Goal: Task Accomplishment & Management: Use online tool/utility

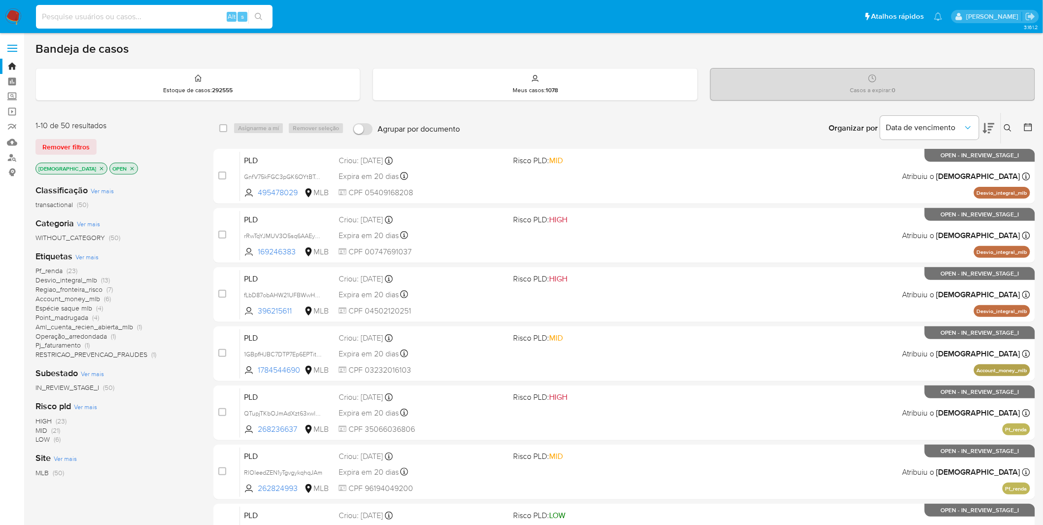
click at [186, 11] on input at bounding box center [154, 16] width 237 height 13
paste input "tue8lqSE9whtpxQRsRZfih8j"
type input "tue8lqSE9whtpxQRsRZfih8j"
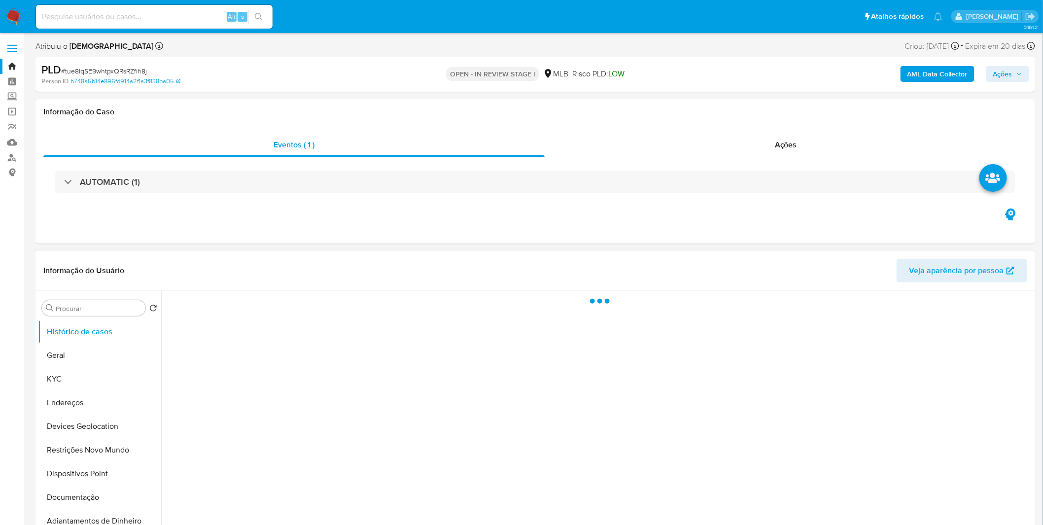
select select "10"
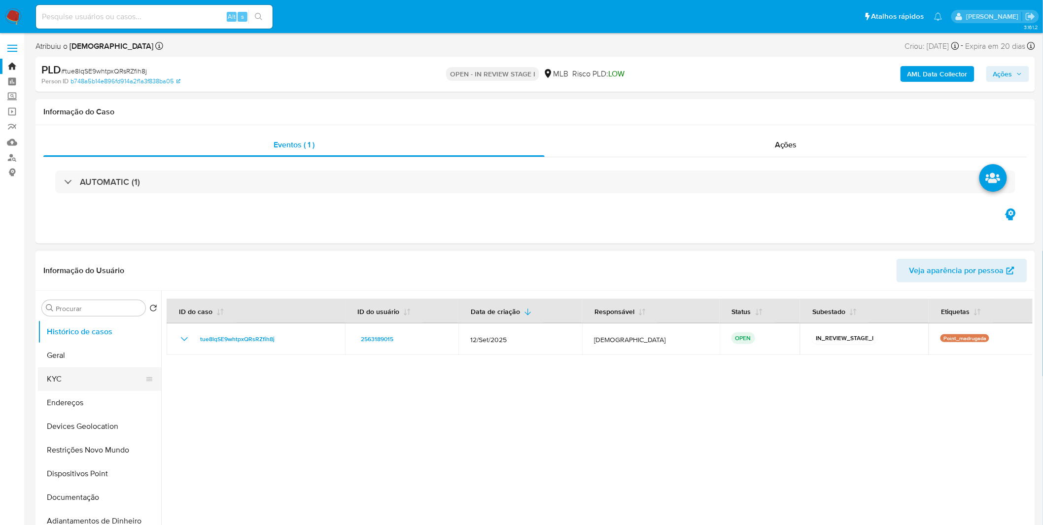
click at [82, 374] on button "KYC" at bounding box center [95, 379] width 115 height 24
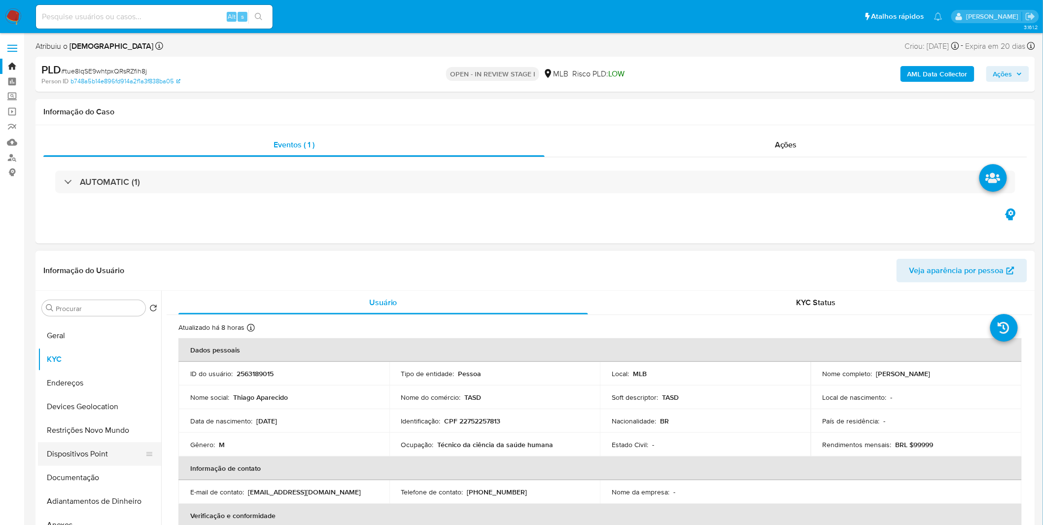
scroll to position [55, 0]
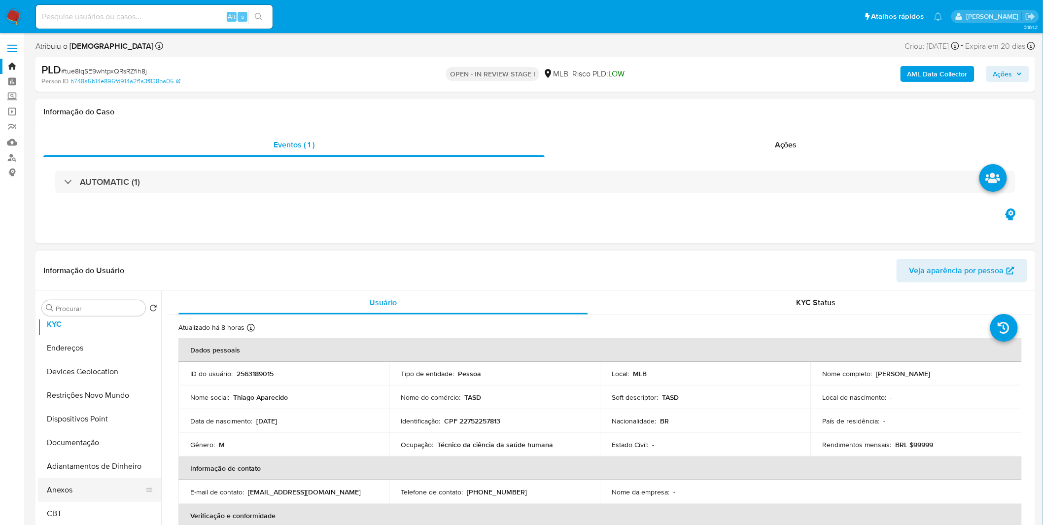
click at [80, 483] on button "Anexos" at bounding box center [95, 490] width 115 height 24
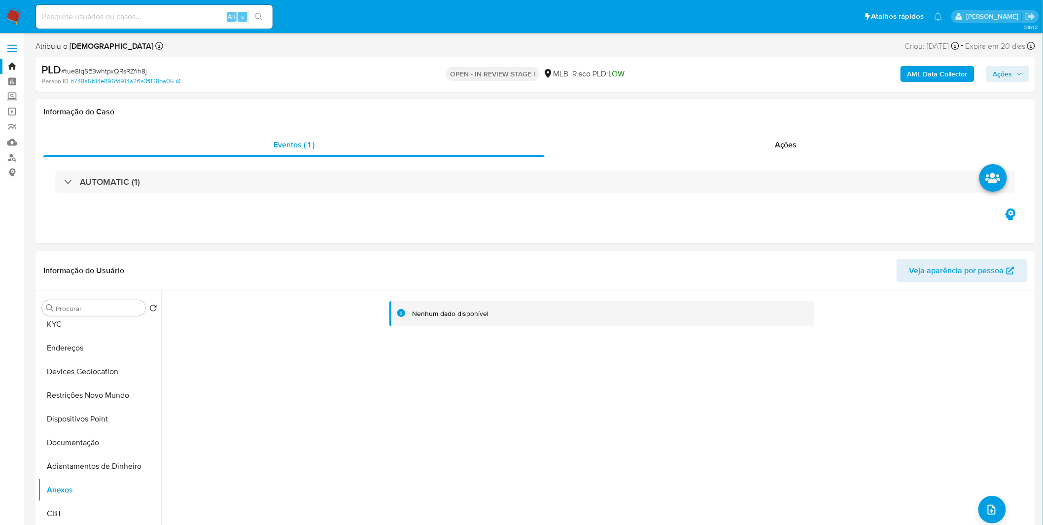
click at [946, 65] on div "AML Data Collector Ações" at bounding box center [865, 74] width 327 height 23
click at [944, 69] on b "AML Data Collector" at bounding box center [937, 74] width 60 height 16
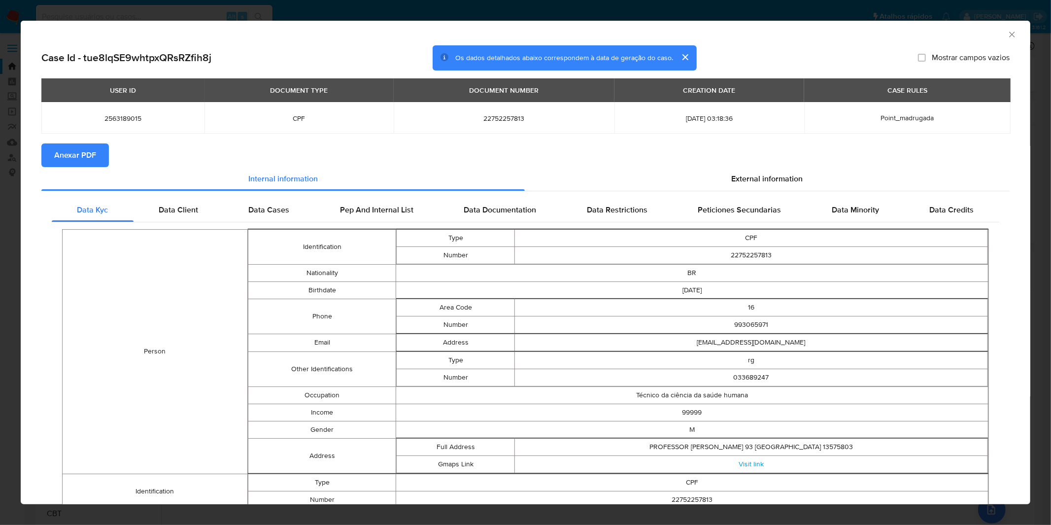
click at [92, 166] on span "Anexar PDF" at bounding box center [75, 155] width 42 height 22
click at [440, 18] on div "AML Data Collector Case Id - tue8lqSE9whtpxQRsRZfih8j Os dados detalhados abaix…" at bounding box center [525, 262] width 1051 height 525
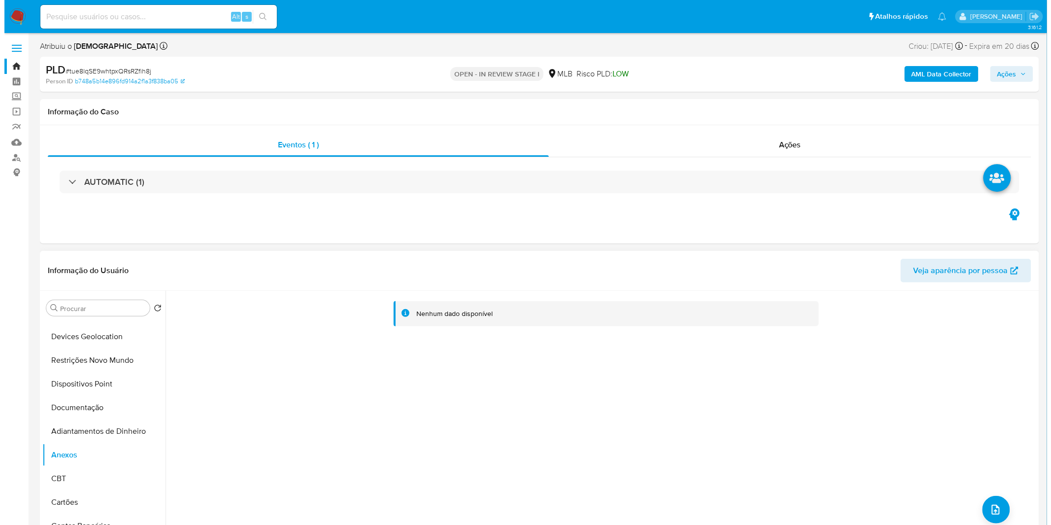
scroll to position [109, 0]
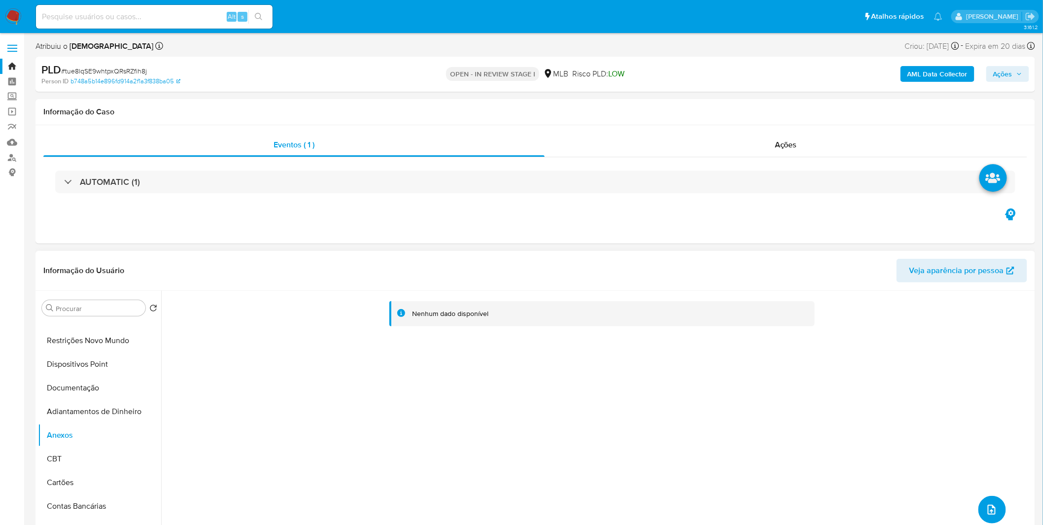
click at [981, 508] on button "upload-file" at bounding box center [992, 510] width 28 height 28
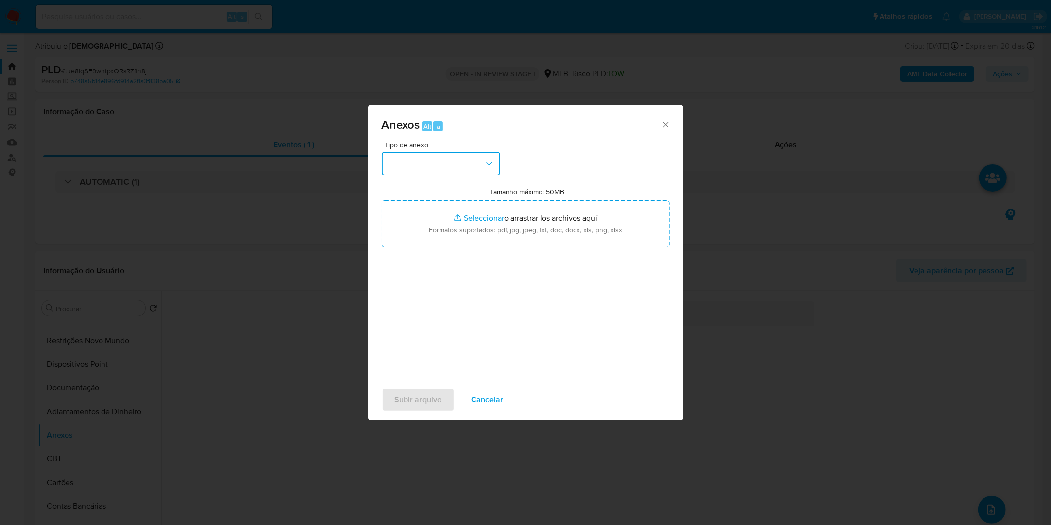
click at [447, 170] on button "button" at bounding box center [441, 164] width 118 height 24
click at [427, 258] on div "OUTROS" at bounding box center [437, 247] width 101 height 24
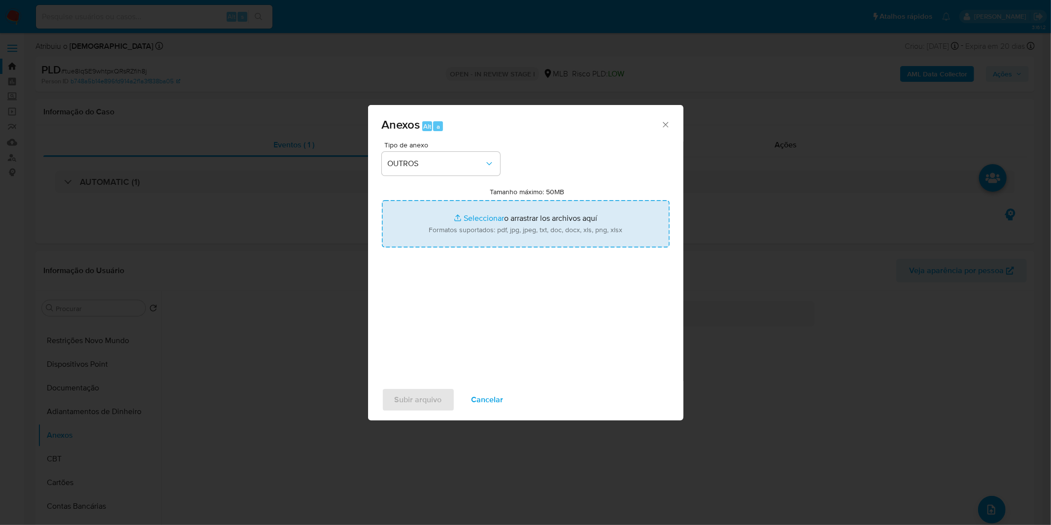
click at [443, 227] on input "Tamanho máximo: 50MB Seleccionar archivos" at bounding box center [526, 223] width 288 height 47
type input "C:\fakepath\Mulan 2563189015_2025_09_26_08_39_03.xlsx"
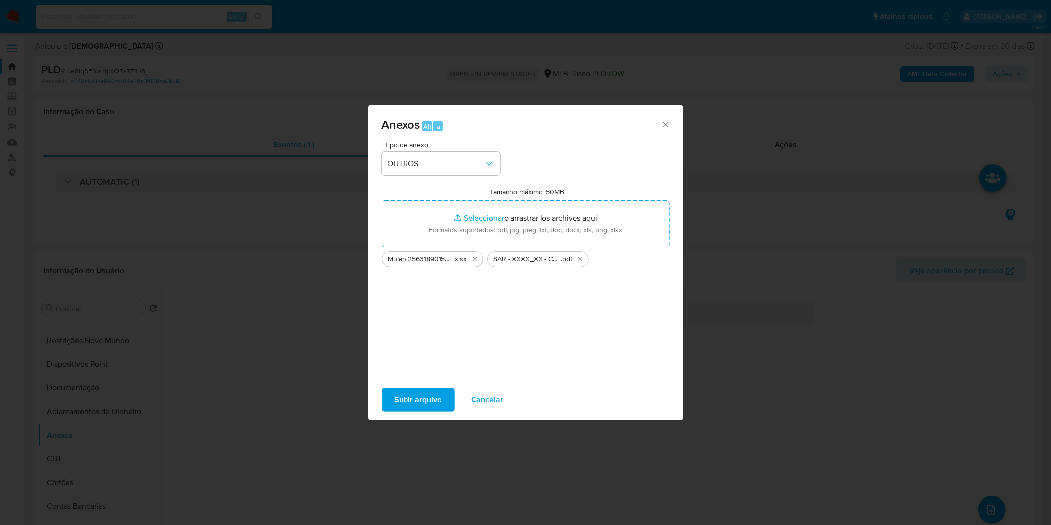
click at [401, 402] on span "Subir arquivo" at bounding box center [418, 400] width 47 height 22
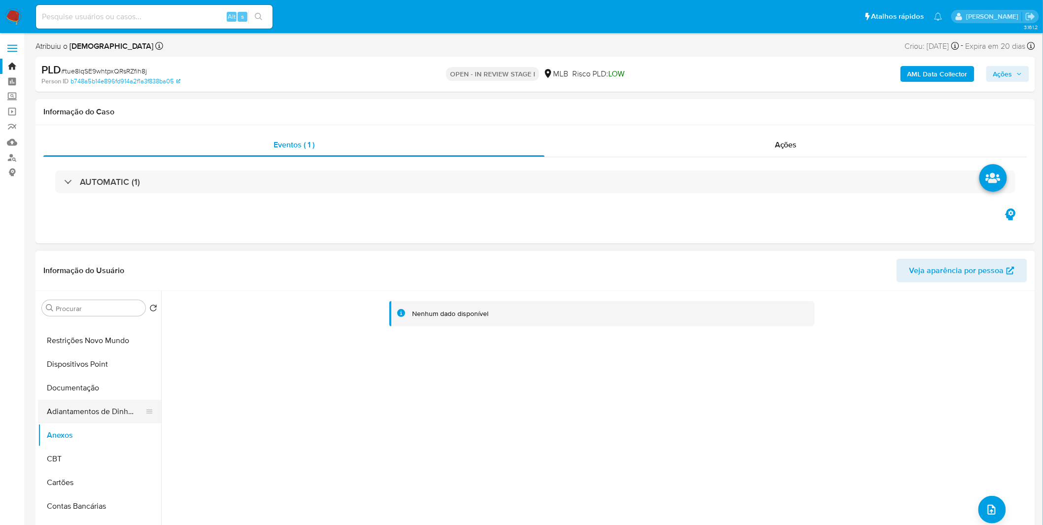
click at [71, 410] on button "Adiantamentos de Dinheiro" at bounding box center [95, 412] width 115 height 24
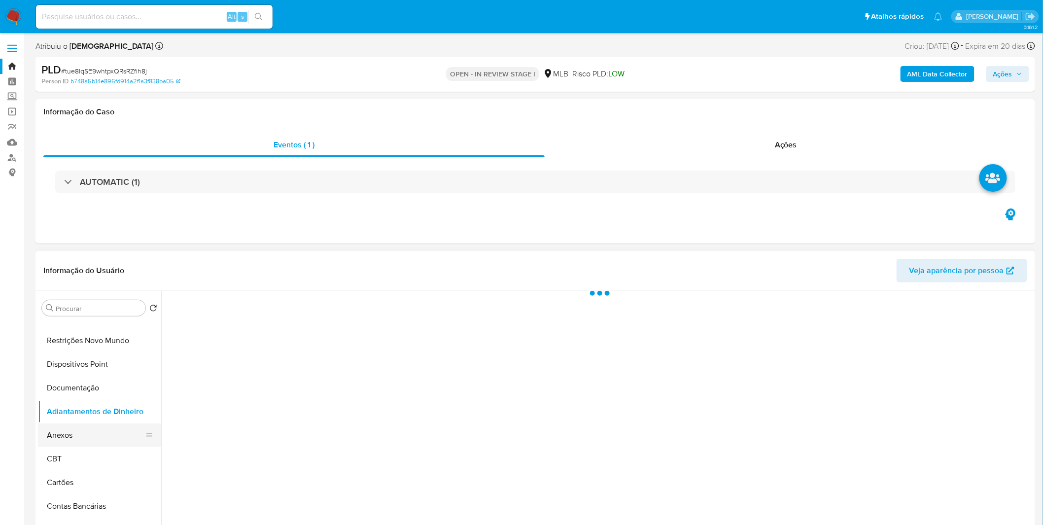
click at [70, 433] on button "Anexos" at bounding box center [95, 435] width 115 height 24
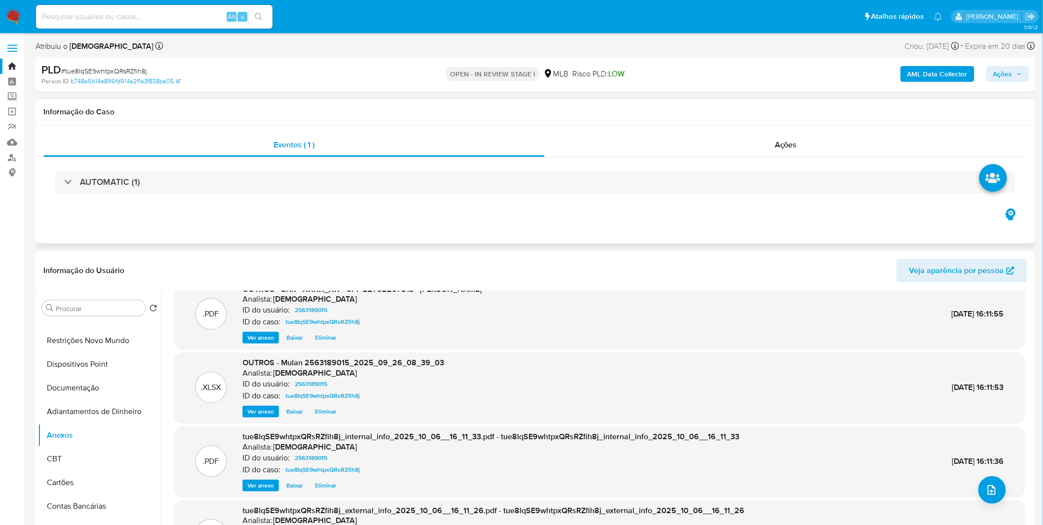
scroll to position [0, 0]
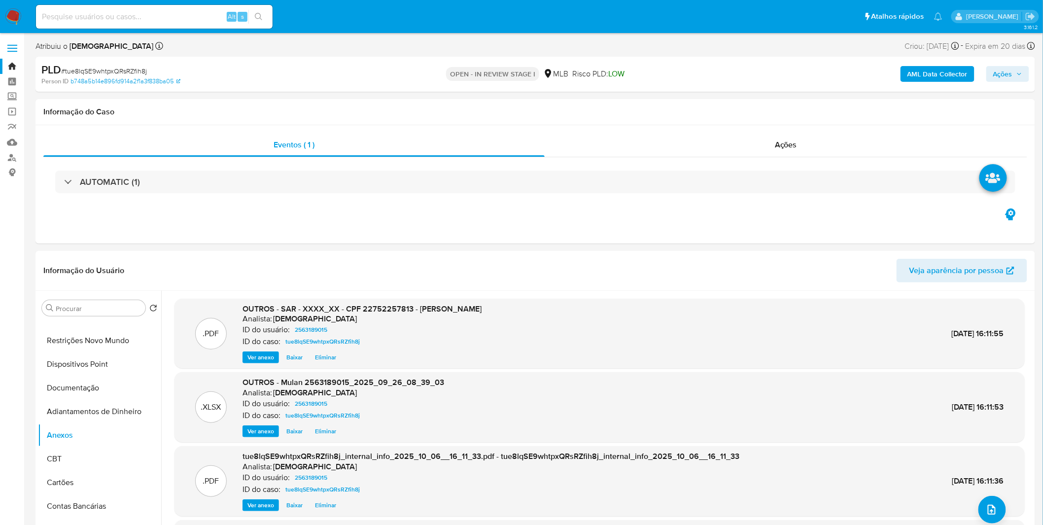
click at [1022, 73] on button "Ações" at bounding box center [1007, 74] width 43 height 16
click at [785, 111] on button "Resolução do caso Alt r" at bounding box center [733, 106] width 114 height 26
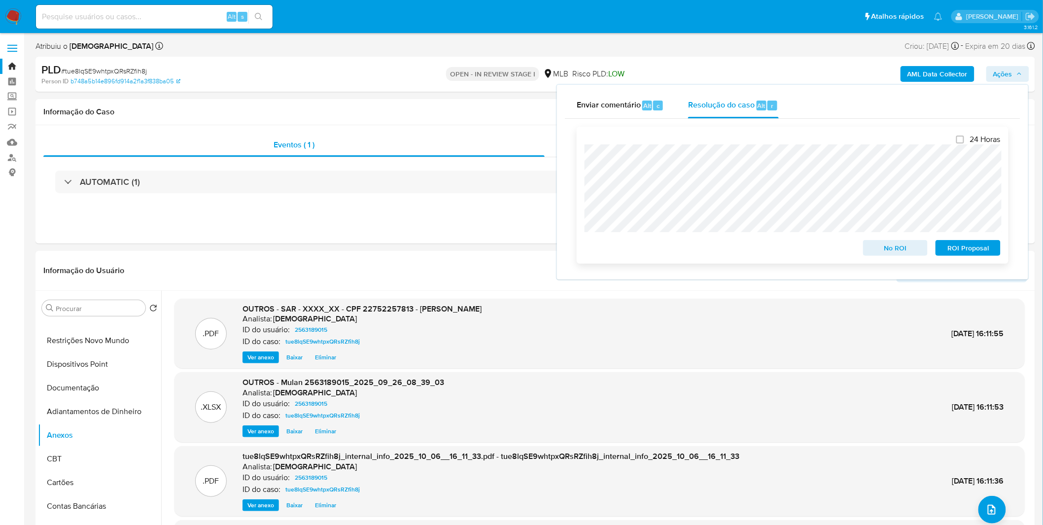
click at [963, 253] on span "ROI Proposal" at bounding box center [967, 248] width 51 height 14
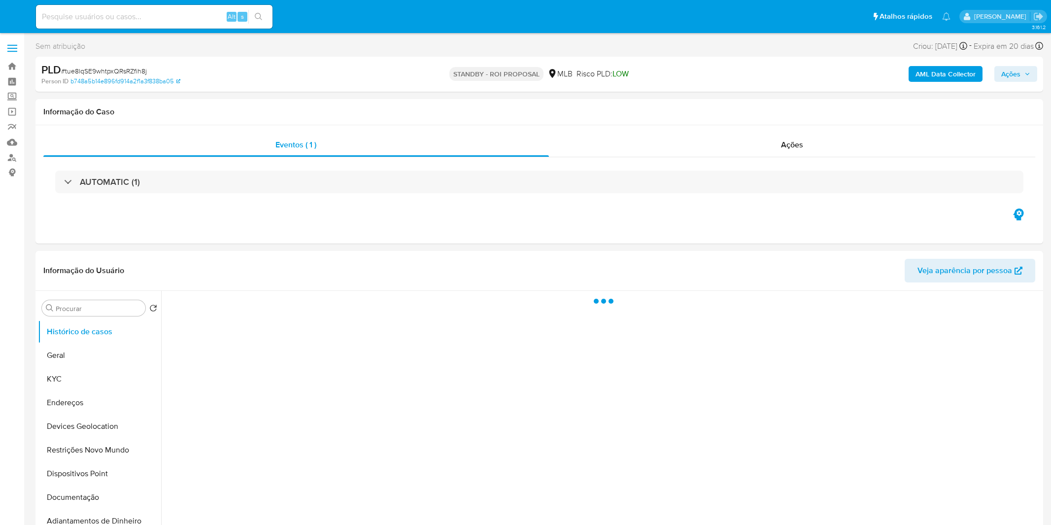
select select "10"
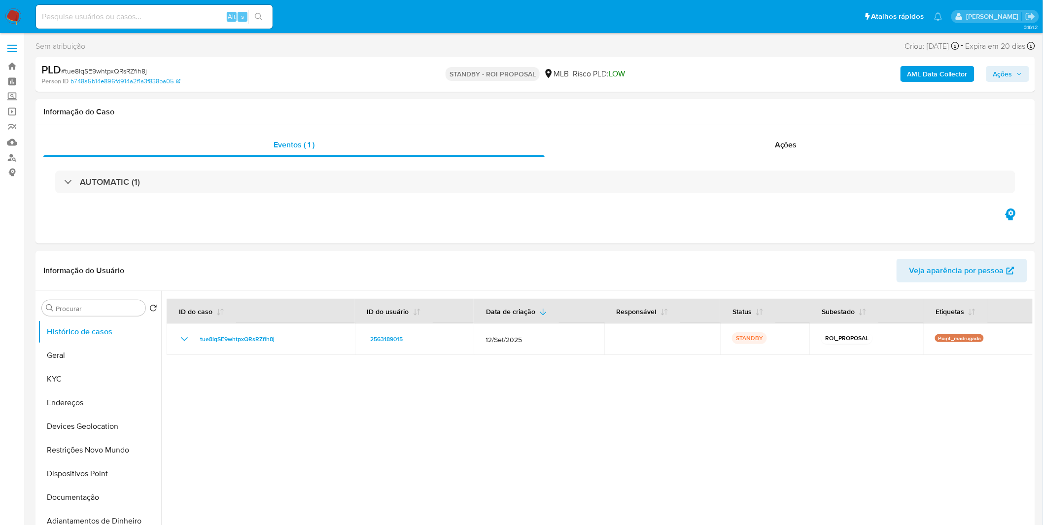
click at [172, 21] on input at bounding box center [154, 16] width 237 height 13
paste input "AhoQtLi4P0QImUbZrNyMRW8d"
type input "AhoQtLi4P0QImUbZrNyMRW8d"
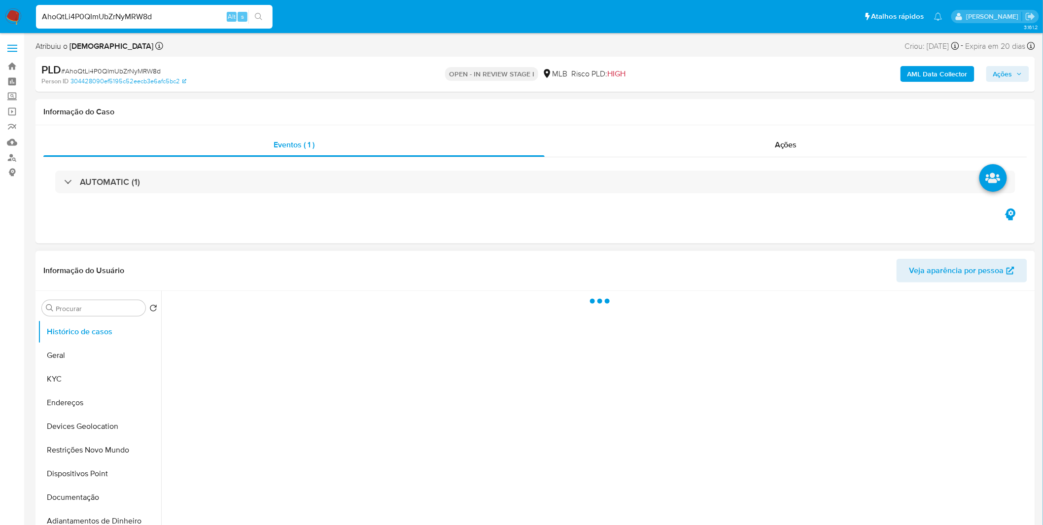
select select "10"
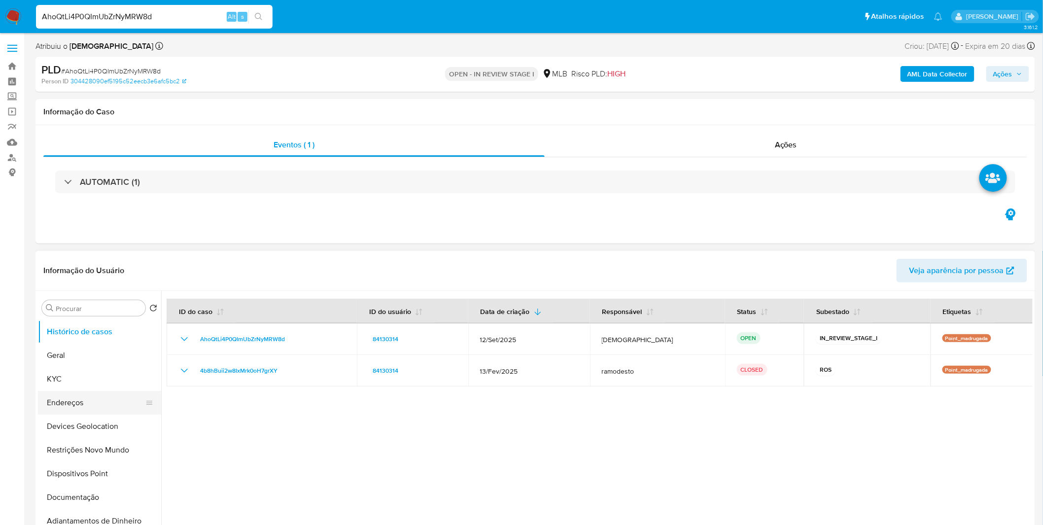
click at [100, 391] on button "Endereços" at bounding box center [95, 403] width 115 height 24
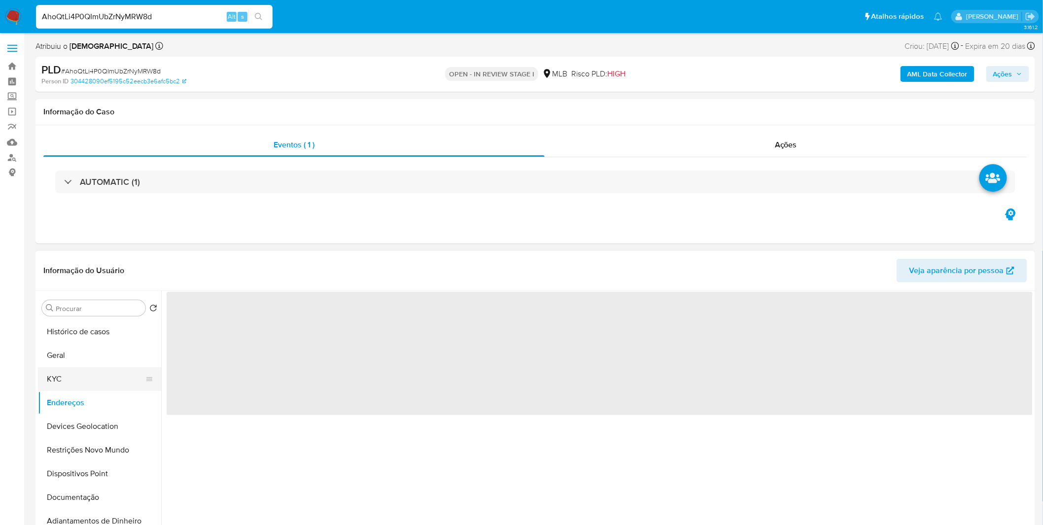
click at [115, 379] on button "KYC" at bounding box center [95, 379] width 115 height 24
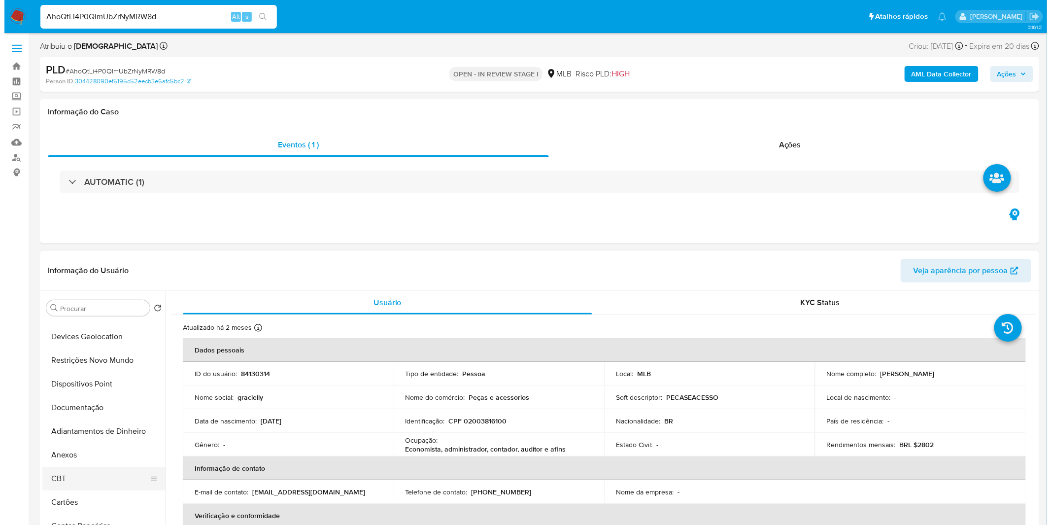
scroll to position [109, 0]
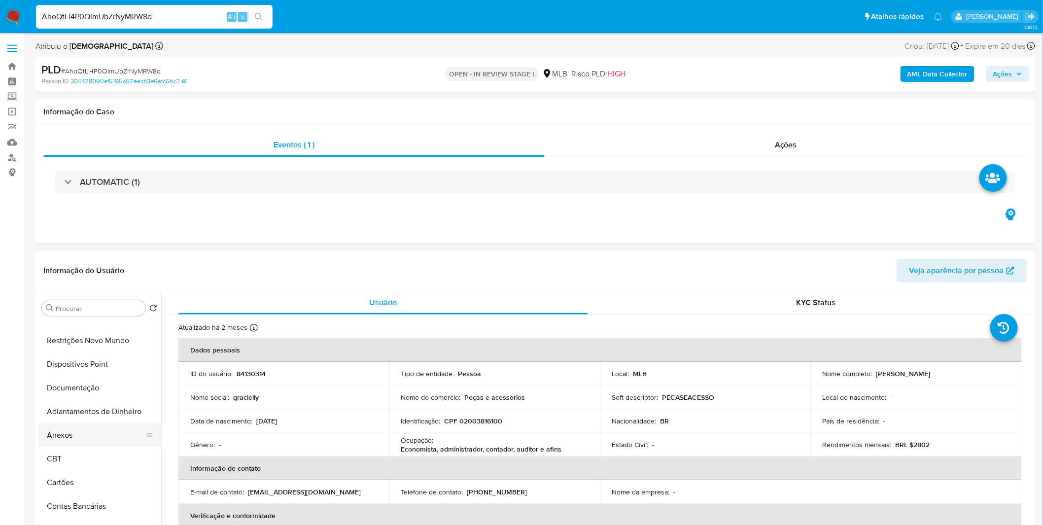
click at [92, 442] on button "Anexos" at bounding box center [95, 435] width 115 height 24
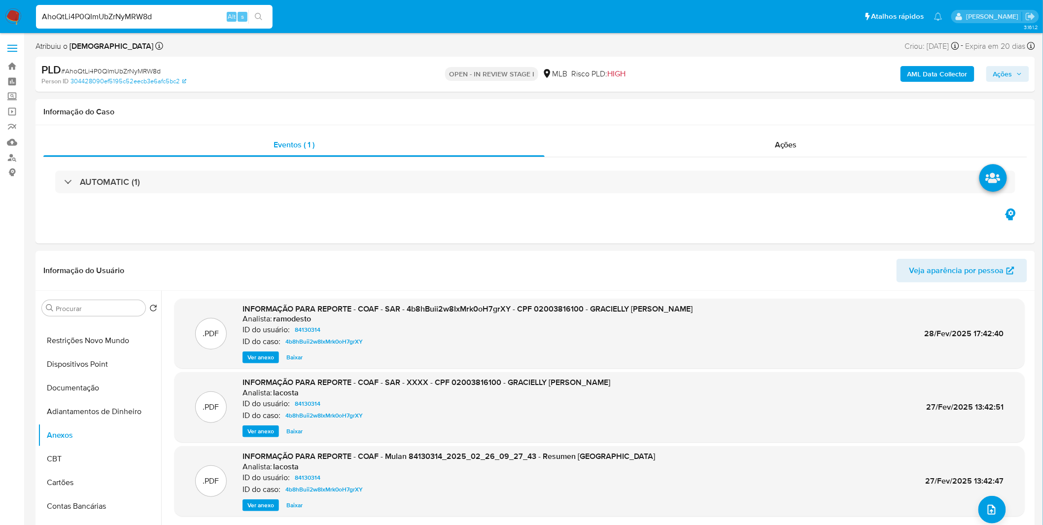
click at [929, 75] on b "AML Data Collector" at bounding box center [937, 74] width 60 height 16
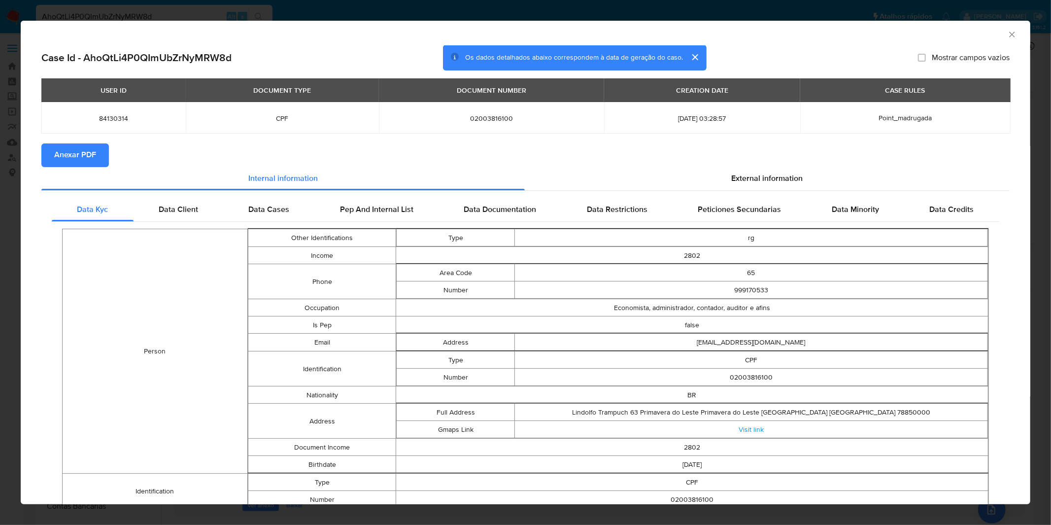
click at [53, 159] on button "Anexar PDF" at bounding box center [75, 155] width 68 height 24
click at [467, 12] on div "AML Data Collector Case Id - AhoQtLi4P0QImUbZrNyMRW8d Os dados detalhados abaix…" at bounding box center [525, 262] width 1051 height 525
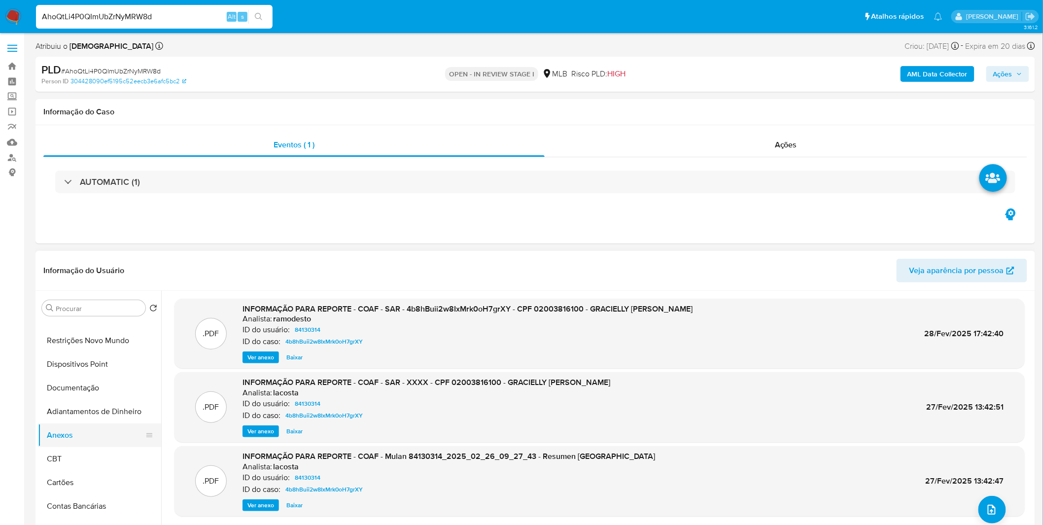
click at [88, 426] on button "Anexos" at bounding box center [95, 435] width 115 height 24
click at [95, 422] on button "Adiantamentos de Dinheiro" at bounding box center [95, 412] width 115 height 24
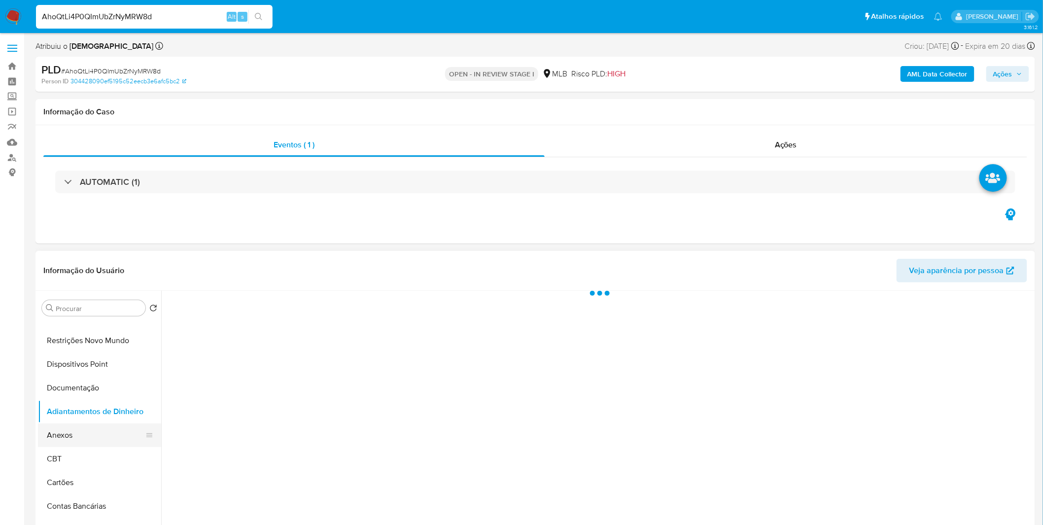
click at [96, 430] on button "Anexos" at bounding box center [95, 435] width 115 height 24
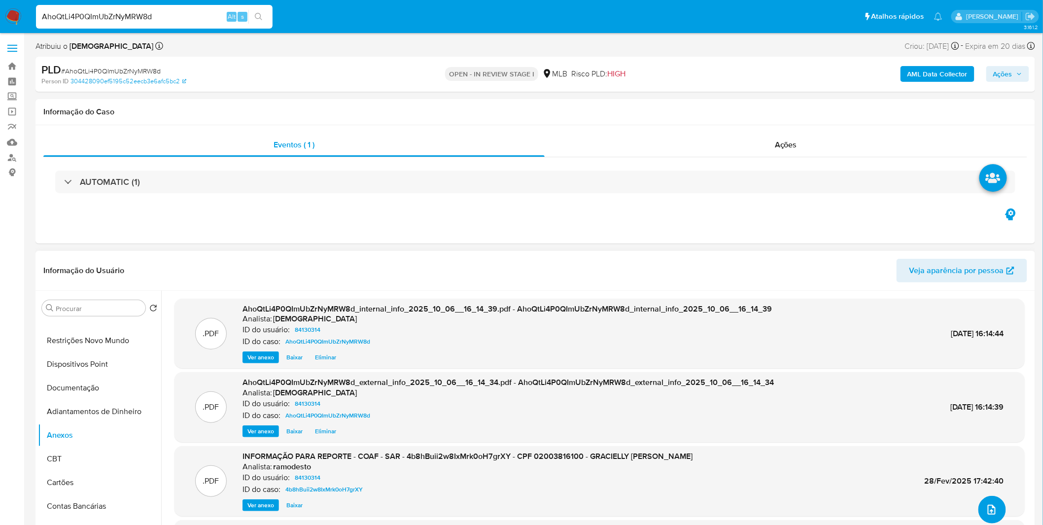
click at [986, 504] on icon "upload-file" at bounding box center [992, 510] width 12 height 12
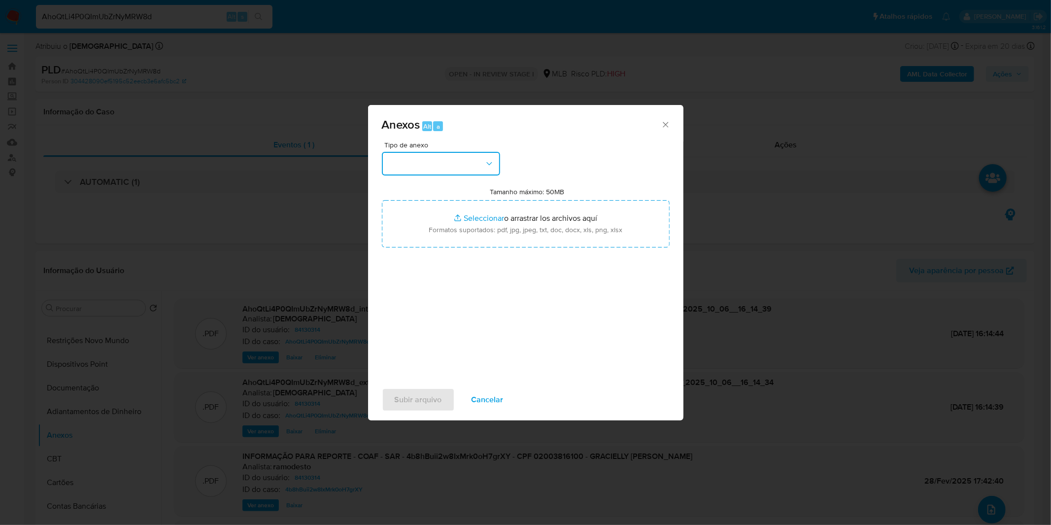
click at [483, 160] on button "button" at bounding box center [441, 164] width 118 height 24
click at [434, 258] on div "OUTROS" at bounding box center [437, 247] width 101 height 24
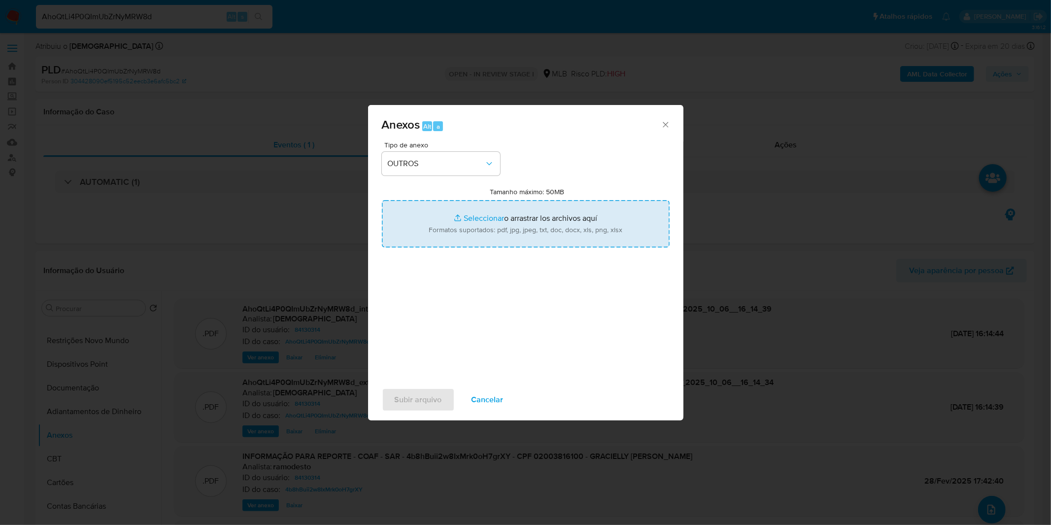
click at [452, 235] on input "Tamanho máximo: 50MB Seleccionar archivos" at bounding box center [526, 223] width 288 height 47
type input "C:\fakepath\2º SAR - XXXX_XX - CPF 02003816100 - GRACIELLY DANTAS FERREIRA.pdf"
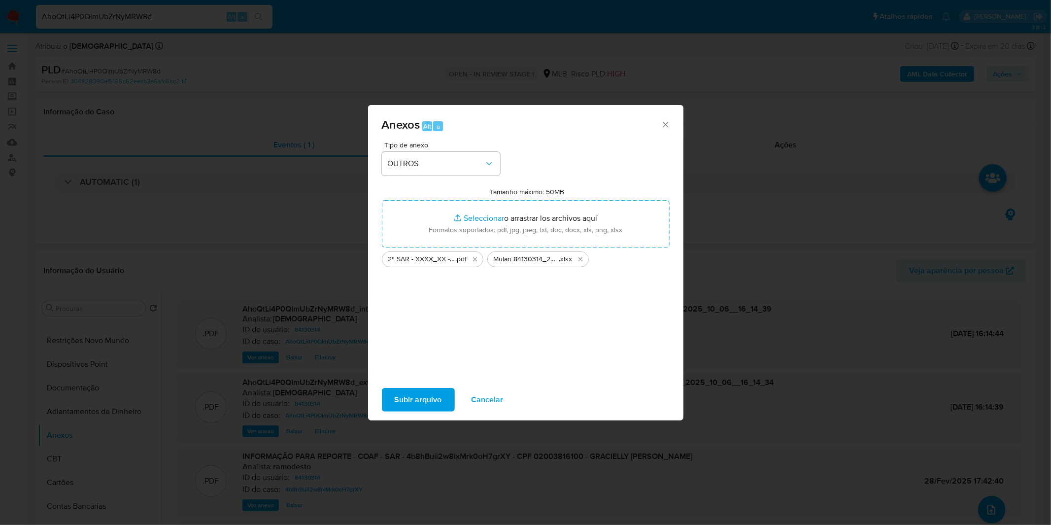
click at [416, 405] on span "Subir arquivo" at bounding box center [418, 400] width 47 height 22
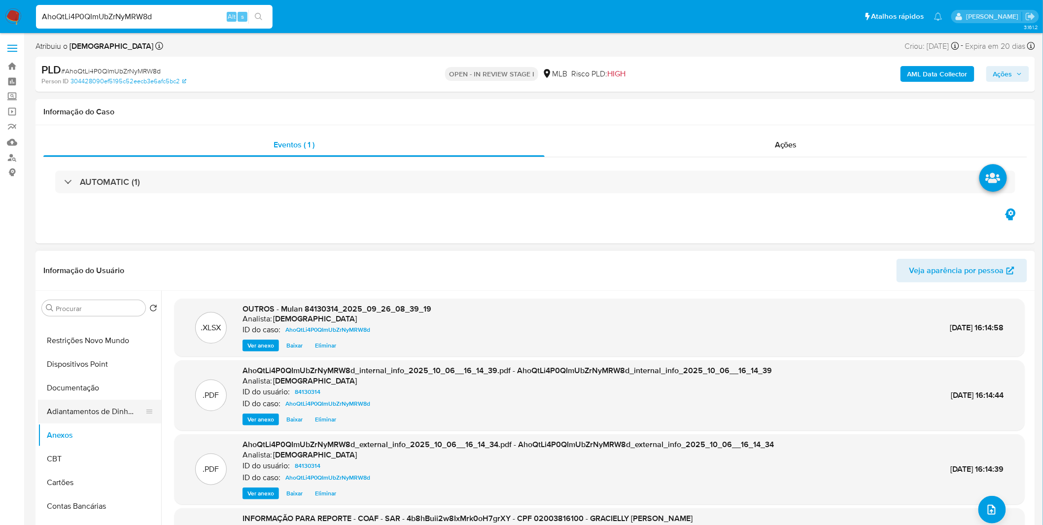
click at [87, 400] on button "Adiantamentos de Dinheiro" at bounding box center [95, 412] width 115 height 24
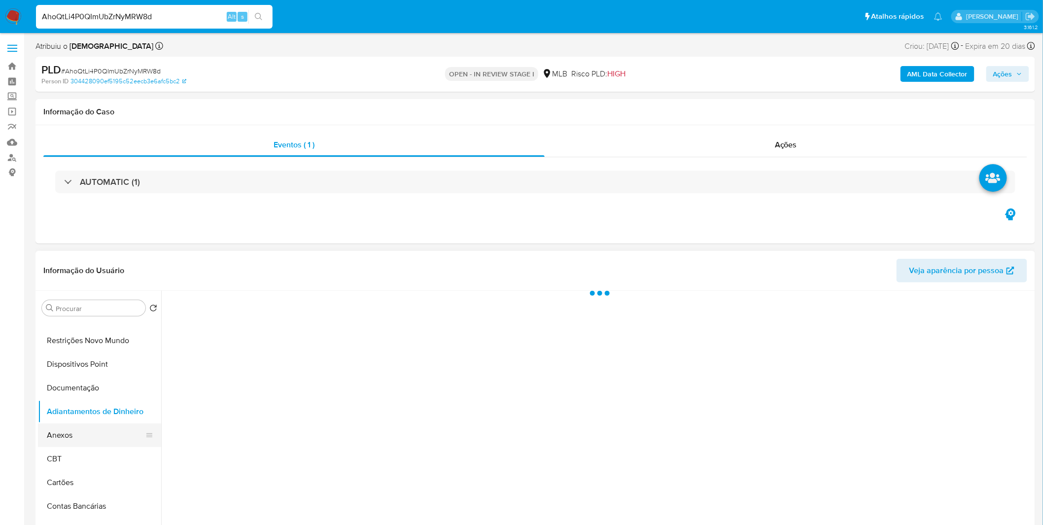
click at [80, 436] on button "Anexos" at bounding box center [95, 435] width 115 height 24
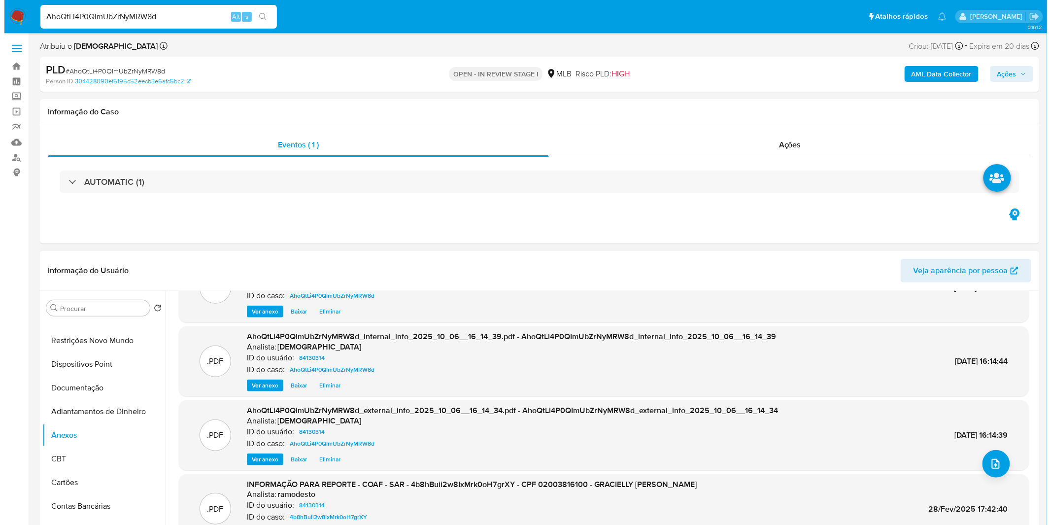
scroll to position [0, 0]
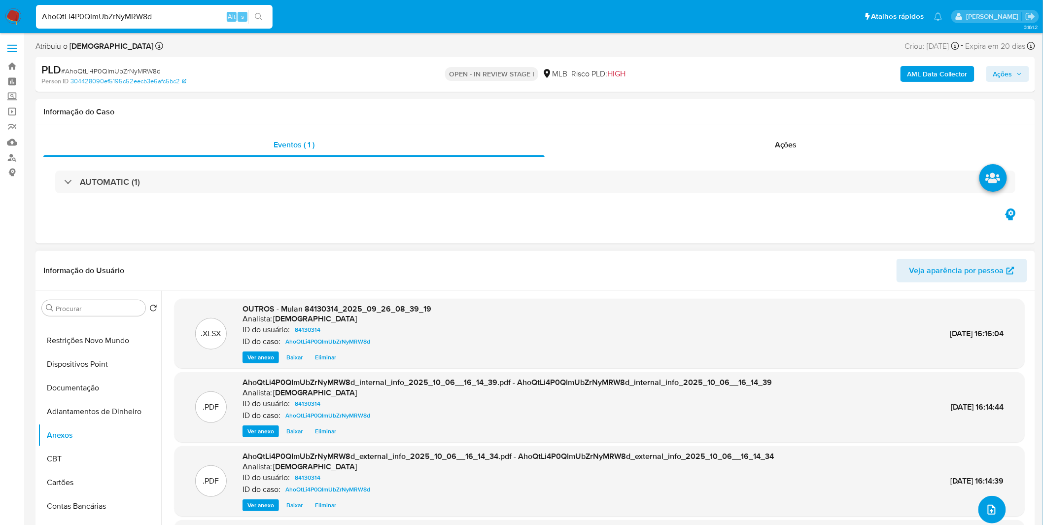
click at [994, 504] on button "upload-file" at bounding box center [992, 510] width 28 height 28
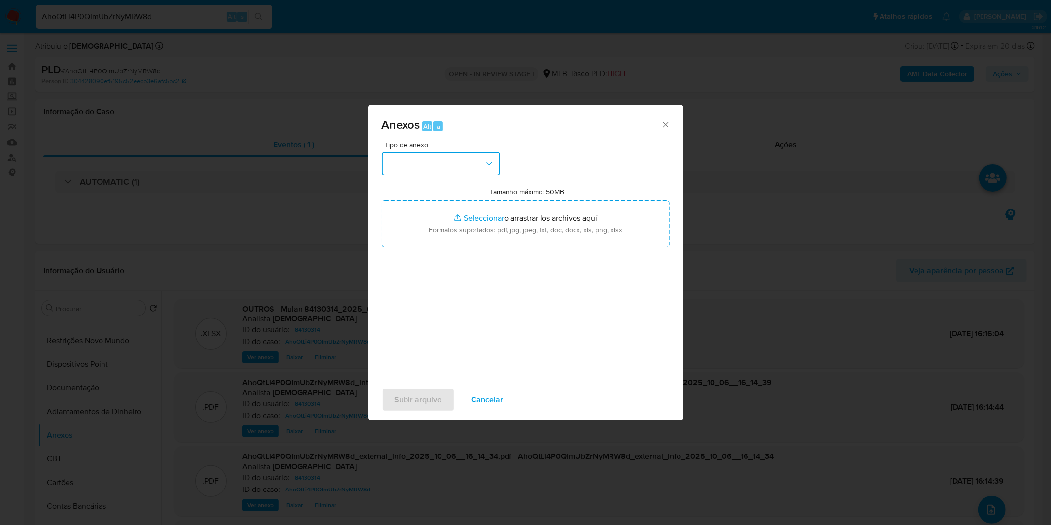
click at [489, 159] on icon "button" at bounding box center [489, 164] width 10 height 10
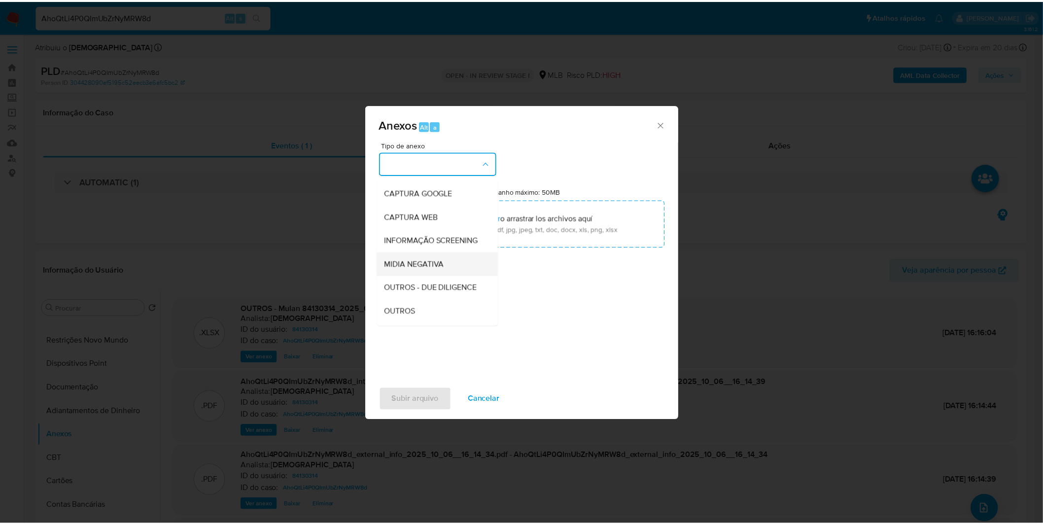
scroll to position [55, 0]
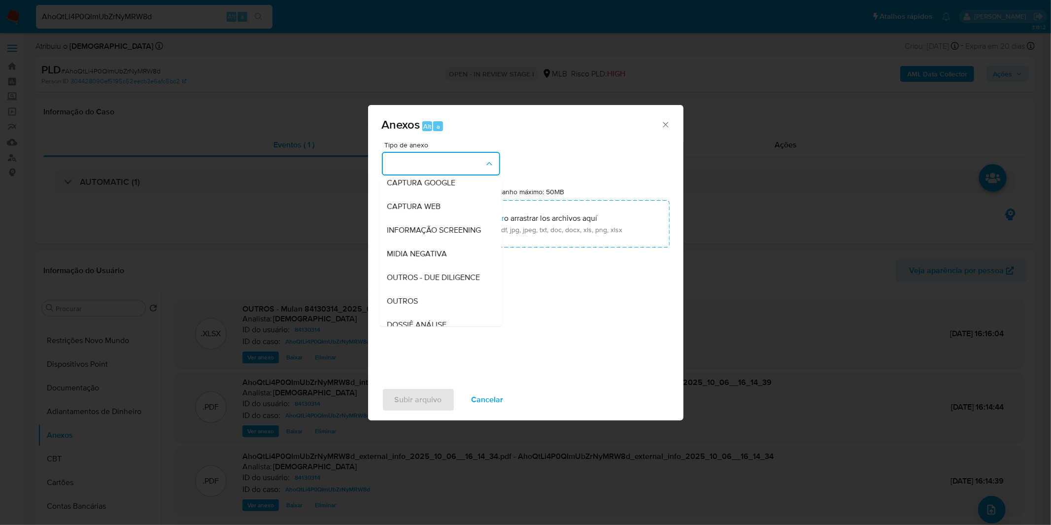
click at [448, 309] on div "OUTROS" at bounding box center [437, 301] width 101 height 24
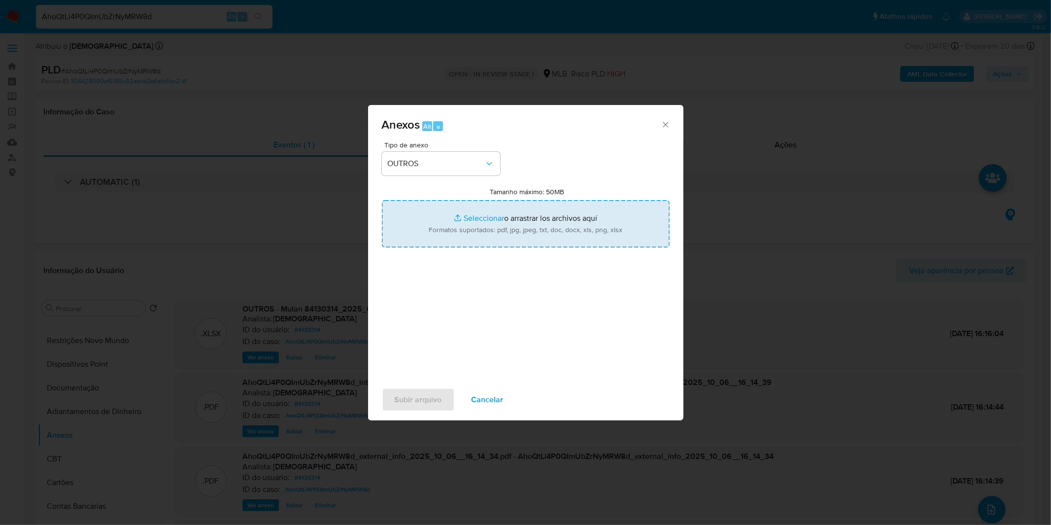
click at [484, 217] on input "Tamanho máximo: 50MB Seleccionar archivos" at bounding box center [526, 223] width 288 height 47
type input "C:\fakepath\2º SAR - XXXX_XX - CPF 02003816100 - GRACIELLY DANTAS FERREIRA.pdf"
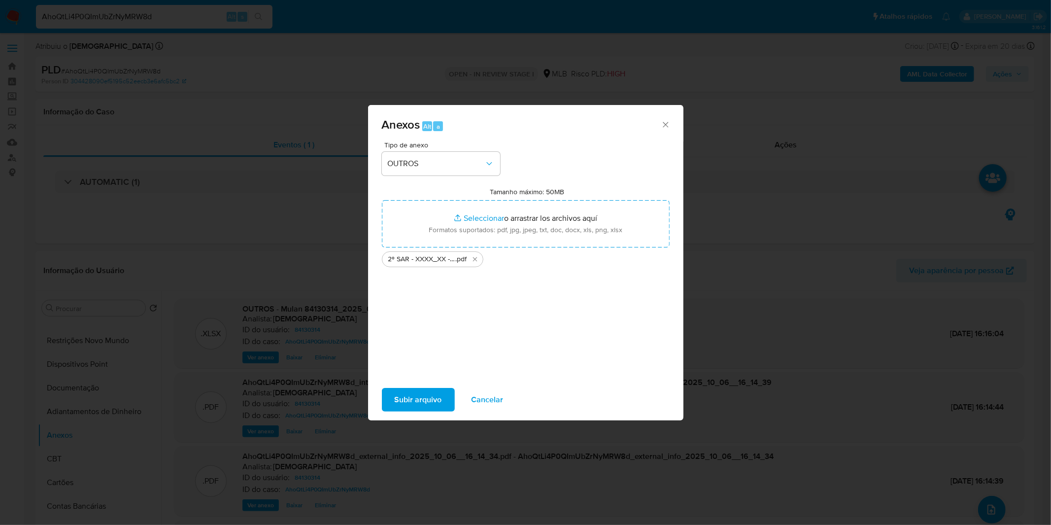
click at [418, 406] on span "Subir arquivo" at bounding box center [418, 400] width 47 height 22
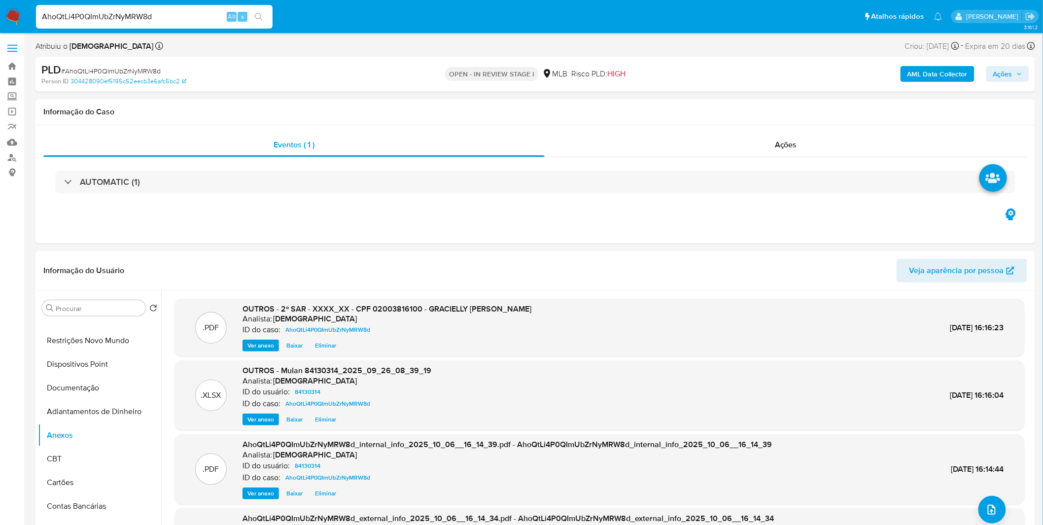
click at [1017, 68] on span "Ações" at bounding box center [1007, 74] width 29 height 14
click at [781, 97] on button "Resolução do caso Alt r" at bounding box center [733, 106] width 114 height 26
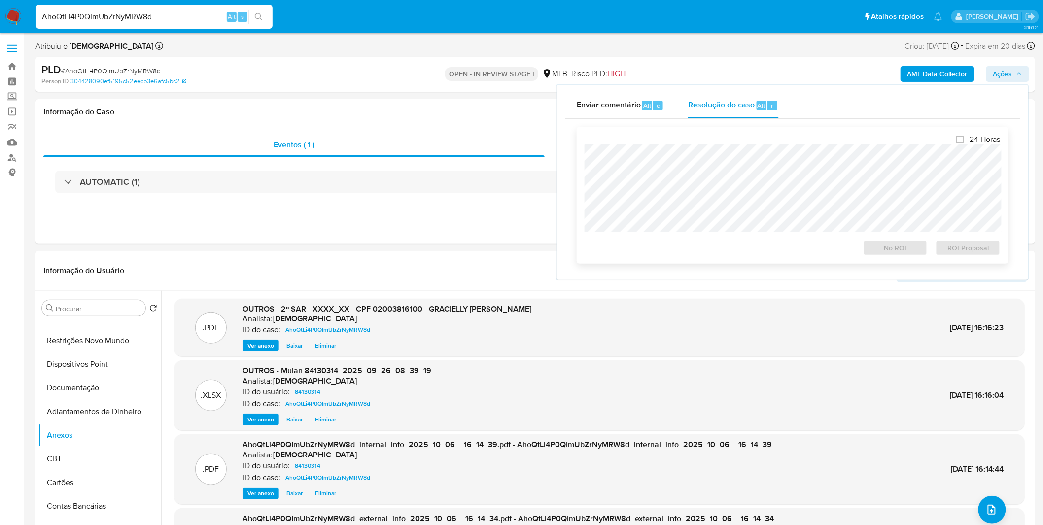
click at [743, 142] on div "24 Horas No ROI ROI Proposal" at bounding box center [792, 195] width 416 height 121
click at [958, 246] on span "ROI Proposal" at bounding box center [967, 248] width 51 height 14
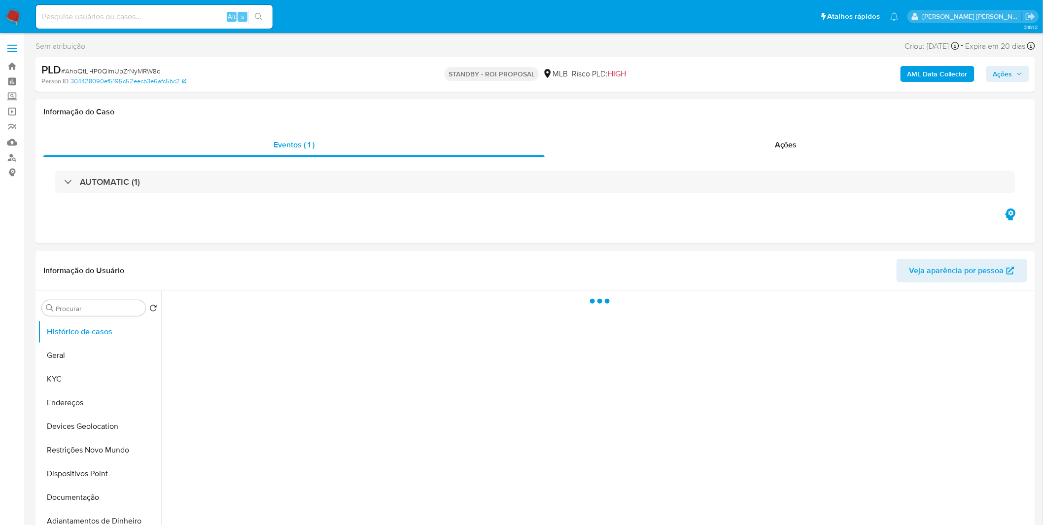
select select "10"
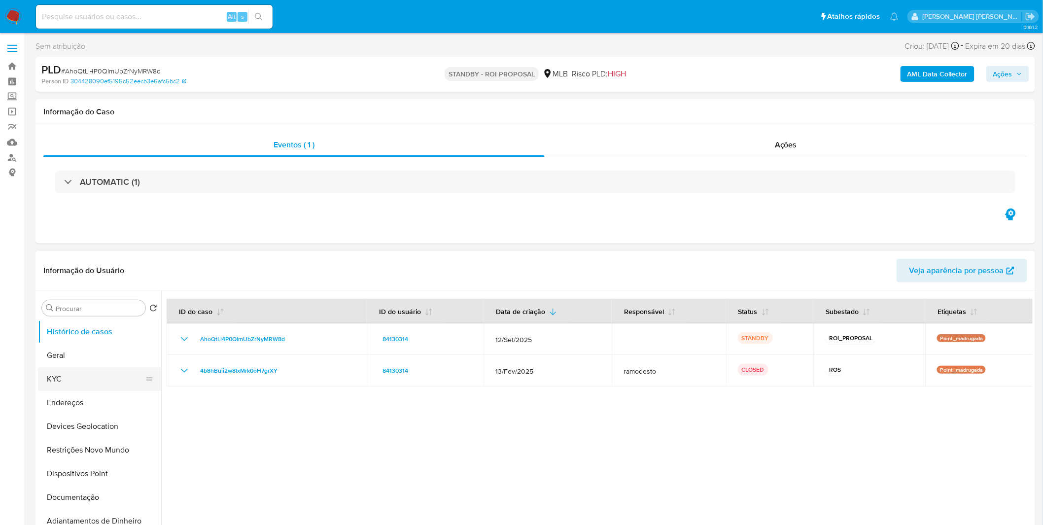
click at [53, 388] on button "KYC" at bounding box center [95, 379] width 115 height 24
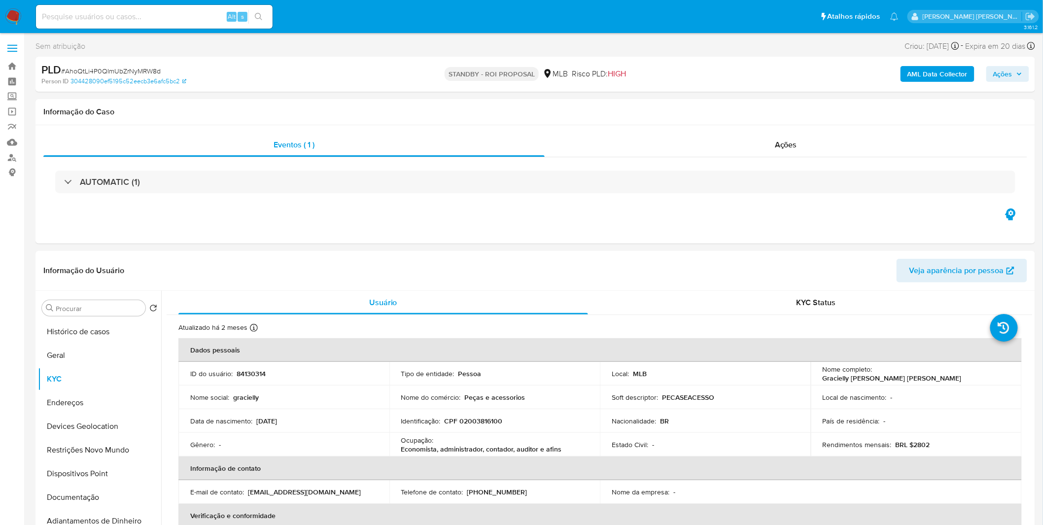
click at [80, 17] on input at bounding box center [154, 16] width 237 height 13
paste input "GmIBZgBlfY8PxqyaZOSBaPTh"
type input "GmIBZgBlfY8PxqyaZOSBaPTh"
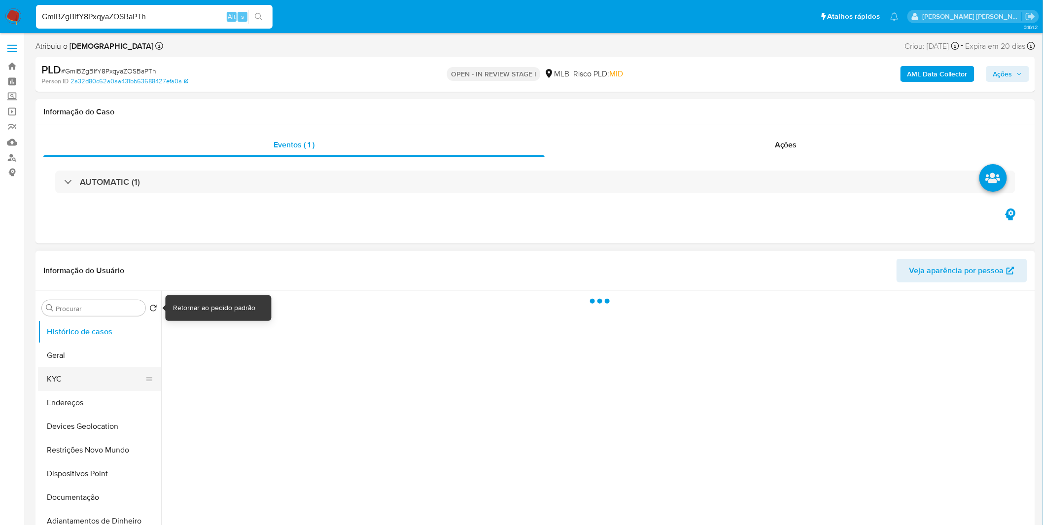
select select "10"
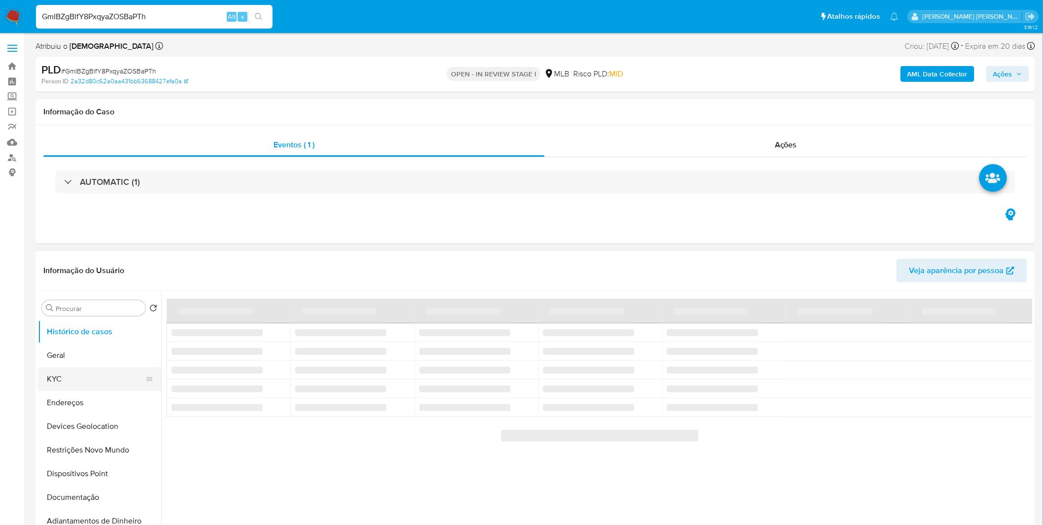
click at [99, 381] on button "KYC" at bounding box center [95, 379] width 115 height 24
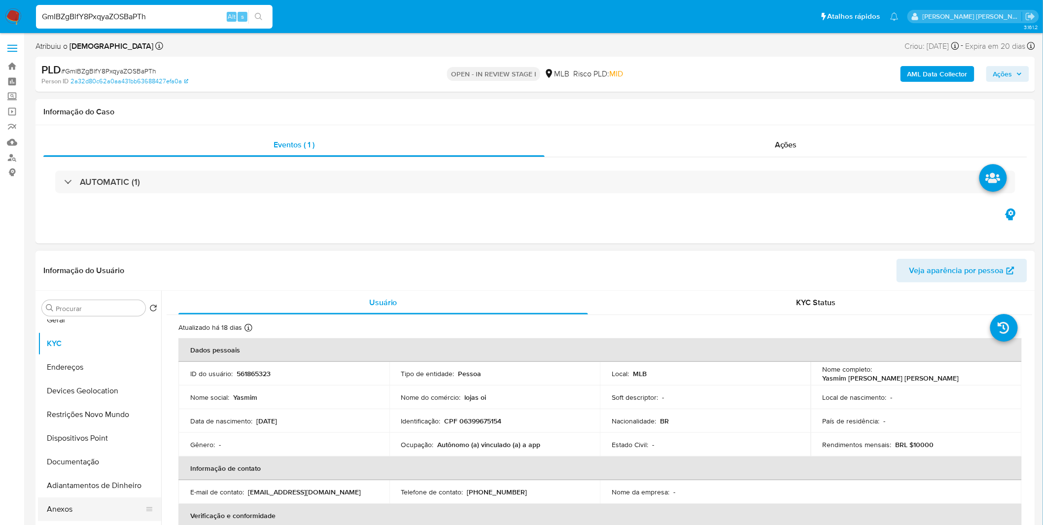
scroll to position [55, 0]
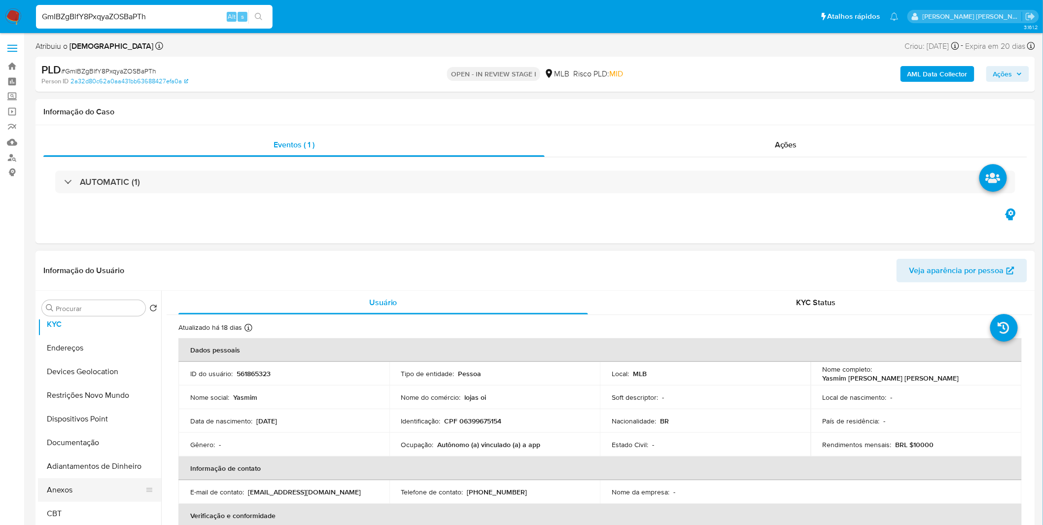
click at [87, 491] on button "Anexos" at bounding box center [95, 490] width 115 height 24
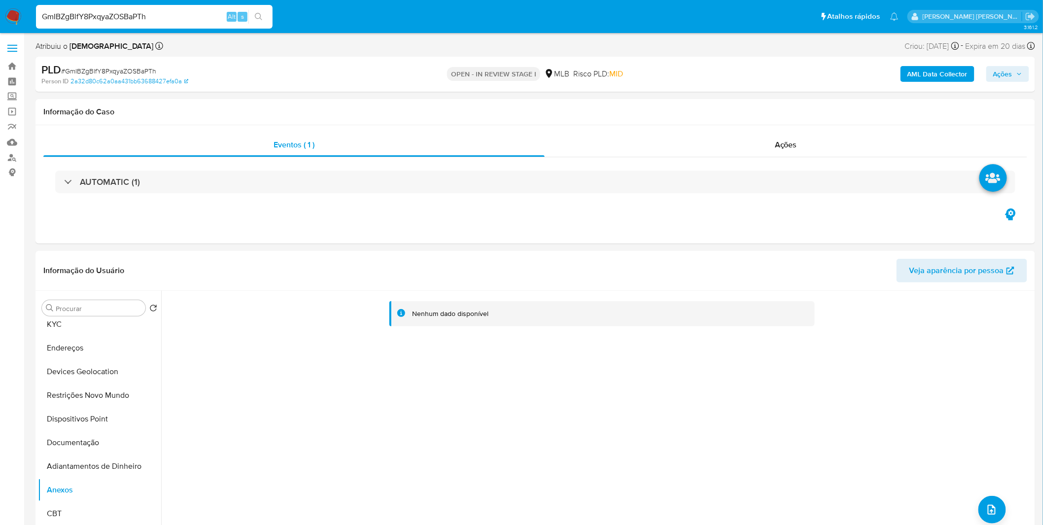
click at [935, 80] on b "AML Data Collector" at bounding box center [937, 74] width 60 height 16
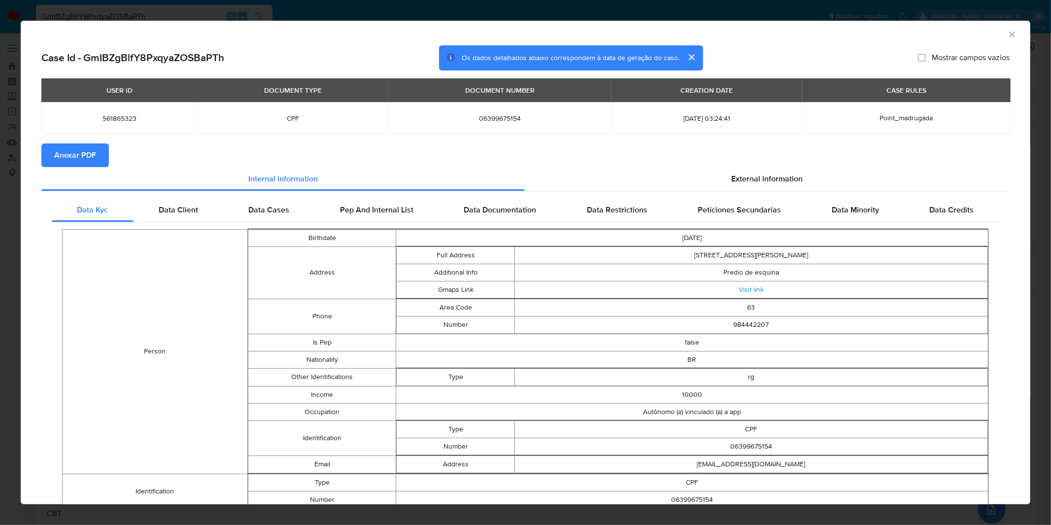
click at [79, 154] on span "Anexar PDF" at bounding box center [75, 155] width 42 height 22
click at [345, 21] on div "AML Data Collector" at bounding box center [526, 33] width 1010 height 25
click at [349, 13] on div "AML Data Collector Case Id - GmIBZgBlfY8PxqyaZOSBaPTh Os dados detalhados abaix…" at bounding box center [525, 262] width 1051 height 525
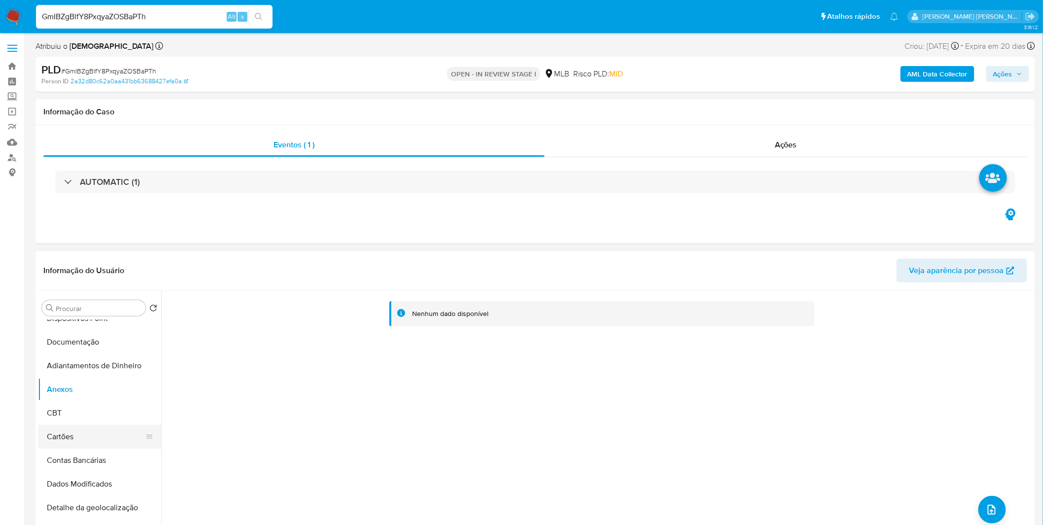
scroll to position [219, 0]
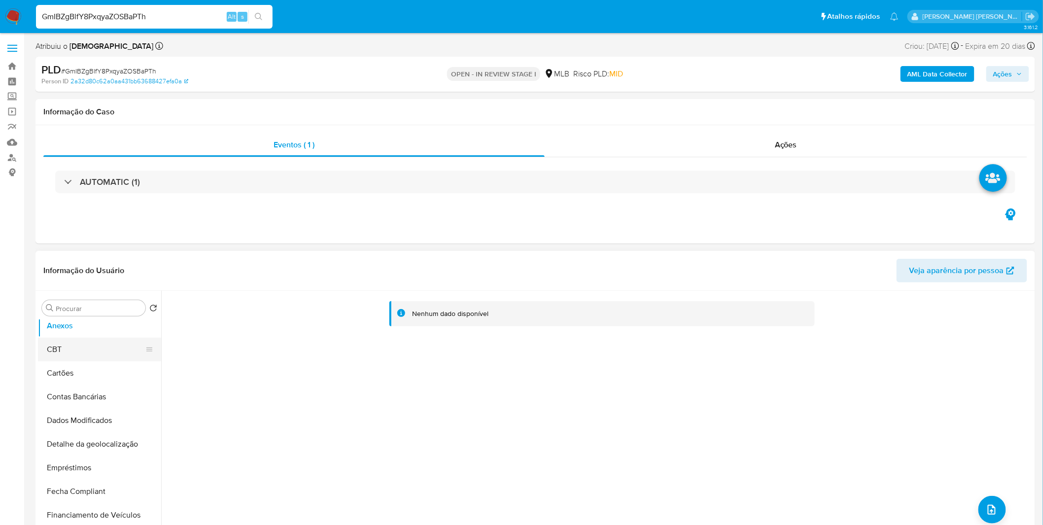
click at [101, 351] on button "CBT" at bounding box center [95, 350] width 115 height 24
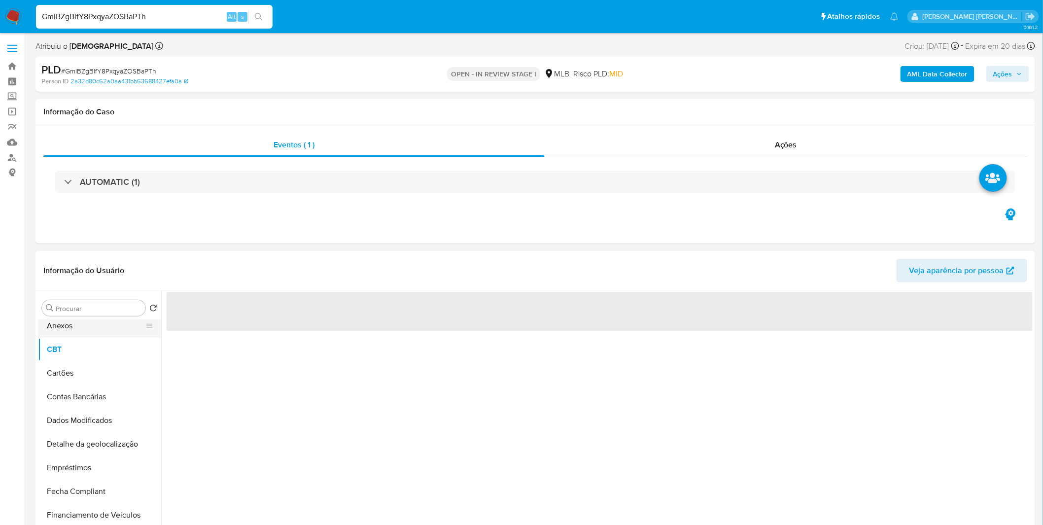
click at [97, 327] on button "Anexos" at bounding box center [95, 326] width 115 height 24
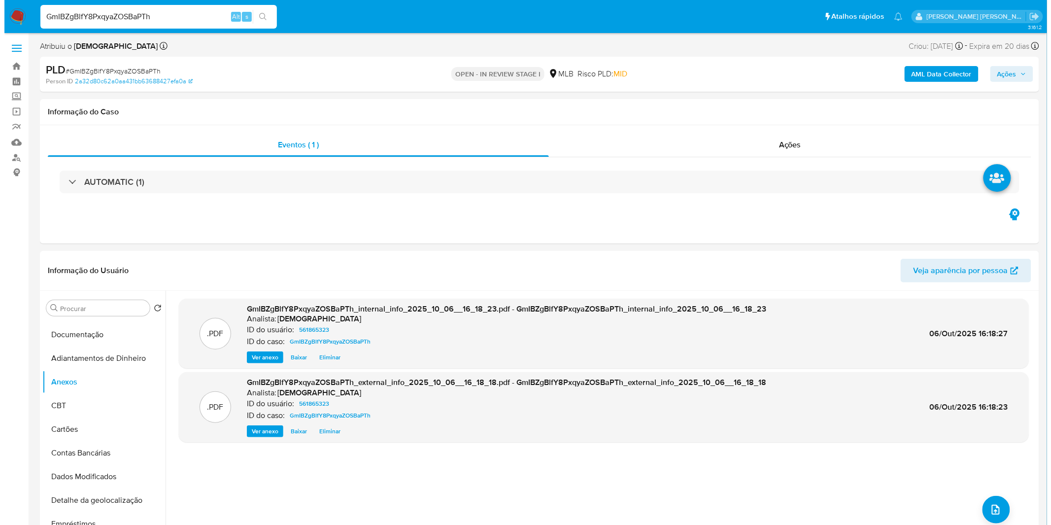
scroll to position [109, 0]
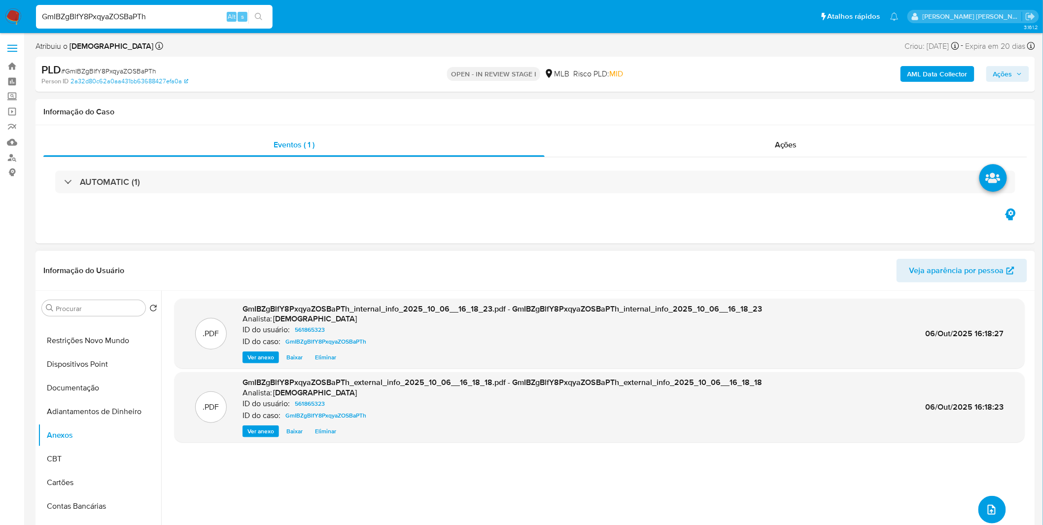
click at [991, 515] on span "upload-file" at bounding box center [991, 510] width 11 height 12
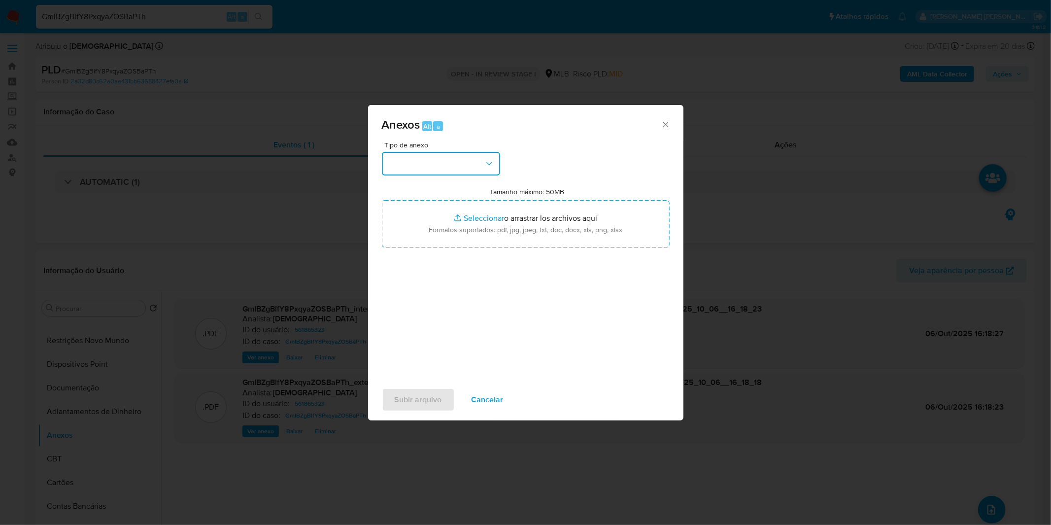
click at [479, 171] on button "button" at bounding box center [441, 164] width 118 height 24
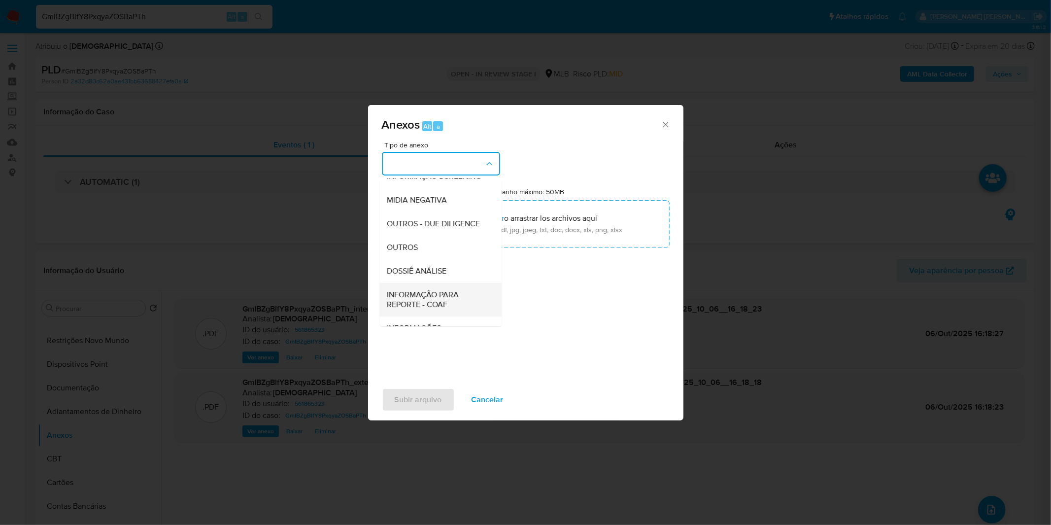
scroll to position [151, 0]
click at [424, 218] on div "OUTROS" at bounding box center [437, 224] width 101 height 24
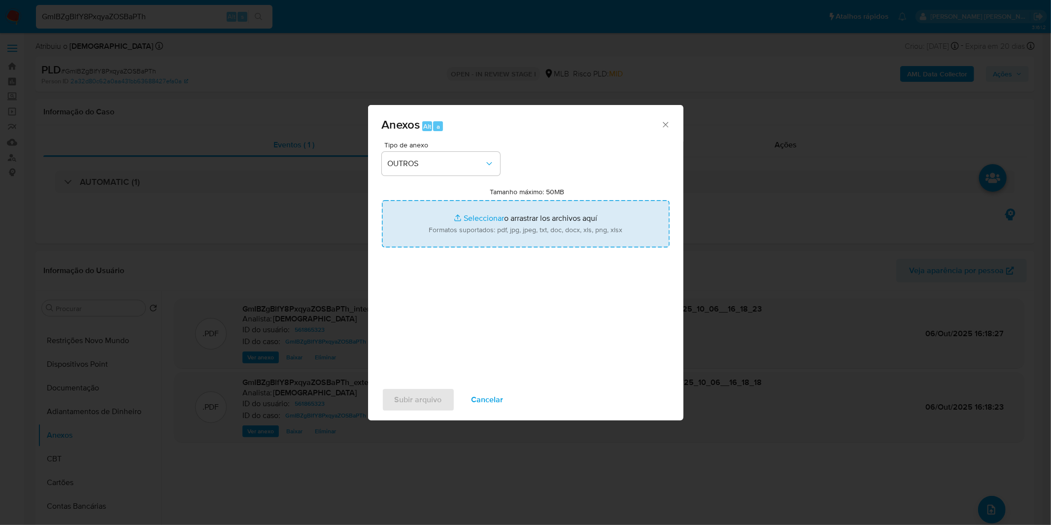
click at [444, 220] on input "Tamanho máximo: 50MB Seleccionar archivos" at bounding box center [526, 223] width 288 height 47
type input "C:\fakepath\Mulan 561865323_2025_09_26_08_43_04.xlsx"
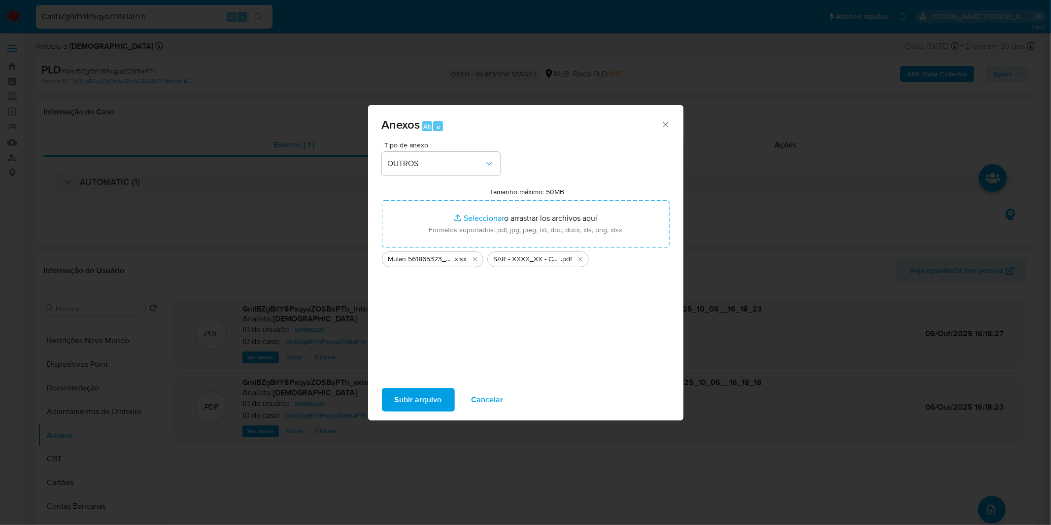
click at [419, 400] on span "Subir arquivo" at bounding box center [418, 400] width 47 height 22
click at [487, 408] on span "Cancelar" at bounding box center [488, 400] width 32 height 22
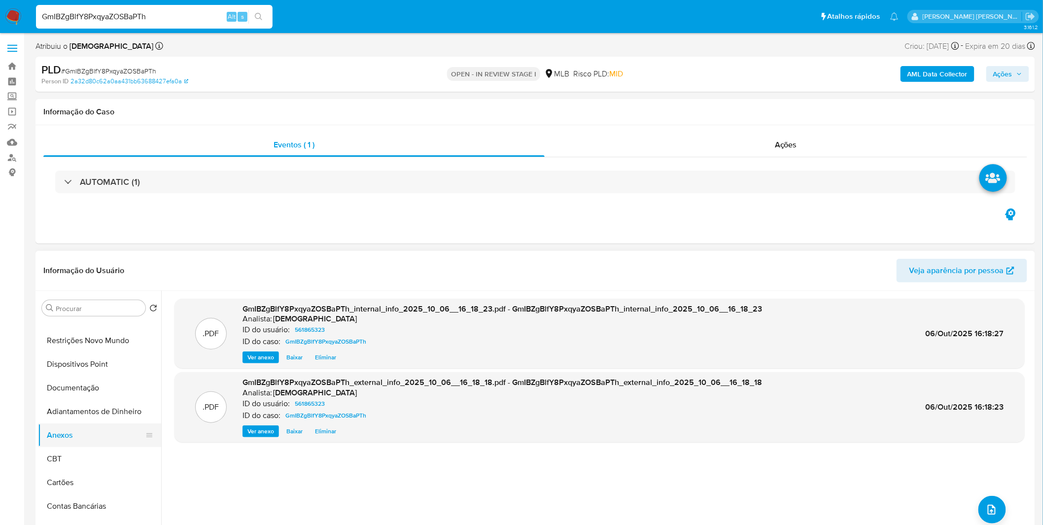
click at [115, 406] on button "Adiantamentos de Dinheiro" at bounding box center [99, 412] width 123 height 24
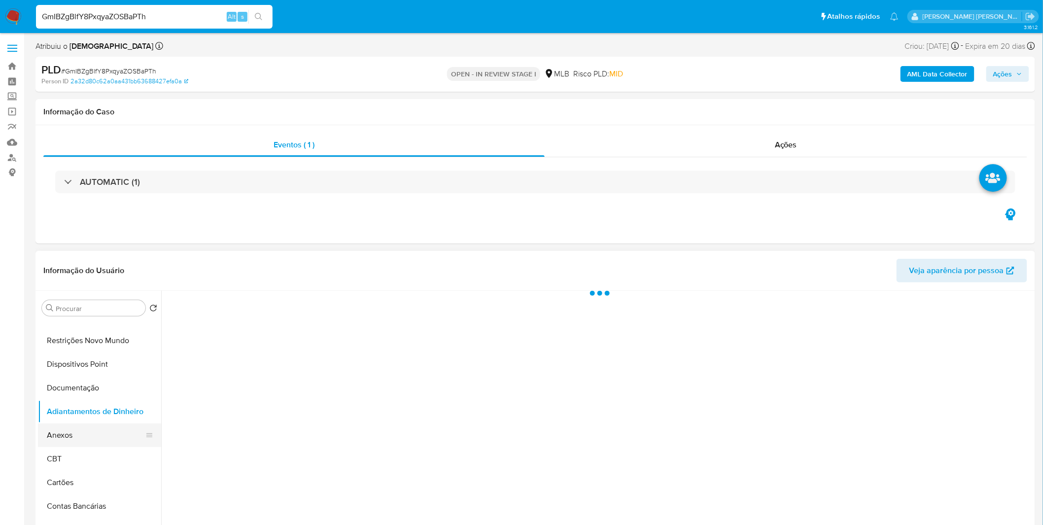
click at [89, 443] on button "Anexos" at bounding box center [95, 435] width 115 height 24
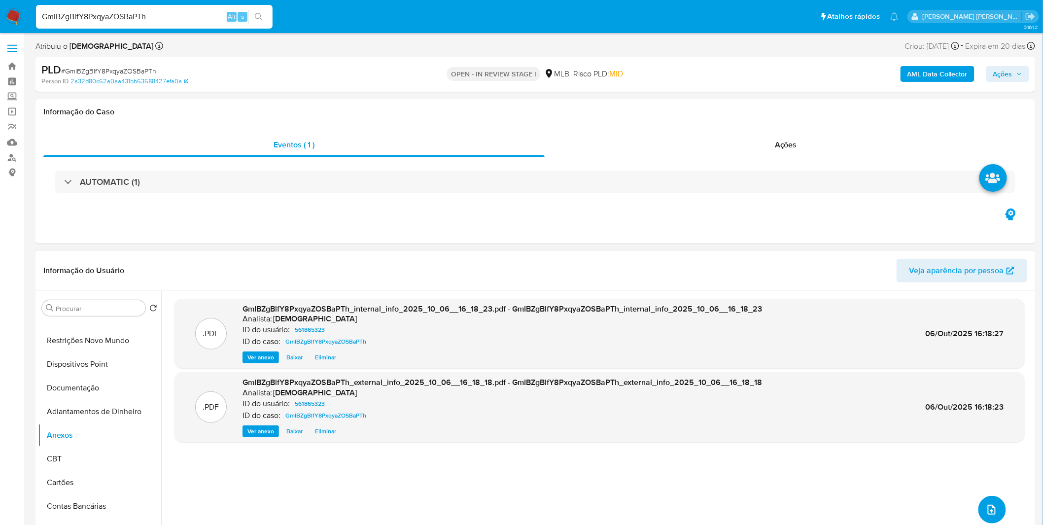
click at [997, 503] on button "upload-file" at bounding box center [992, 510] width 28 height 28
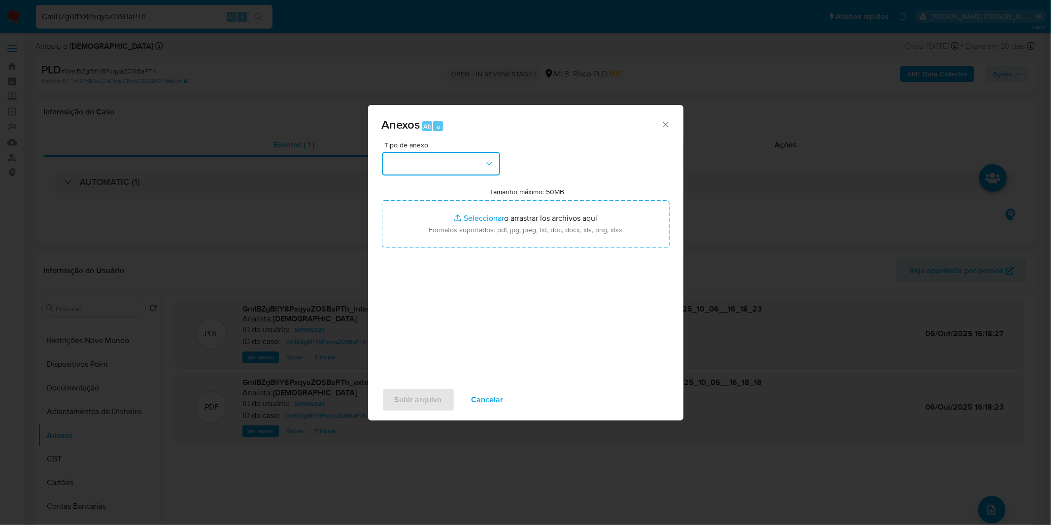
click at [447, 153] on button "button" at bounding box center [441, 164] width 118 height 24
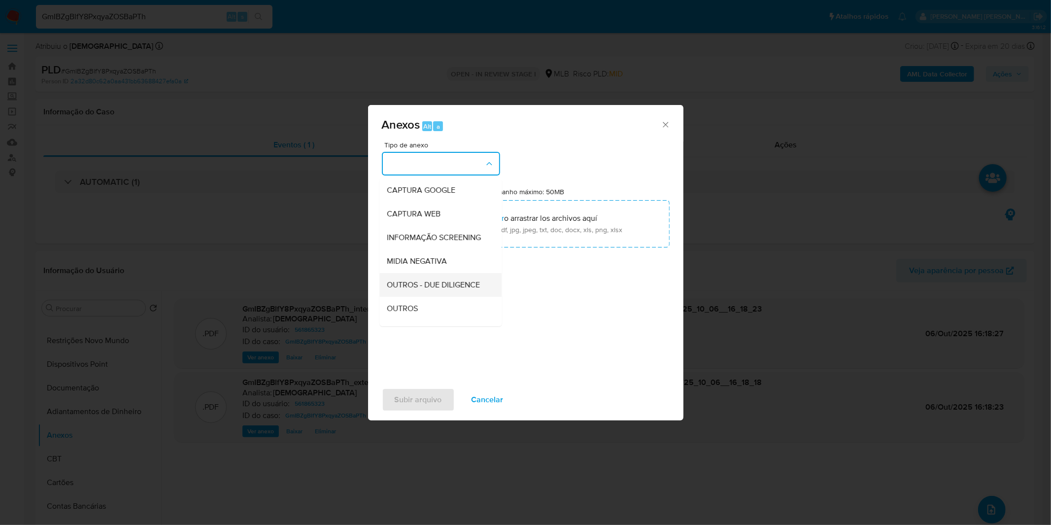
scroll to position [109, 0]
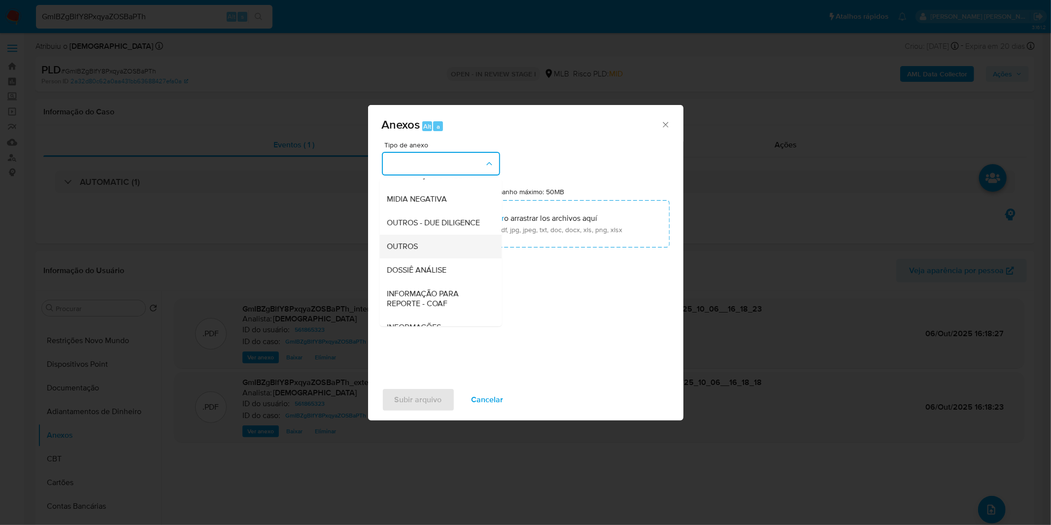
click at [433, 258] on div "OUTROS" at bounding box center [437, 247] width 101 height 24
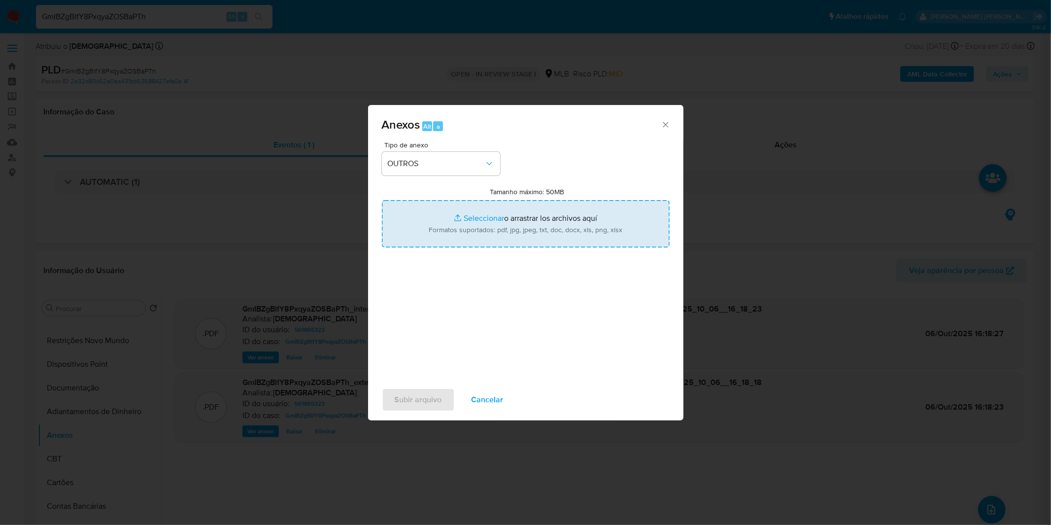
click at [449, 214] on input "Tamanho máximo: 50MB Seleccionar archivos" at bounding box center [526, 223] width 288 height 47
type input "C:\fakepath\Mulan 561865323_2025_09_26_08_43_04.xlsx"
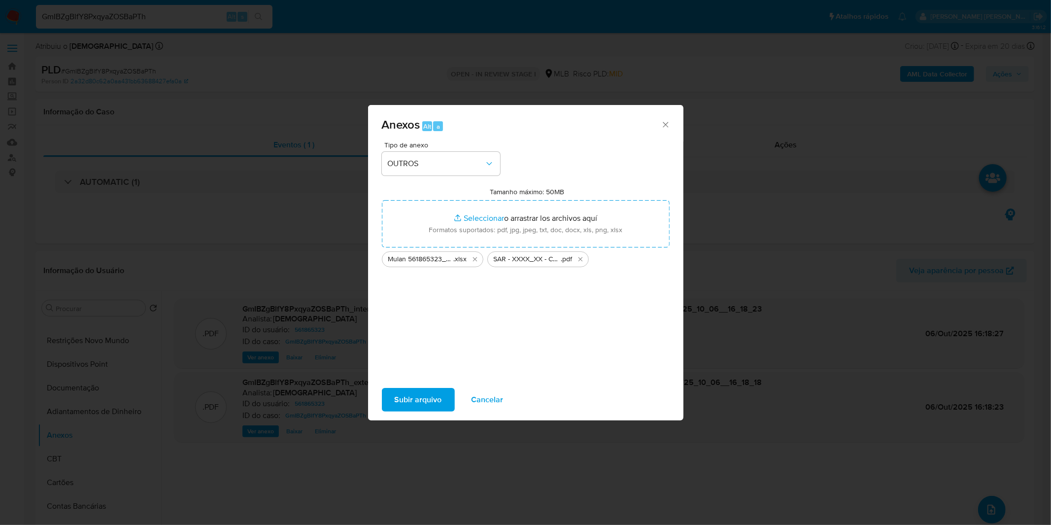
click at [390, 391] on button "Subir arquivo" at bounding box center [418, 400] width 73 height 24
click at [496, 396] on span "Cancelar" at bounding box center [488, 400] width 32 height 22
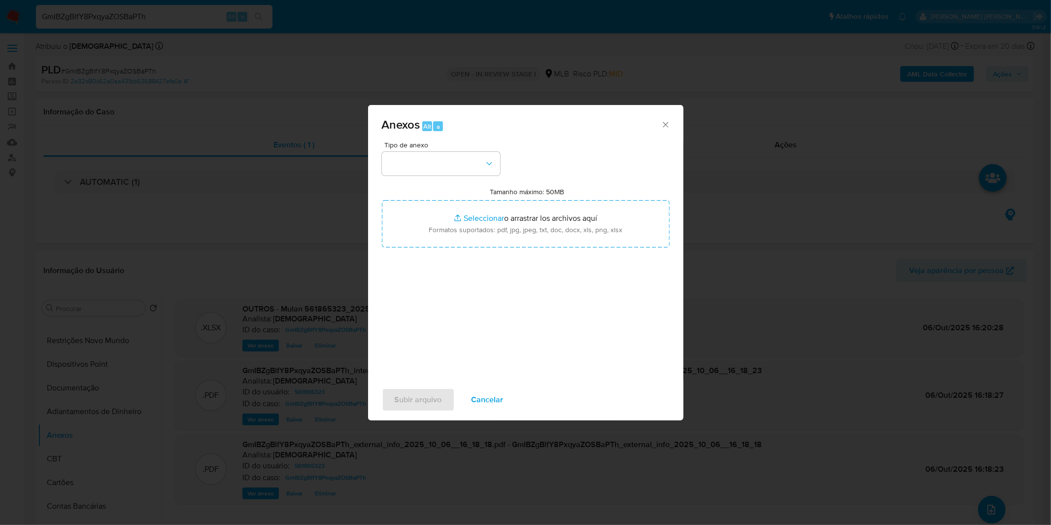
click at [491, 393] on span "Cancelar" at bounding box center [488, 400] width 32 height 22
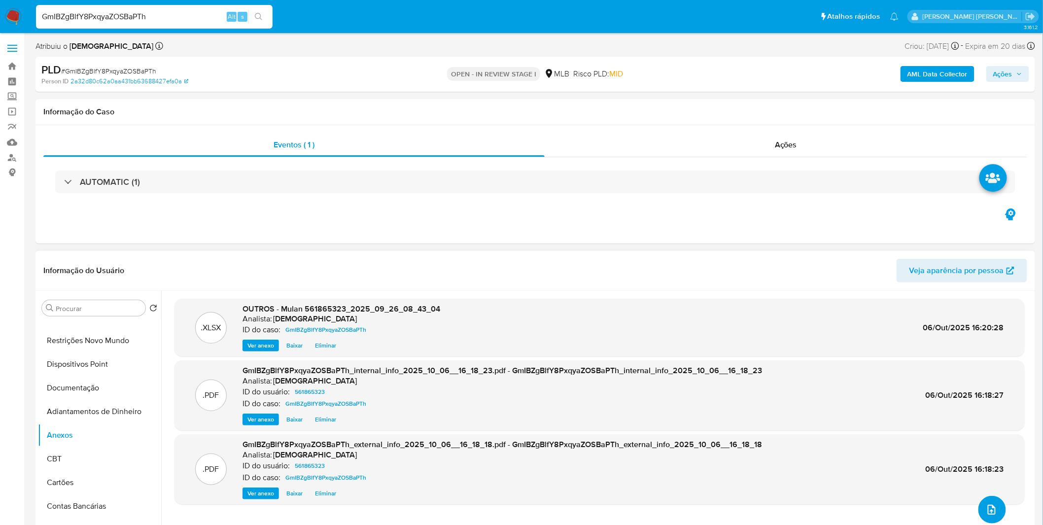
click at [986, 509] on icon "upload-file" at bounding box center [992, 510] width 12 height 12
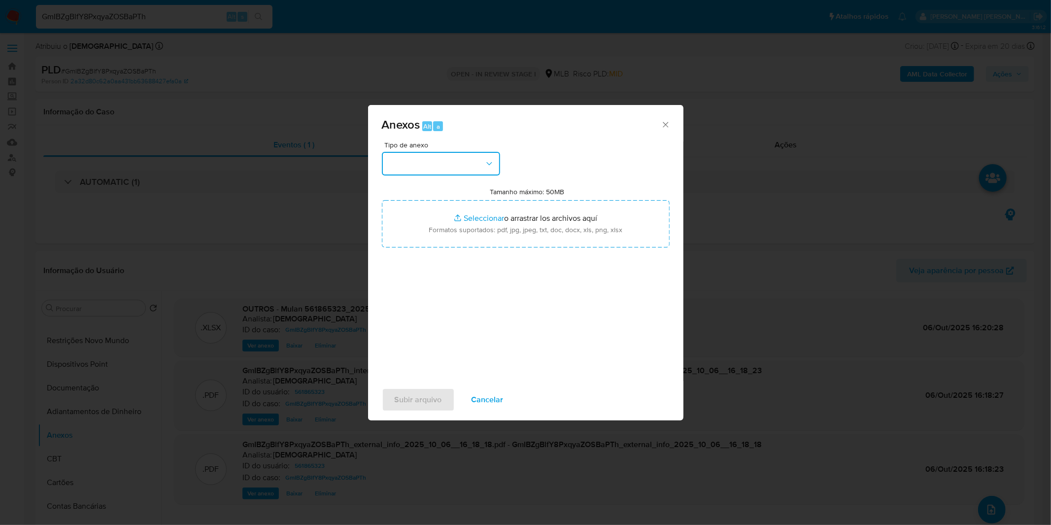
click at [444, 163] on button "button" at bounding box center [441, 164] width 118 height 24
click at [423, 258] on div "OUTROS" at bounding box center [437, 247] width 101 height 24
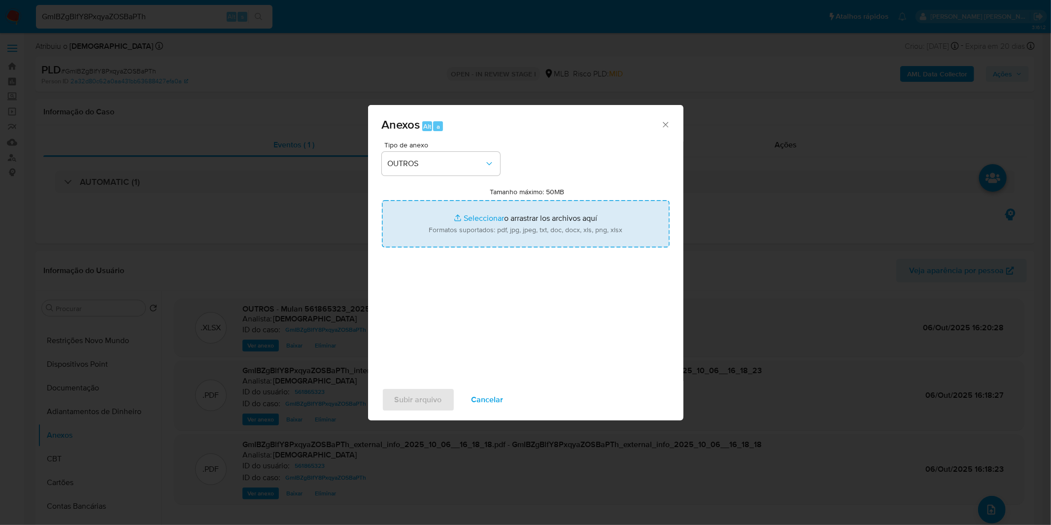
click at [468, 214] on input "Tamanho máximo: 50MB Seleccionar archivos" at bounding box center [526, 223] width 288 height 47
type input "C:\fakepath\SAR - XXXX_XX - CPF 06399675154 - YASMIM FREIRE VIEIRA.pdf"
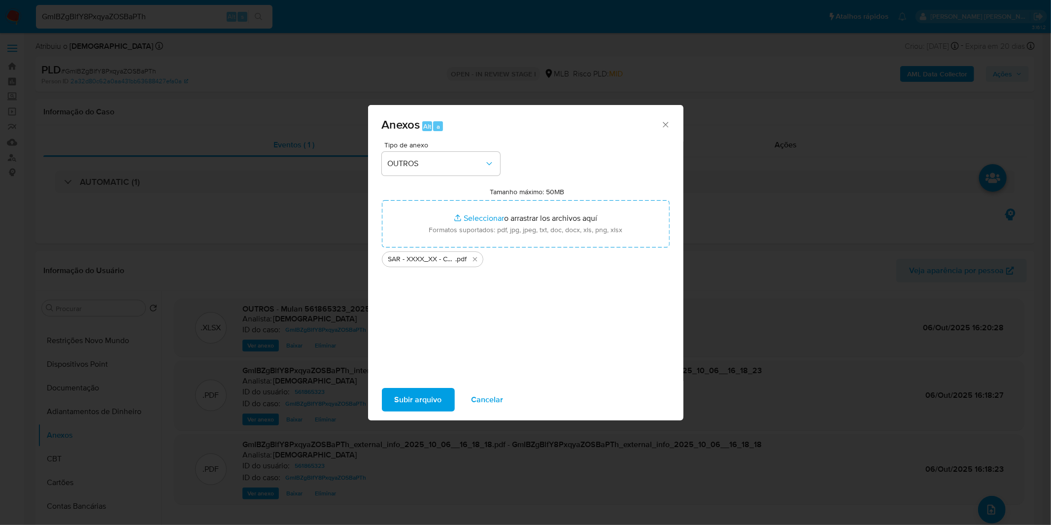
click at [417, 404] on span "Subir arquivo" at bounding box center [418, 400] width 47 height 22
click at [494, 401] on span "Cancelar" at bounding box center [488, 400] width 32 height 22
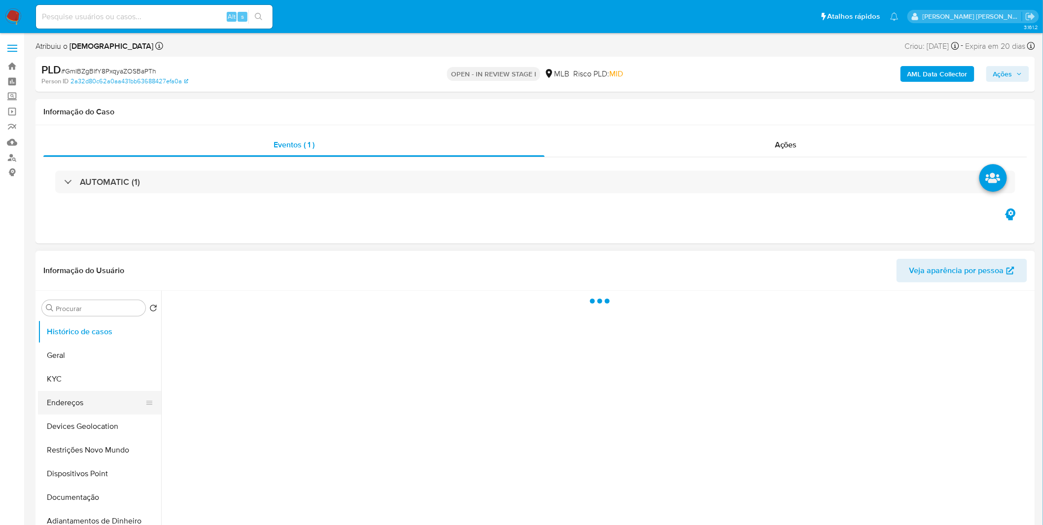
select select "10"
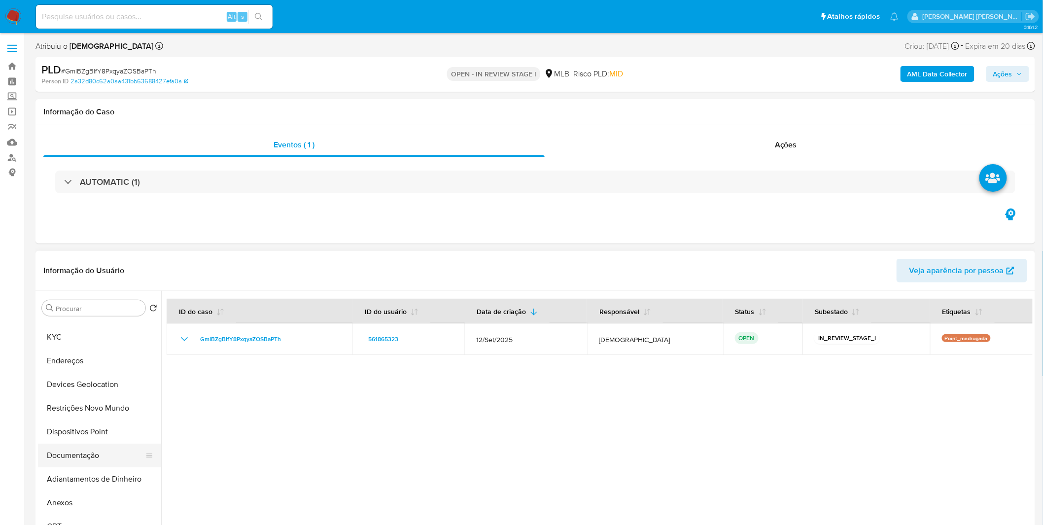
scroll to position [55, 0]
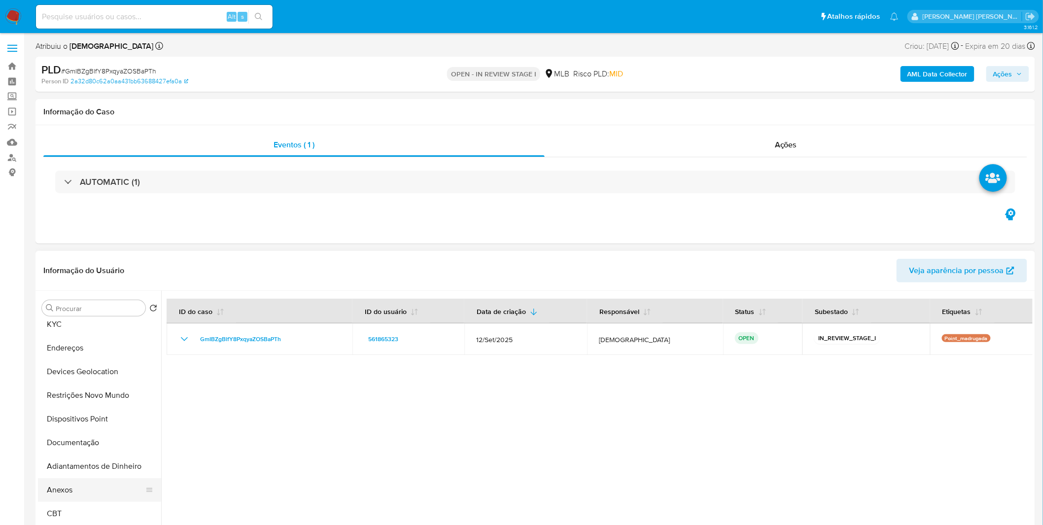
click at [82, 485] on button "Anexos" at bounding box center [95, 490] width 115 height 24
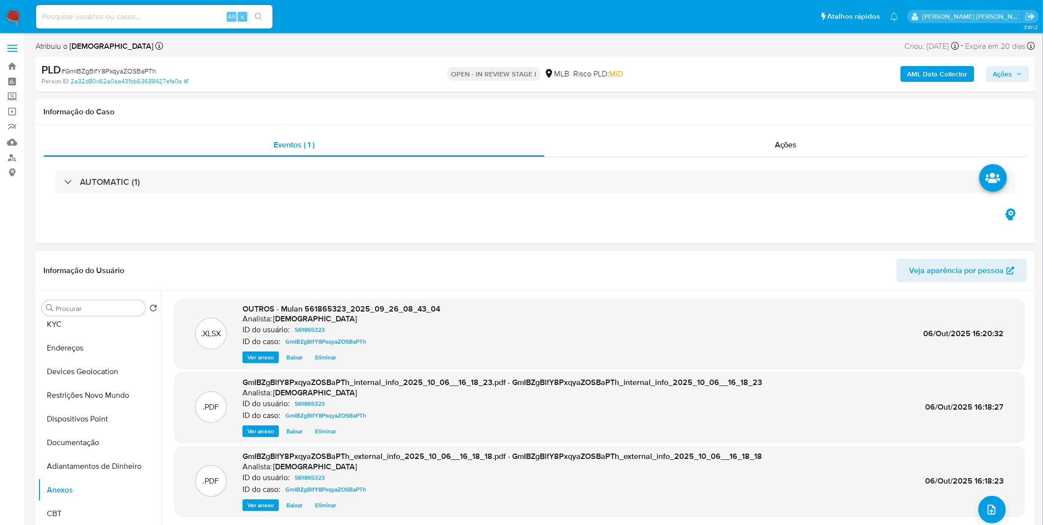
click at [1003, 518] on div ".XLSX OUTROS - Mulan 561865323_2025_09_26_08_43_04 Analista: isadacostaes ID do…" at bounding box center [599, 417] width 850 height 237
click at [999, 516] on div ".XLSX OUTROS - Mulan 561865323_2025_09_26_08_43_04 Analista: isadacostaes ID do…" at bounding box center [599, 417] width 850 height 237
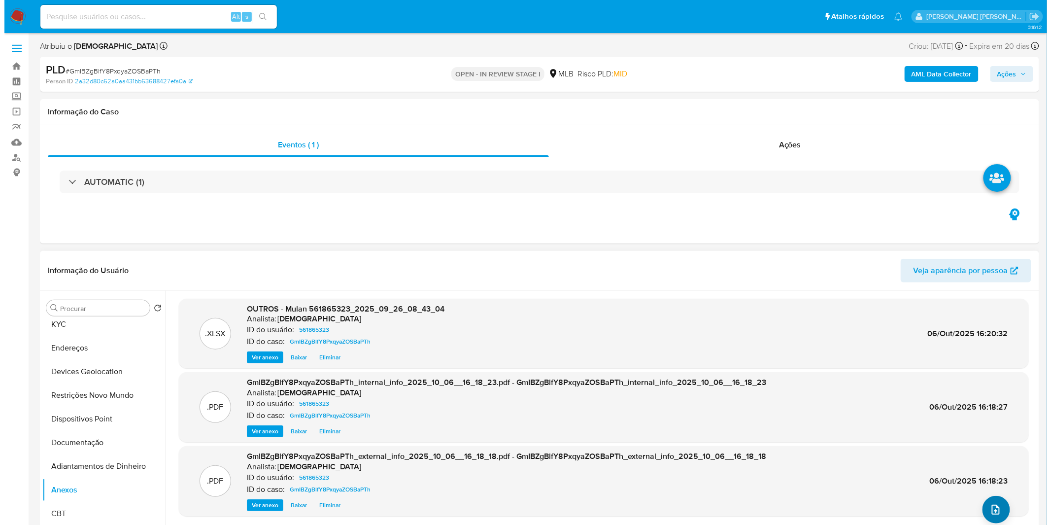
scroll to position [5, 0]
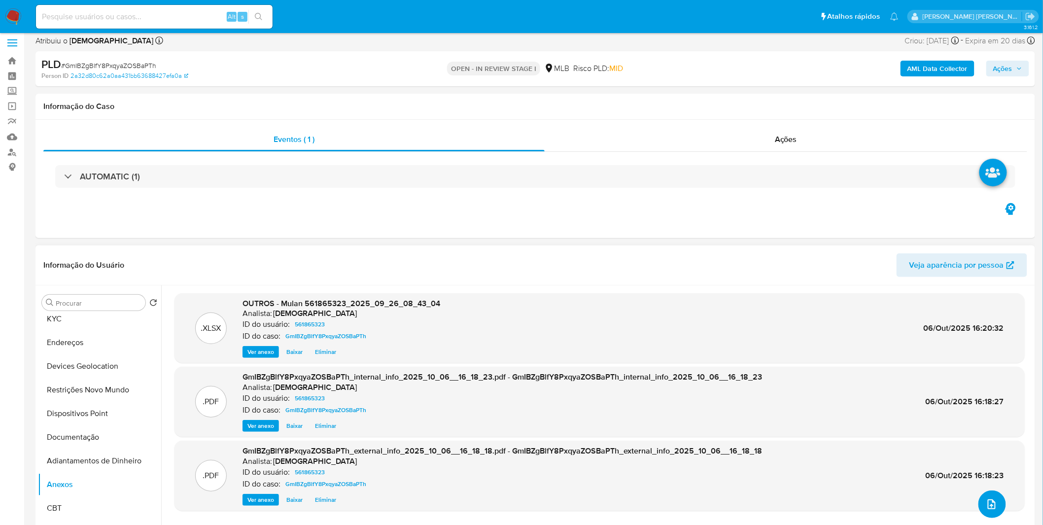
click at [987, 510] on button "upload-file" at bounding box center [992, 504] width 28 height 28
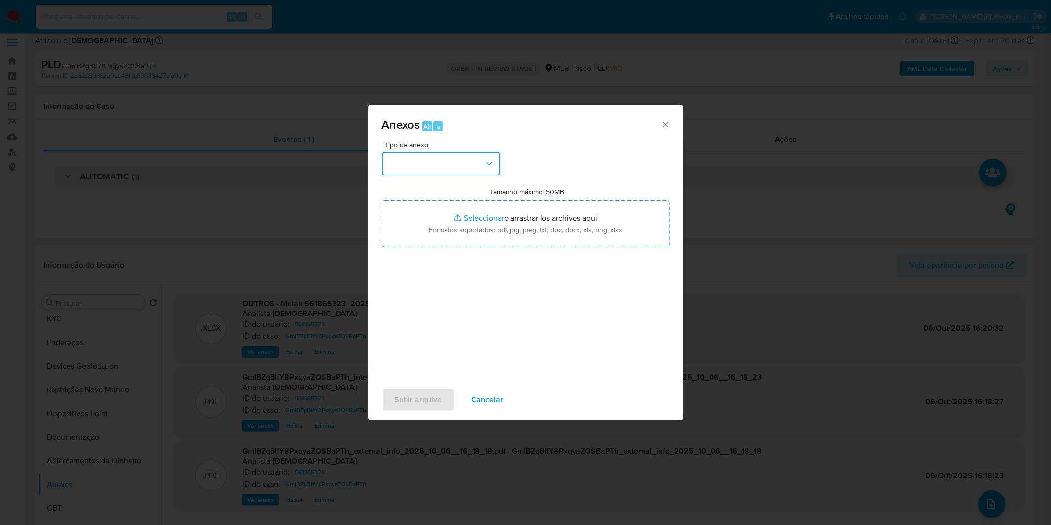
click at [452, 159] on button "button" at bounding box center [441, 164] width 118 height 24
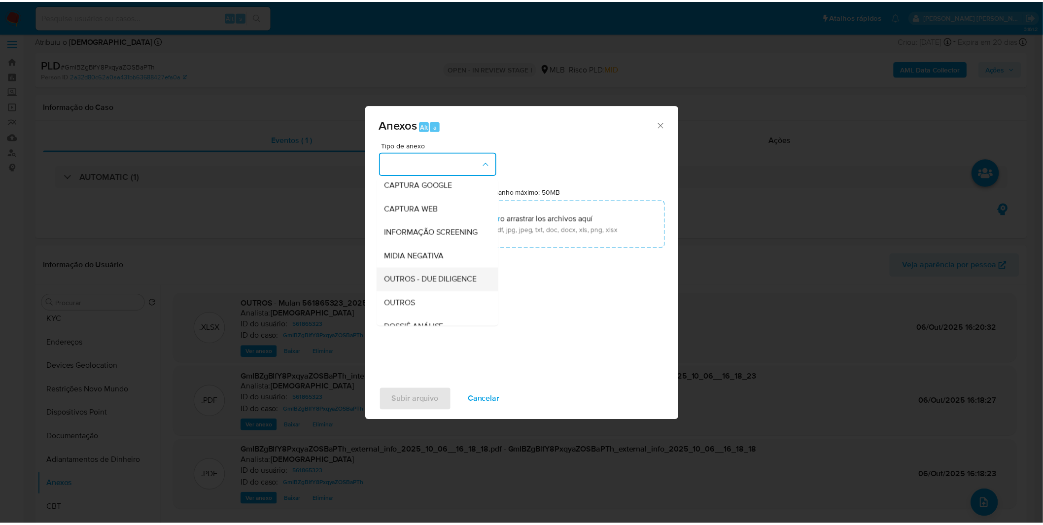
scroll to position [109, 0]
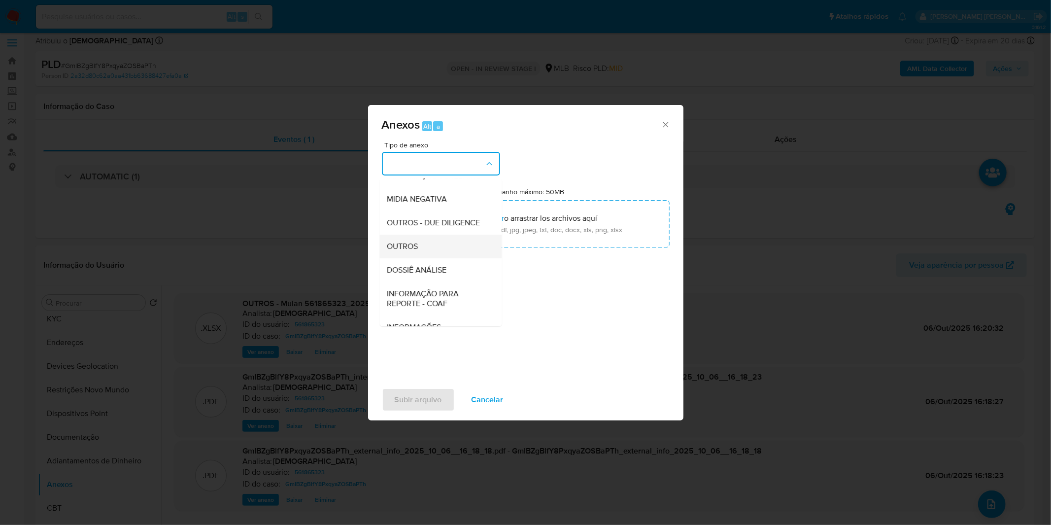
click at [421, 258] on div "OUTROS" at bounding box center [437, 247] width 101 height 24
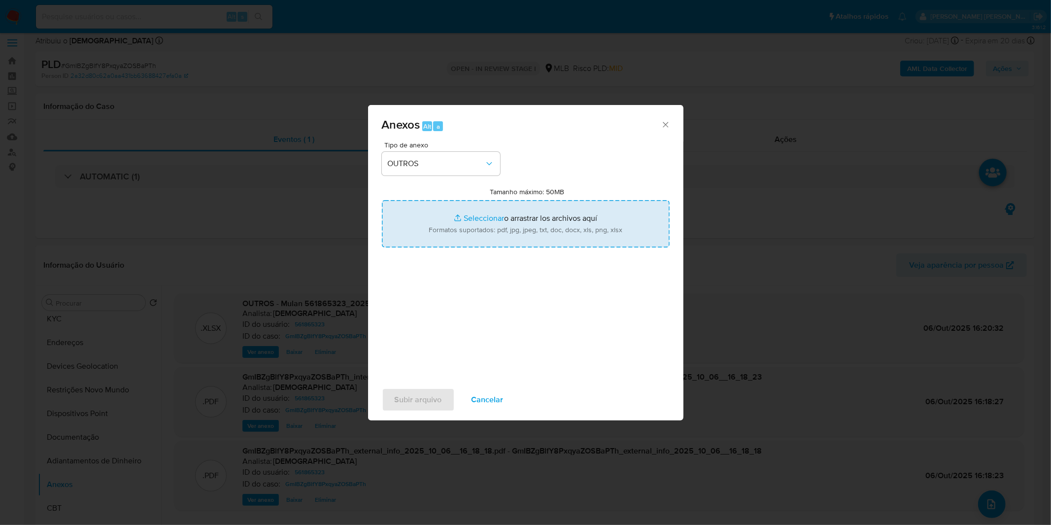
click at [436, 231] on input "Tamanho máximo: 50MB Seleccionar archivos" at bounding box center [526, 223] width 288 height 47
type input "C:\fakepath\SAR - XXXX_XX - CPF 06399675154 - YASMIM [PERSON_NAME] [PERSON_NAME…"
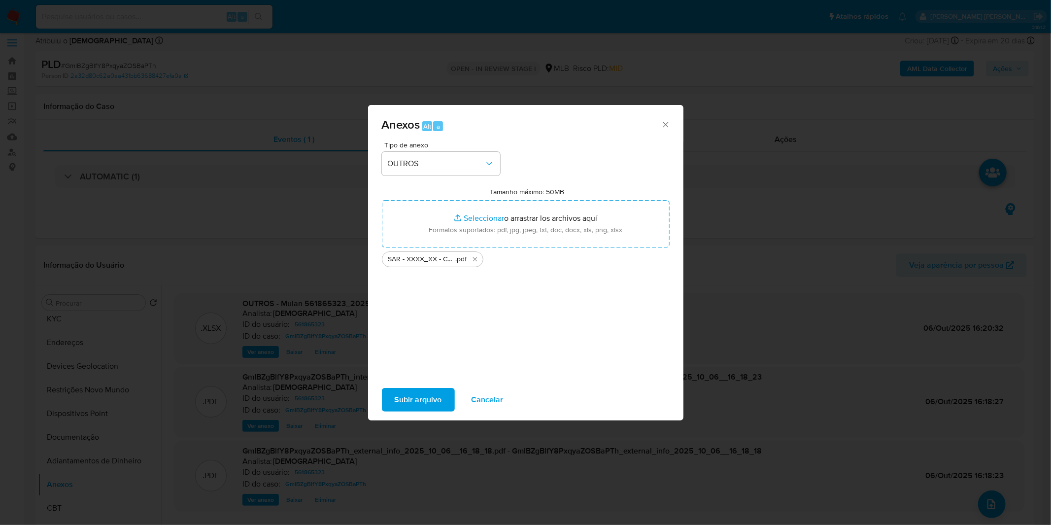
click at [387, 396] on button "Subir arquivo" at bounding box center [418, 400] width 73 height 24
click at [420, 401] on span "Subir arquivo" at bounding box center [418, 400] width 47 height 22
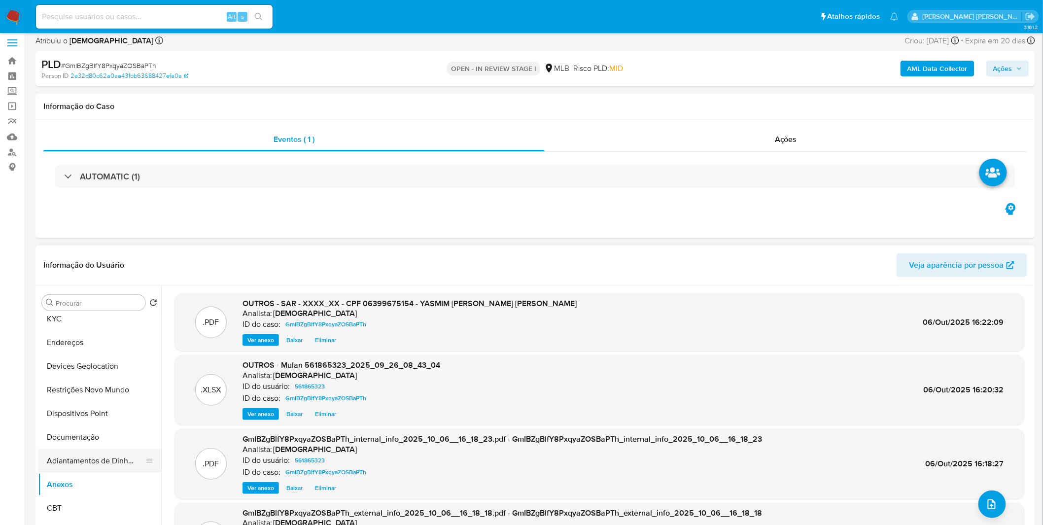
drag, startPoint x: 102, startPoint y: 447, endPoint x: 102, endPoint y: 454, distance: 6.9
click at [102, 451] on ul "Histórico de casos Geral KYC Endereços Devices Geolocation Restrições Novo Mund…" at bounding box center [99, 425] width 123 height 222
click at [102, 459] on button "Adiantamentos de Dinheiro" at bounding box center [95, 461] width 115 height 24
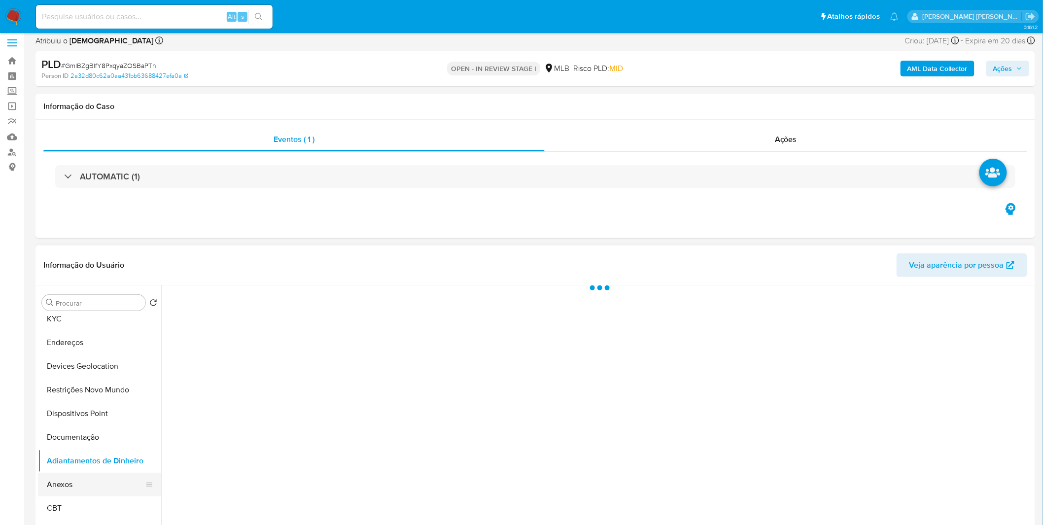
click at [91, 475] on button "Anexos" at bounding box center [95, 485] width 115 height 24
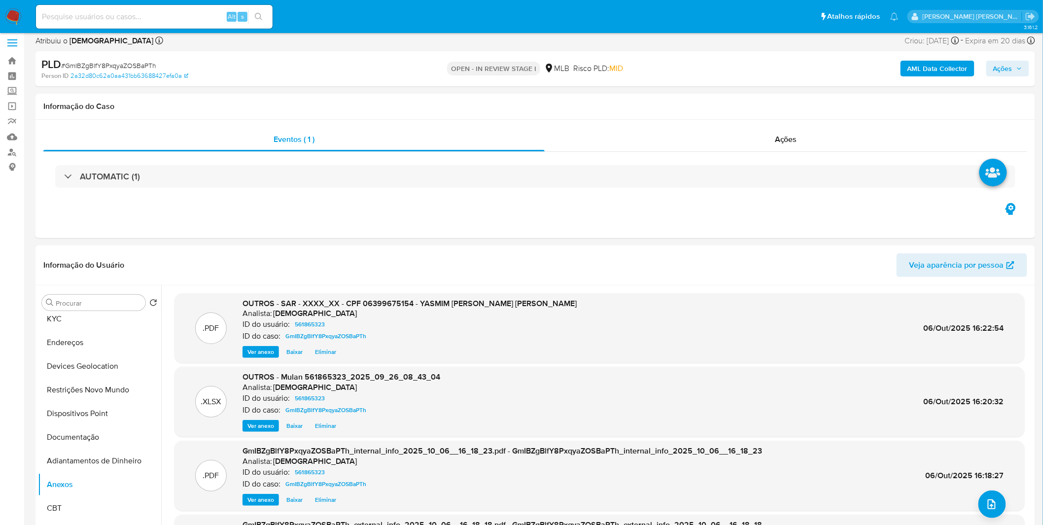
click at [1012, 68] on span "Ações" at bounding box center [1002, 69] width 19 height 16
click at [746, 102] on span "Resolução do caso" at bounding box center [721, 99] width 67 height 11
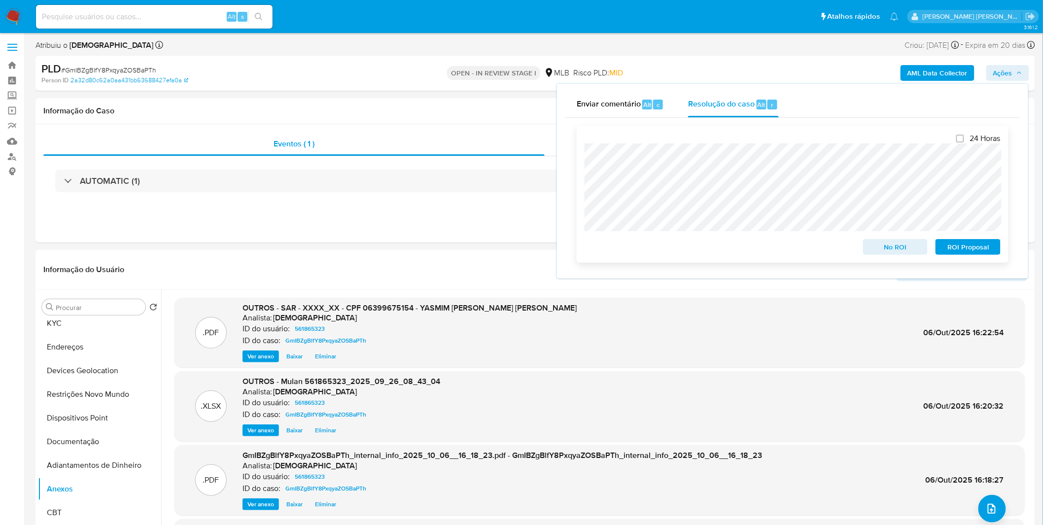
scroll to position [0, 0]
click at [959, 248] on span "ROI Proposal" at bounding box center [967, 248] width 51 height 14
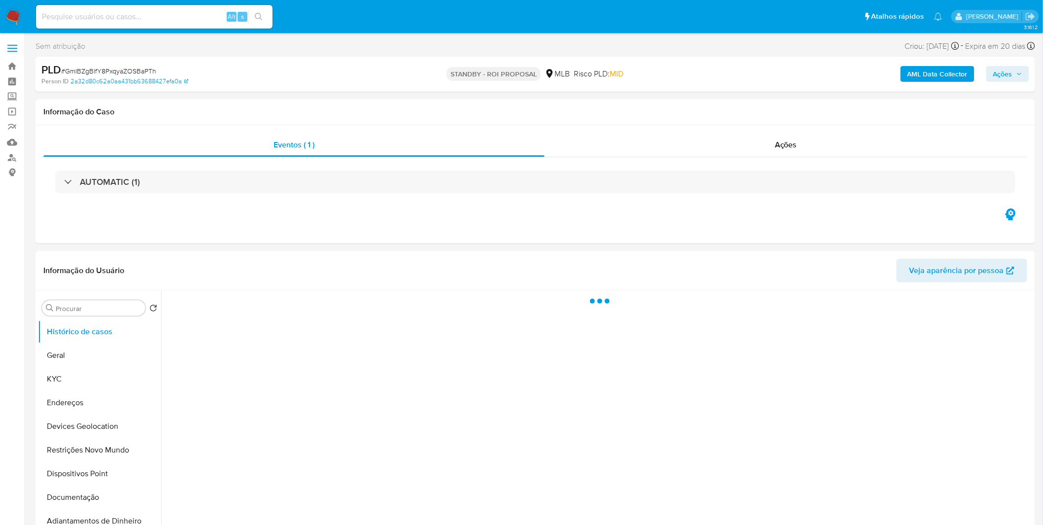
select select "10"
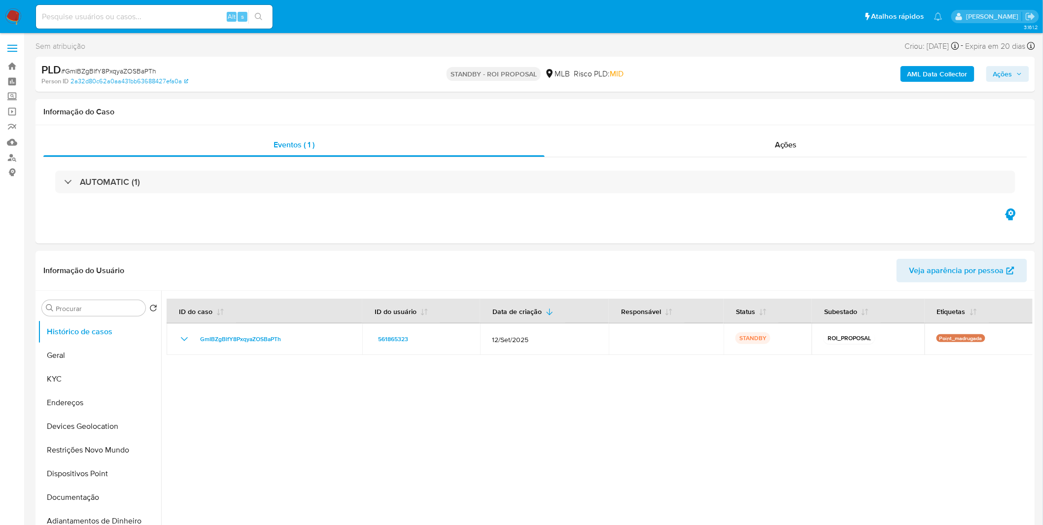
click at [160, 6] on div "Alt s" at bounding box center [154, 17] width 237 height 24
paste input "8r3ouJwHZ4P8vhwQmqWDGNBG"
click at [160, 18] on input at bounding box center [154, 16] width 237 height 13
type input "8r3ouJwHZ4P8vhwQmqWDGNBG"
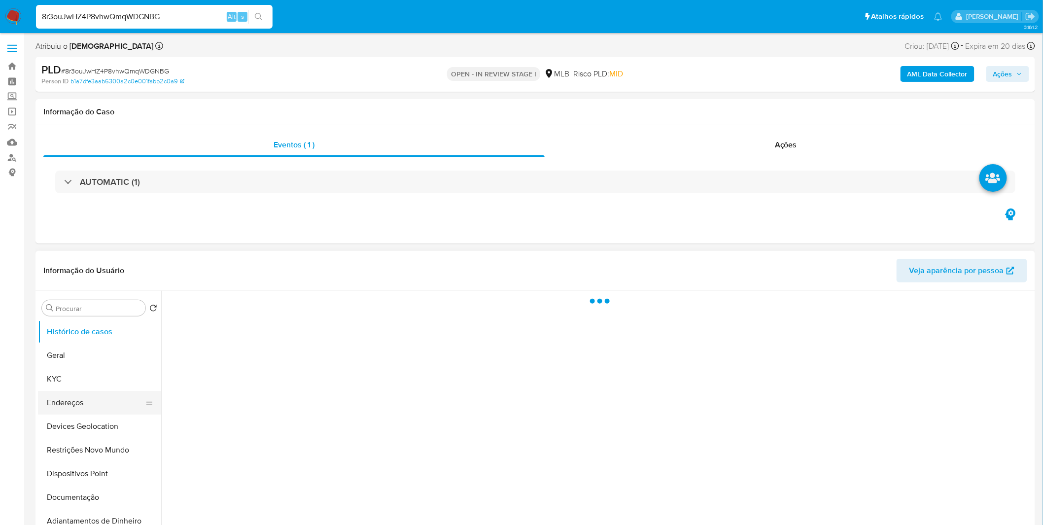
select select "10"
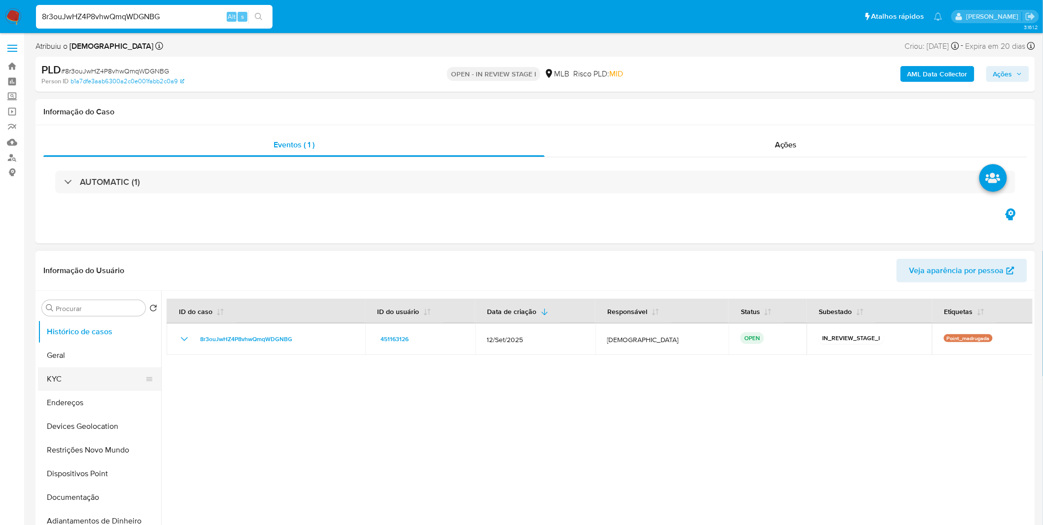
click at [72, 382] on button "KYC" at bounding box center [95, 379] width 115 height 24
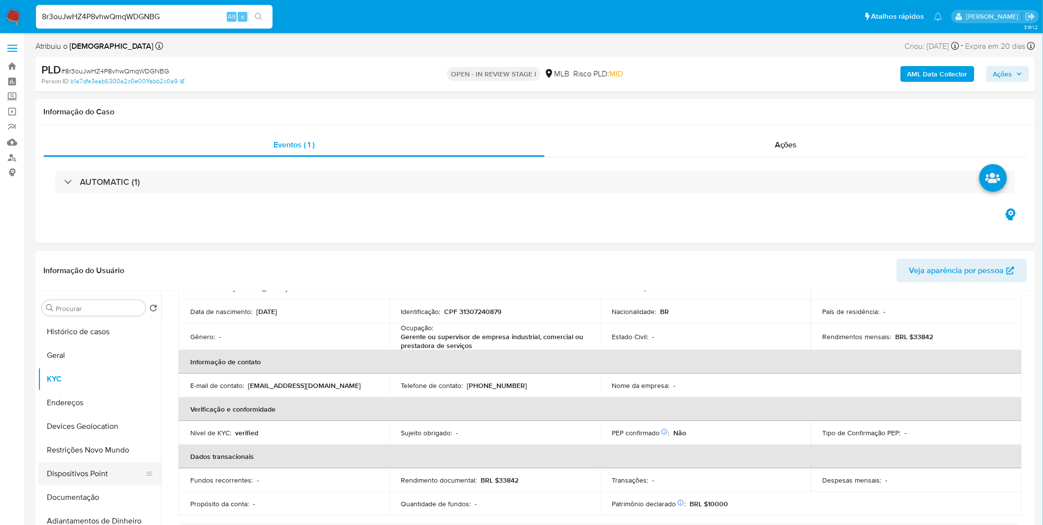
scroll to position [109, 0]
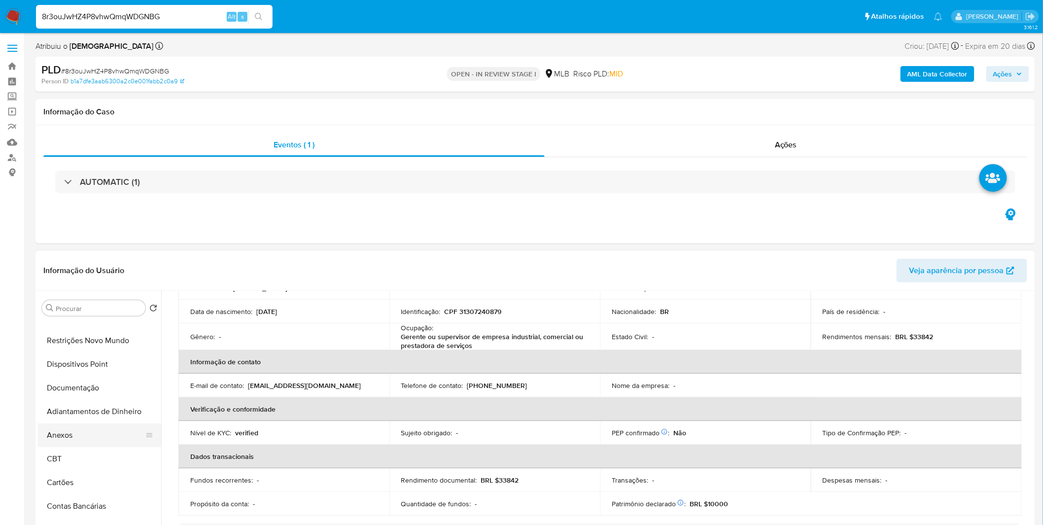
click at [82, 439] on button "Anexos" at bounding box center [95, 435] width 115 height 24
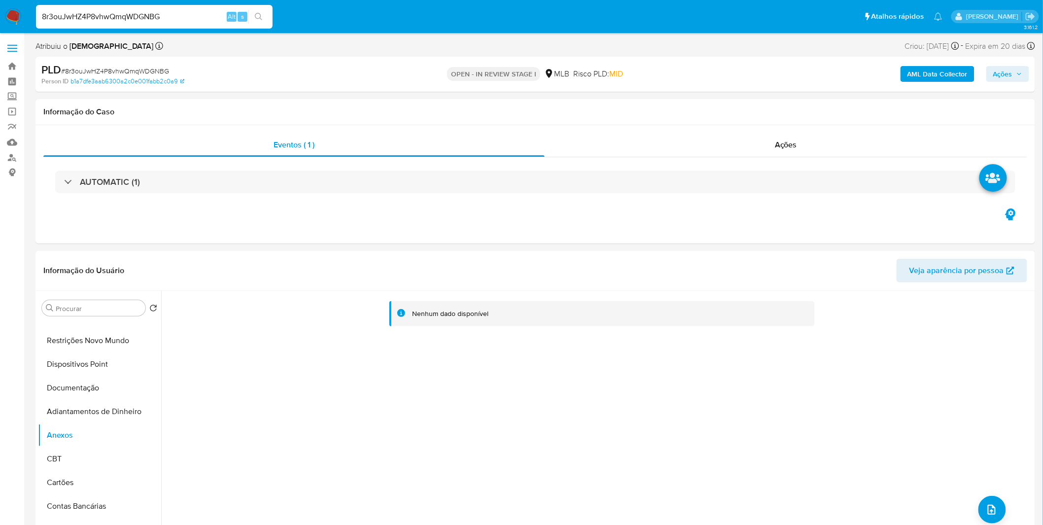
click at [943, 72] on b "AML Data Collector" at bounding box center [937, 74] width 60 height 16
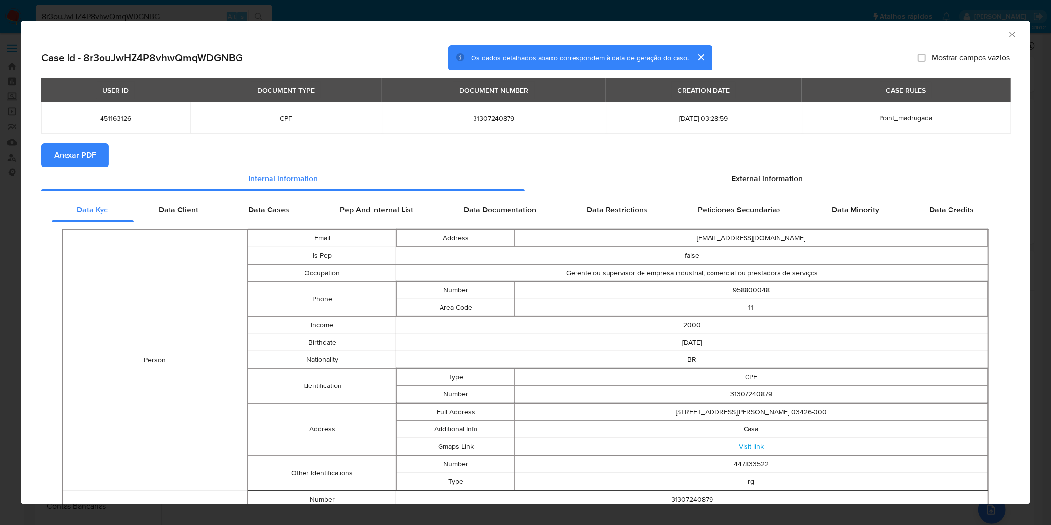
click at [341, 8] on div "AML Data Collector Case Id - 8r3ouJwHZ4P8vhwQmqWDGNBG Os dados detalhados abaix…" at bounding box center [525, 262] width 1051 height 525
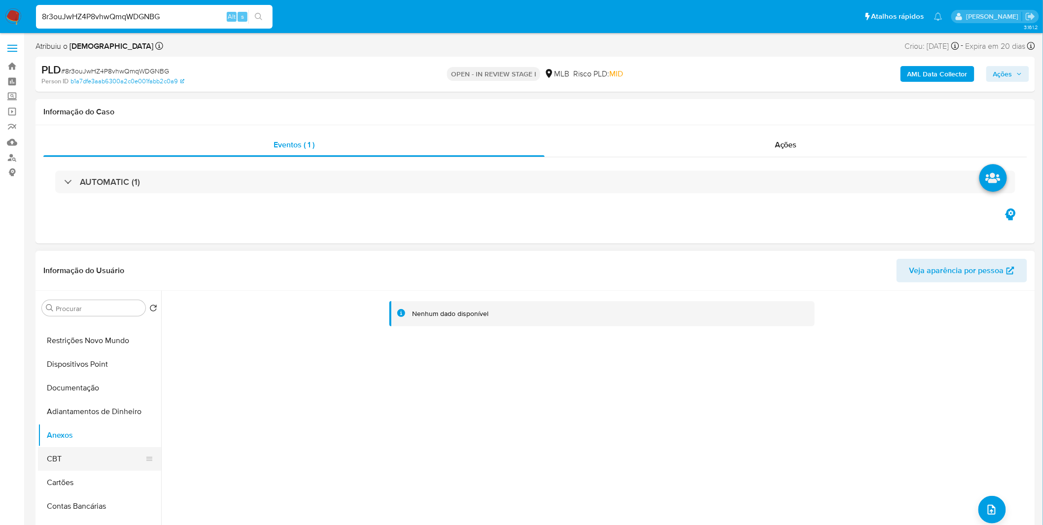
click at [80, 454] on button "CBT" at bounding box center [95, 459] width 115 height 24
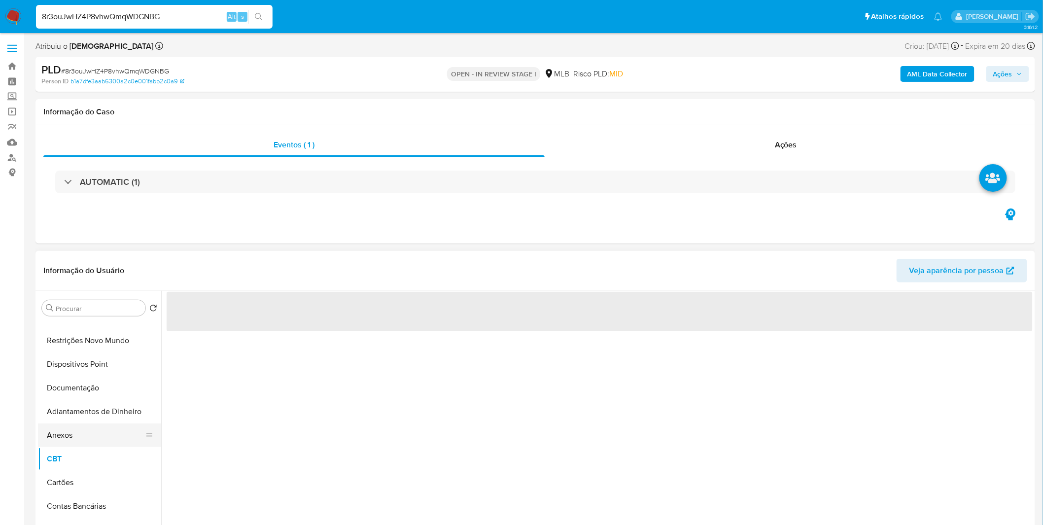
click at [88, 435] on button "Anexos" at bounding box center [95, 435] width 115 height 24
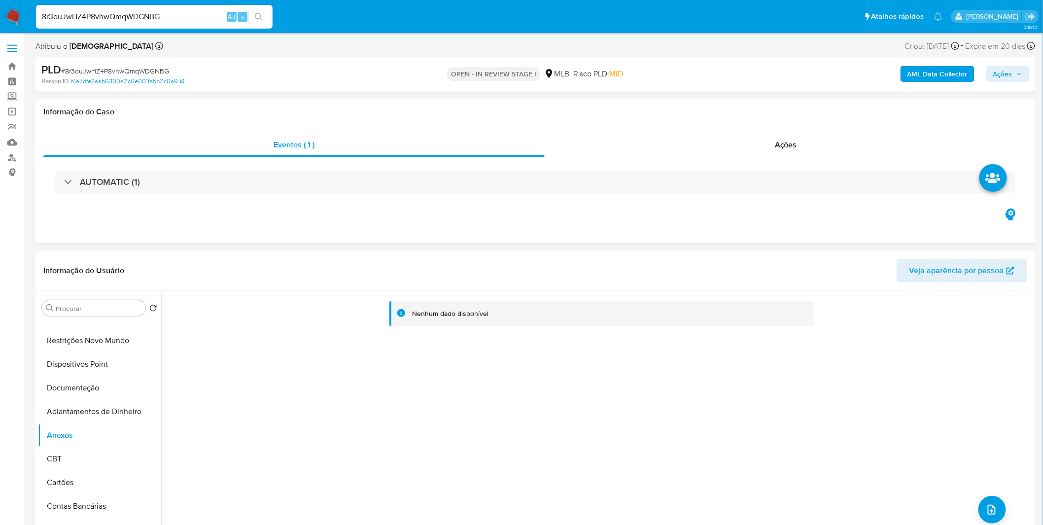
click at [925, 80] on b "AML Data Collector" at bounding box center [937, 74] width 60 height 16
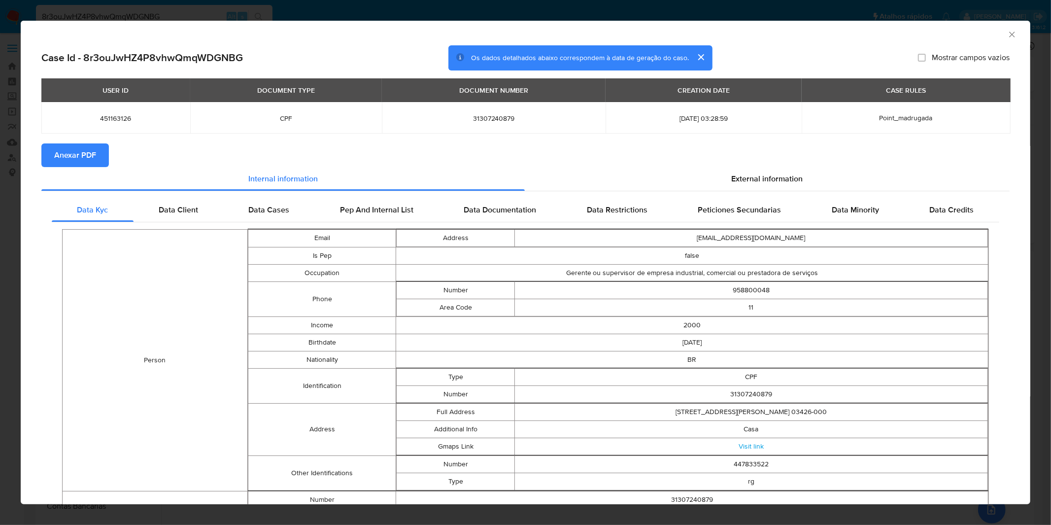
click at [92, 147] on span "Anexar PDF" at bounding box center [75, 155] width 42 height 22
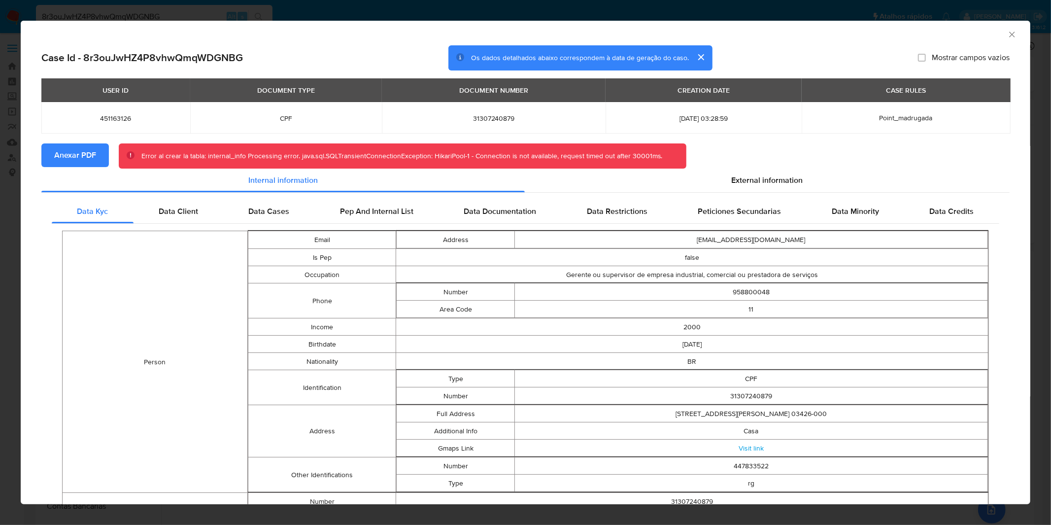
click at [475, 16] on div "AML Data Collector Case Id - 8r3ouJwHZ4P8vhwQmqWDGNBG Os dados detalhados abaix…" at bounding box center [525, 262] width 1051 height 525
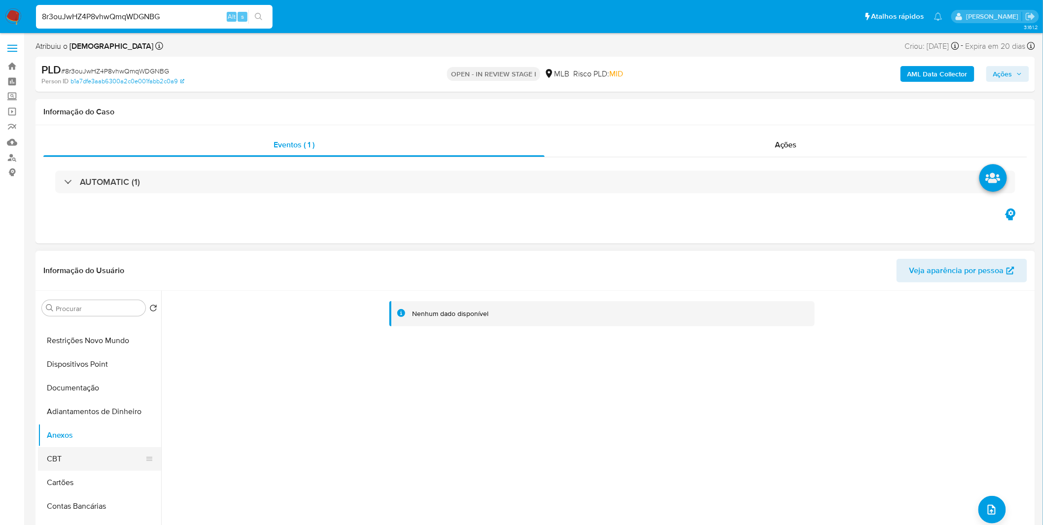
click at [82, 462] on button "CBT" at bounding box center [95, 459] width 115 height 24
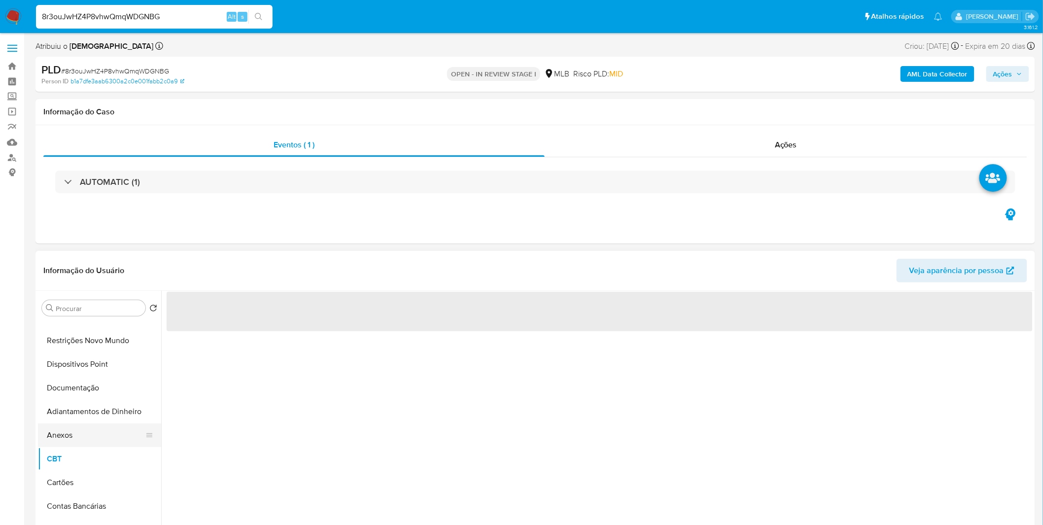
click at [79, 444] on button "Anexos" at bounding box center [95, 435] width 115 height 24
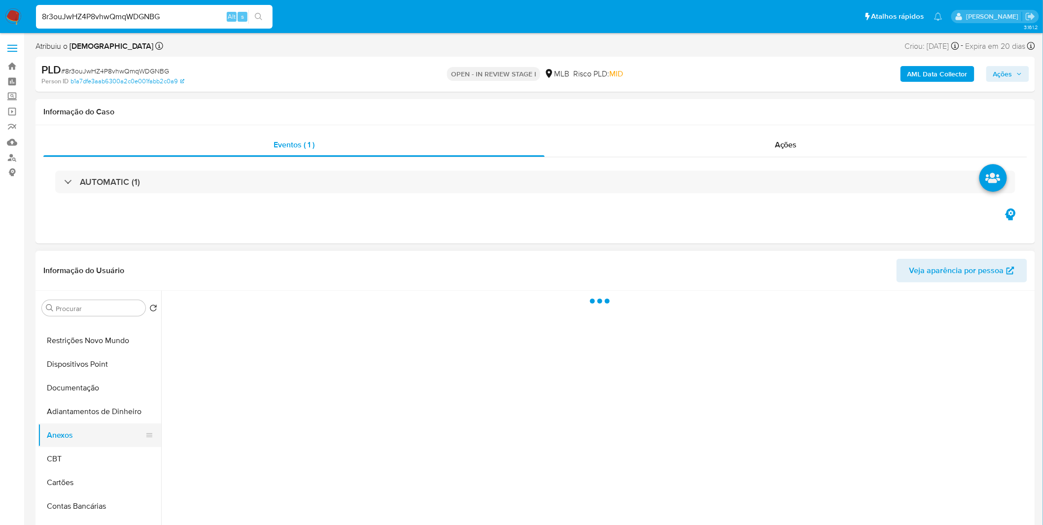
click at [78, 429] on button "Anexos" at bounding box center [95, 435] width 115 height 24
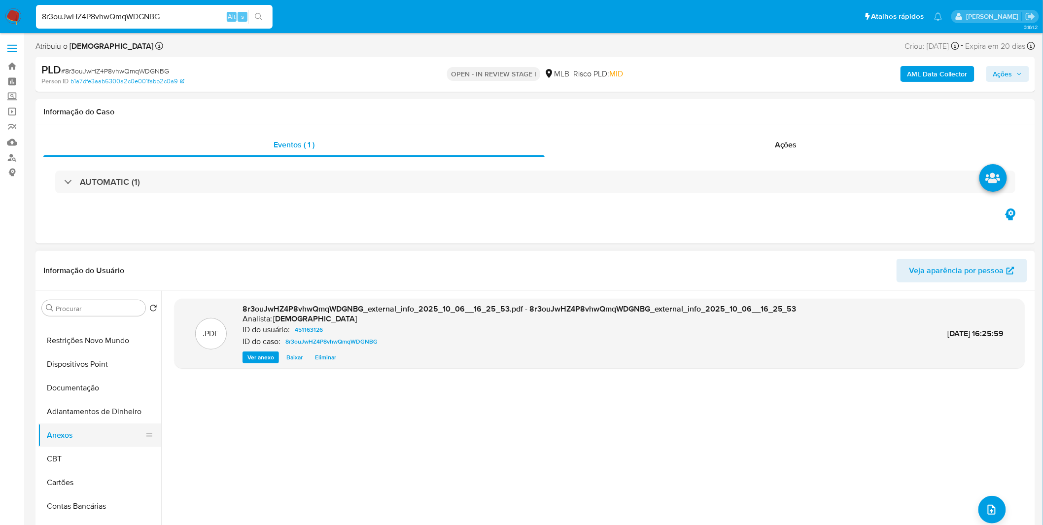
drag, startPoint x: 85, startPoint y: 460, endPoint x: 85, endPoint y: 440, distance: 20.2
click at [85, 460] on button "CBT" at bounding box center [99, 459] width 123 height 24
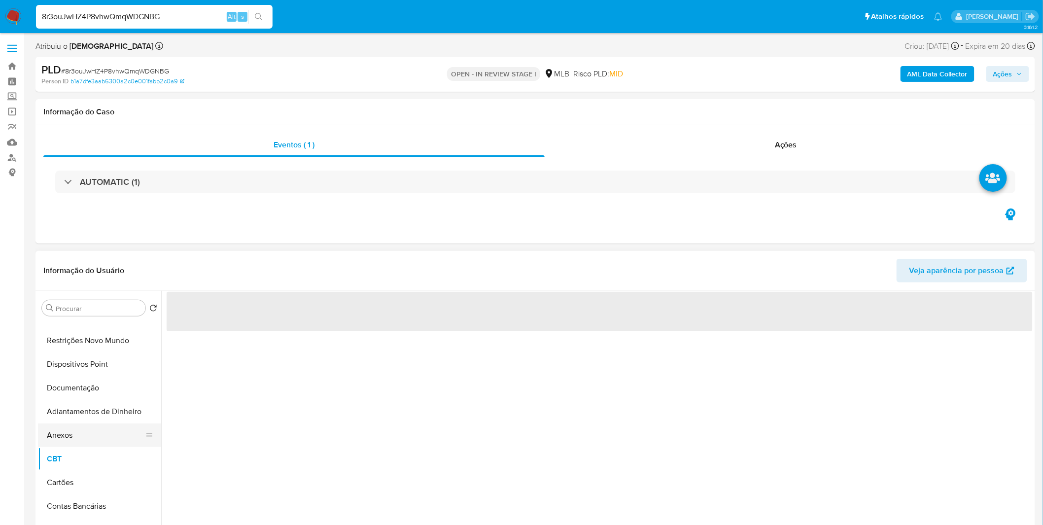
click at [85, 438] on button "Anexos" at bounding box center [95, 435] width 115 height 24
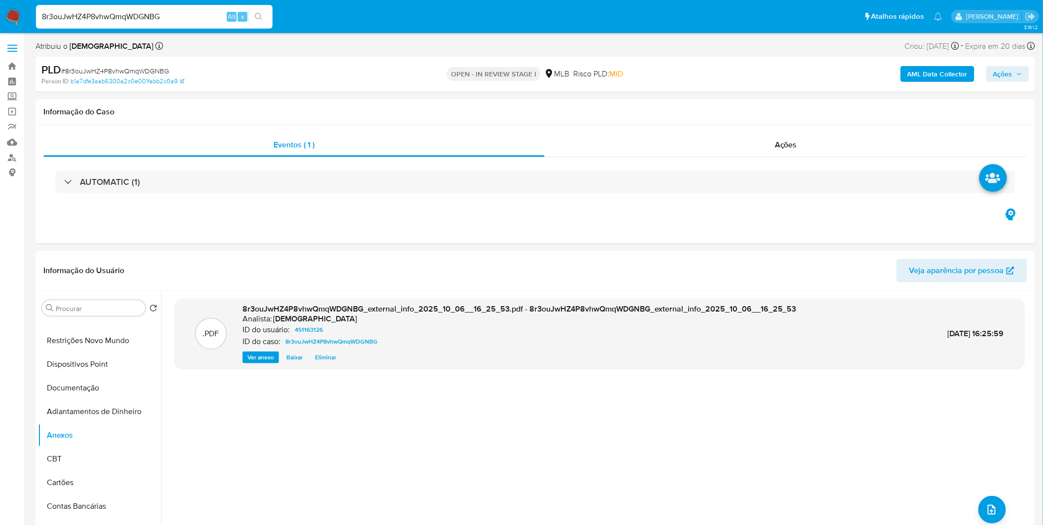
click at [938, 82] on div "AML Data Collector Ações" at bounding box center [865, 74] width 327 height 23
click at [939, 77] on b "AML Data Collector" at bounding box center [937, 74] width 60 height 16
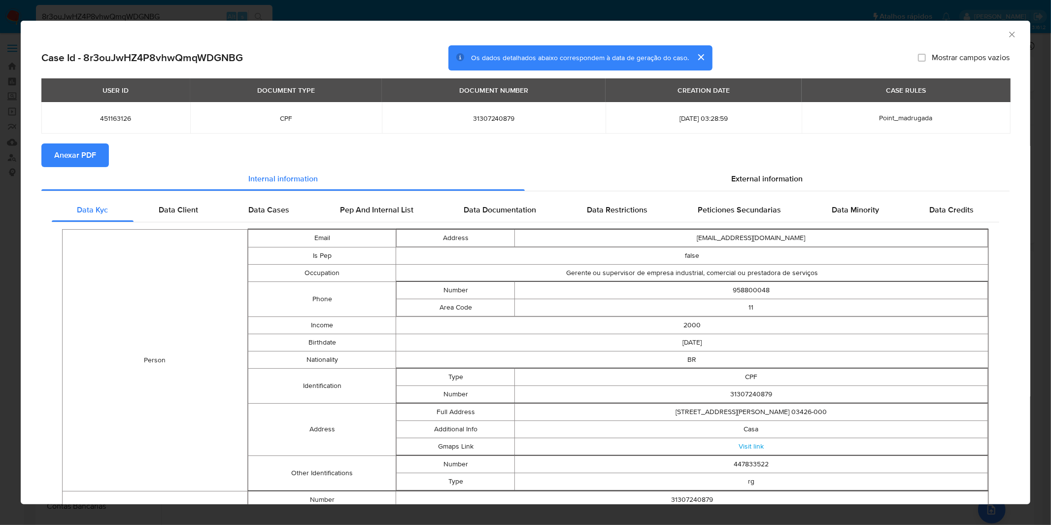
click at [80, 146] on span "Anexar PDF" at bounding box center [75, 155] width 42 height 22
click at [590, 15] on div "AML Data Collector Case Id - 8r3ouJwHZ4P8vhwQmqWDGNBG Os dados detalhados abaix…" at bounding box center [525, 262] width 1051 height 525
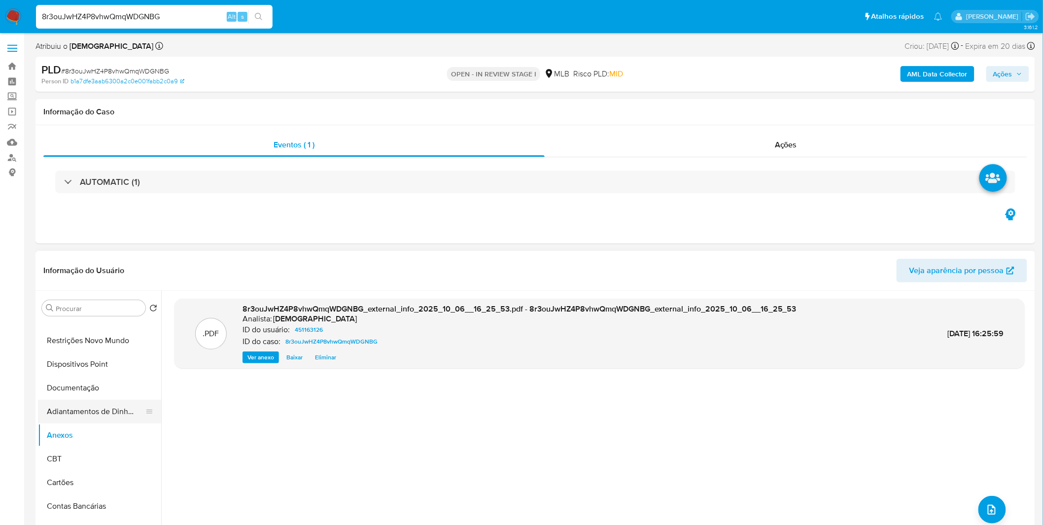
click at [95, 417] on button "Adiantamentos de Dinheiro" at bounding box center [95, 412] width 115 height 24
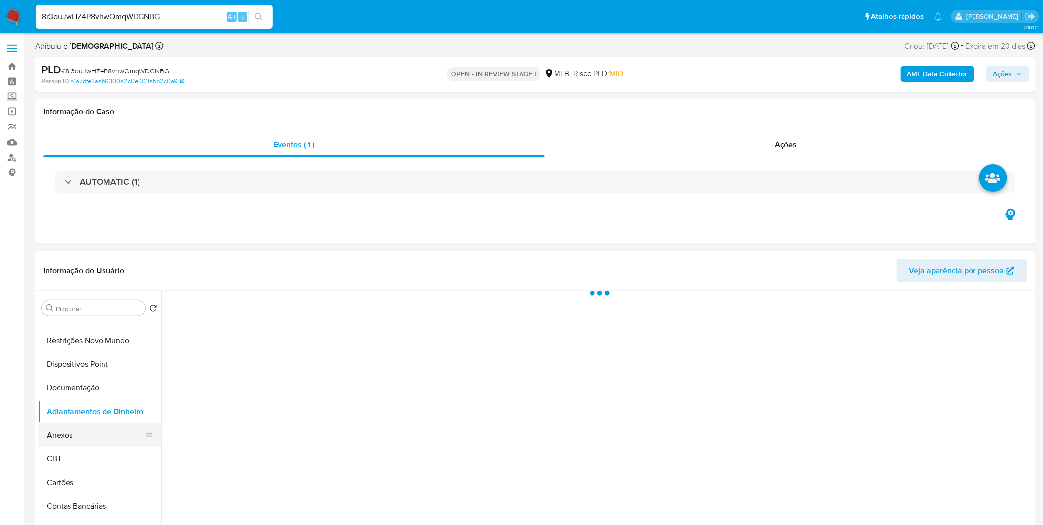
click at [86, 441] on button "Anexos" at bounding box center [95, 435] width 115 height 24
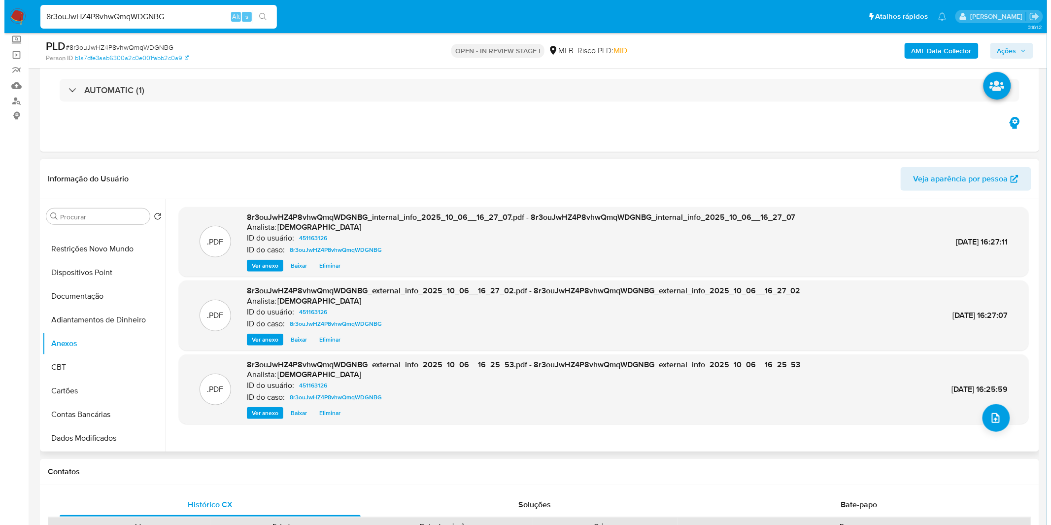
scroll to position [164, 0]
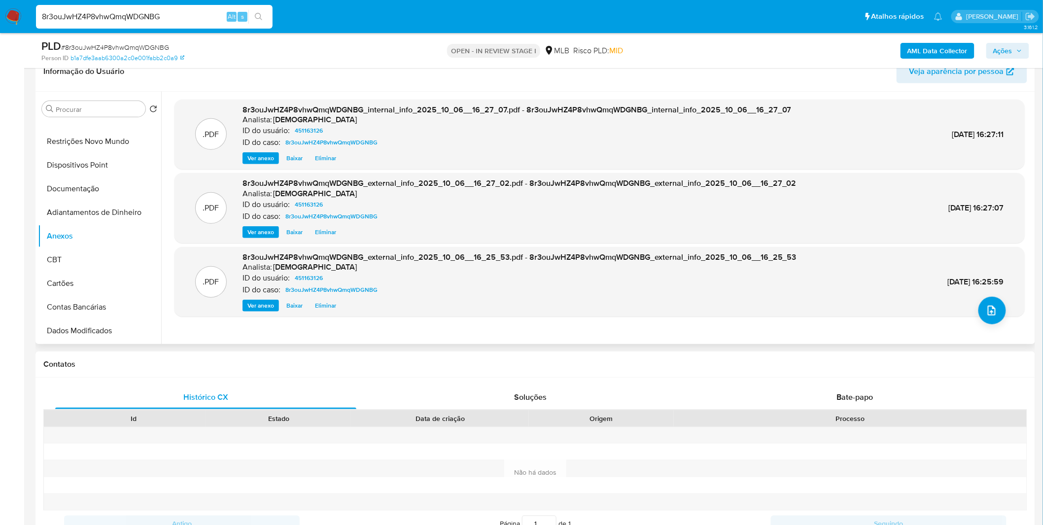
click at [1003, 313] on div ".PDF 8r3ouJwHZ4P8vhwQmqWDGNBG_external_info_2025_10_06__16_25_53.pdf - 8r3ouJwH…" at bounding box center [599, 282] width 850 height 70
click at [999, 309] on button "upload-file" at bounding box center [992, 311] width 28 height 28
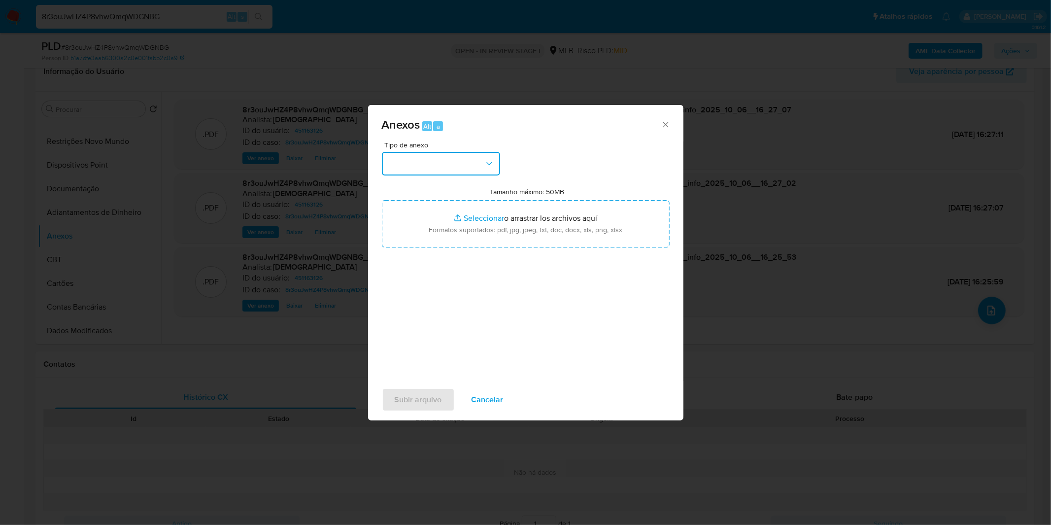
click at [485, 169] on button "button" at bounding box center [441, 164] width 118 height 24
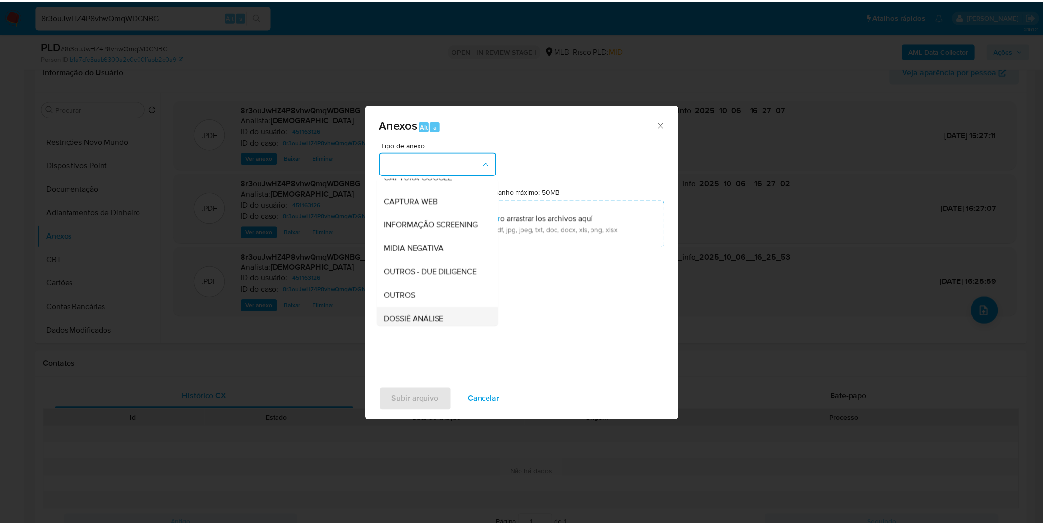
scroll to position [151, 0]
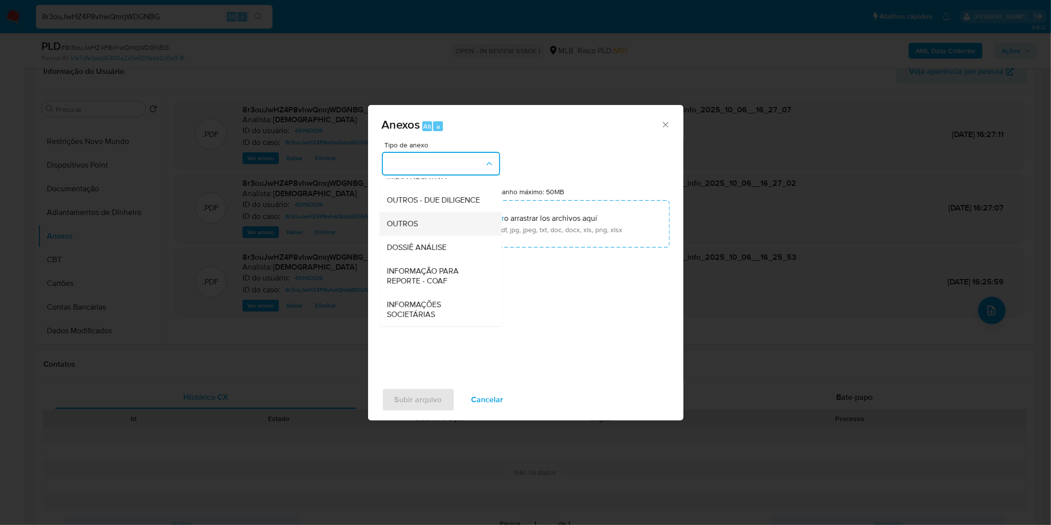
click at [432, 225] on div "OUTROS" at bounding box center [437, 224] width 101 height 24
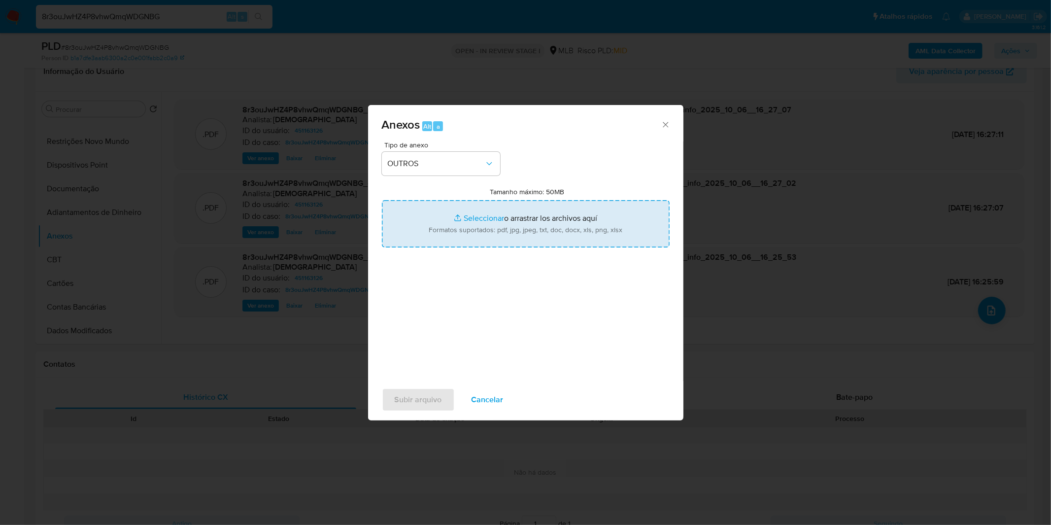
click at [440, 228] on input "Tamanho máximo: 50MB Seleccionar archivos" at bounding box center [526, 223] width 288 height 47
type input "C:\fakepath\Mulan 451163126_2025_09_26_08_41_18.xlsx"
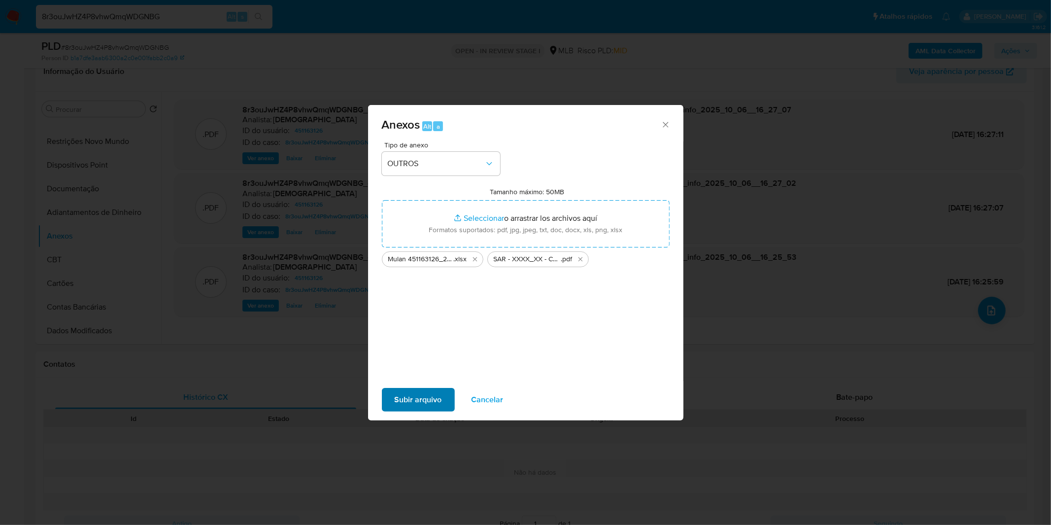
click at [398, 388] on div "Subir arquivo Cancelar" at bounding box center [525, 399] width 315 height 37
click at [395, 397] on span "Subir arquivo" at bounding box center [418, 400] width 47 height 22
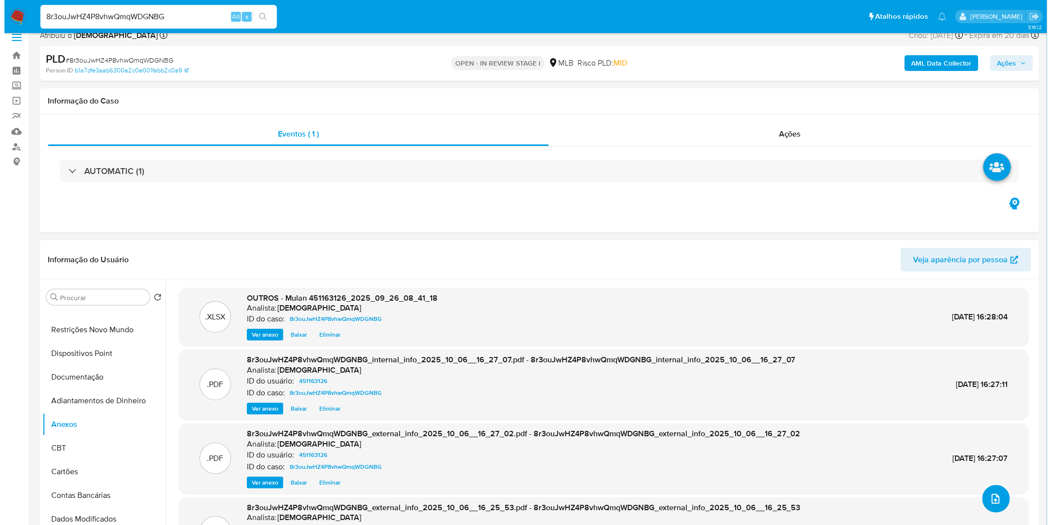
scroll to position [0, 0]
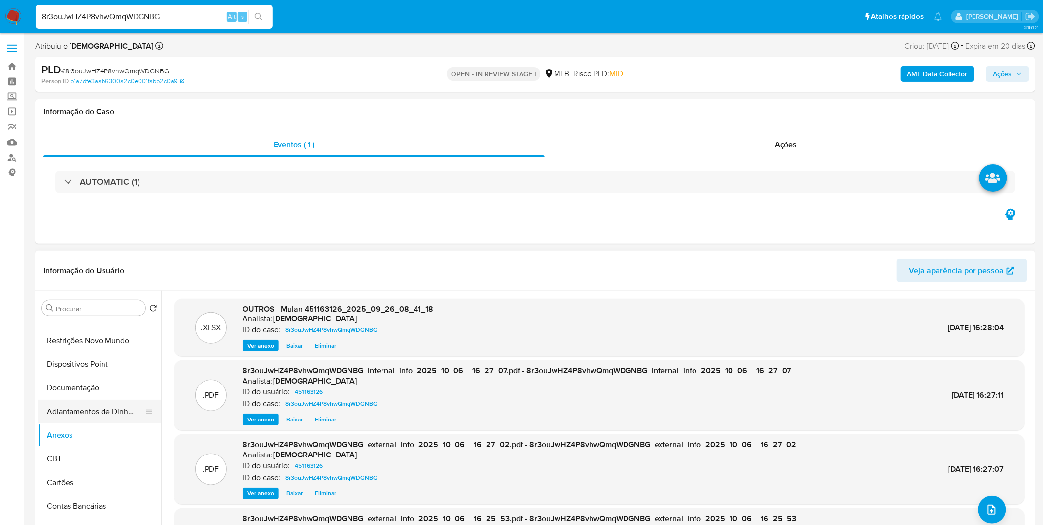
click at [124, 418] on button "Adiantamentos de Dinheiro" at bounding box center [95, 412] width 115 height 24
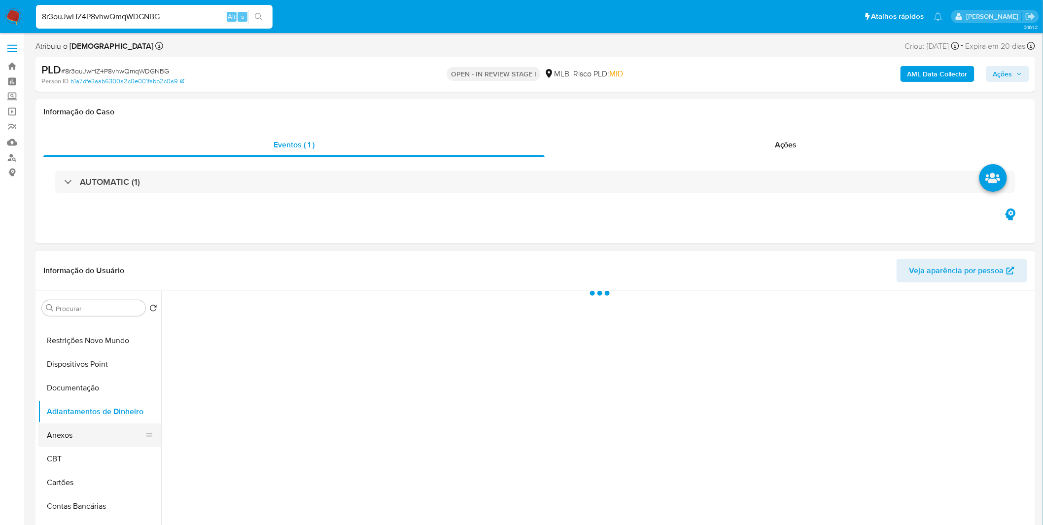
click at [110, 429] on button "Anexos" at bounding box center [95, 435] width 115 height 24
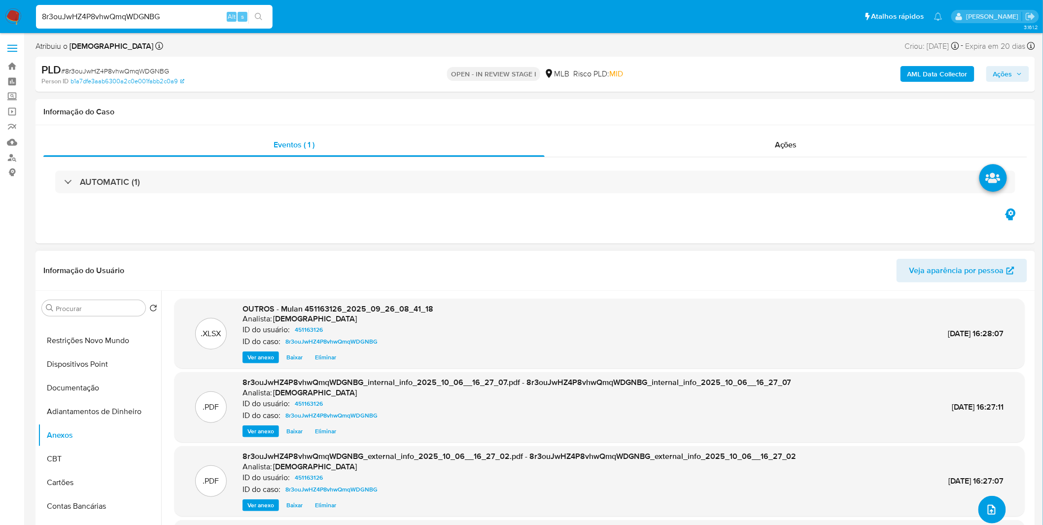
click at [989, 502] on button "upload-file" at bounding box center [992, 510] width 28 height 28
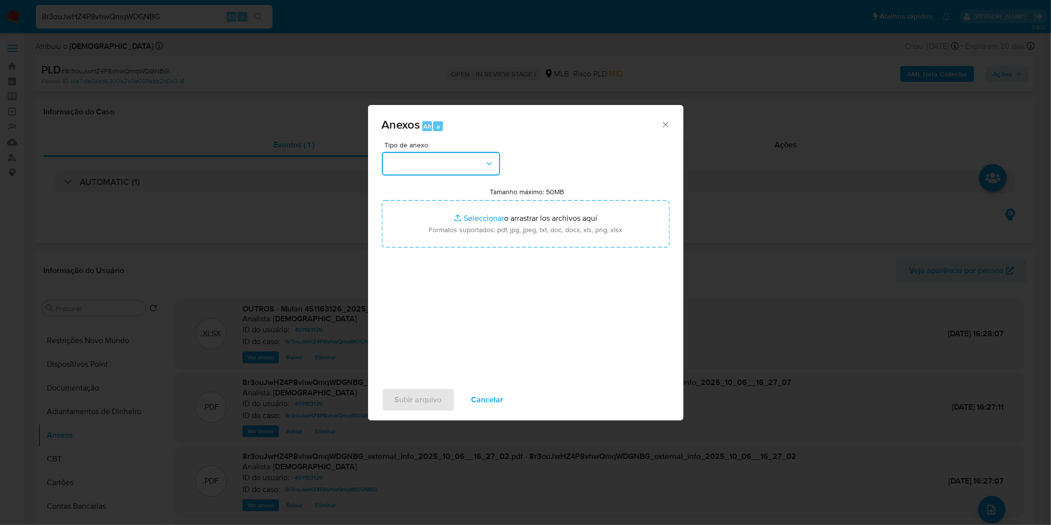
click at [450, 170] on button "button" at bounding box center [441, 164] width 118 height 24
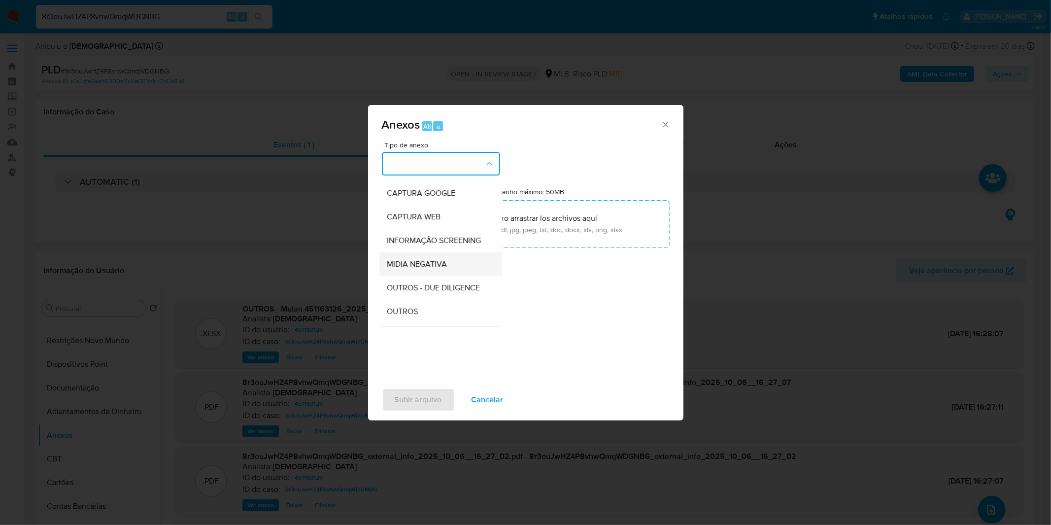
scroll to position [55, 0]
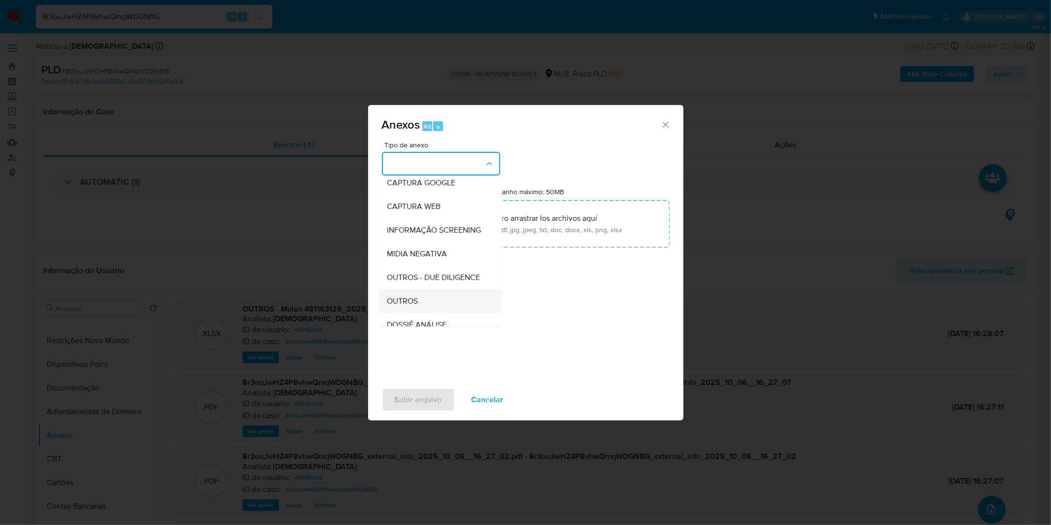
click at [420, 313] on div "OUTROS" at bounding box center [437, 301] width 101 height 24
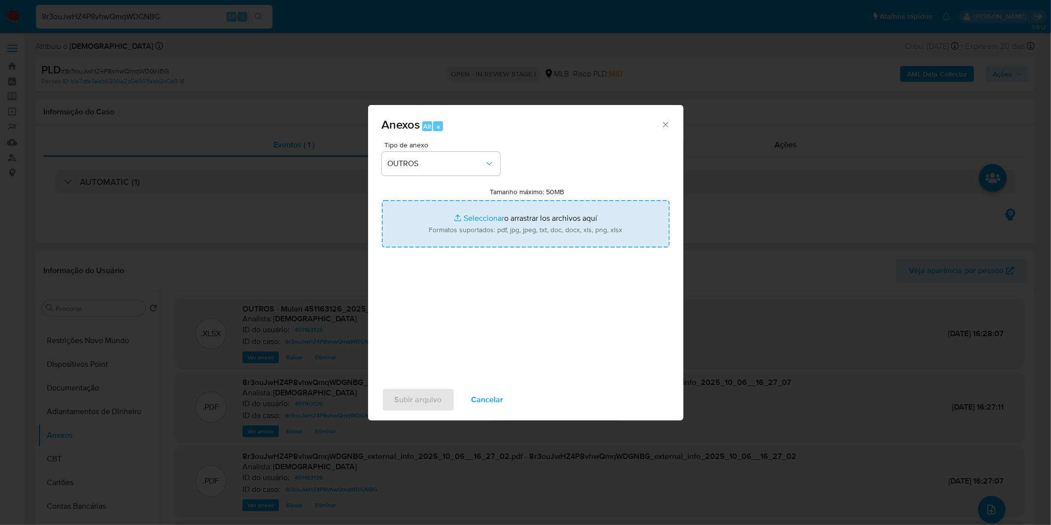
click at [456, 228] on input "Tamanho máximo: 50MB Seleccionar archivos" at bounding box center [526, 223] width 288 height 47
type input "C:\fakepath\SAR - XXXX_XX - CPF 31307240879 - CAROLINE MARIA MARQUES.pdf"
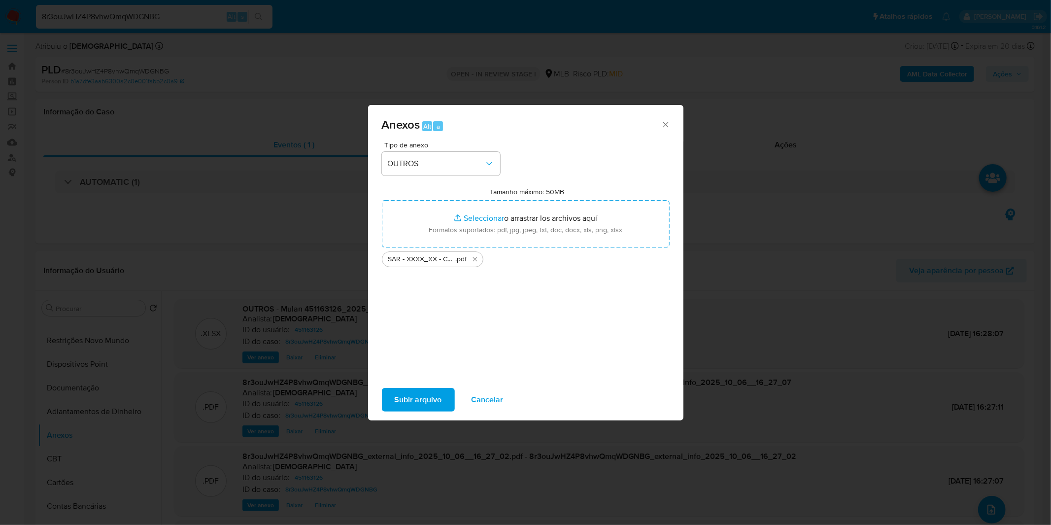
click at [417, 400] on span "Subir arquivo" at bounding box center [418, 400] width 47 height 22
click at [511, 402] on button "Cancelar" at bounding box center [488, 400] width 58 height 24
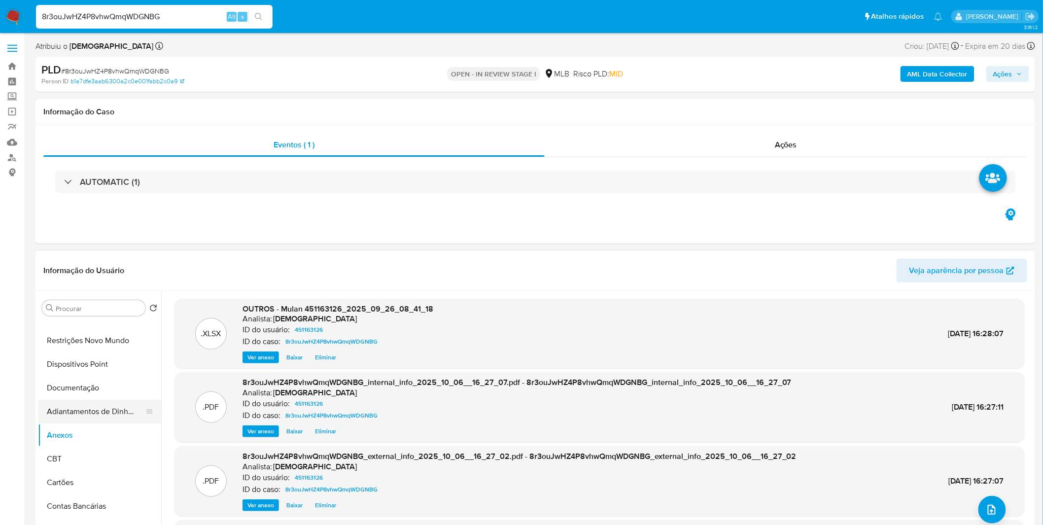
click at [65, 412] on button "Adiantamentos de Dinheiro" at bounding box center [95, 412] width 115 height 24
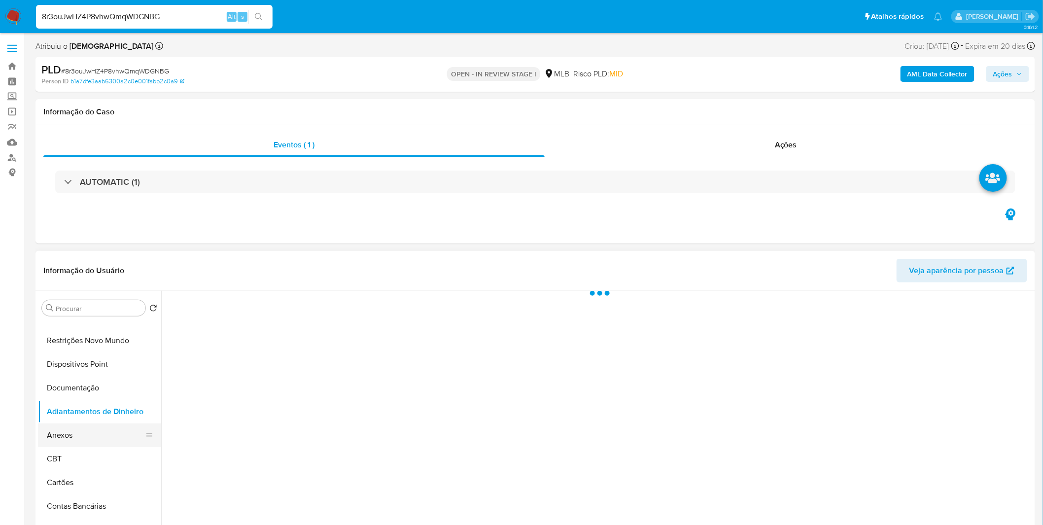
click at [64, 435] on button "Anexos" at bounding box center [95, 435] width 115 height 24
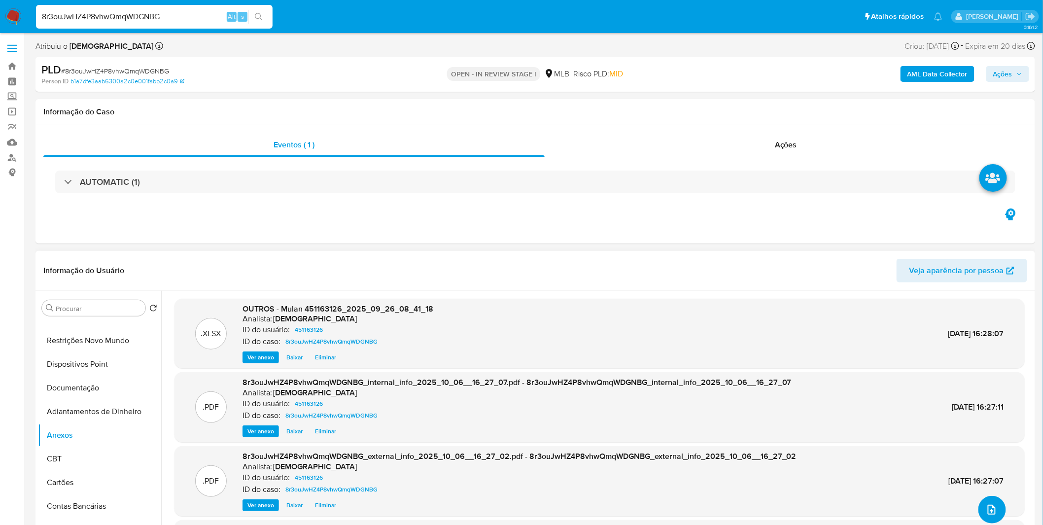
click at [982, 520] on button "upload-file" at bounding box center [992, 510] width 28 height 28
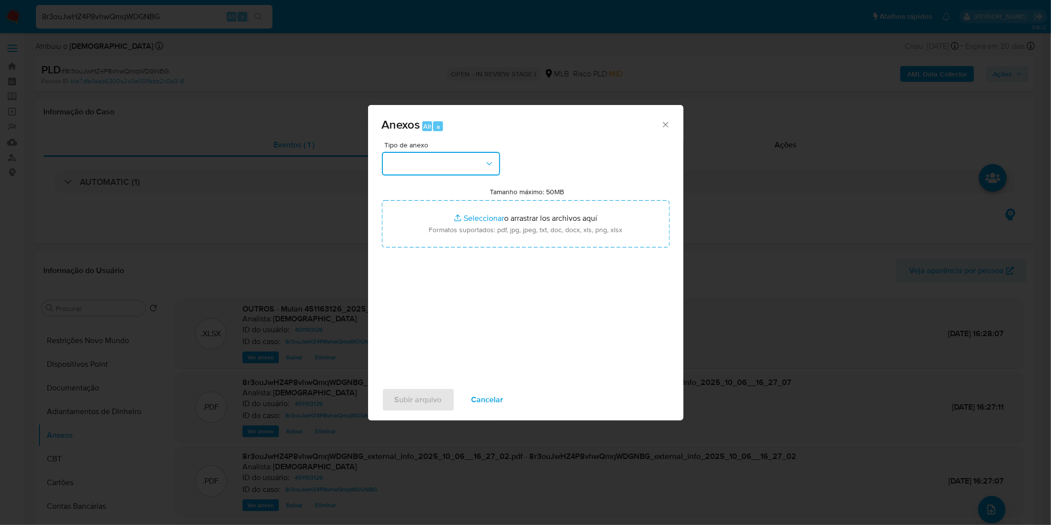
click at [443, 174] on button "button" at bounding box center [441, 164] width 118 height 24
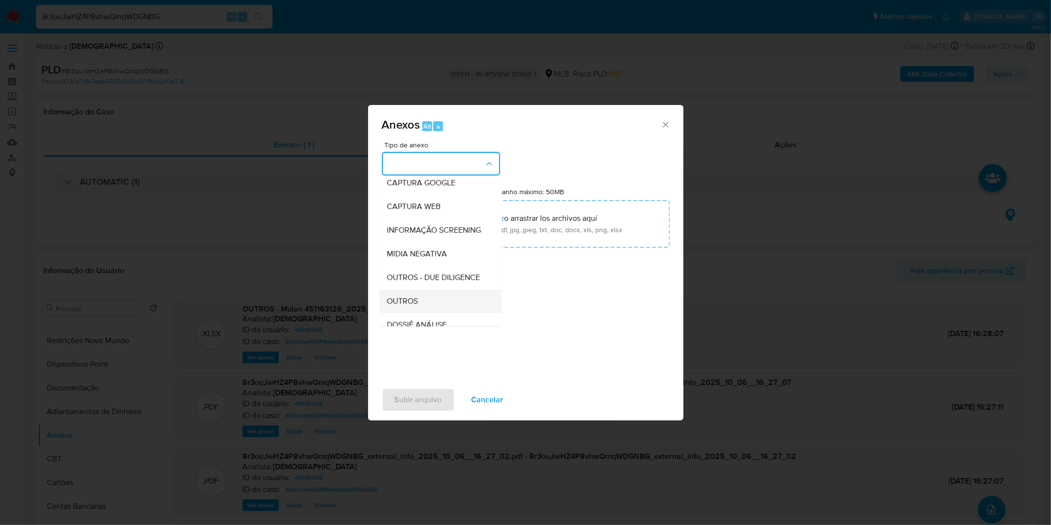
click at [427, 308] on div "OUTROS" at bounding box center [437, 301] width 101 height 24
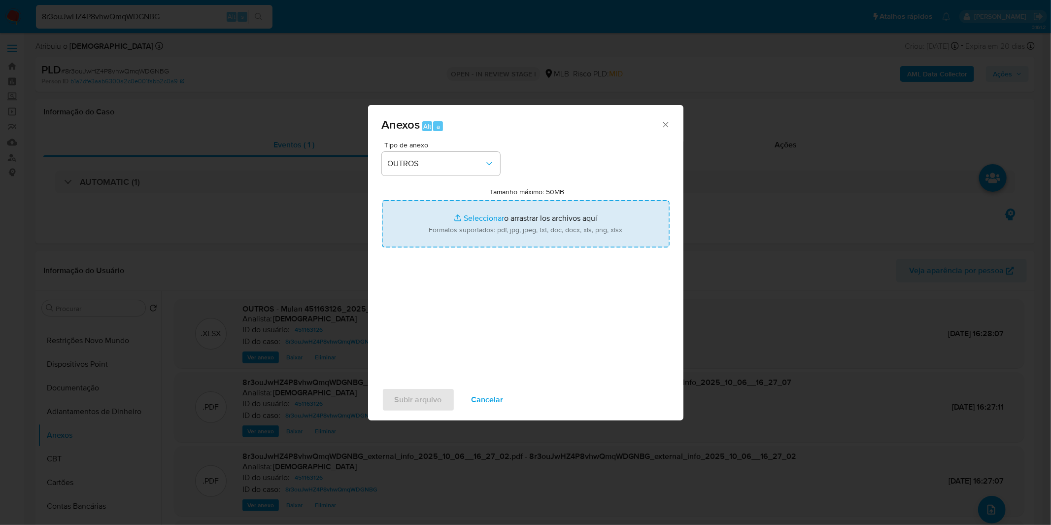
click at [444, 243] on input "Tamanho máximo: 50MB Seleccionar archivos" at bounding box center [526, 223] width 288 height 47
type input "C:\fakepath\SAR - XXXX_XX - CPF 31307240879 - CAROLINE MARIA MARQUES.pdf"
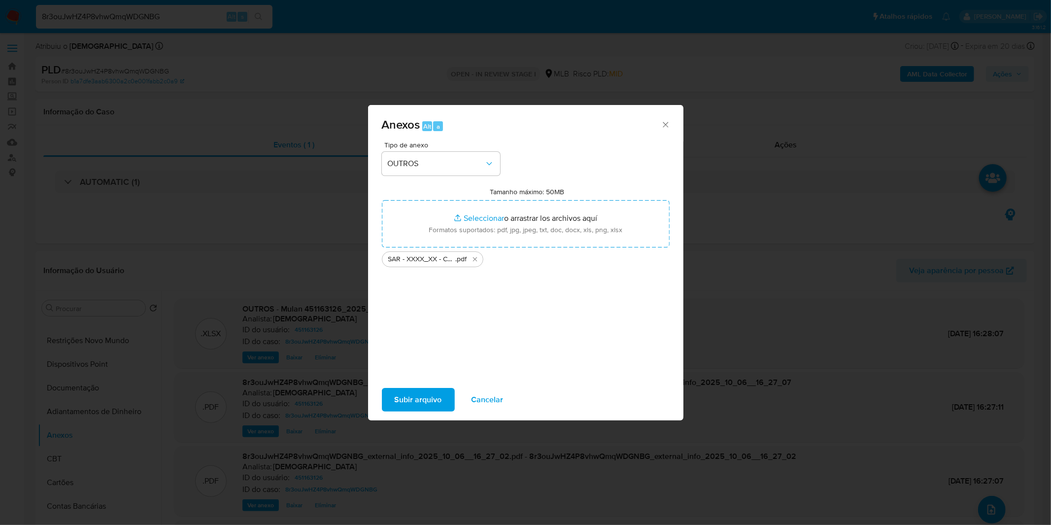
click at [422, 386] on div "Subir arquivo Cancelar" at bounding box center [525, 399] width 315 height 37
click at [422, 402] on span "Subir arquivo" at bounding box center [418, 400] width 47 height 22
click at [466, 392] on button "Cancelar" at bounding box center [488, 400] width 58 height 24
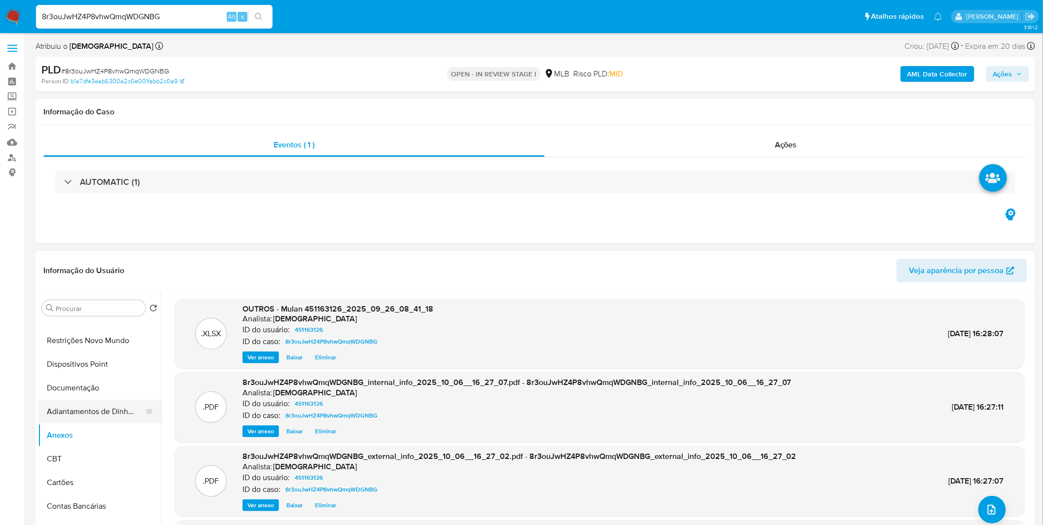
click at [105, 408] on button "Adiantamentos de Dinheiro" at bounding box center [95, 412] width 115 height 24
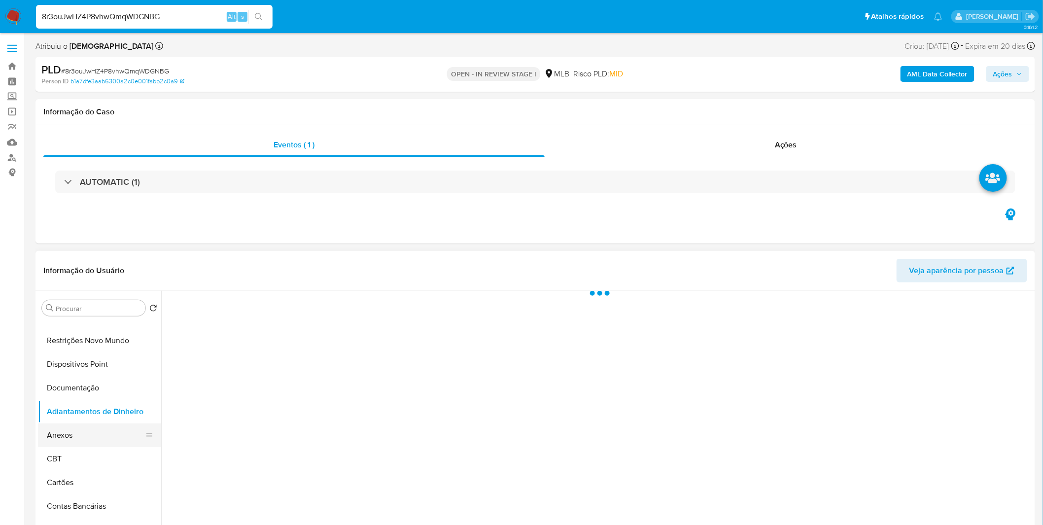
click at [91, 425] on button "Anexos" at bounding box center [95, 435] width 115 height 24
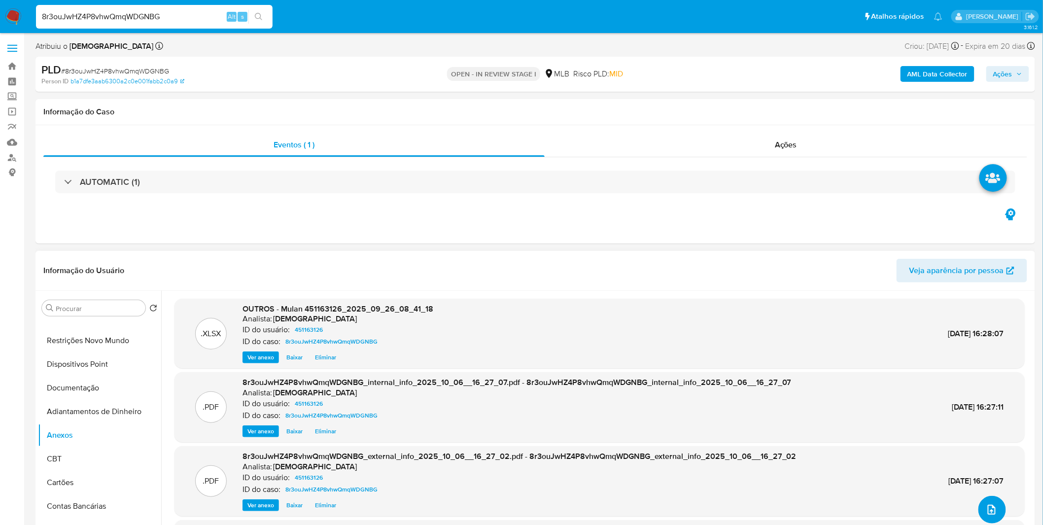
click at [998, 504] on button "upload-file" at bounding box center [992, 510] width 28 height 28
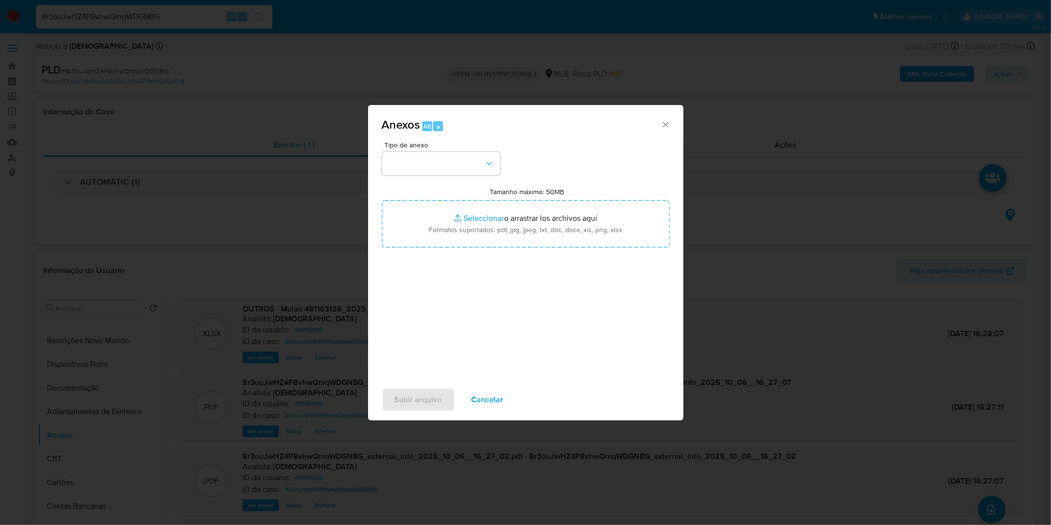
click at [443, 148] on span "Tipo de anexo" at bounding box center [443, 144] width 118 height 7
click at [439, 168] on button "button" at bounding box center [441, 164] width 118 height 24
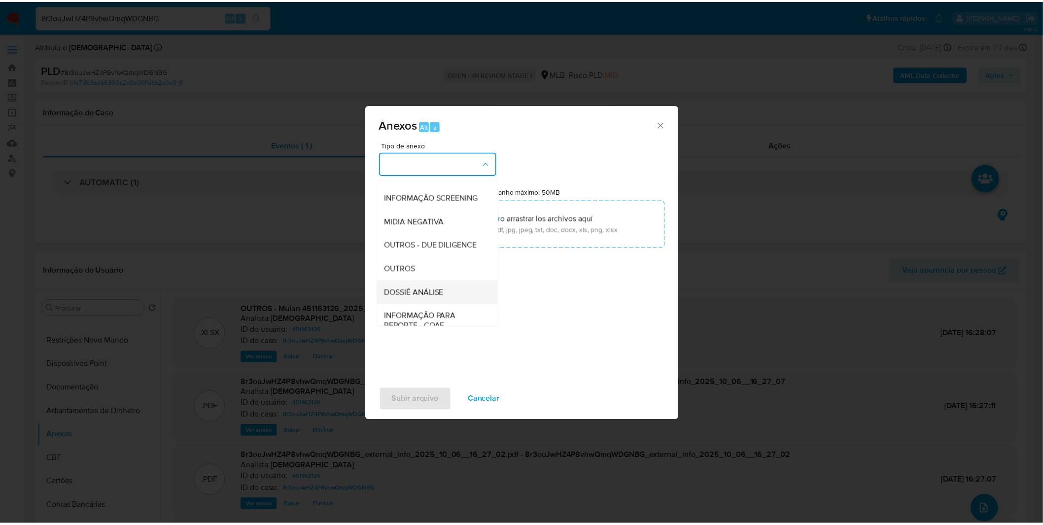
scroll to position [109, 0]
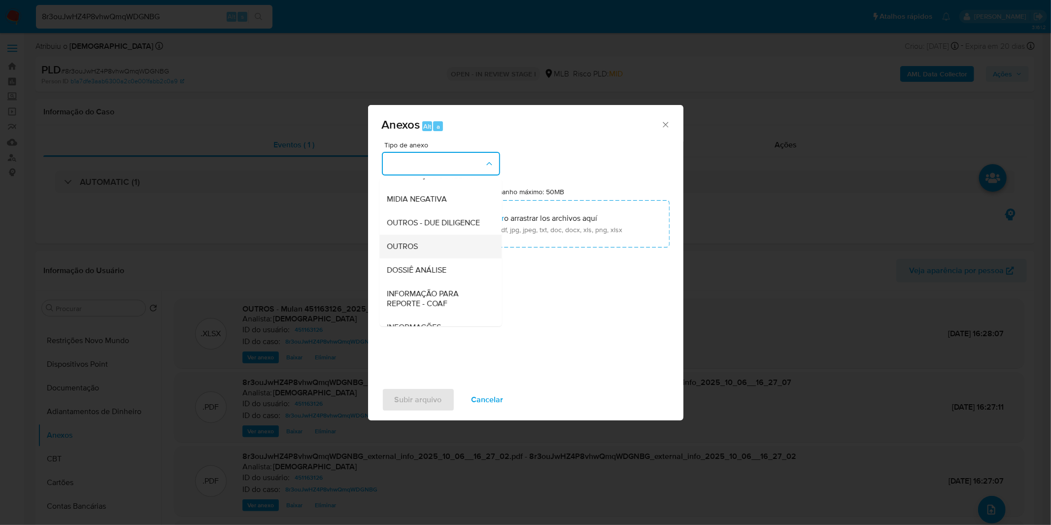
click at [416, 251] on span "OUTROS" at bounding box center [402, 246] width 31 height 10
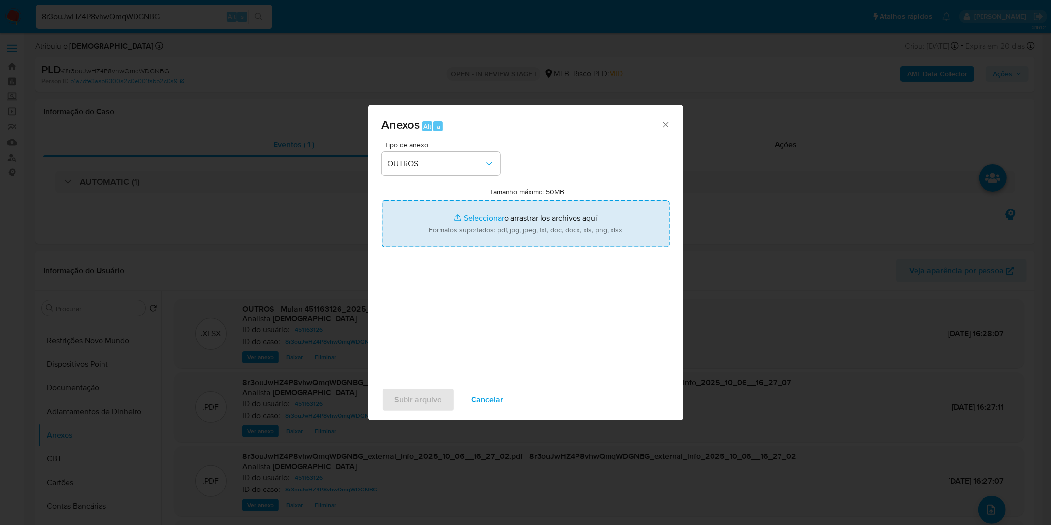
click at [479, 221] on input "Tamanho máximo: 50MB Seleccionar archivos" at bounding box center [526, 223] width 288 height 47
type input "C:\fakepath\SAR - XXXX_XX - CPF 31307240879 - CAROLINE MARIA MARQUES.pdf"
click at [412, 396] on span "Subir arquivo" at bounding box center [418, 400] width 47 height 22
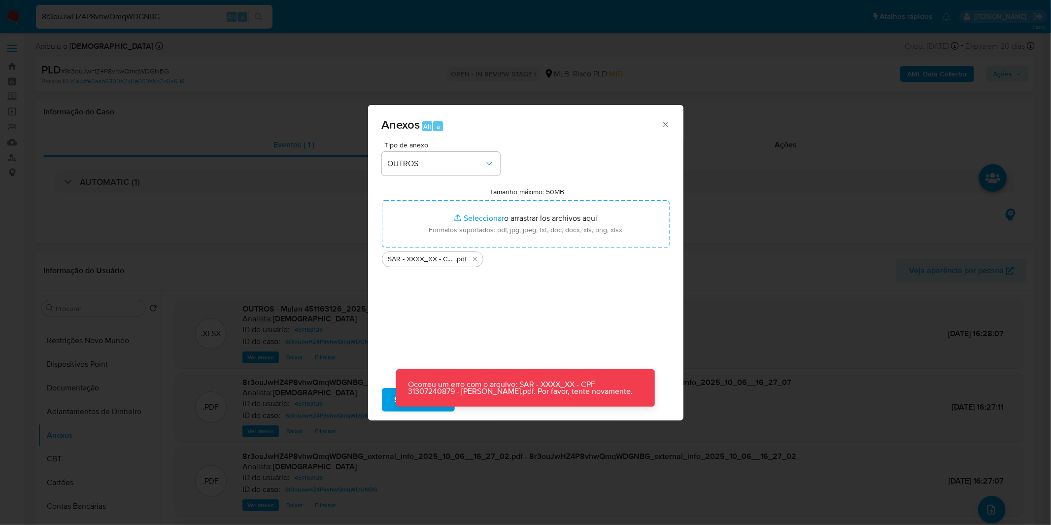
click at [395, 403] on span "Subir arquivo" at bounding box center [418, 400] width 47 height 22
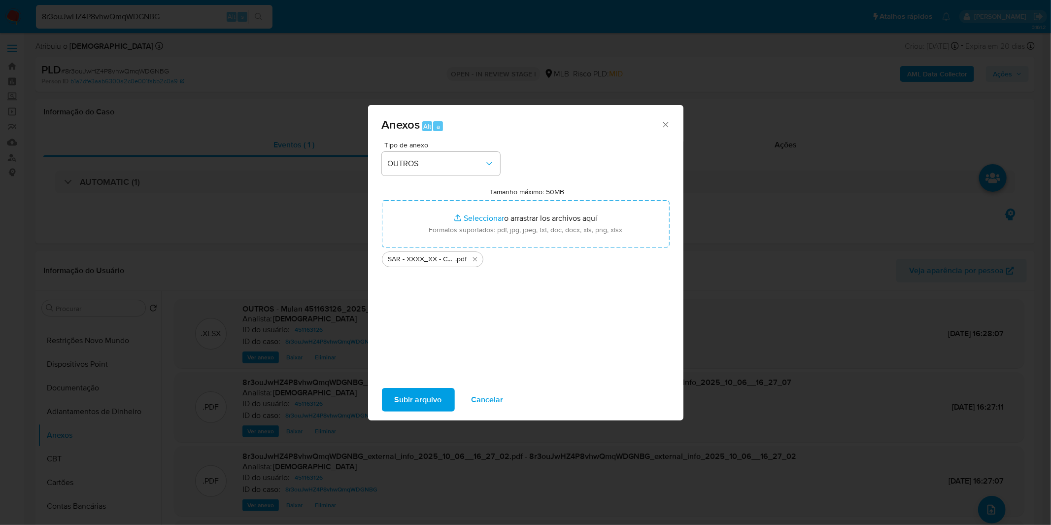
click at [435, 399] on span "Subir arquivo" at bounding box center [418, 400] width 47 height 22
click at [468, 396] on button "Cancelar" at bounding box center [488, 400] width 58 height 24
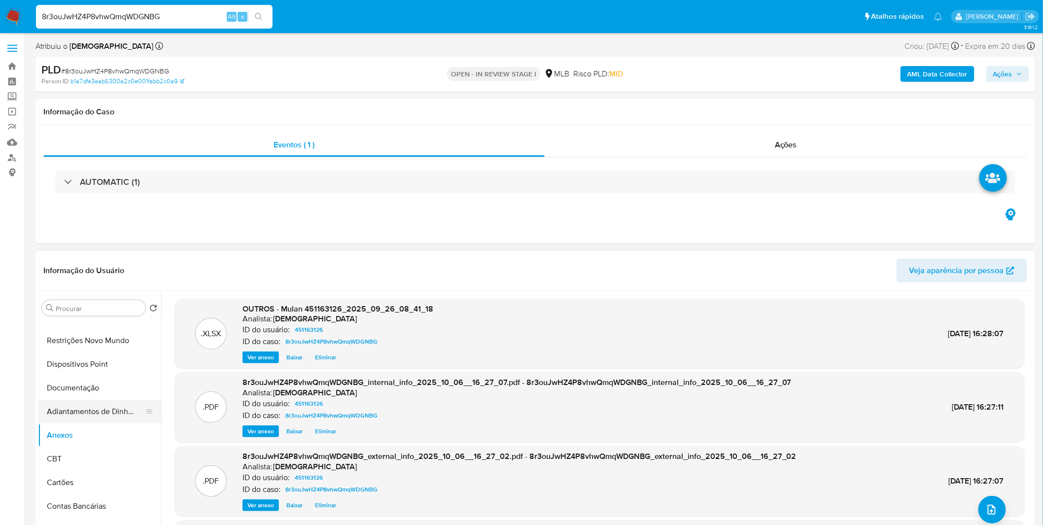
click at [103, 407] on button "Adiantamentos de Dinheiro" at bounding box center [95, 412] width 115 height 24
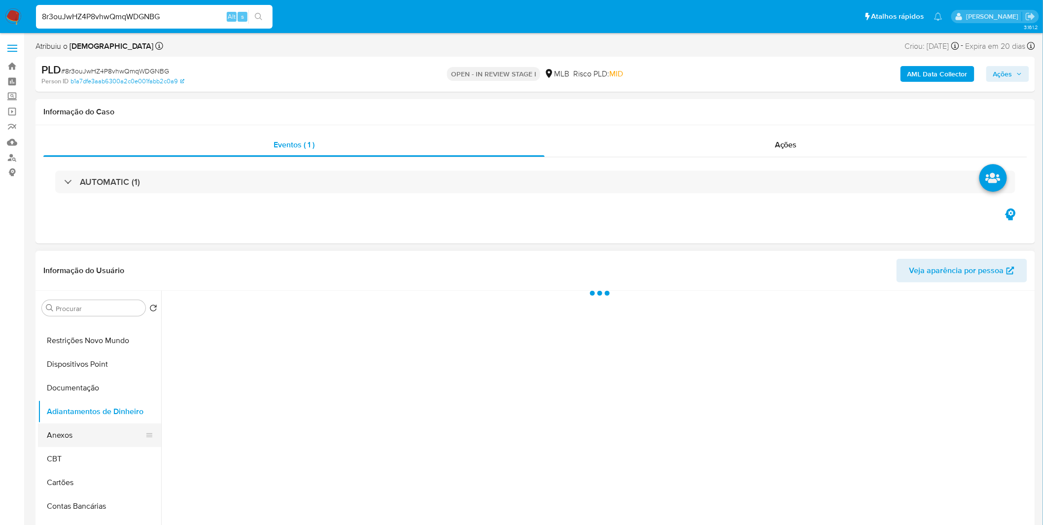
click at [89, 429] on button "Anexos" at bounding box center [95, 435] width 115 height 24
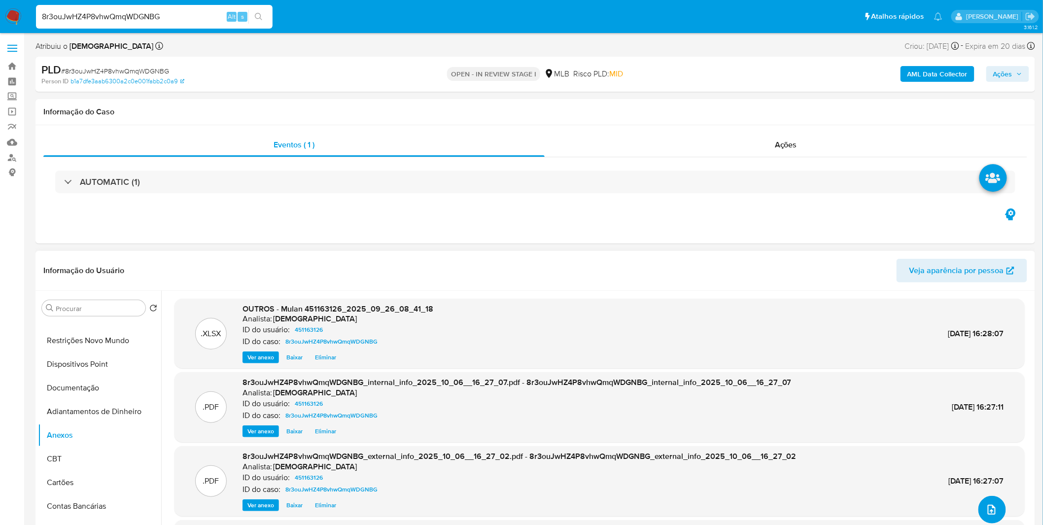
click at [995, 514] on button "upload-file" at bounding box center [992, 510] width 28 height 28
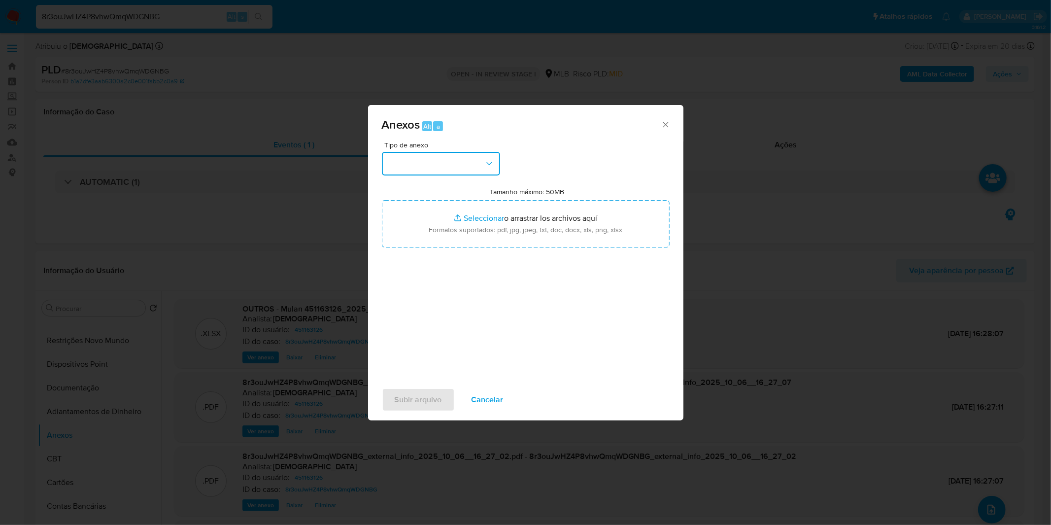
click at [449, 171] on button "button" at bounding box center [441, 164] width 118 height 24
click at [442, 258] on div "OUTROS" at bounding box center [437, 247] width 101 height 24
click at [452, 249] on div "Tipo de anexo OUTROS Tamanho máximo: 50MB Seleccionar archivos Seleccionar o ar…" at bounding box center [526, 257] width 288 height 233
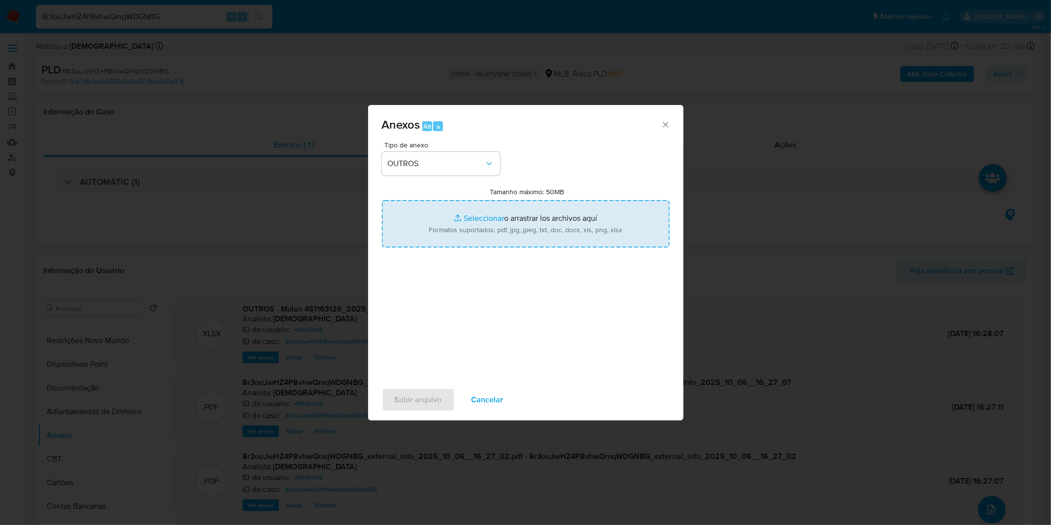
click at [464, 234] on input "Tamanho máximo: 50MB Seleccionar archivos" at bounding box center [526, 223] width 288 height 47
type input "C:\fakepath\SAR - XXXX_XX - CPF 31307240879 - CAROLINE MARIA MARQUES.pdf"
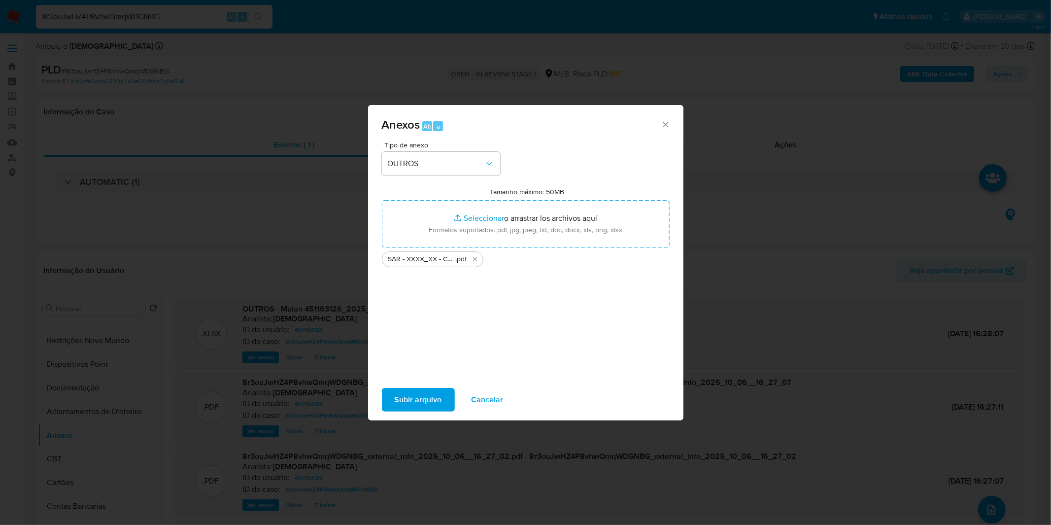
click at [416, 394] on span "Subir arquivo" at bounding box center [418, 400] width 47 height 22
click at [466, 400] on button "Cancelar" at bounding box center [488, 400] width 58 height 24
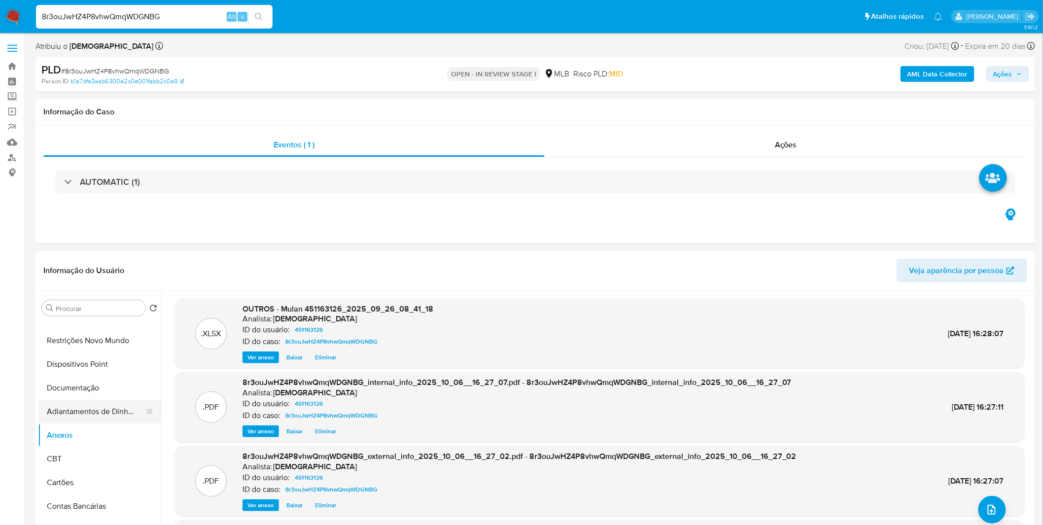
click at [86, 417] on button "Adiantamentos de Dinheiro" at bounding box center [95, 412] width 115 height 24
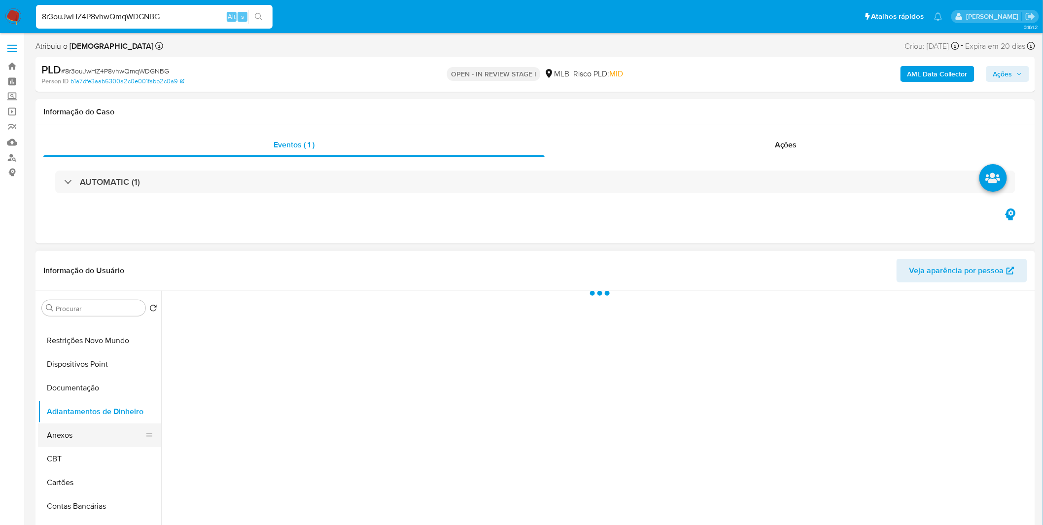
click at [87, 433] on button "Anexos" at bounding box center [95, 435] width 115 height 24
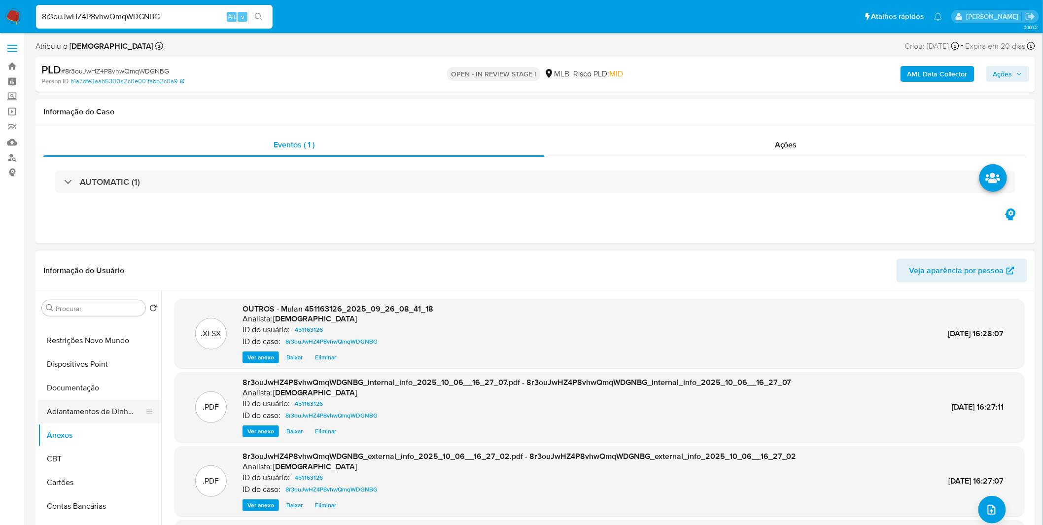
click at [96, 403] on button "Adiantamentos de Dinheiro" at bounding box center [95, 412] width 115 height 24
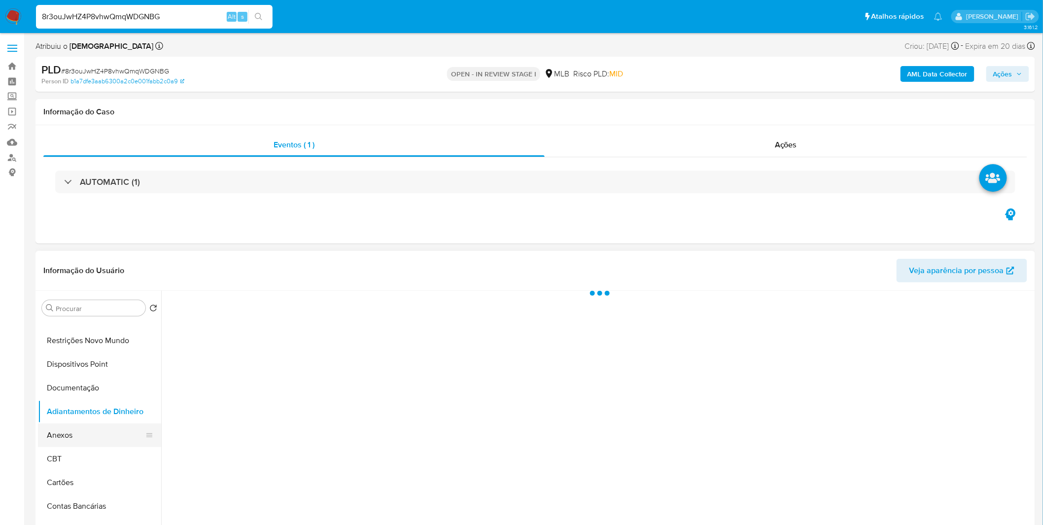
click at [79, 436] on button "Anexos" at bounding box center [95, 435] width 115 height 24
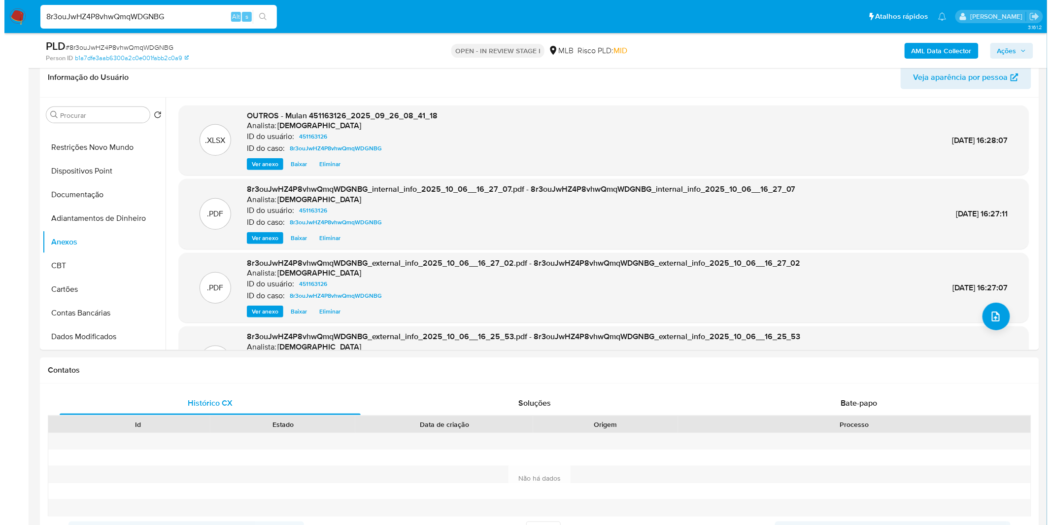
scroll to position [164, 0]
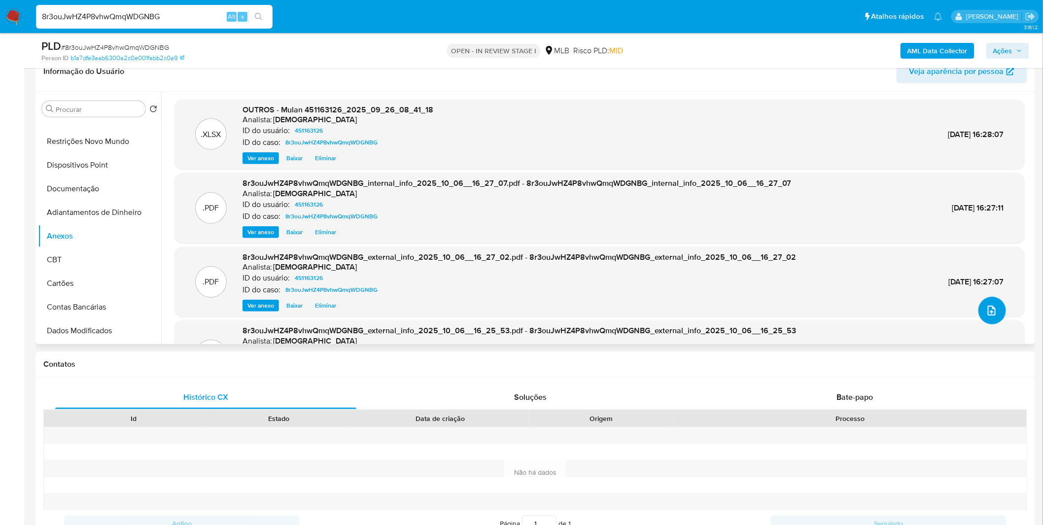
click at [998, 316] on button "upload-file" at bounding box center [992, 311] width 28 height 28
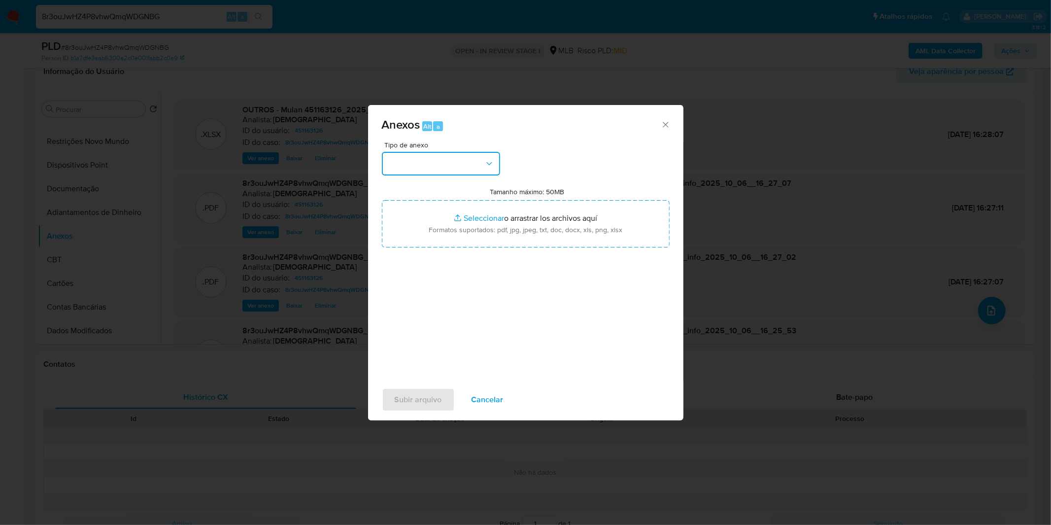
click at [458, 174] on button "button" at bounding box center [441, 164] width 118 height 24
drag, startPoint x: 425, startPoint y: 240, endPoint x: 421, endPoint y: 228, distance: 13.1
click at [421, 228] on ul "CAPTURA BUREAU CAPTURA DOWJONES CAPTURA GOOGLE CAPTURA WEB INFORMAÇÃO SCREENING…" at bounding box center [440, 186] width 122 height 280
click at [421, 228] on div "OUTROS" at bounding box center [437, 224] width 101 height 24
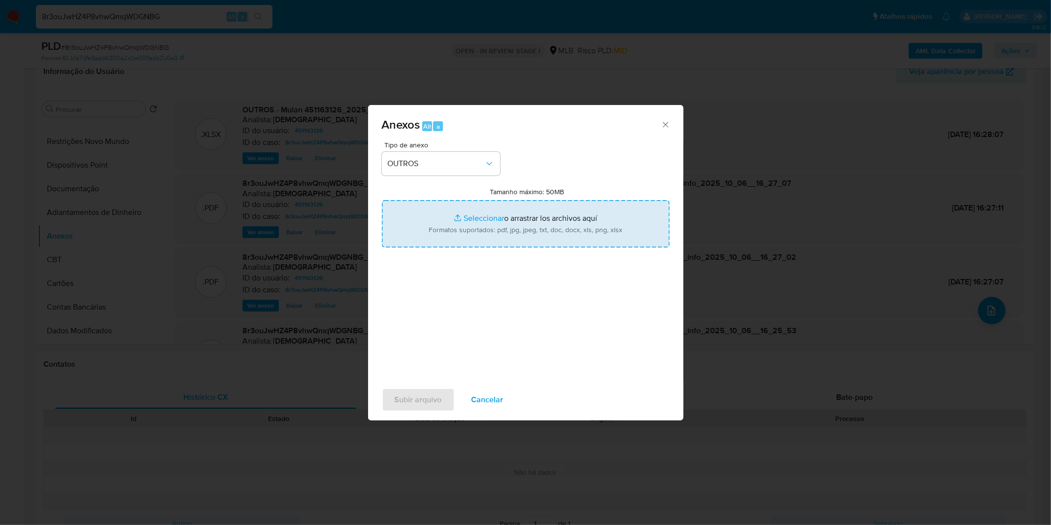
click at [454, 218] on input "Tamanho máximo: 50MB Seleccionar archivos" at bounding box center [526, 223] width 288 height 47
type input "C:\fakepath\SAR - XXXX_XX - CPF 31307240879 - CAROLINE MARIA MARQUES.pdf"
click at [416, 405] on span "Subir arquivo" at bounding box center [418, 400] width 47 height 22
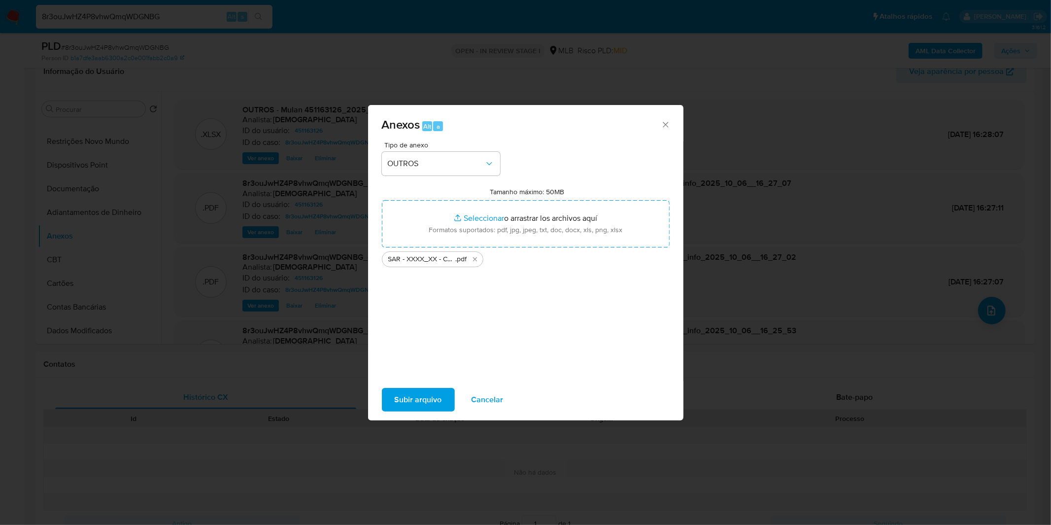
click at [423, 414] on div "Subir arquivo Cancelar" at bounding box center [525, 399] width 315 height 37
click at [422, 398] on span "Subir arquivo" at bounding box center [418, 400] width 47 height 22
click at [481, 406] on span "Cancelar" at bounding box center [488, 400] width 32 height 22
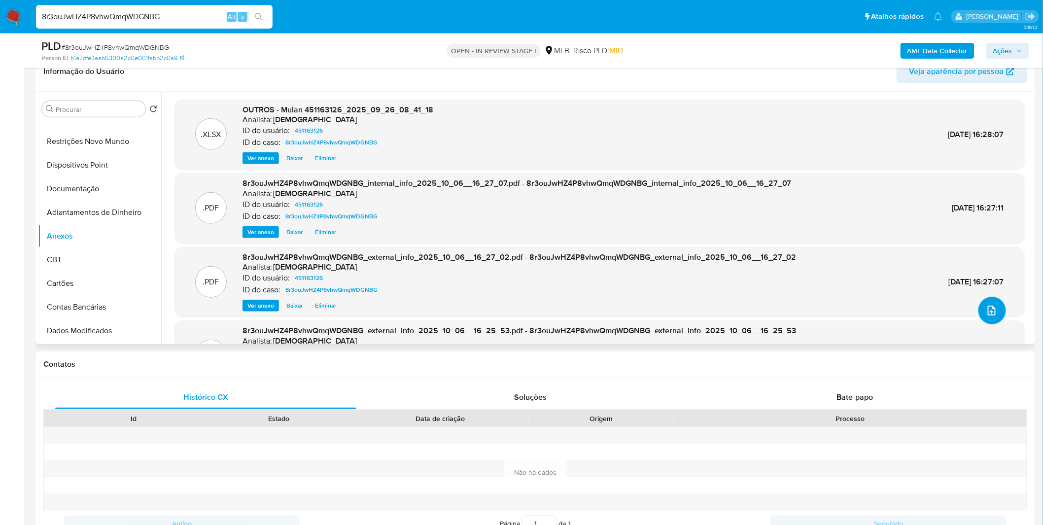
click at [978, 310] on button "upload-file" at bounding box center [992, 311] width 28 height 28
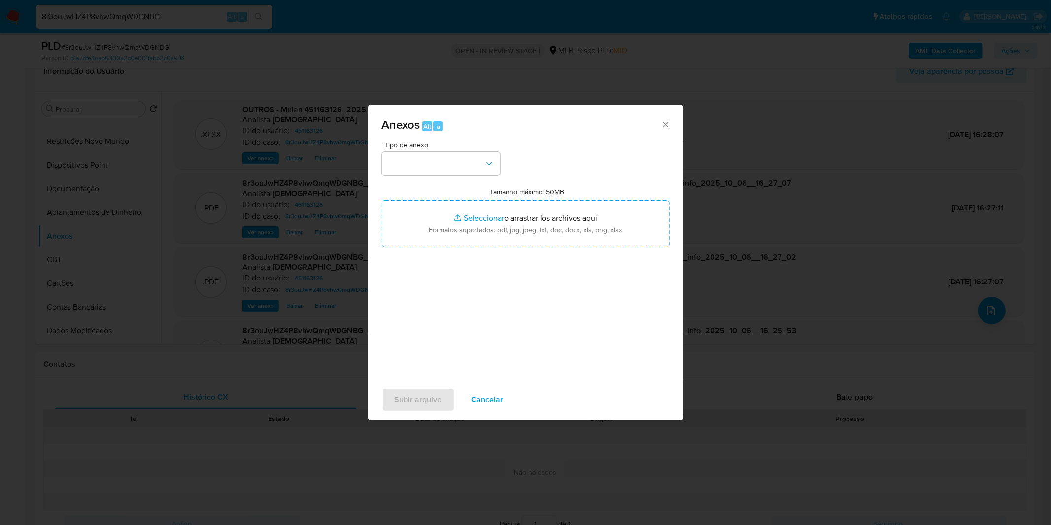
click at [445, 183] on div "Tipo de anexo Tamanho máximo: 50MB Seleccionar archivos Seleccionar o arrastrar…" at bounding box center [526, 257] width 288 height 233
click at [448, 176] on div "Tipo de anexo Tamanho máximo: 50MB Seleccionar archivos Seleccionar o arrastrar…" at bounding box center [526, 257] width 288 height 233
click at [454, 167] on button "button" at bounding box center [441, 164] width 118 height 24
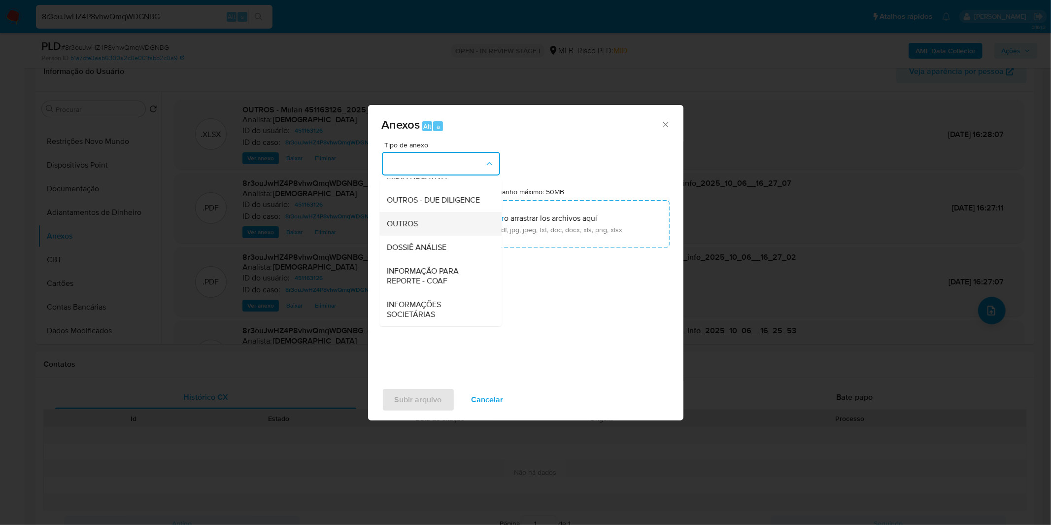
click at [440, 227] on div "OUTROS" at bounding box center [437, 224] width 101 height 24
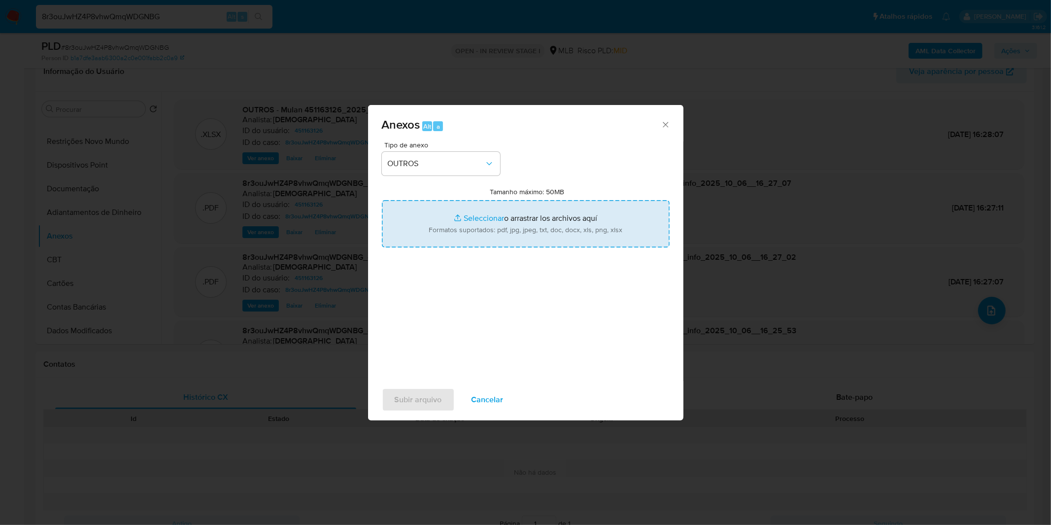
click at [462, 218] on input "Tamanho máximo: 50MB Seleccionar archivos" at bounding box center [526, 223] width 288 height 47
type input "C:\fakepath\SAR - XXXX_XX - CPF 31307240879 - CAROLINE MARIA MARQUES.pdf"
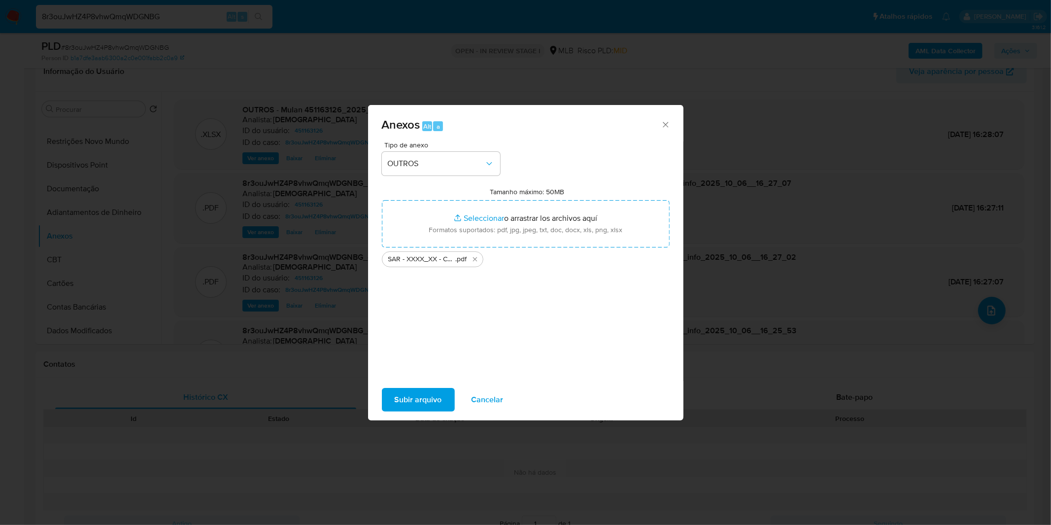
click at [410, 395] on span "Subir arquivo" at bounding box center [418, 400] width 47 height 22
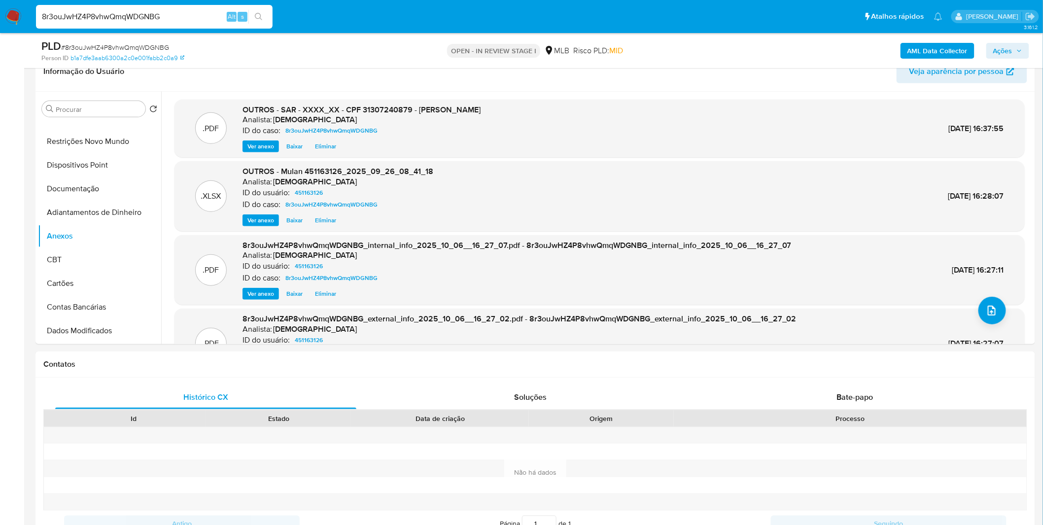
click at [1005, 48] on span "Ações" at bounding box center [1002, 51] width 19 height 16
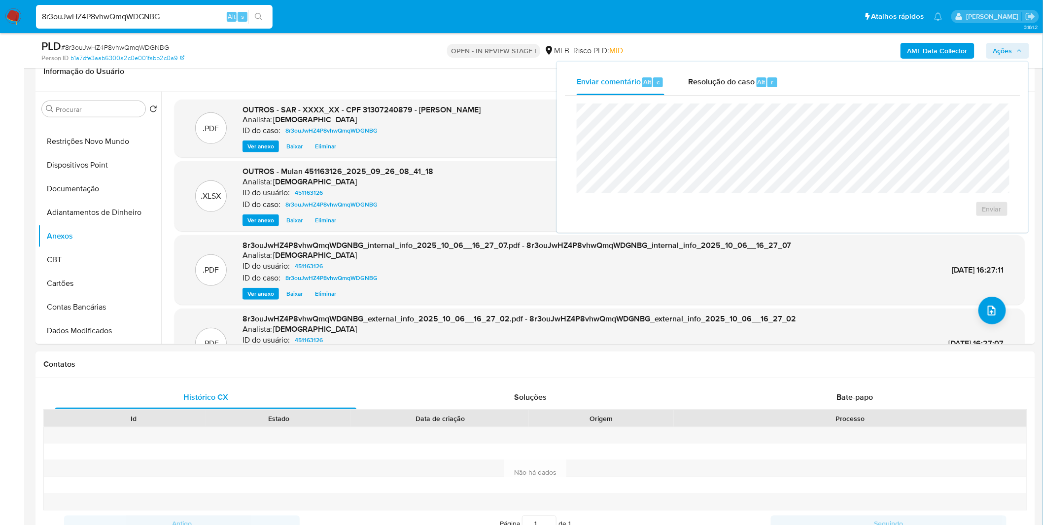
click at [809, 81] on div "Enviar comentário Alt c Resolução do caso Alt r" at bounding box center [792, 82] width 455 height 26
click at [752, 84] on span "Resolução do caso" at bounding box center [721, 81] width 67 height 11
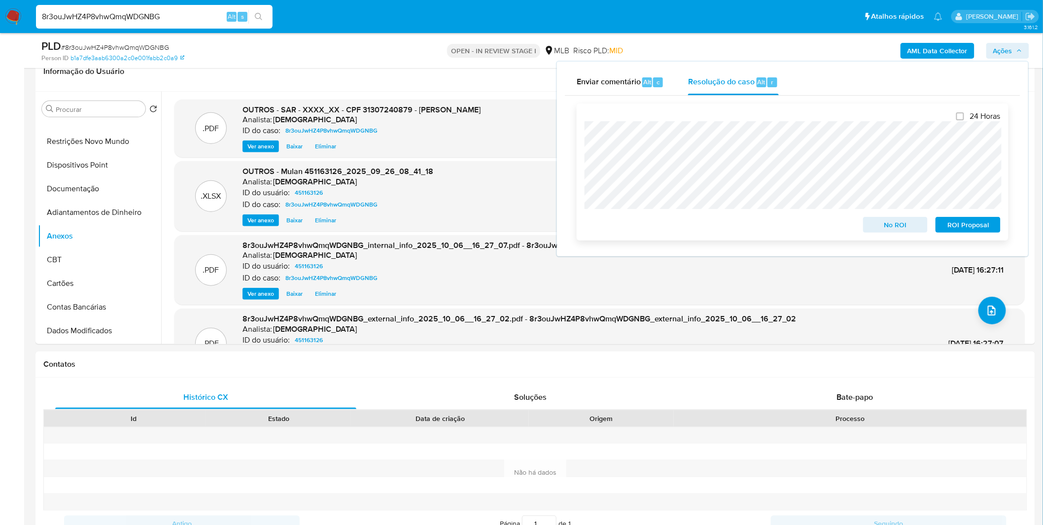
scroll to position [109, 0]
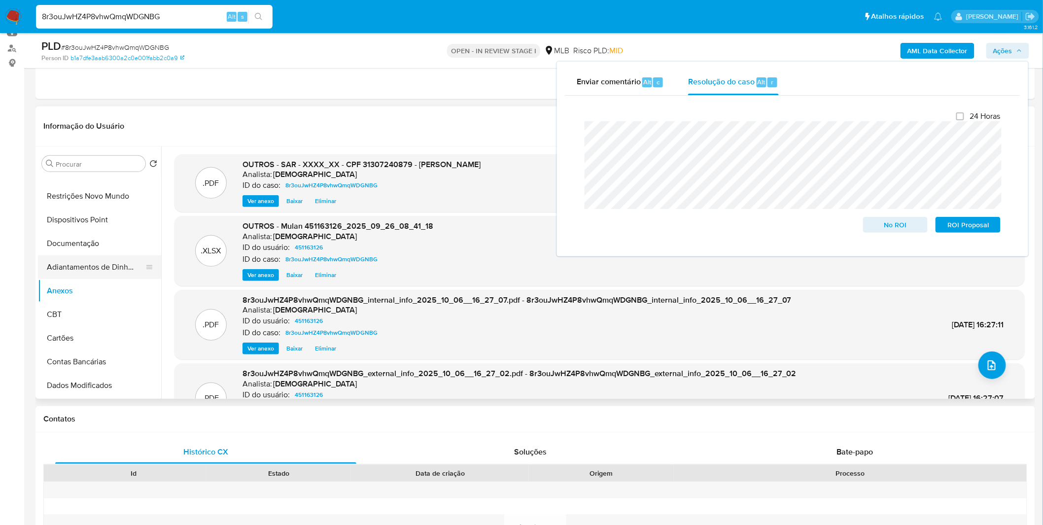
click at [106, 261] on button "Adiantamentos de Dinheiro" at bounding box center [95, 267] width 115 height 24
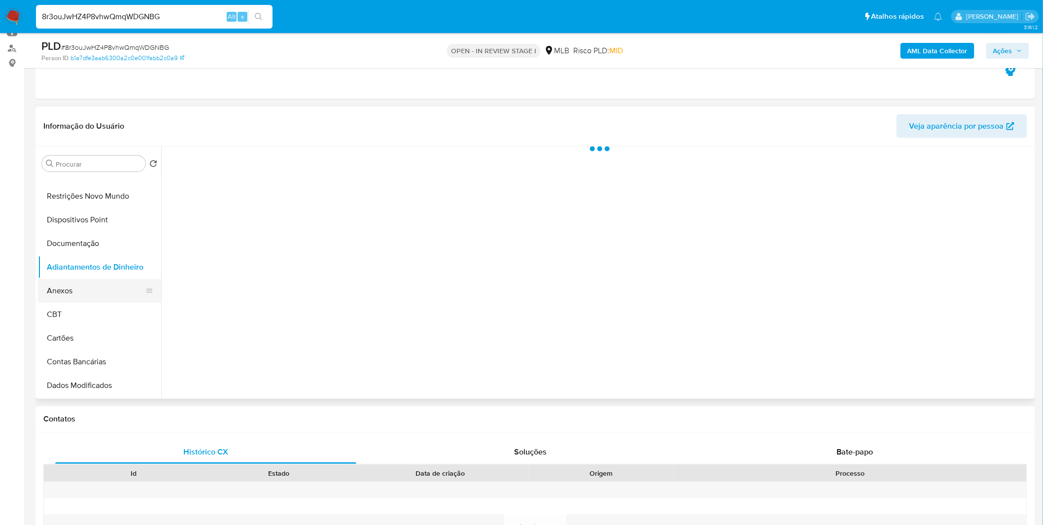
click at [88, 290] on button "Anexos" at bounding box center [95, 291] width 115 height 24
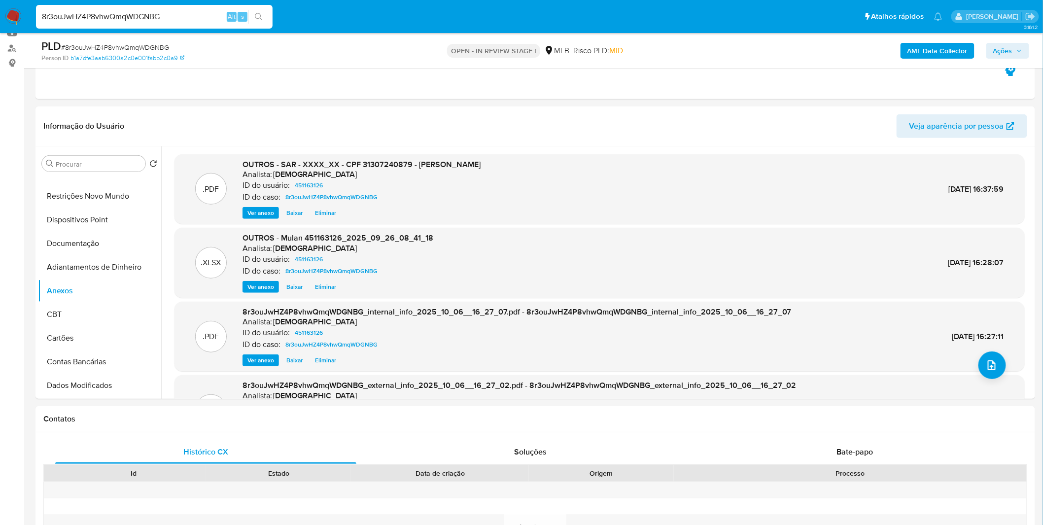
click at [1000, 55] on span "Ações" at bounding box center [1002, 51] width 19 height 16
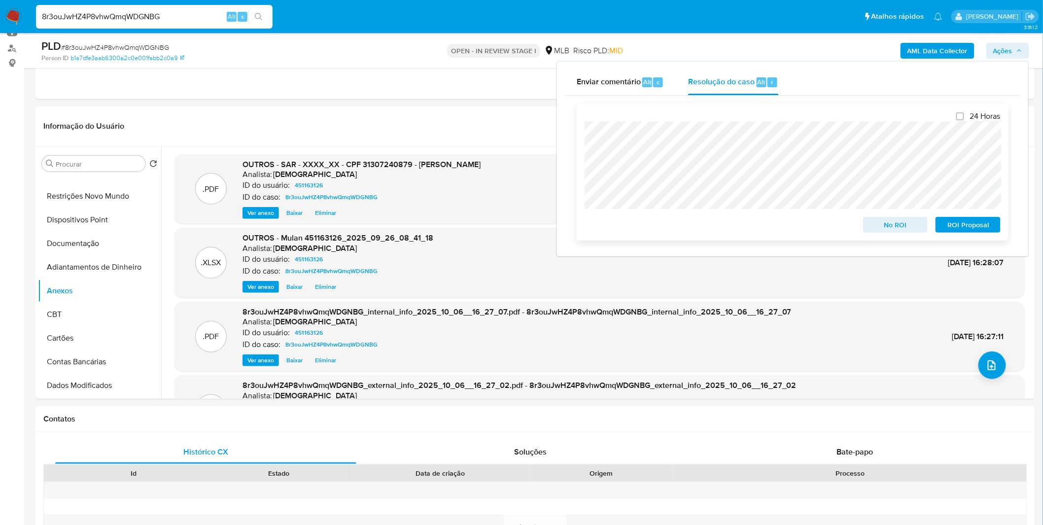
click at [956, 224] on span "ROI Proposal" at bounding box center [967, 225] width 51 height 14
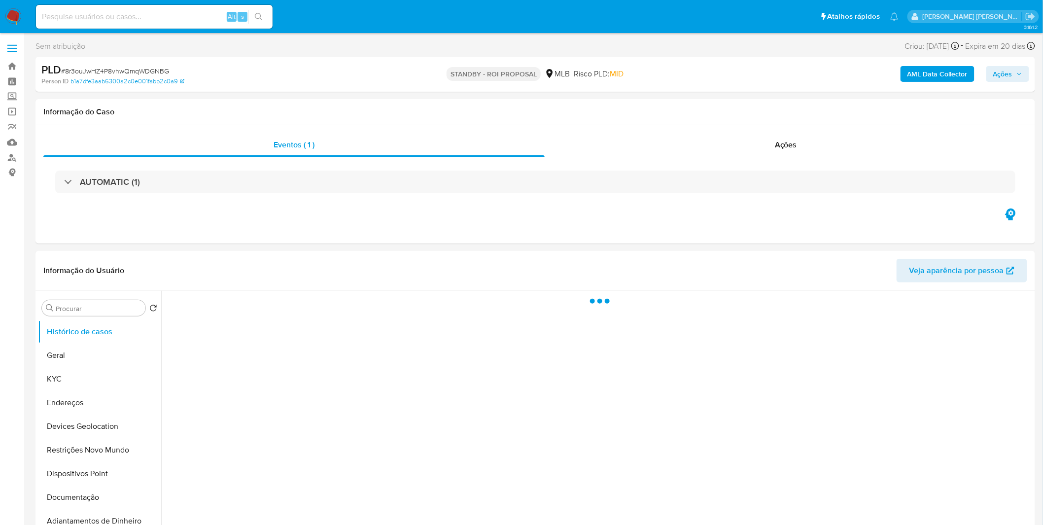
select select "10"
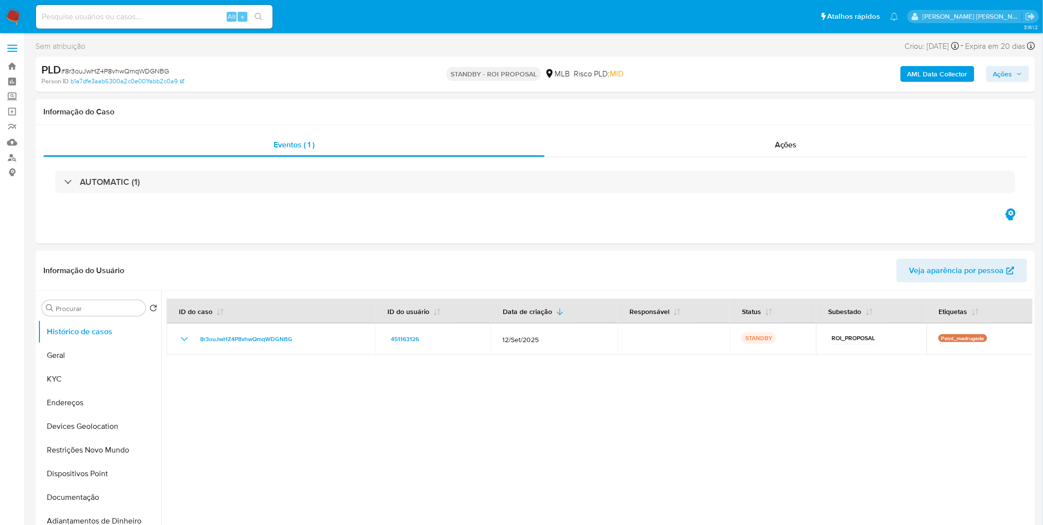
click at [20, 21] on img at bounding box center [13, 16] width 17 height 17
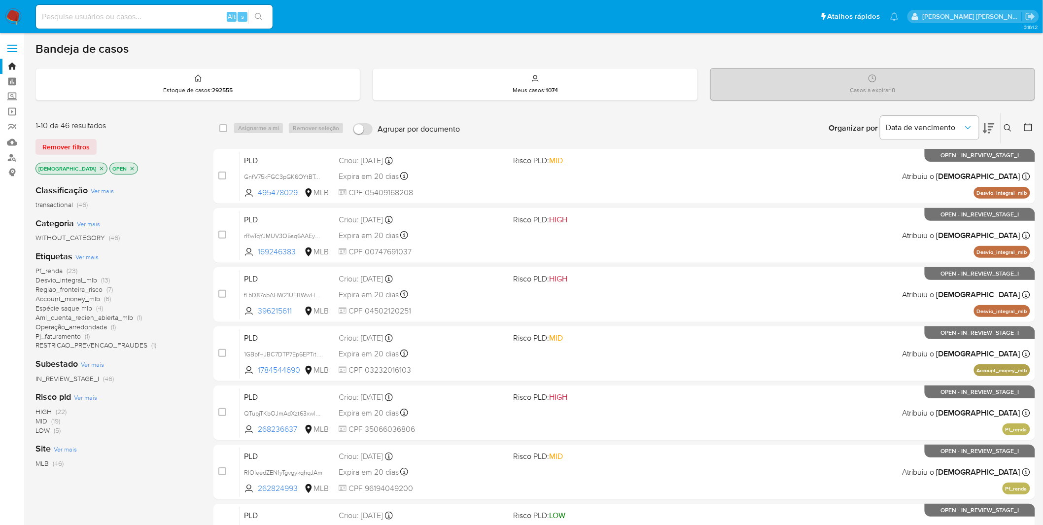
click at [121, 17] on input at bounding box center [154, 16] width 237 height 13
paste input "39pbvKwy4Y64E7BhLEbPkSya"
type input "39pbvKwy4Y64E7BhLEbPkSya"
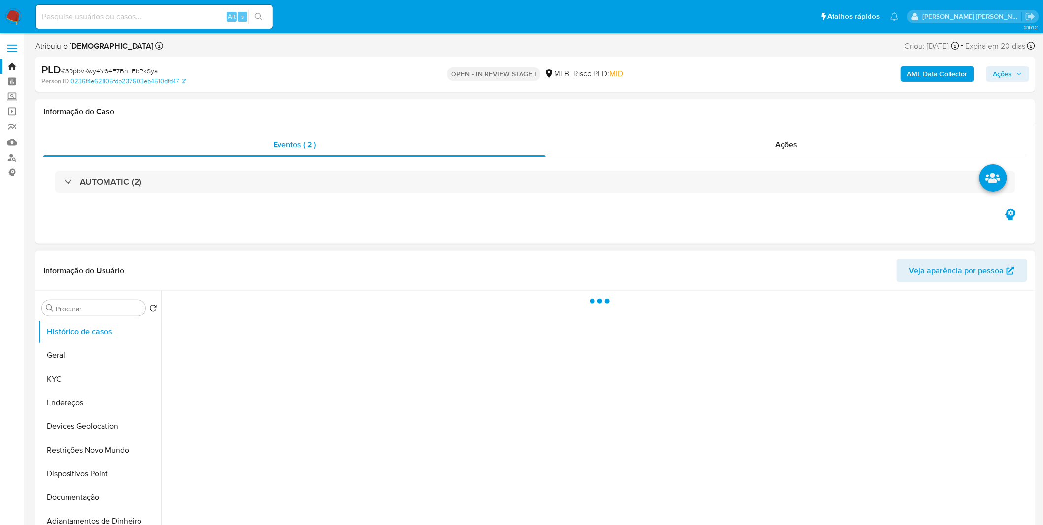
select select "10"
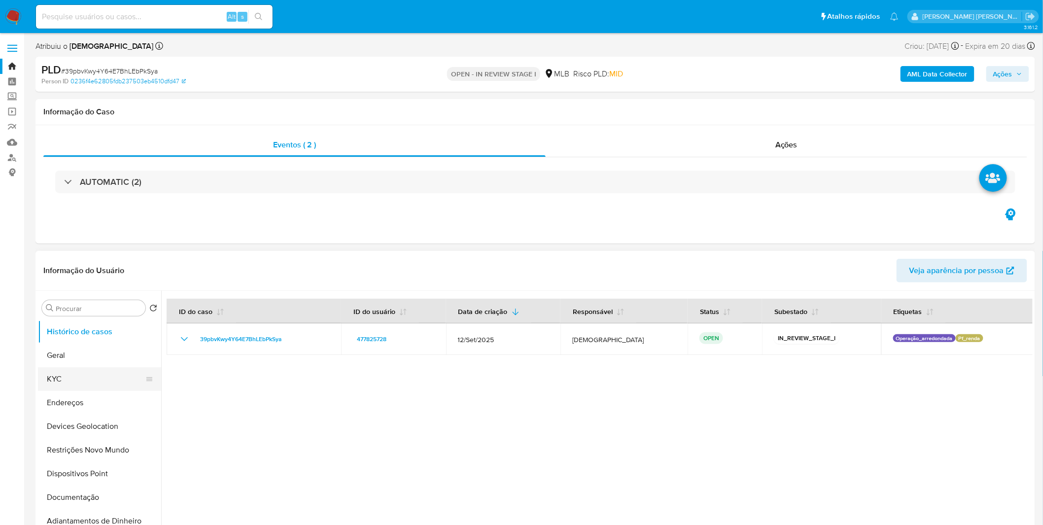
click at [104, 374] on button "KYC" at bounding box center [95, 379] width 115 height 24
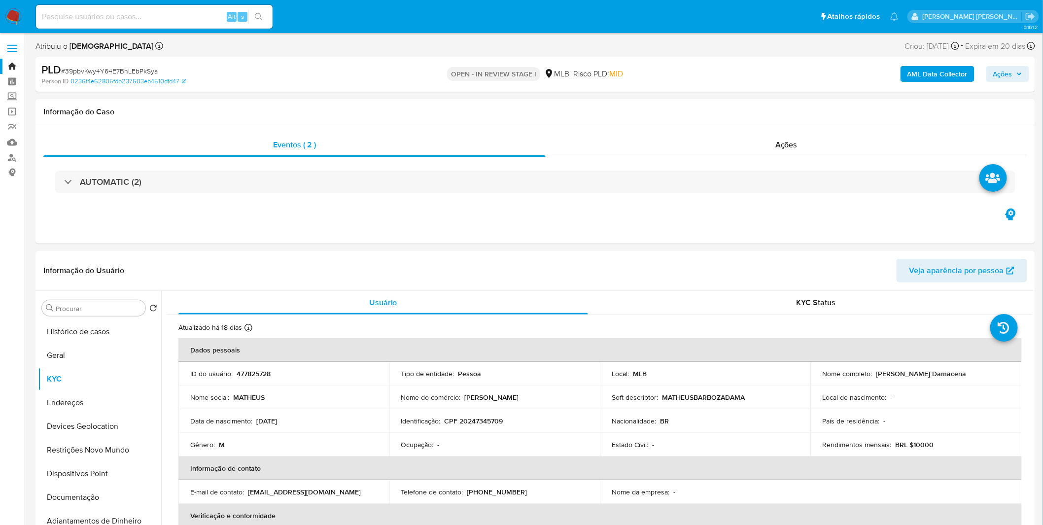
click at [915, 66] on b "AML Data Collector" at bounding box center [937, 74] width 60 height 16
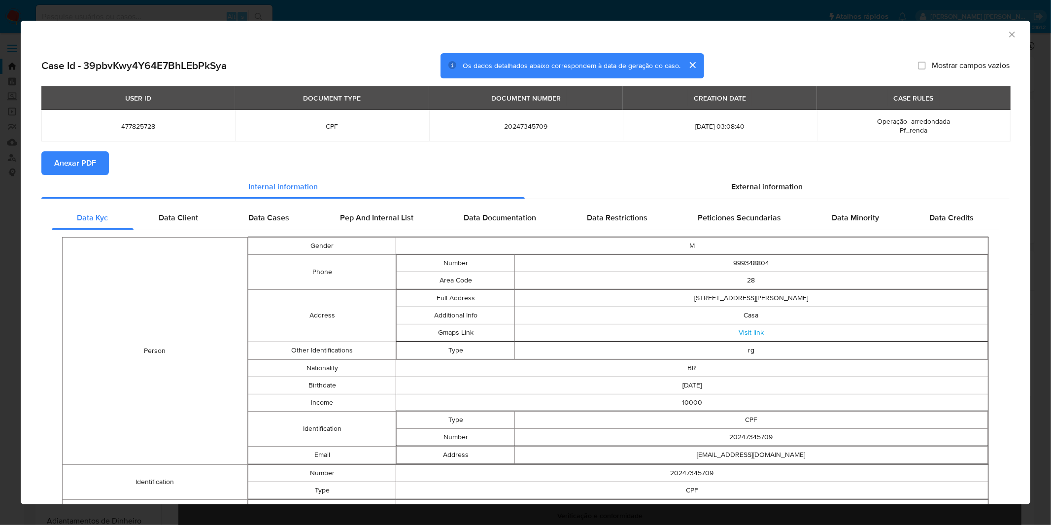
click at [105, 161] on button "Anexar PDF" at bounding box center [75, 163] width 68 height 24
click at [522, 21] on div "AML Data Collector" at bounding box center [526, 33] width 1010 height 25
click at [375, 7] on div "AML Data Collector Case Id - 39pbvKwy4Y64E7BhLEbPkSya Os dados detalhados abaix…" at bounding box center [525, 262] width 1051 height 525
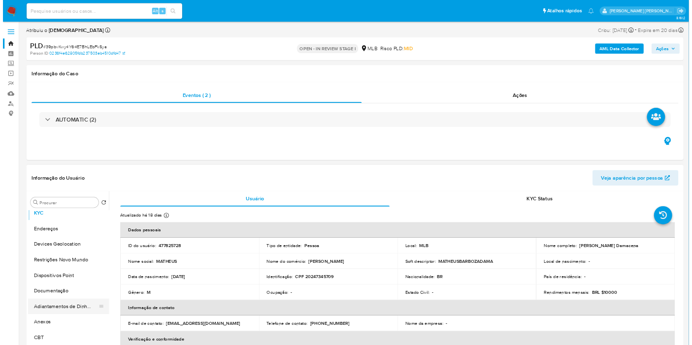
scroll to position [109, 0]
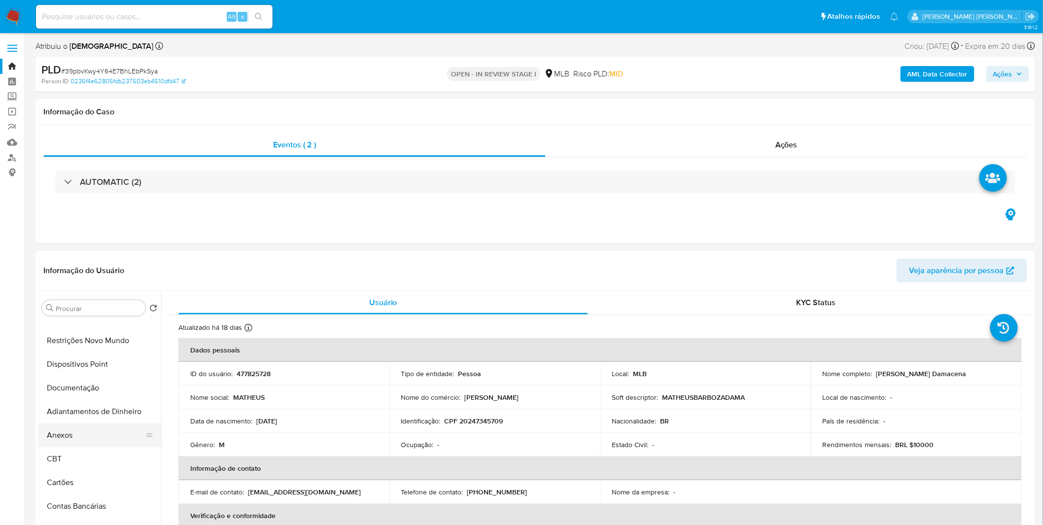
click at [90, 432] on button "Anexos" at bounding box center [95, 435] width 115 height 24
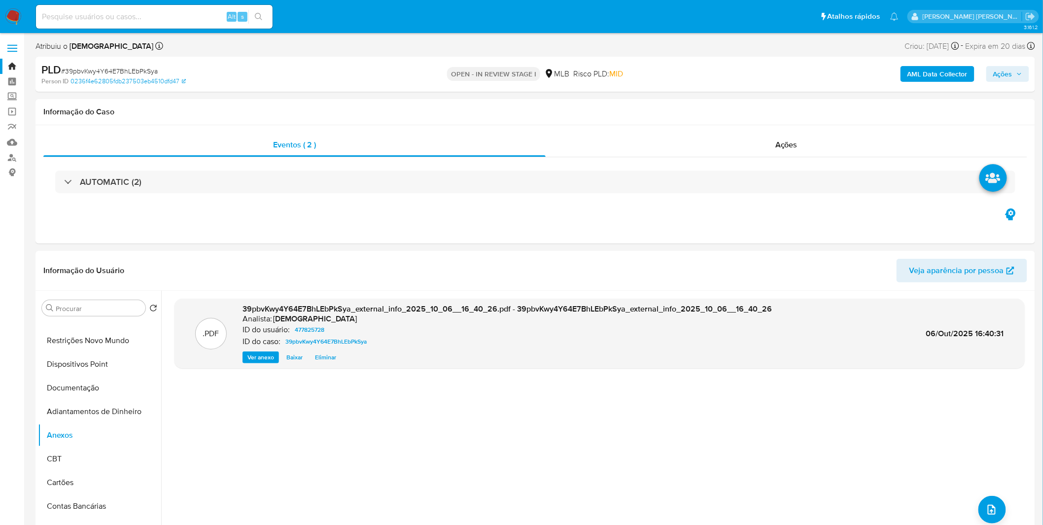
click at [935, 77] on b "AML Data Collector" at bounding box center [937, 74] width 60 height 16
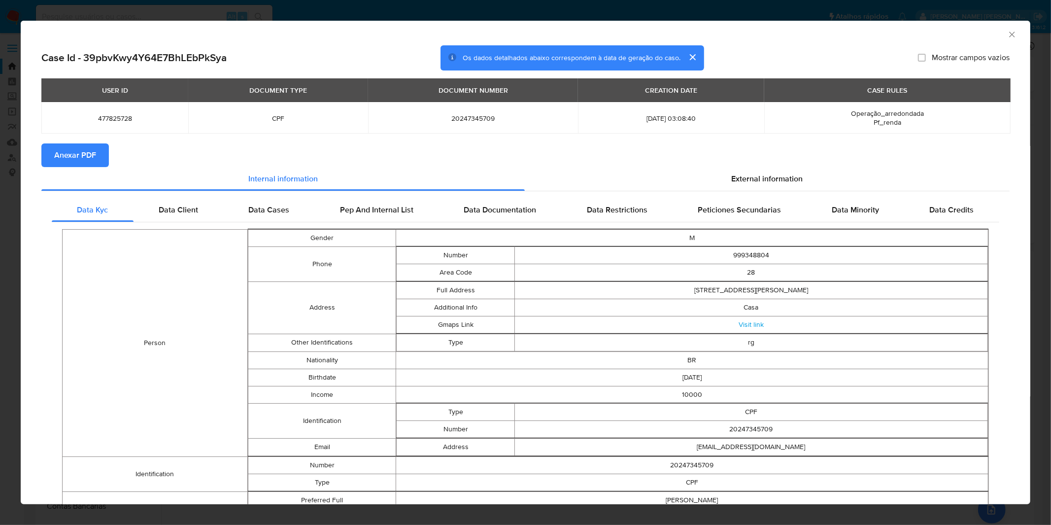
click at [58, 165] on span "Anexar PDF" at bounding box center [75, 155] width 42 height 22
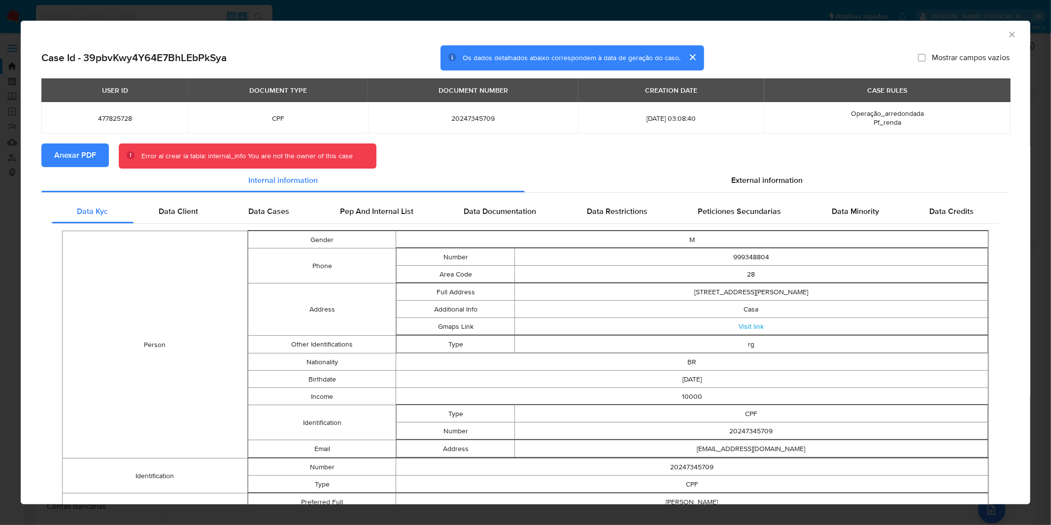
click at [397, 20] on div "AML Data Collector Case Id - 39pbvKwy4Y64E7BhLEbPkSya Os dados detalhados abaix…" at bounding box center [525, 262] width 1051 height 525
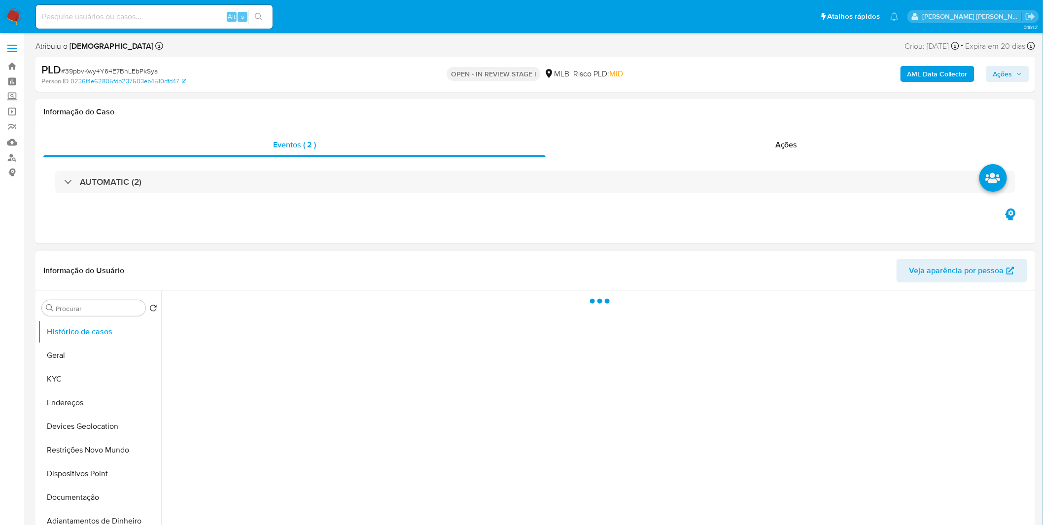
select select "10"
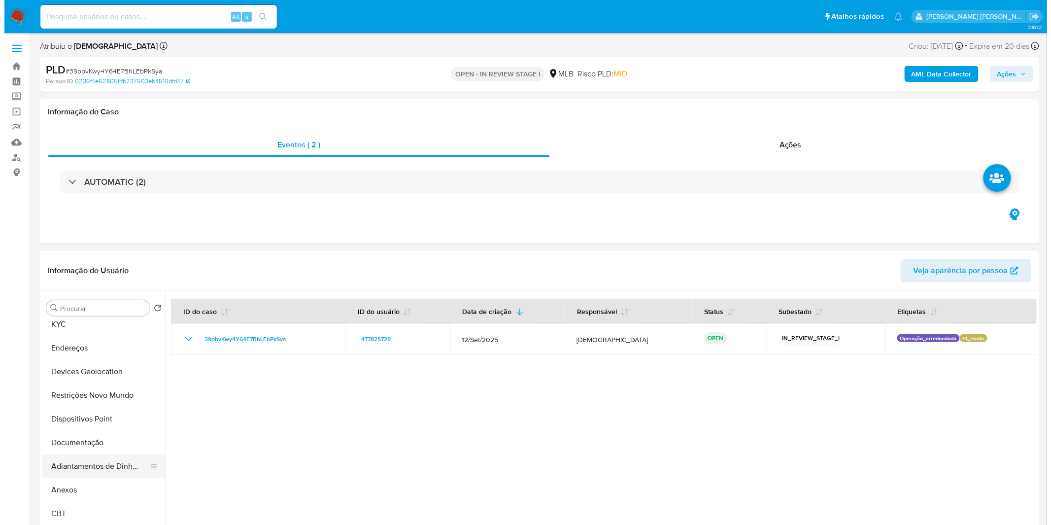
scroll to position [109, 0]
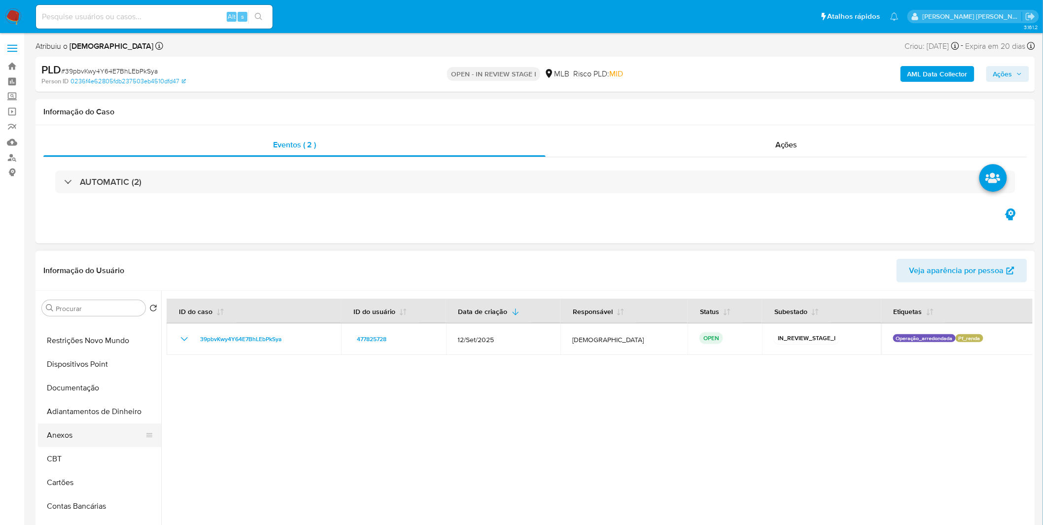
click at [97, 432] on button "Anexos" at bounding box center [95, 435] width 115 height 24
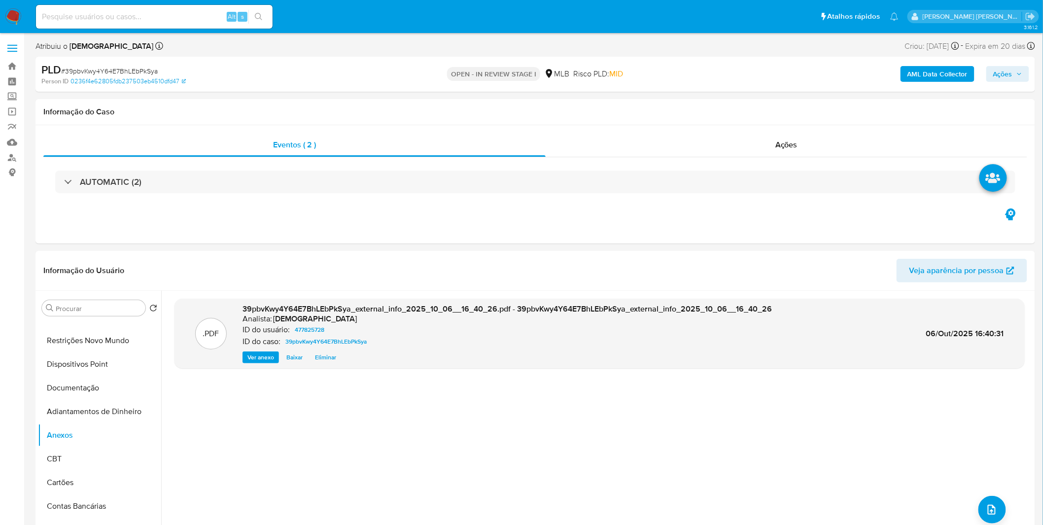
click at [937, 76] on b "AML Data Collector" at bounding box center [937, 74] width 60 height 16
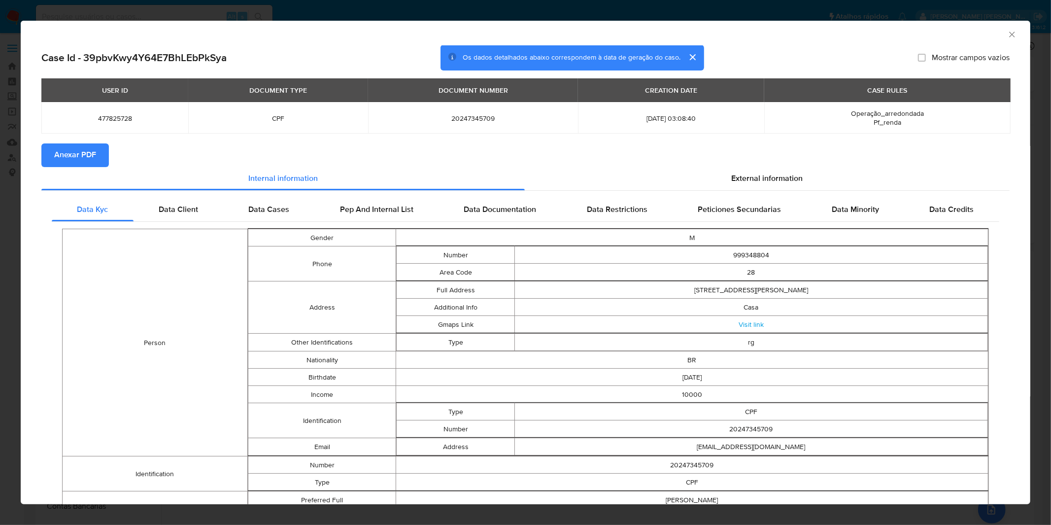
click at [85, 147] on span "Anexar PDF" at bounding box center [75, 155] width 42 height 22
click at [85, 148] on span "Anexar PDF" at bounding box center [75, 155] width 42 height 22
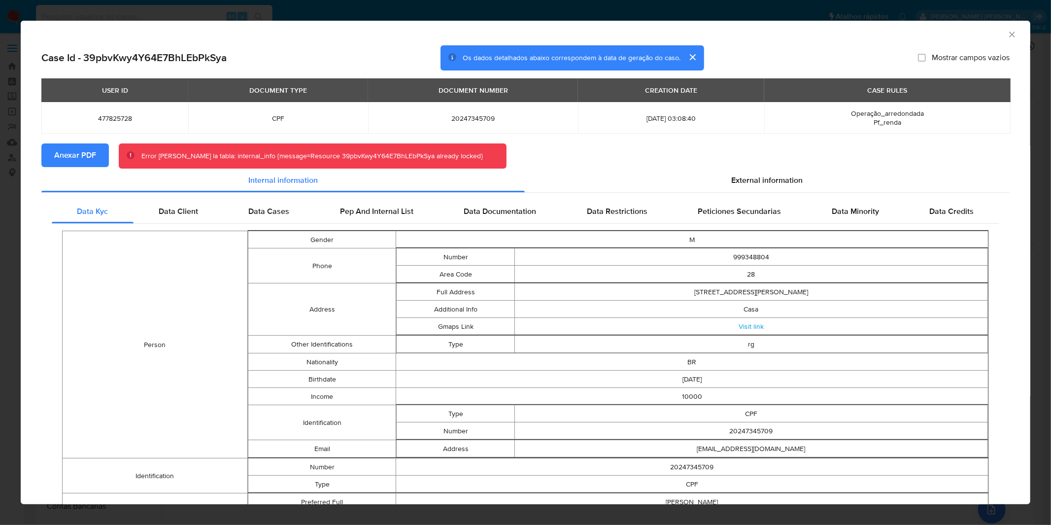
click at [673, 159] on section "Anexar PDF Error [PERSON_NAME] la tabla: internal_info {message=Resource 39pbvK…" at bounding box center [525, 156] width 968 height 26
click at [667, 176] on div "External information" at bounding box center [767, 181] width 485 height 24
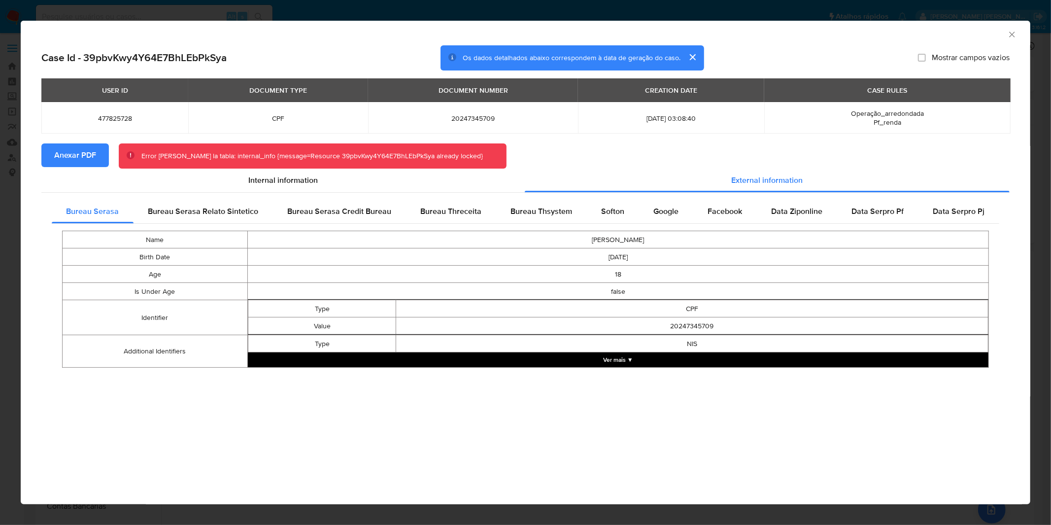
click at [464, 359] on button "Ver mais ▼" at bounding box center [618, 359] width 741 height 15
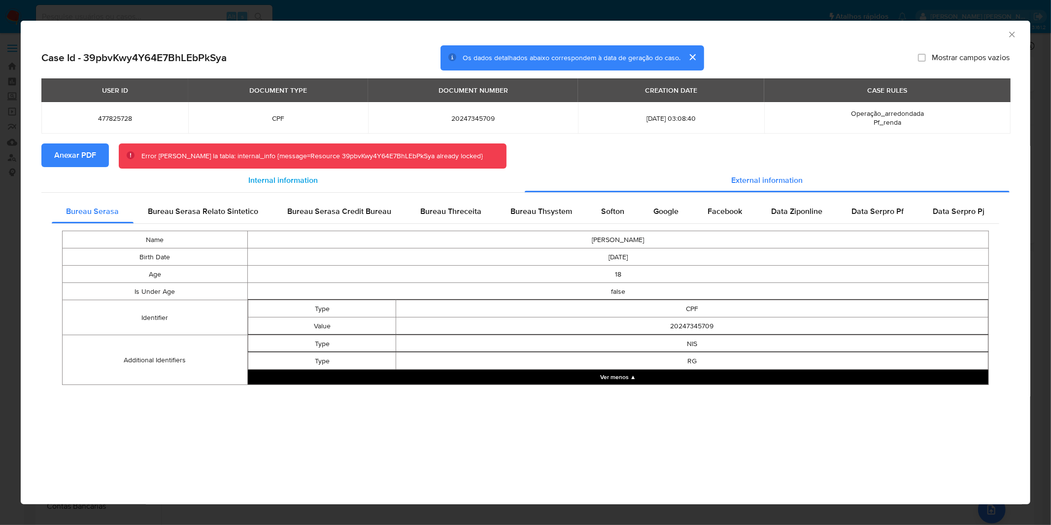
click at [318, 183] on div "Internal information" at bounding box center [282, 181] width 483 height 24
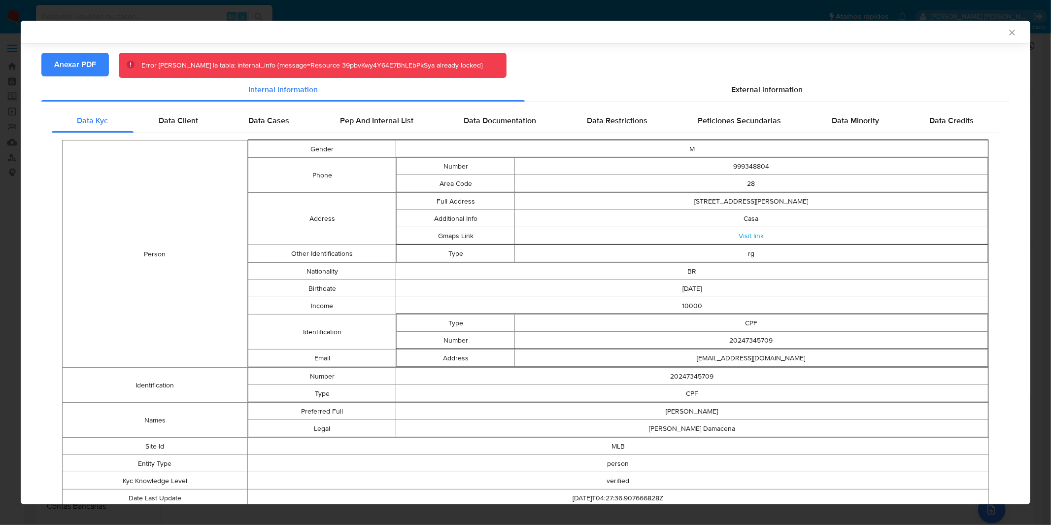
scroll to position [107, 0]
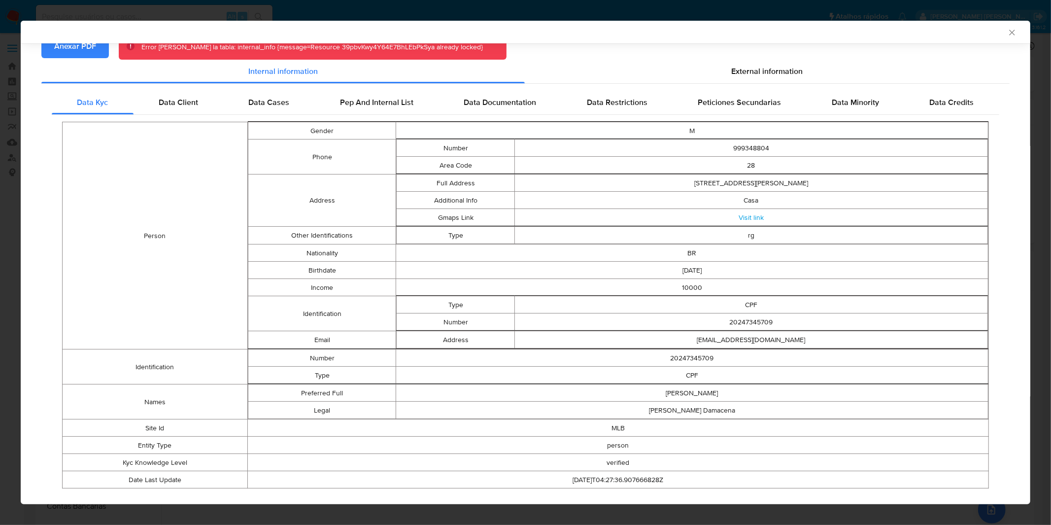
click at [999, 30] on div "AML Data Collector" at bounding box center [526, 32] width 1010 height 23
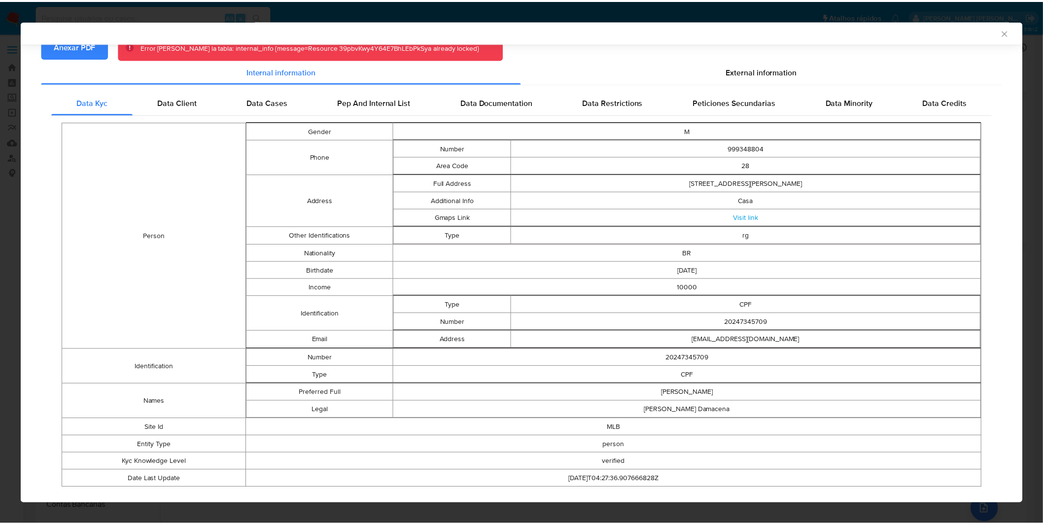
scroll to position [102, 0]
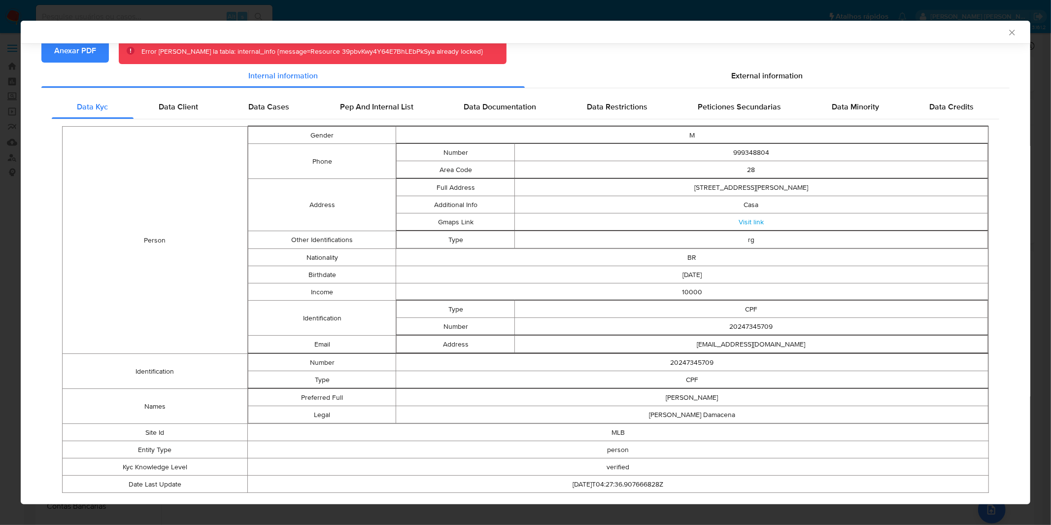
click at [1007, 30] on icon "Fechar a janela" at bounding box center [1012, 33] width 10 height 10
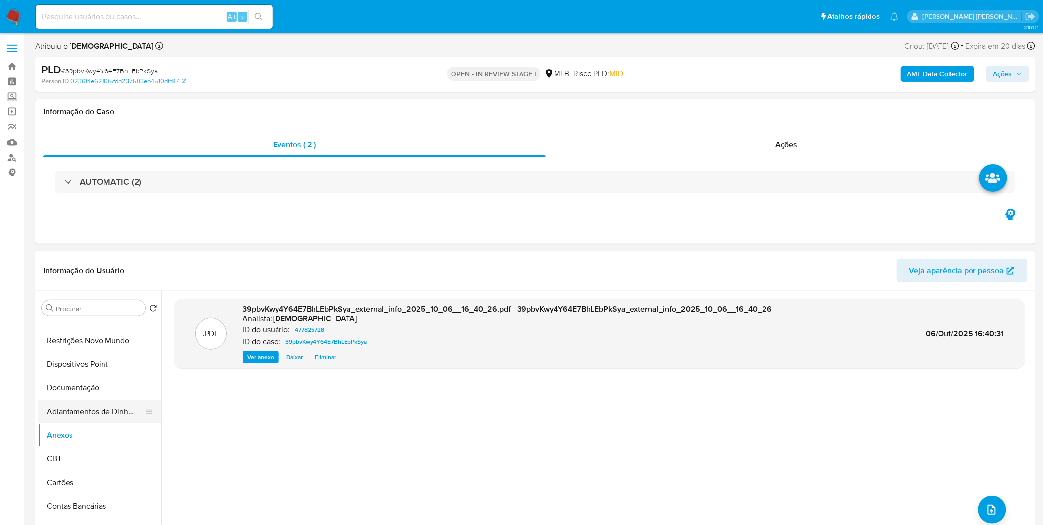
click at [94, 419] on button "Adiantamentos de Dinheiro" at bounding box center [95, 412] width 115 height 24
click at [91, 443] on button "Anexos" at bounding box center [95, 435] width 115 height 24
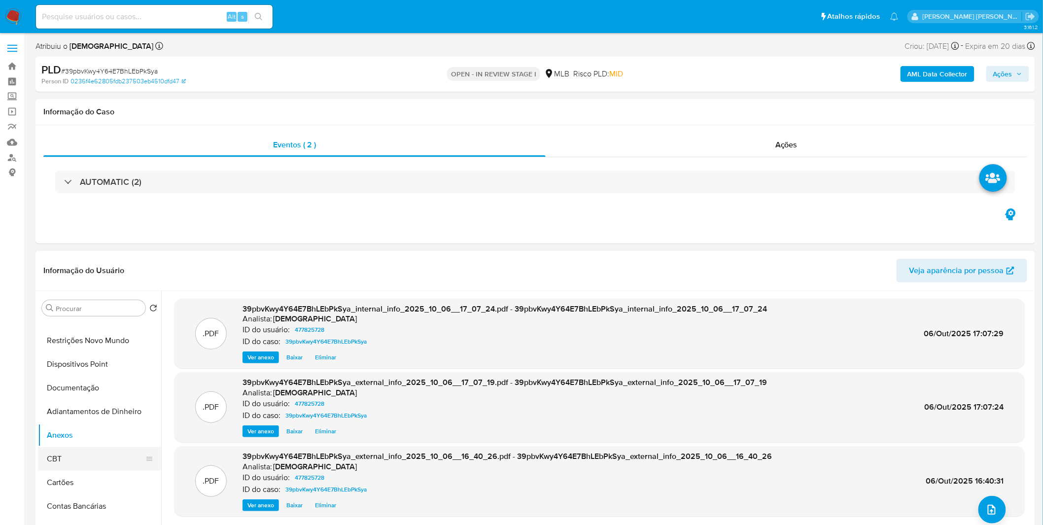
scroll to position [0, 0]
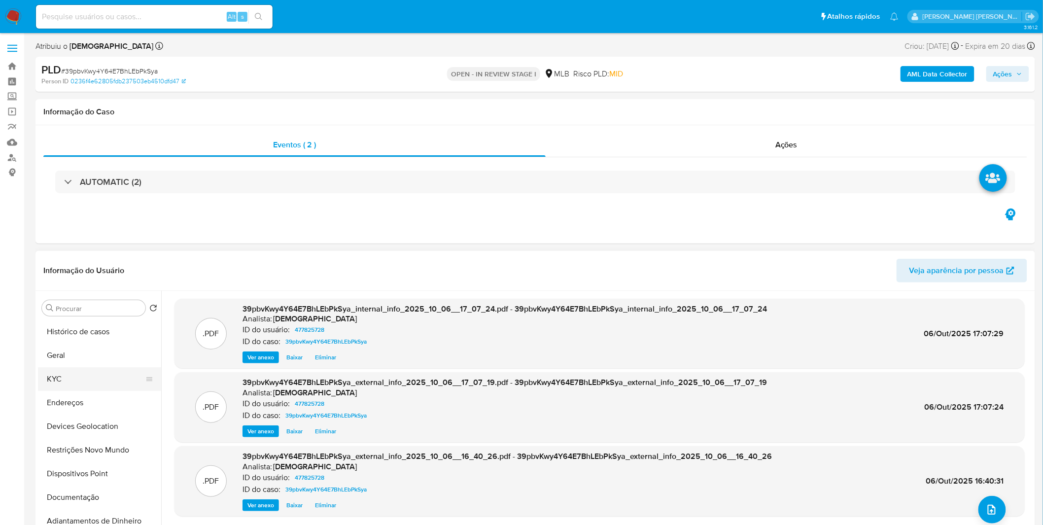
click at [91, 372] on button "KYC" at bounding box center [95, 379] width 115 height 24
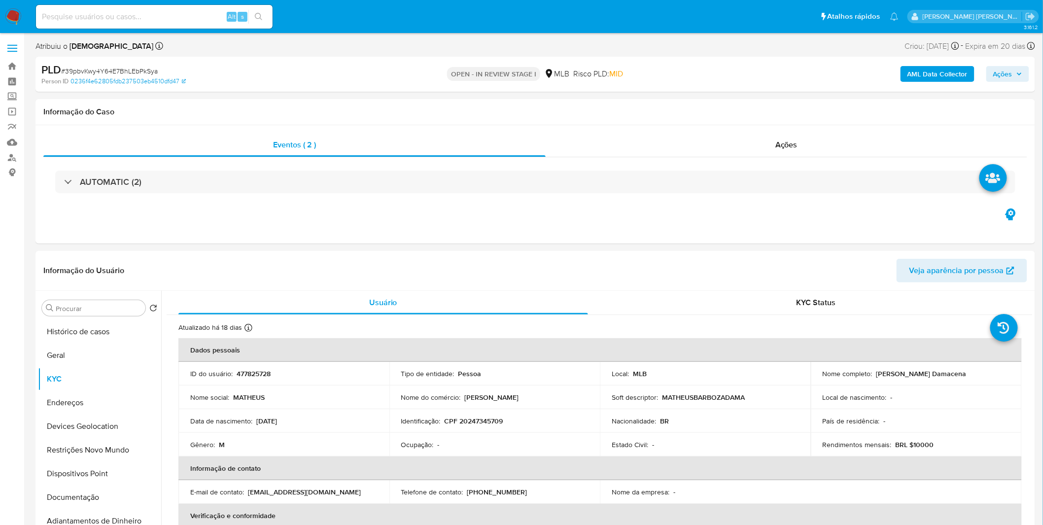
drag, startPoint x: 1001, startPoint y: 72, endPoint x: 996, endPoint y: 74, distance: 5.6
click at [1001, 72] on span "Ações" at bounding box center [1002, 74] width 19 height 16
drag, startPoint x: 758, startPoint y: 96, endPoint x: 742, endPoint y: 121, distance: 29.9
click at [758, 96] on div "Resolução do caso Alt r" at bounding box center [733, 106] width 90 height 26
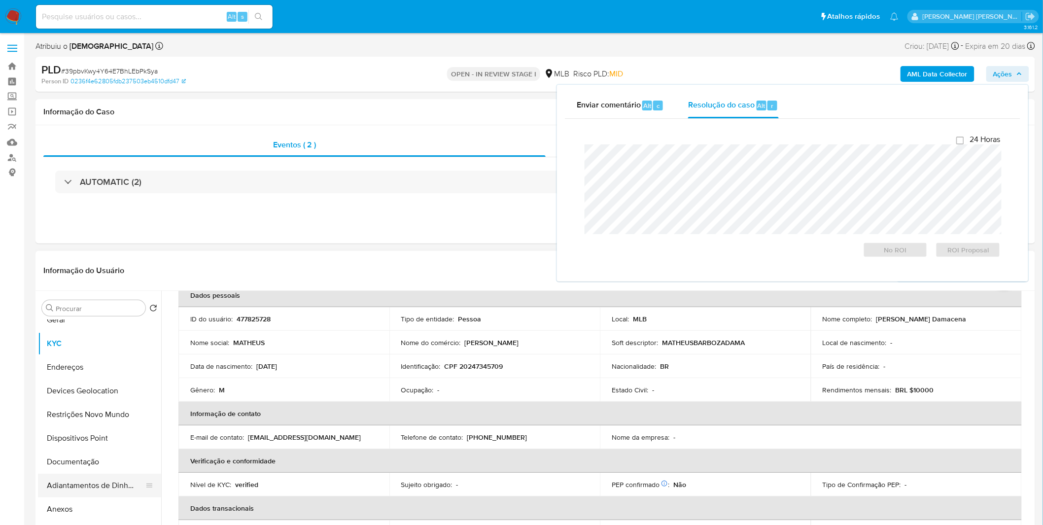
scroll to position [55, 0]
click at [82, 498] on button "Anexos" at bounding box center [95, 490] width 115 height 24
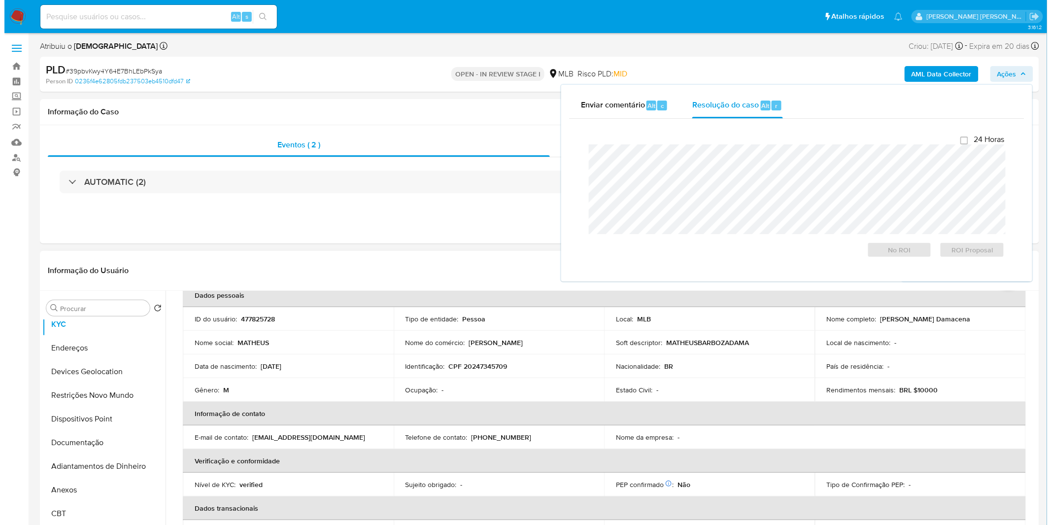
scroll to position [0, 0]
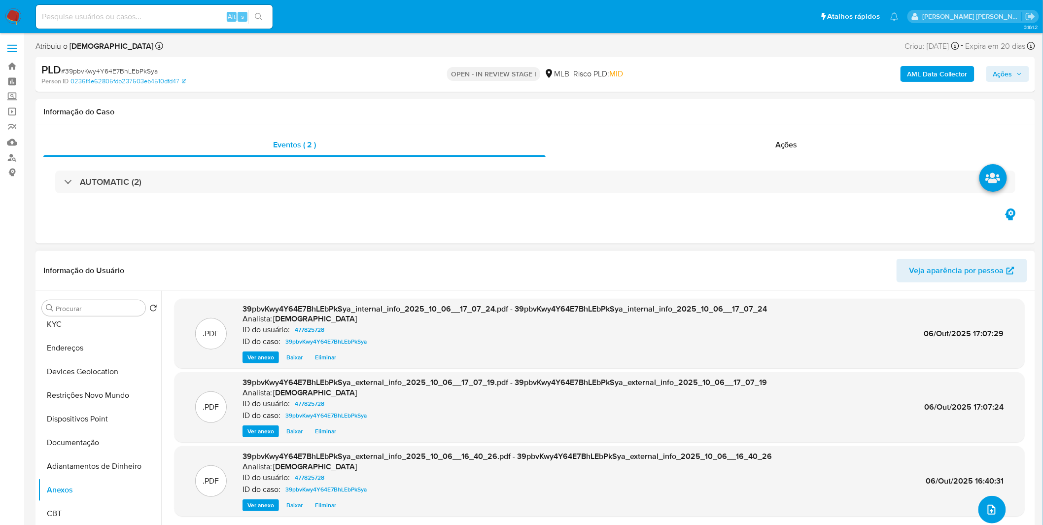
click at [992, 506] on icon "upload-file" at bounding box center [992, 510] width 12 height 12
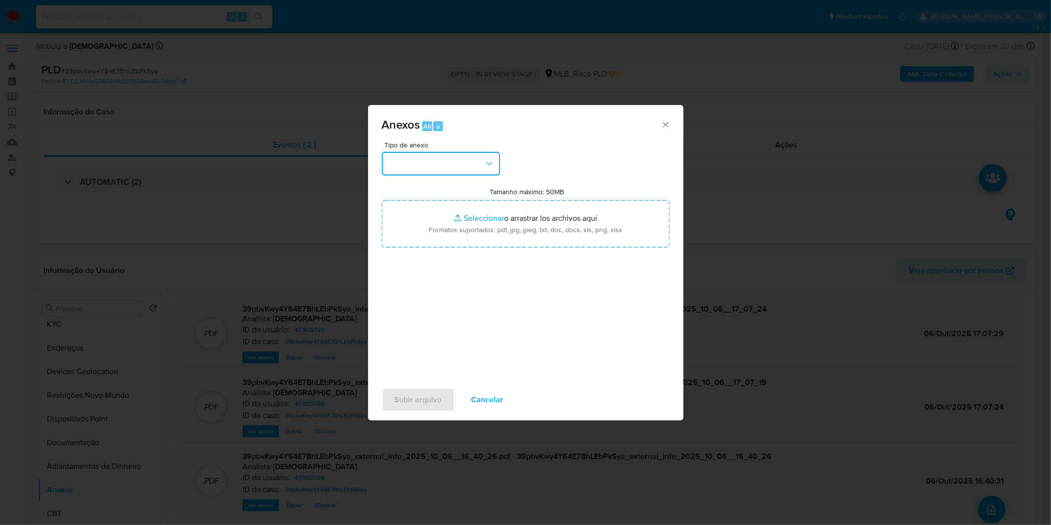
drag, startPoint x: 470, startPoint y: 165, endPoint x: 470, endPoint y: 171, distance: 5.9
click at [472, 165] on button "button" at bounding box center [441, 164] width 118 height 24
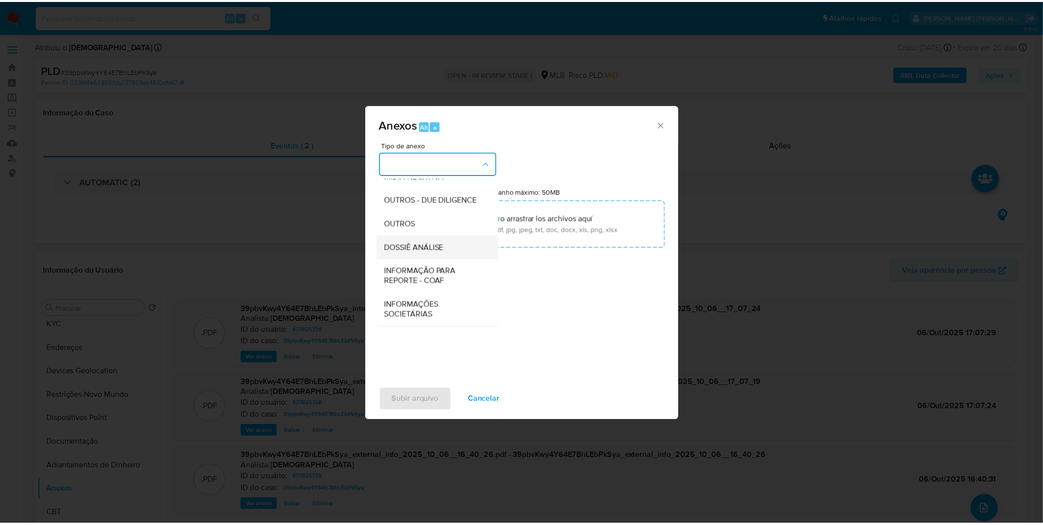
scroll to position [151, 0]
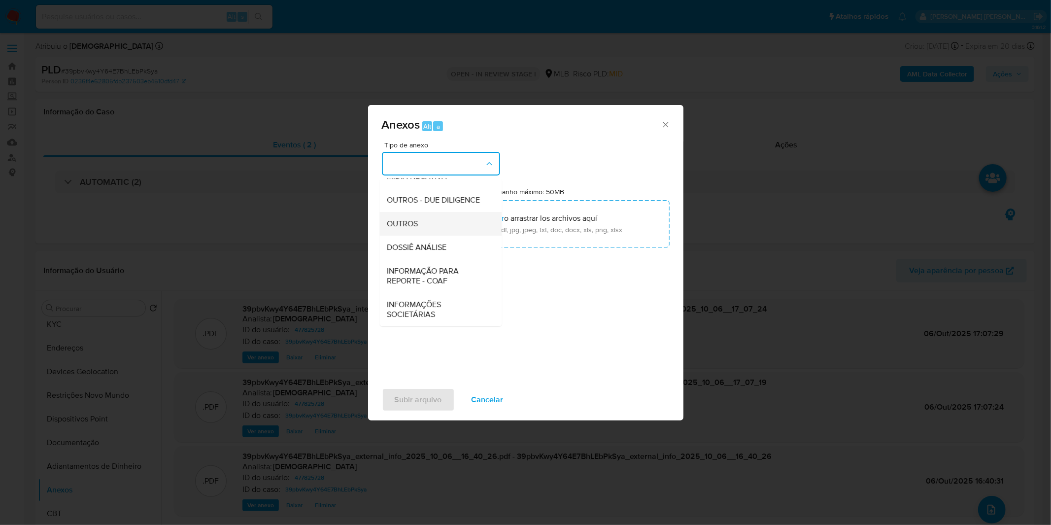
click at [430, 217] on div "OUTROS" at bounding box center [437, 224] width 101 height 24
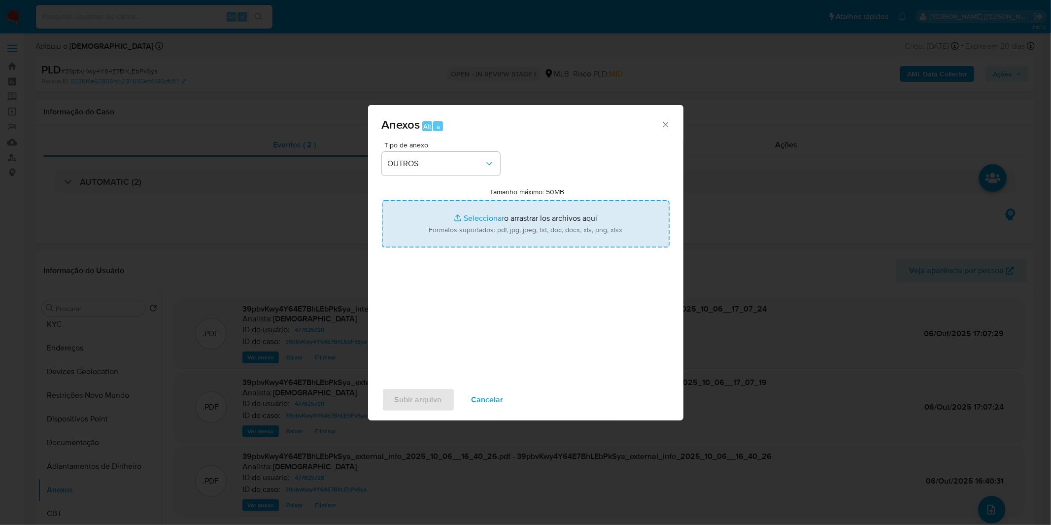
click at [450, 220] on input "Tamanho máximo: 50MB Seleccionar archivos" at bounding box center [526, 223] width 288 height 47
type input "C:\fakepath\Mulan 477825728_2025_09_29_10_28_32.xlsx"
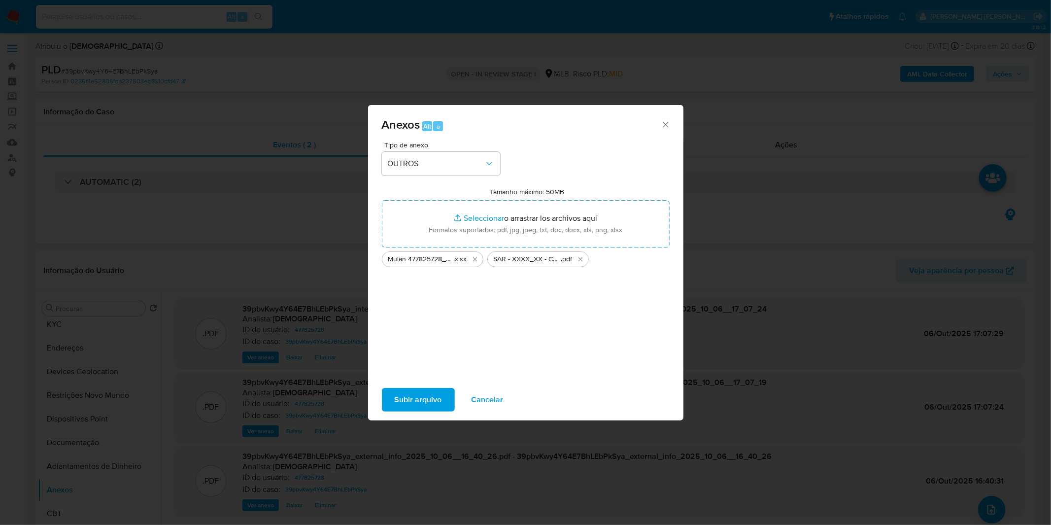
click at [409, 398] on span "Subir arquivo" at bounding box center [418, 400] width 47 height 22
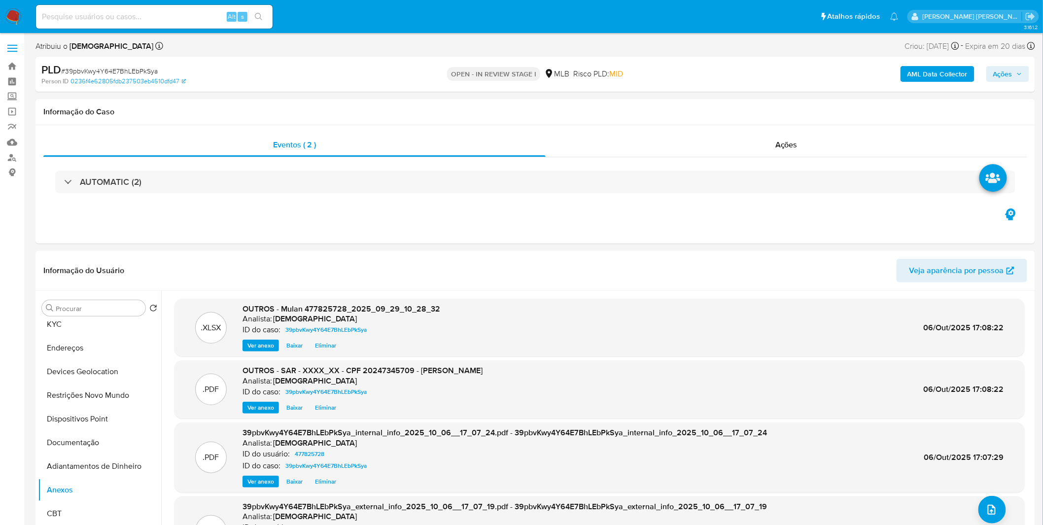
click at [1010, 70] on span "Ações" at bounding box center [1002, 74] width 19 height 16
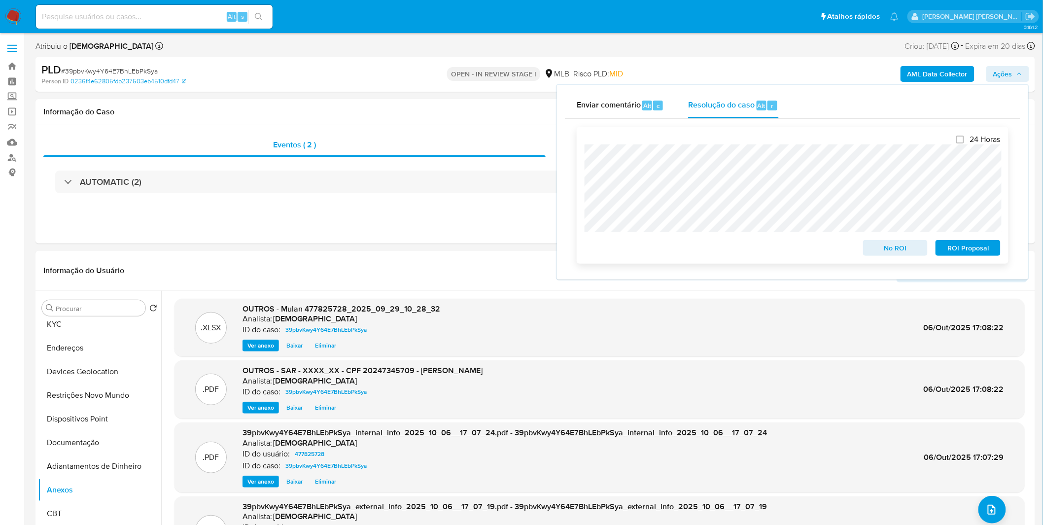
click at [977, 245] on span "ROI Proposal" at bounding box center [967, 248] width 51 height 14
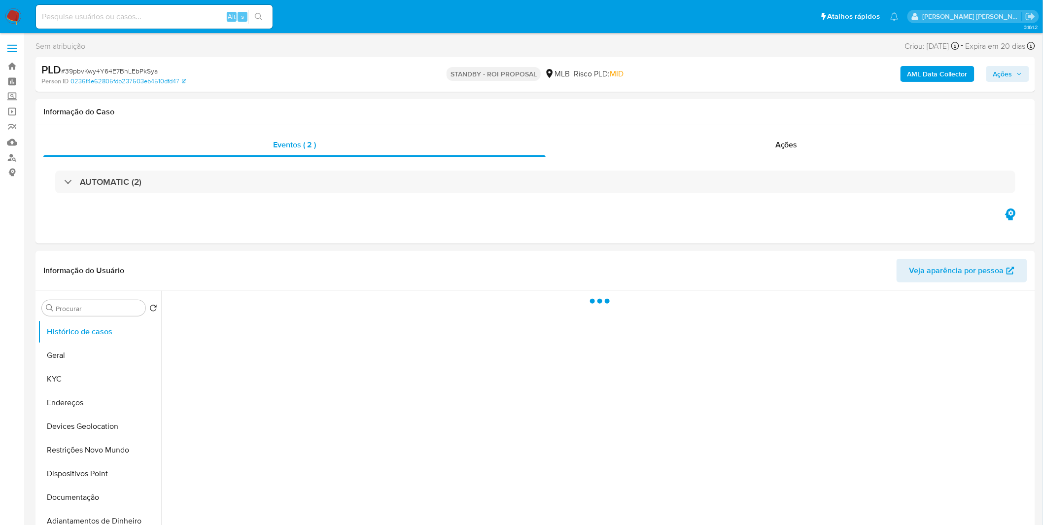
select select "10"
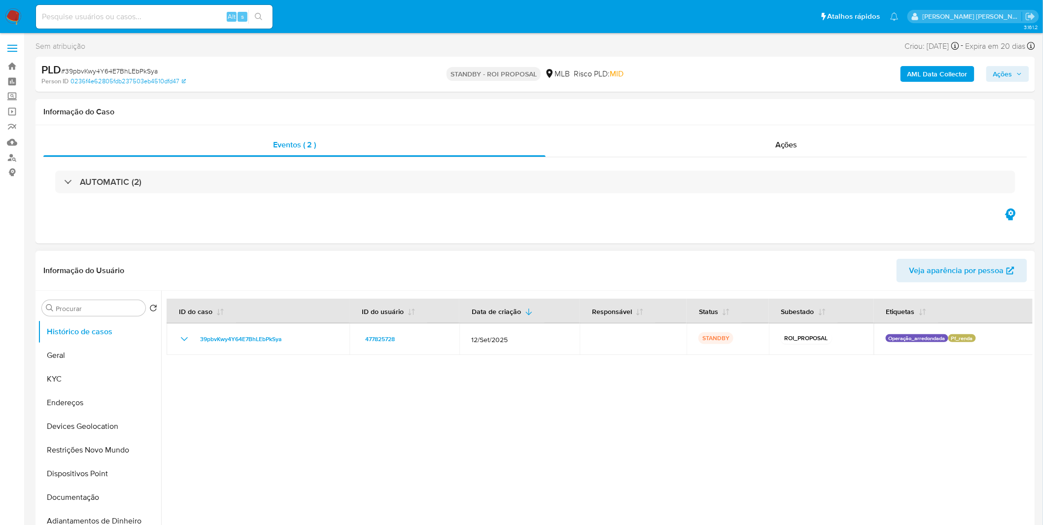
click at [407, 429] on div at bounding box center [596, 417] width 871 height 252
click at [9, 11] on img at bounding box center [13, 16] width 17 height 17
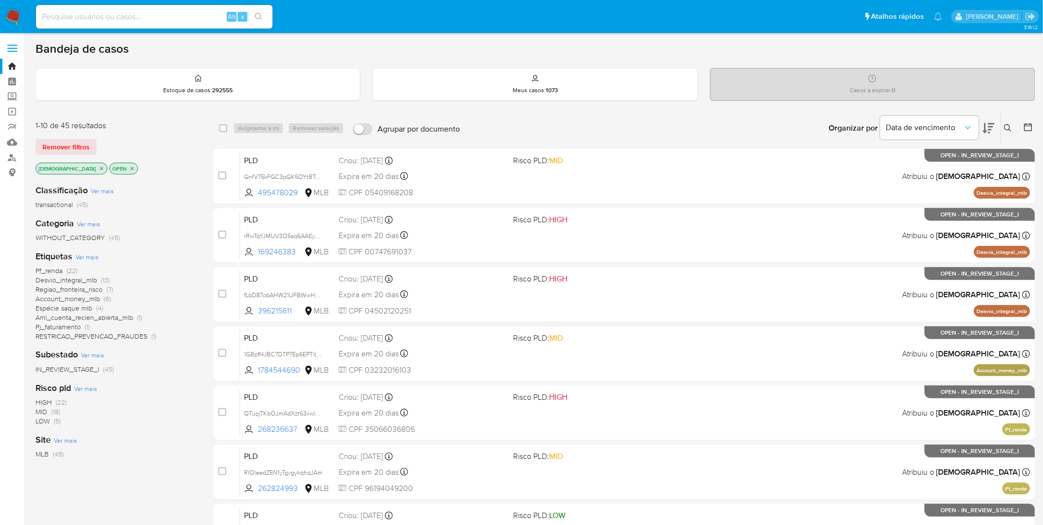
click at [91, 253] on span "Ver mais" at bounding box center [86, 256] width 23 height 9
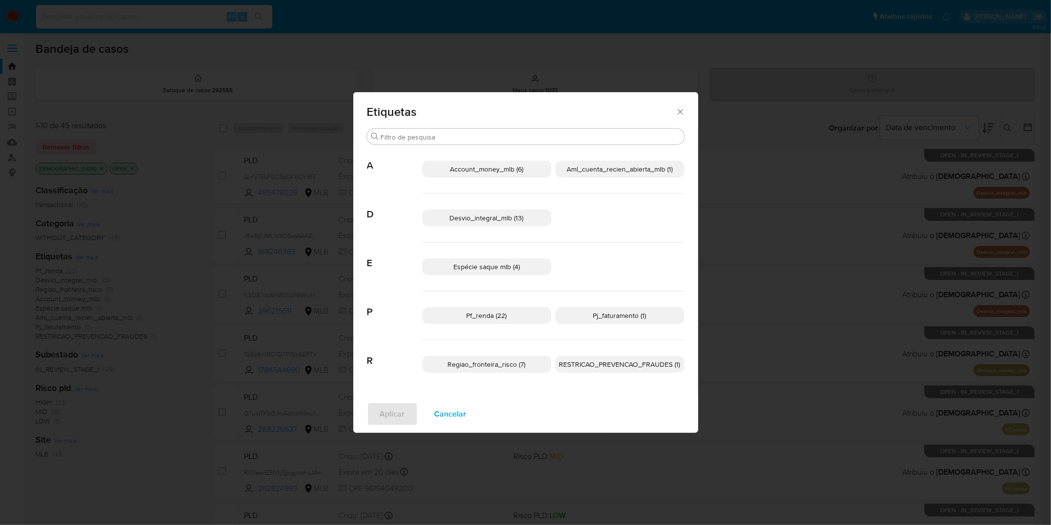
click at [460, 415] on span "Cancelar" at bounding box center [451, 414] width 32 height 22
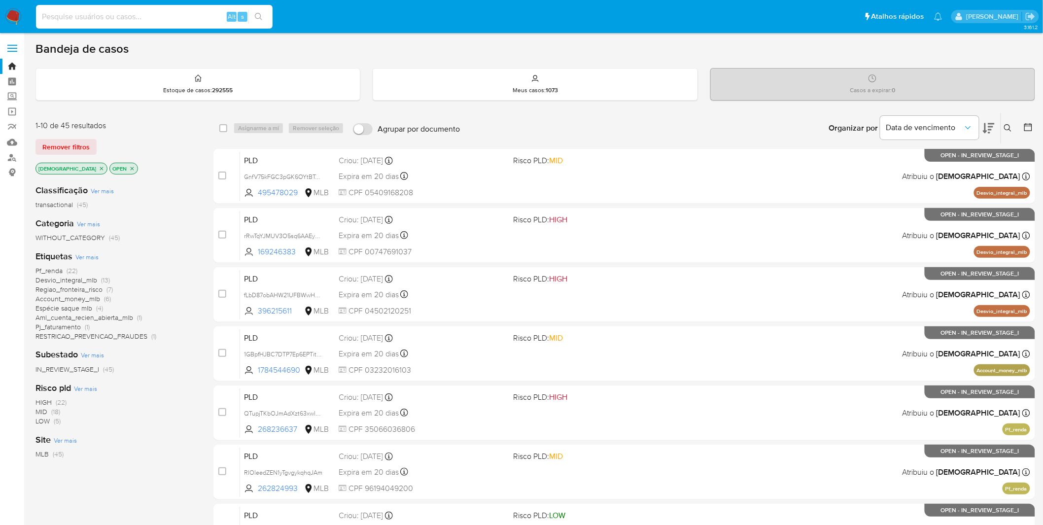
click at [116, 22] on input at bounding box center [154, 16] width 237 height 13
paste input "PADslLhEnFfic3qV4g2aKIHT"
type input "PADslLhEnFfic3qV4g2aKIHT"
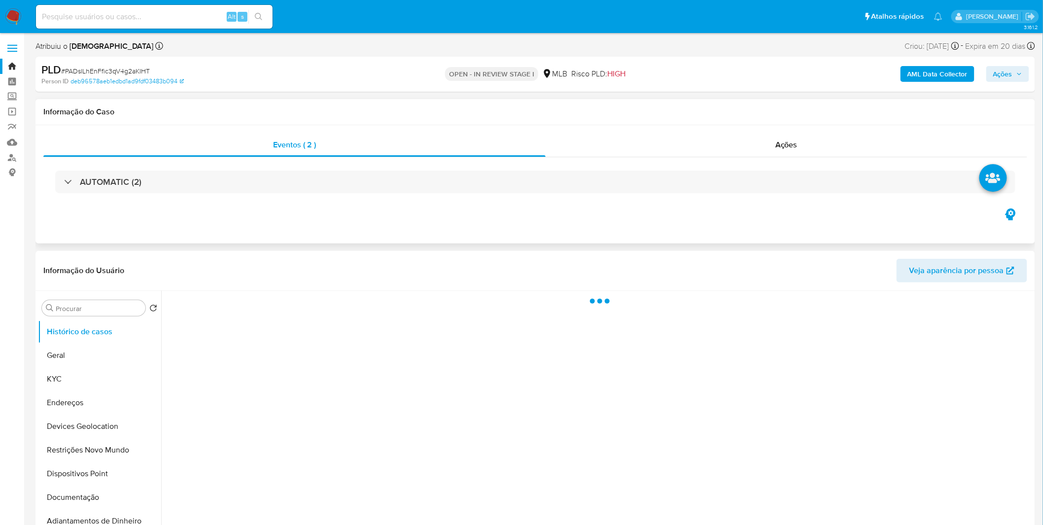
select select "10"
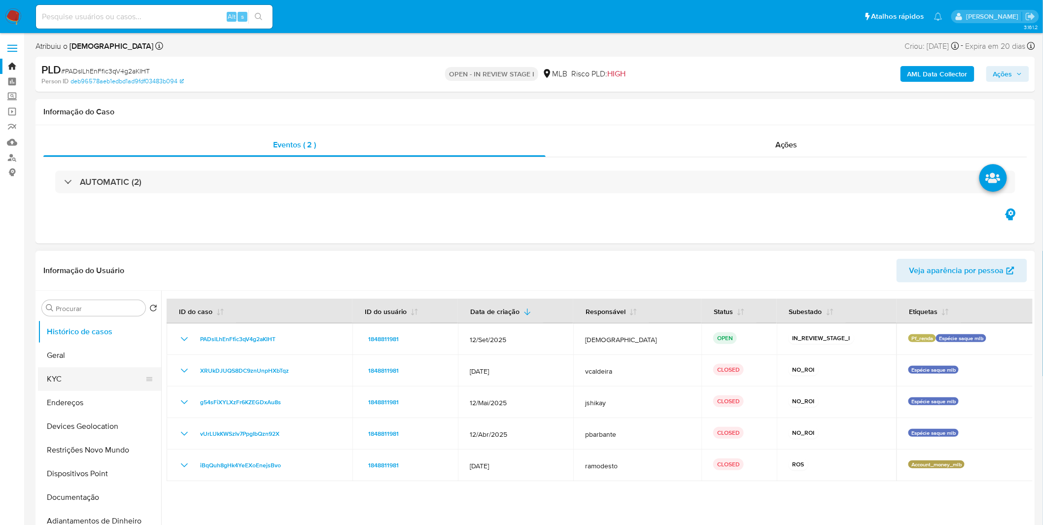
click at [84, 367] on button "KYC" at bounding box center [95, 379] width 115 height 24
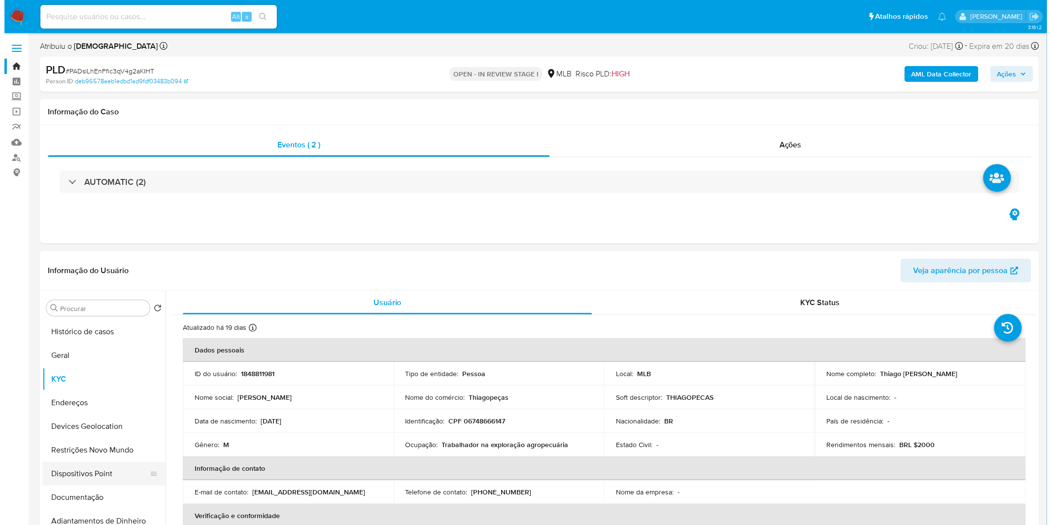
scroll to position [55, 0]
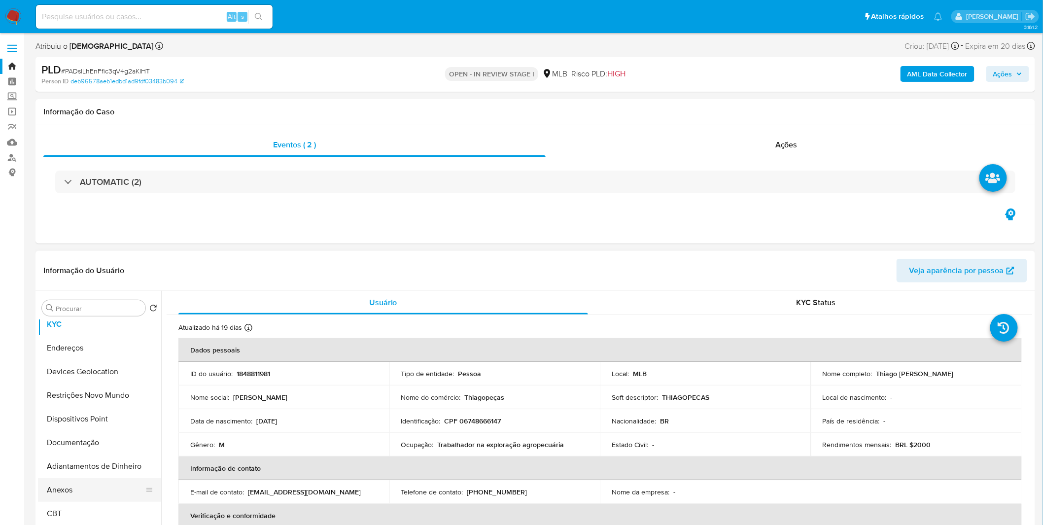
click at [71, 484] on button "Anexos" at bounding box center [95, 490] width 115 height 24
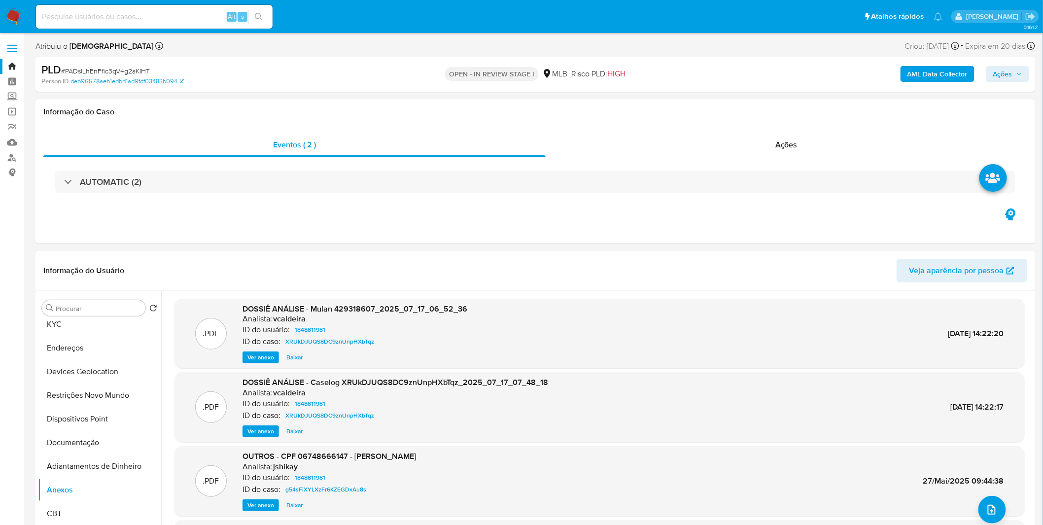
click at [931, 77] on b "AML Data Collector" at bounding box center [937, 74] width 60 height 16
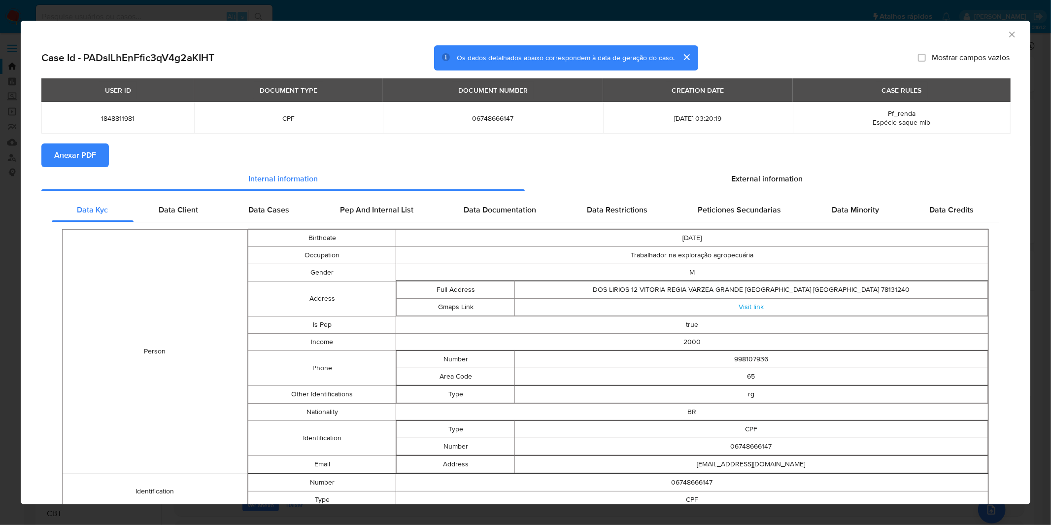
click at [100, 149] on button "Anexar PDF" at bounding box center [75, 155] width 68 height 24
click at [383, 16] on div "AML Data Collector Case Id - PADslLhEnFfic3qV4g2aKIHT Os dados detalhados abaix…" at bounding box center [525, 262] width 1051 height 525
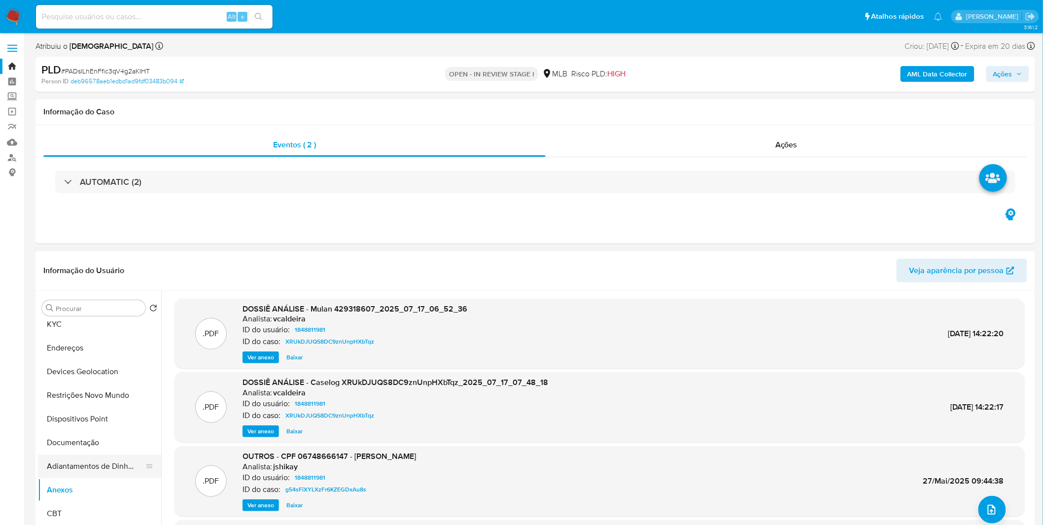
click at [105, 461] on button "Adiantamentos de Dinheiro" at bounding box center [95, 466] width 115 height 24
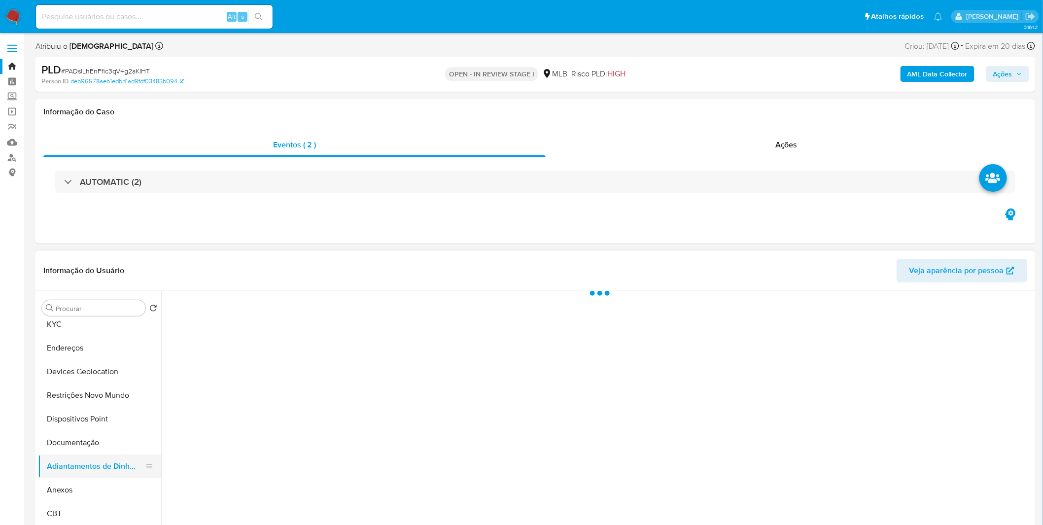
click at [101, 474] on button "Adiantamentos de Dinheiro" at bounding box center [95, 466] width 115 height 24
click at [102, 477] on button "Adiantamentos de Dinheiro" at bounding box center [95, 466] width 115 height 24
click at [102, 484] on button "Anexos" at bounding box center [95, 490] width 115 height 24
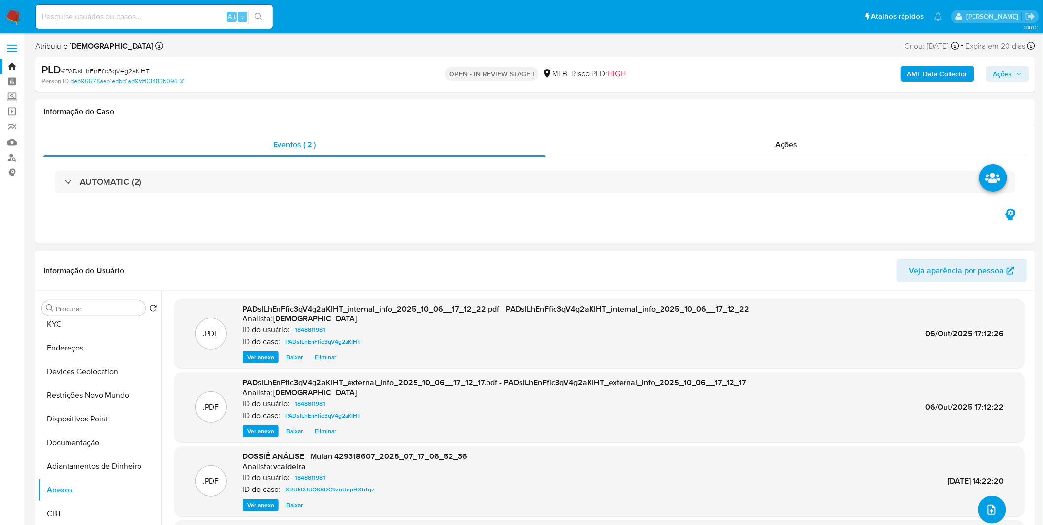
click at [986, 514] on span "upload-file" at bounding box center [992, 510] width 12 height 12
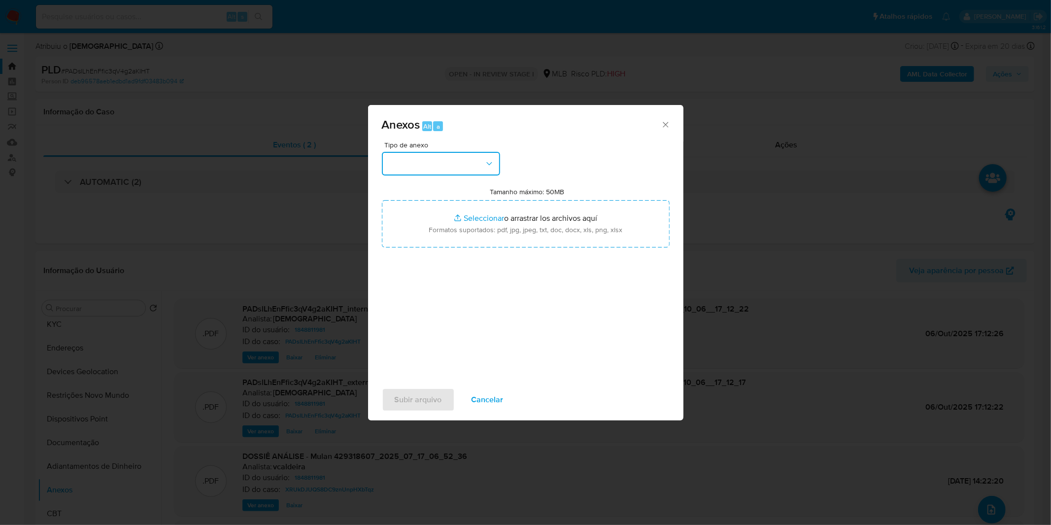
click at [475, 165] on button "button" at bounding box center [441, 164] width 118 height 24
click at [405, 328] on div "Tipo de anexo Tamanho máximo: 50MB Seleccionar archivos Seleccionar o arrastrar…" at bounding box center [526, 257] width 288 height 233
click at [449, 171] on button "button" at bounding box center [441, 164] width 118 height 24
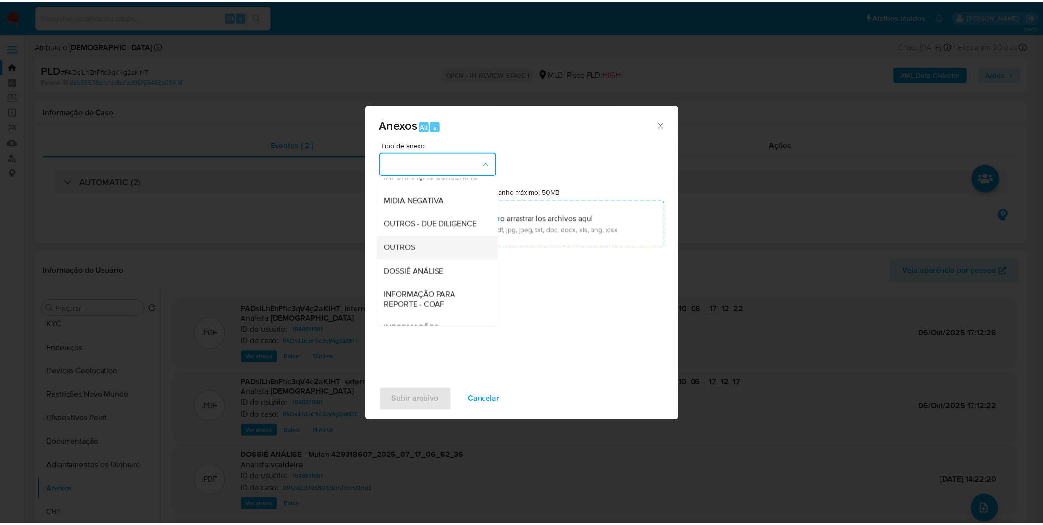
scroll to position [109, 0]
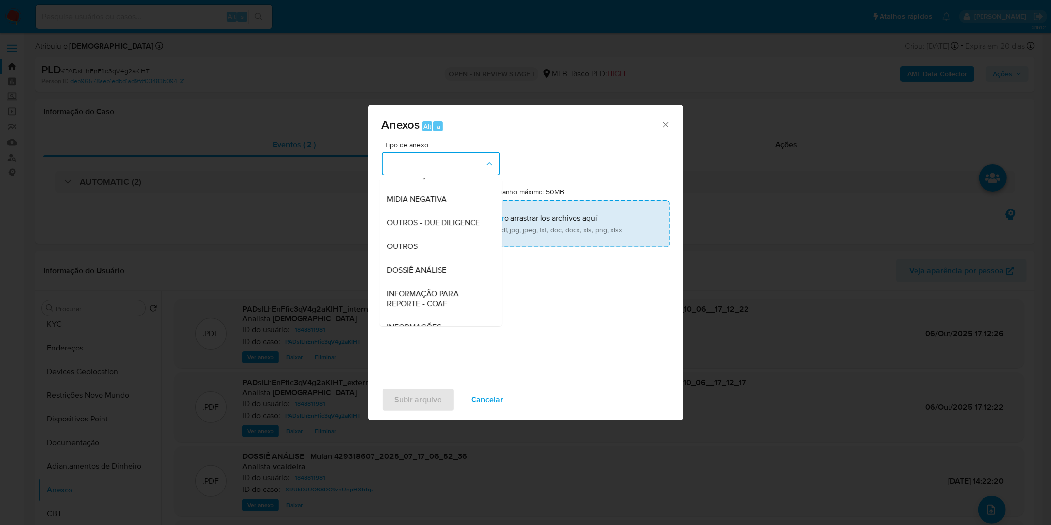
drag, startPoint x: 414, startPoint y: 264, endPoint x: 438, endPoint y: 227, distance: 43.2
click at [414, 251] on span "OUTROS" at bounding box center [402, 246] width 31 height 10
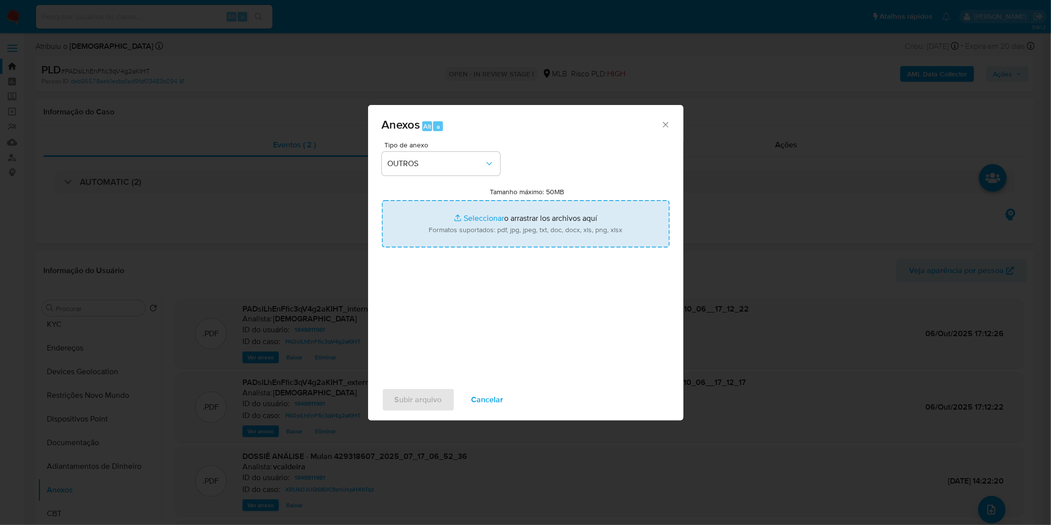
click at [440, 222] on input "Tamanho máximo: 50MB Seleccionar archivos" at bounding box center [526, 223] width 288 height 47
type input "C:\fakepath\2º SAR - XXXX_XX - CPF 06748666147 - [PERSON_NAME].pdf"
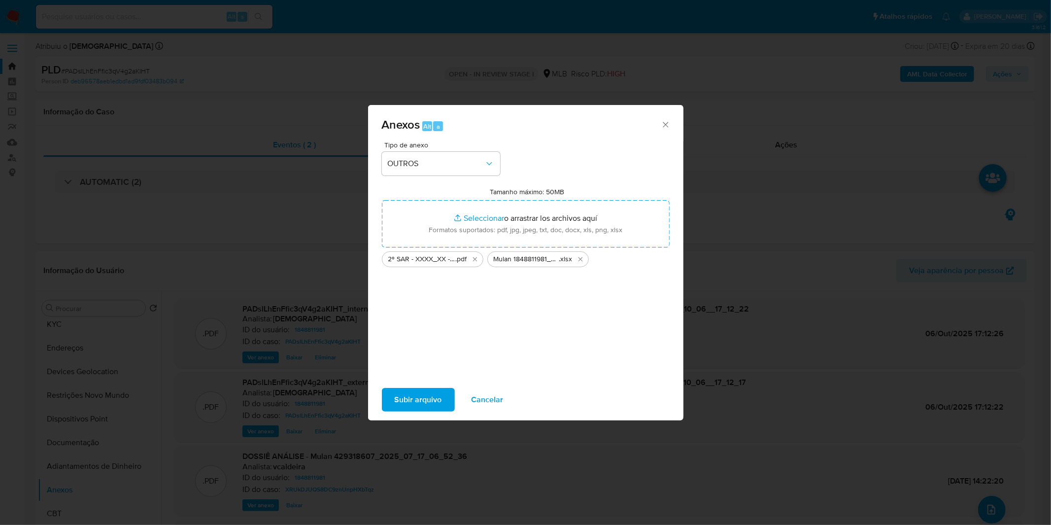
click at [408, 406] on span "Subir arquivo" at bounding box center [418, 400] width 47 height 22
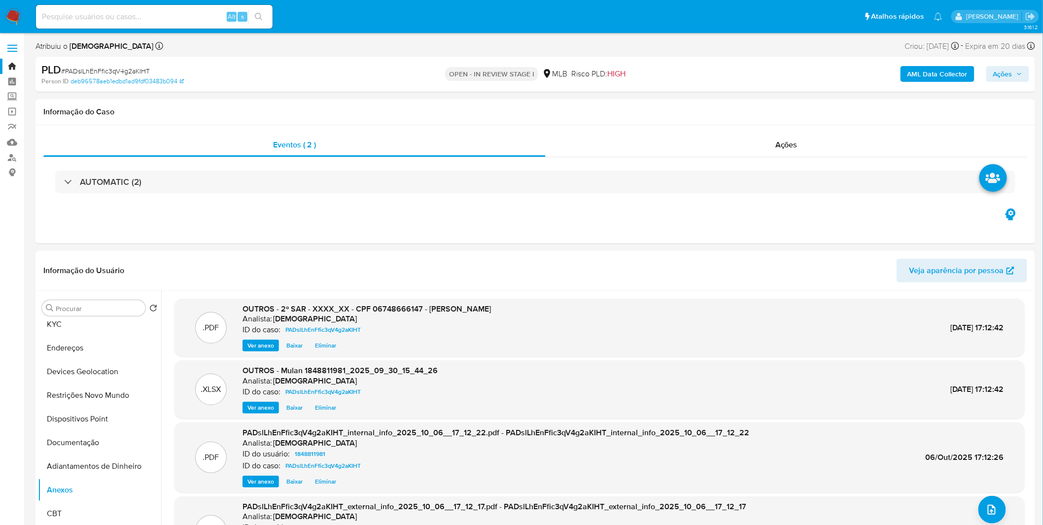
click at [1008, 85] on div "AML Data Collector Ações" at bounding box center [865, 74] width 327 height 23
click at [1006, 78] on span "Ações" at bounding box center [1002, 74] width 19 height 16
click at [721, 110] on div "Resolução do caso Alt r" at bounding box center [733, 106] width 90 height 26
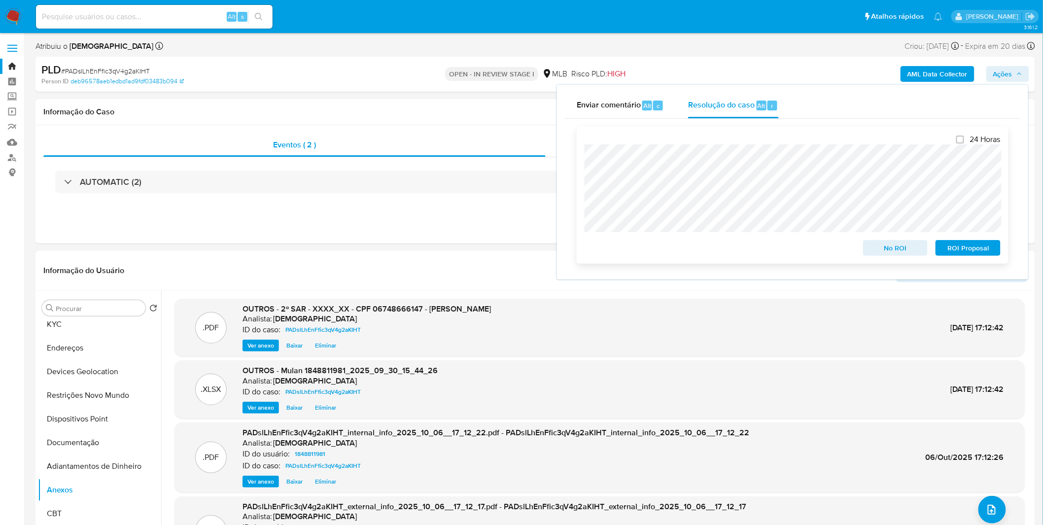
click at [963, 251] on span "ROI Proposal" at bounding box center [967, 248] width 51 height 14
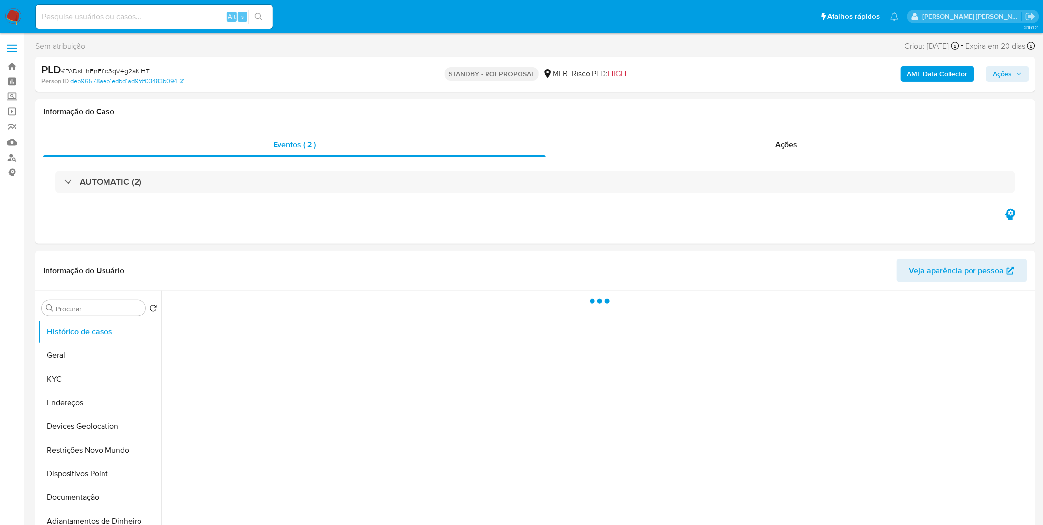
select select "10"
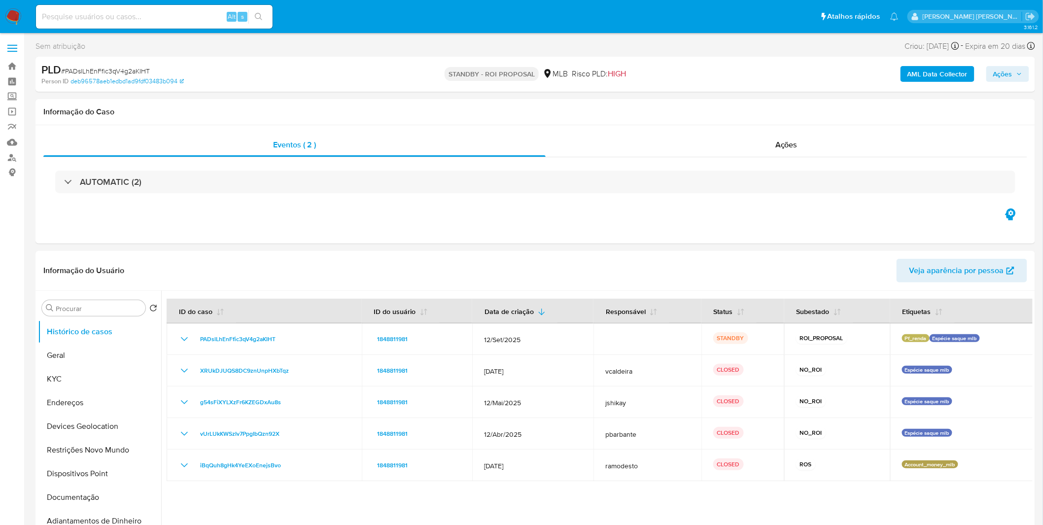
click at [17, 15] on img at bounding box center [13, 16] width 17 height 17
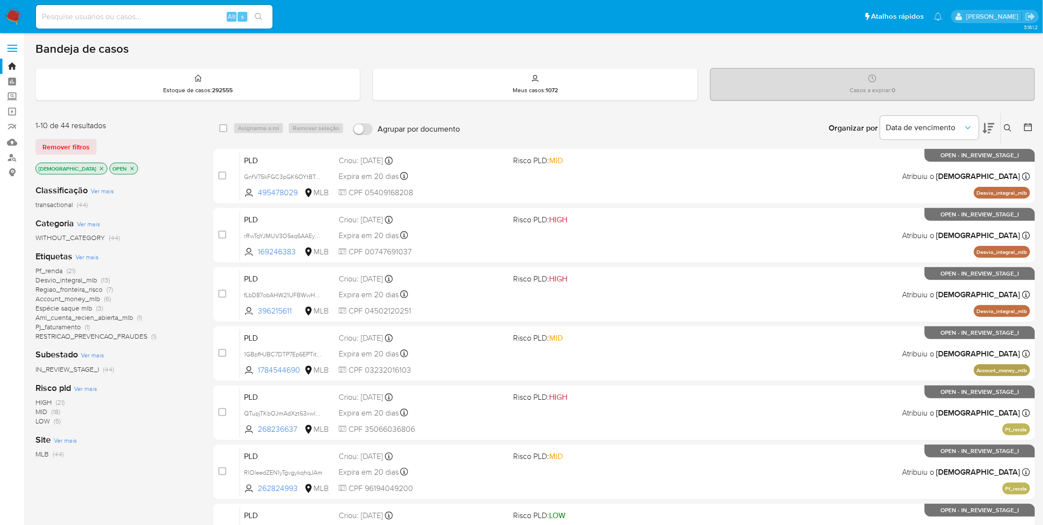
click at [155, 17] on input at bounding box center [154, 16] width 237 height 13
paste input "EEEKOa5ubBexmsdoRB4fS4pv"
type input "EEEKOa5ubBexmsdoRB4fS4pv"
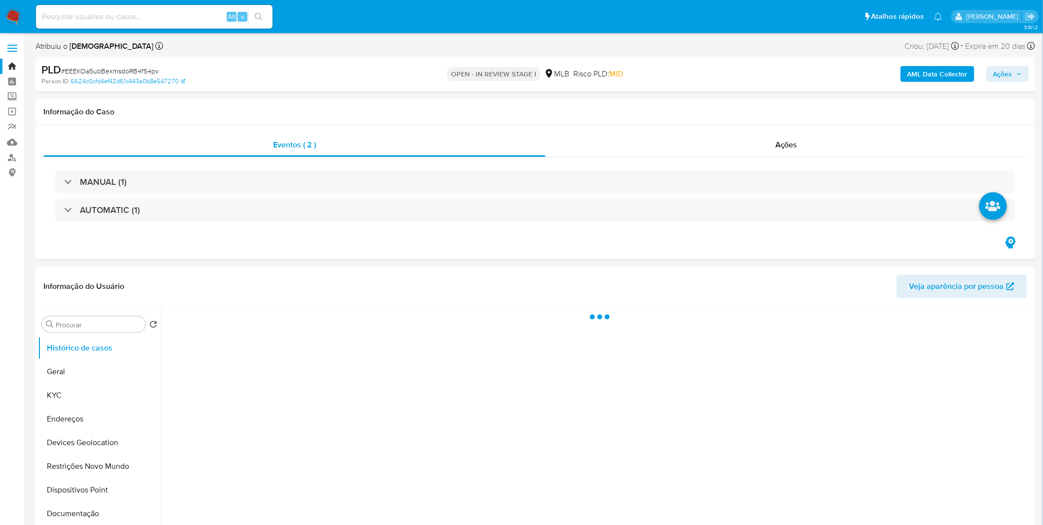
select select "10"
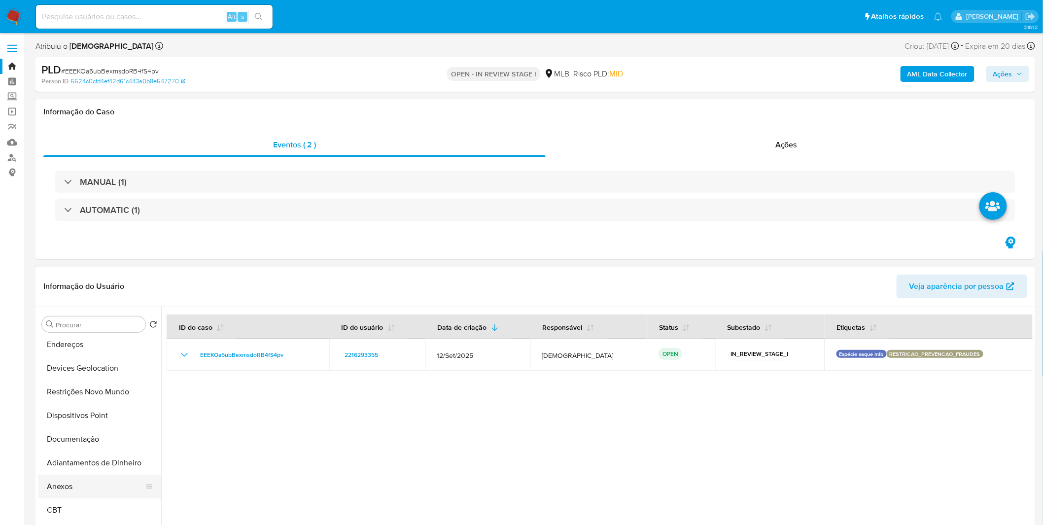
scroll to position [109, 0]
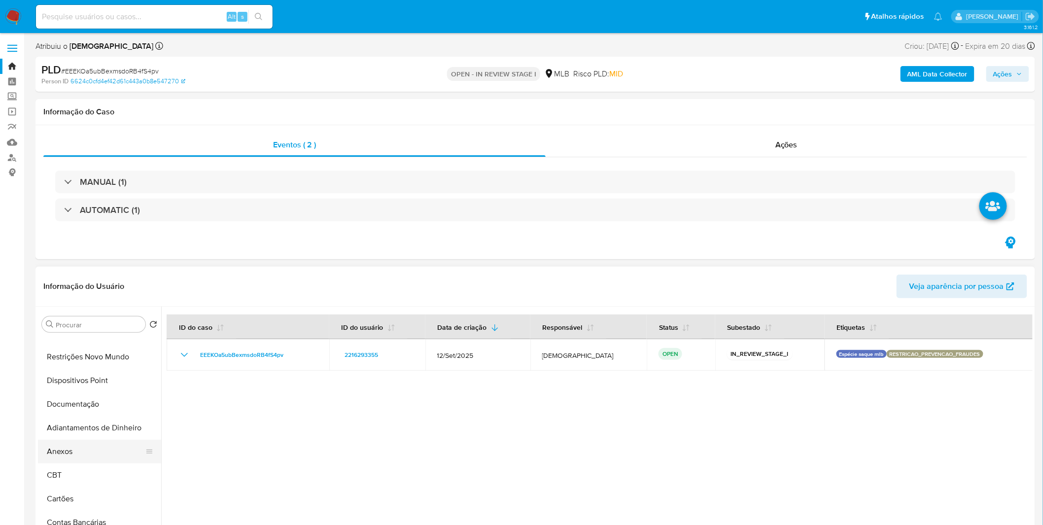
click at [72, 442] on button "Anexos" at bounding box center [95, 452] width 115 height 24
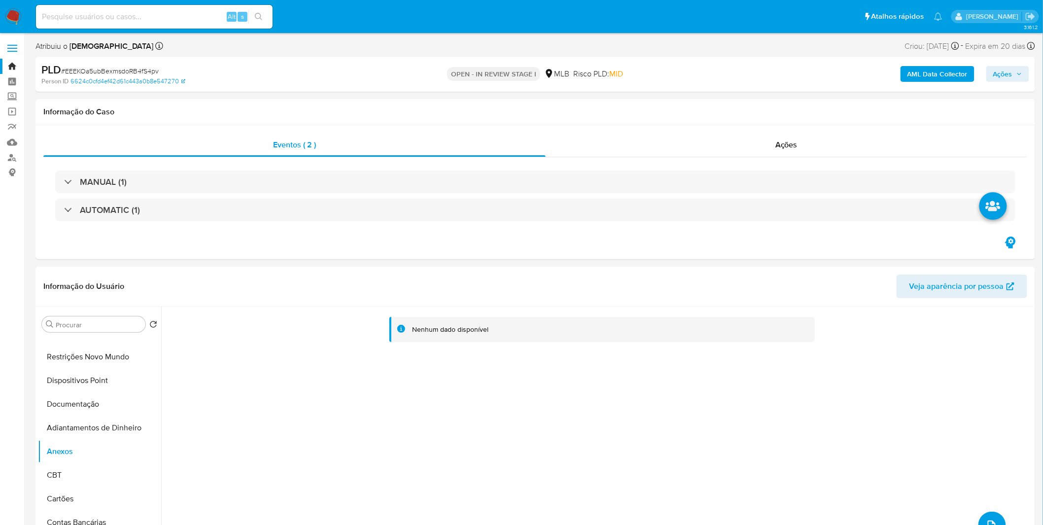
click at [944, 72] on b "AML Data Collector" at bounding box center [937, 74] width 60 height 16
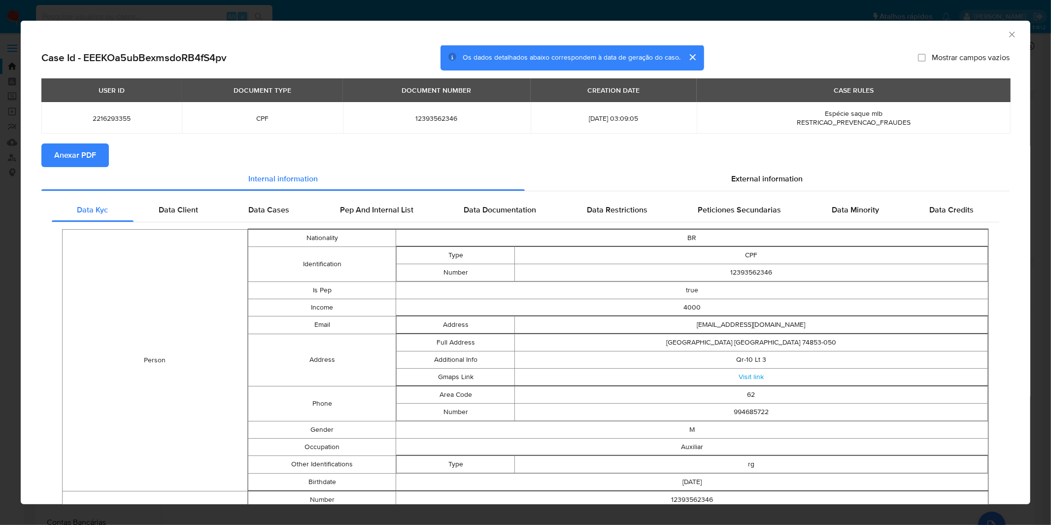
click at [41, 153] on button "Anexar PDF" at bounding box center [75, 155] width 68 height 24
click at [316, 3] on div "AML Data Collector Case Id - EEEKOa5ubBexmsdoRB4fS4pv Os dados detalhados abaix…" at bounding box center [525, 262] width 1051 height 525
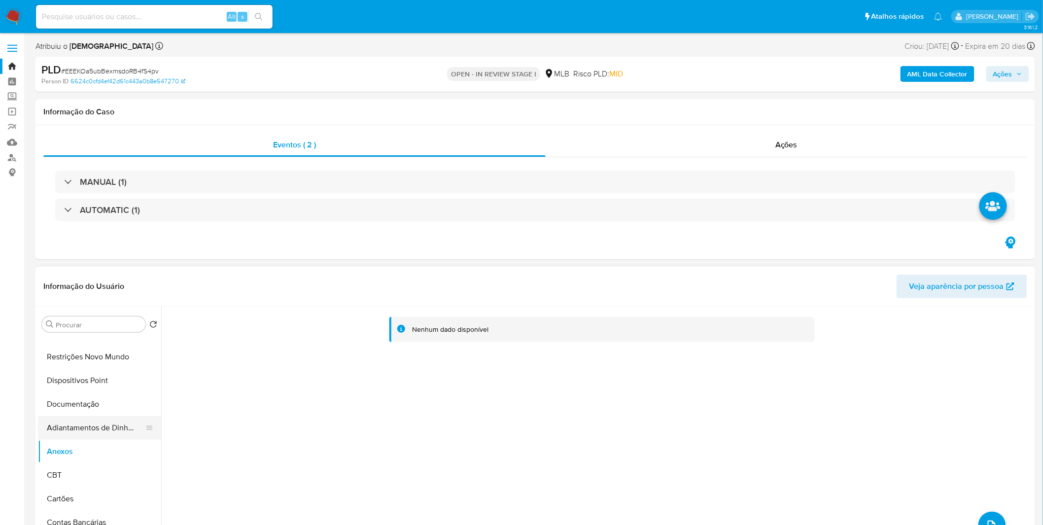
click at [98, 438] on button "Adiantamentos de Dinheiro" at bounding box center [95, 428] width 115 height 24
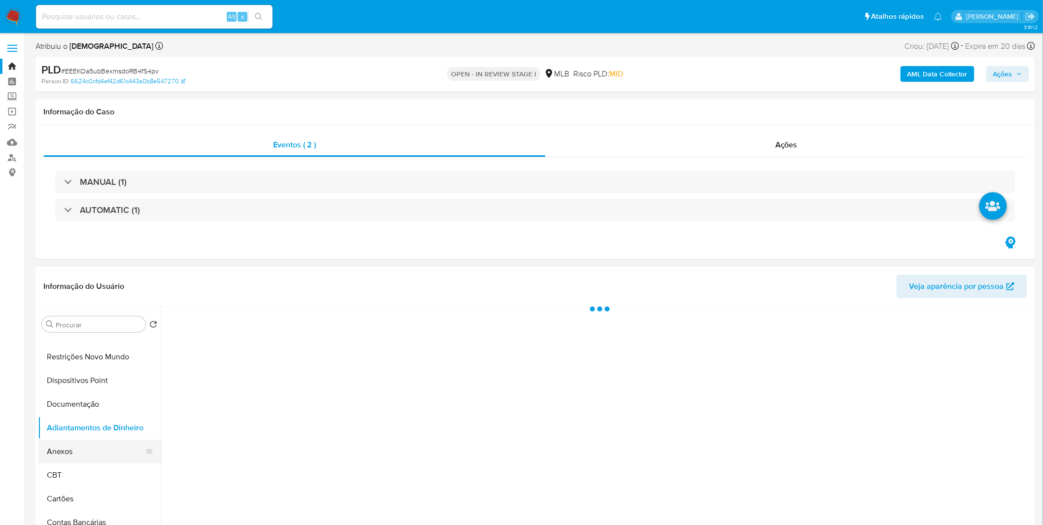
click at [97, 443] on button "Anexos" at bounding box center [95, 452] width 115 height 24
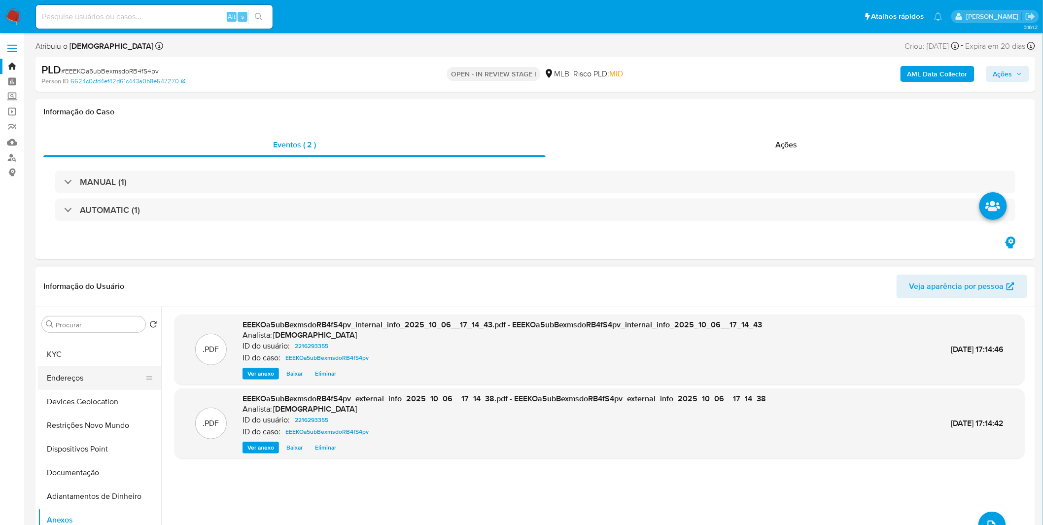
scroll to position [0, 0]
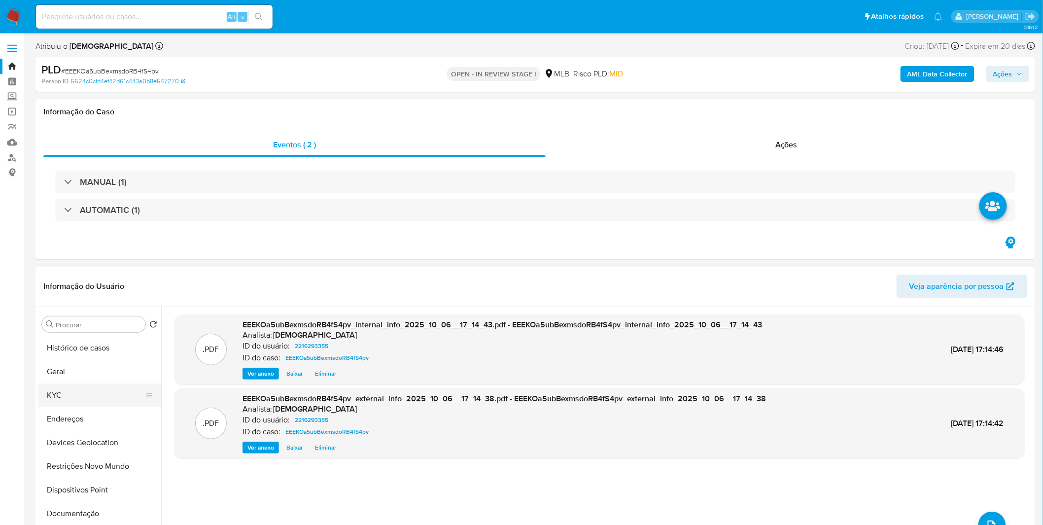
click at [87, 392] on button "KYC" at bounding box center [95, 395] width 115 height 24
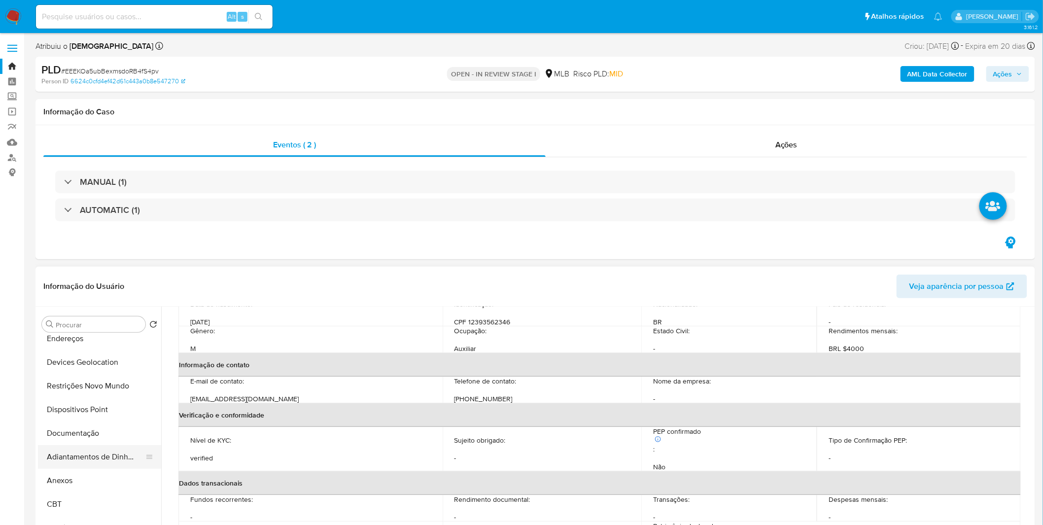
scroll to position [109, 0]
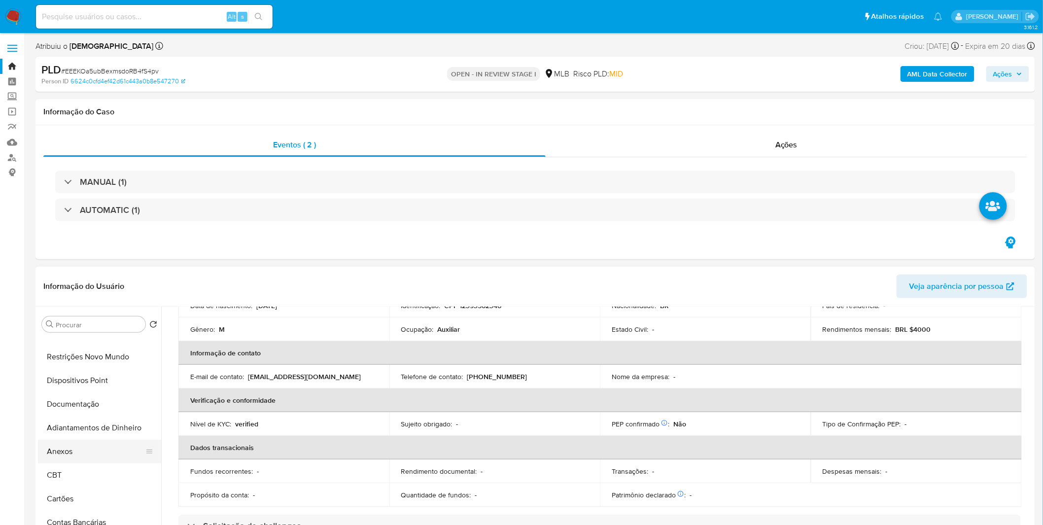
click at [76, 449] on button "Anexos" at bounding box center [95, 452] width 115 height 24
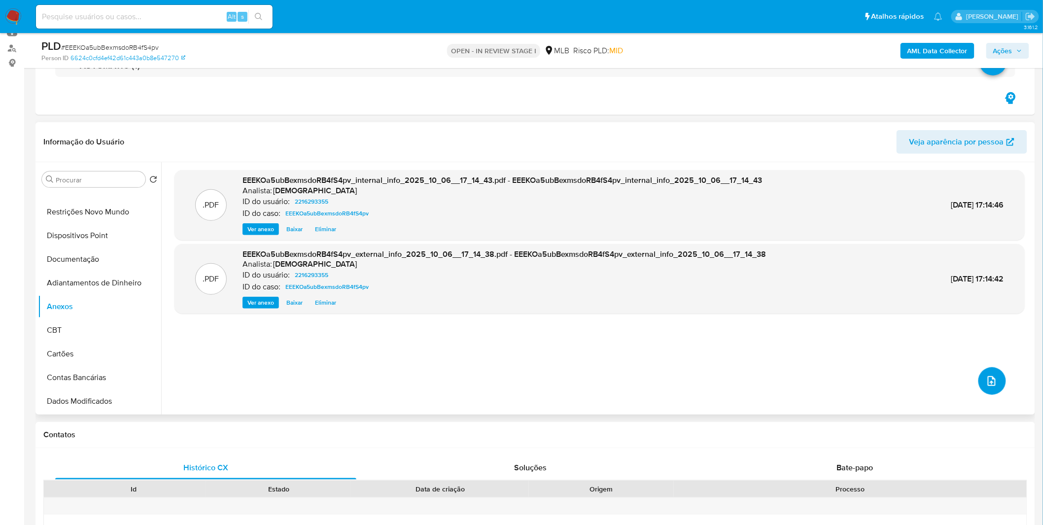
click at [983, 390] on button "upload-file" at bounding box center [992, 381] width 28 height 28
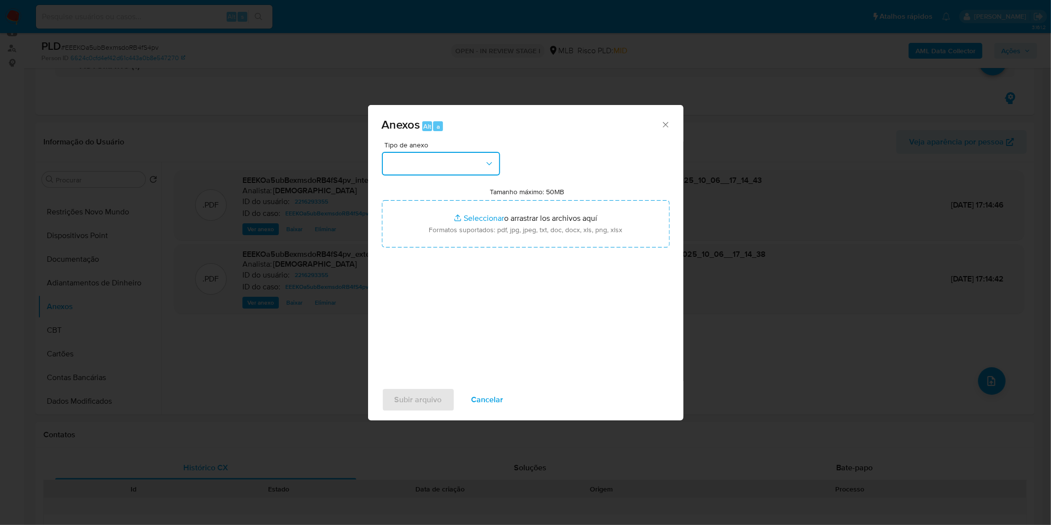
click at [475, 164] on button "button" at bounding box center [441, 164] width 118 height 24
click at [431, 258] on div "OUTROS" at bounding box center [437, 247] width 101 height 24
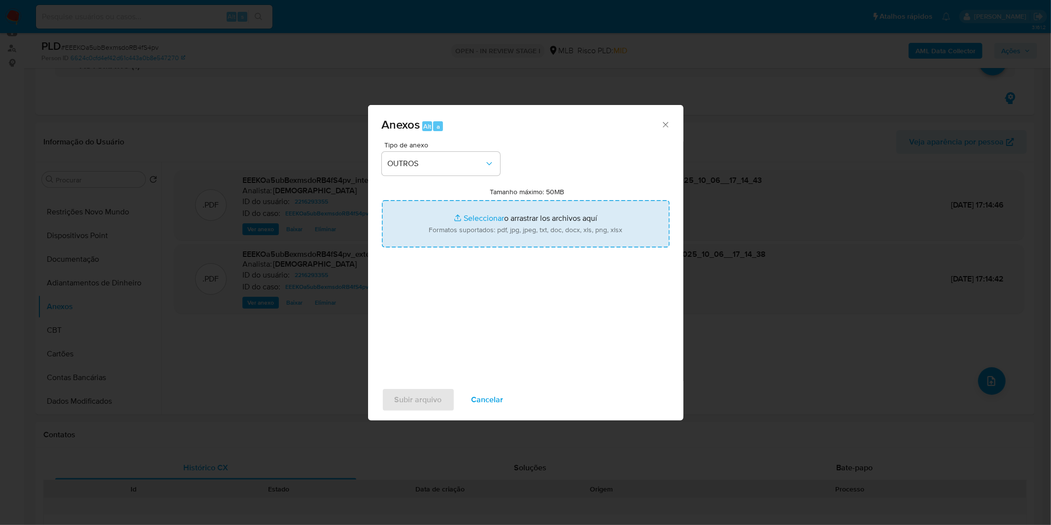
click at [466, 225] on input "Tamanho máximo: 50MB Seleccionar archivos" at bounding box center [526, 223] width 288 height 47
type input "C:\fakepath\Mulan 2216293355_2025_09_29_15_08_59.xlsx"
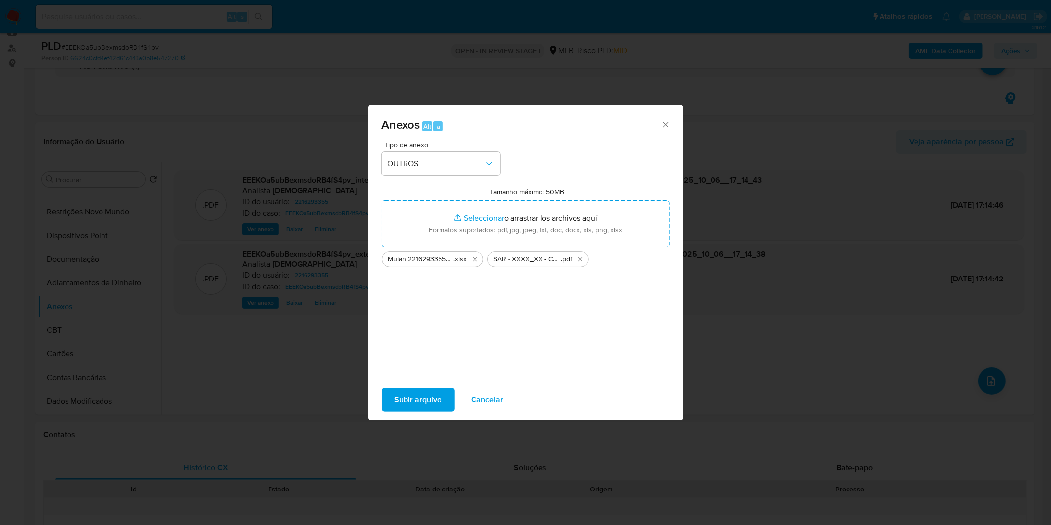
click at [417, 394] on span "Subir arquivo" at bounding box center [418, 400] width 47 height 22
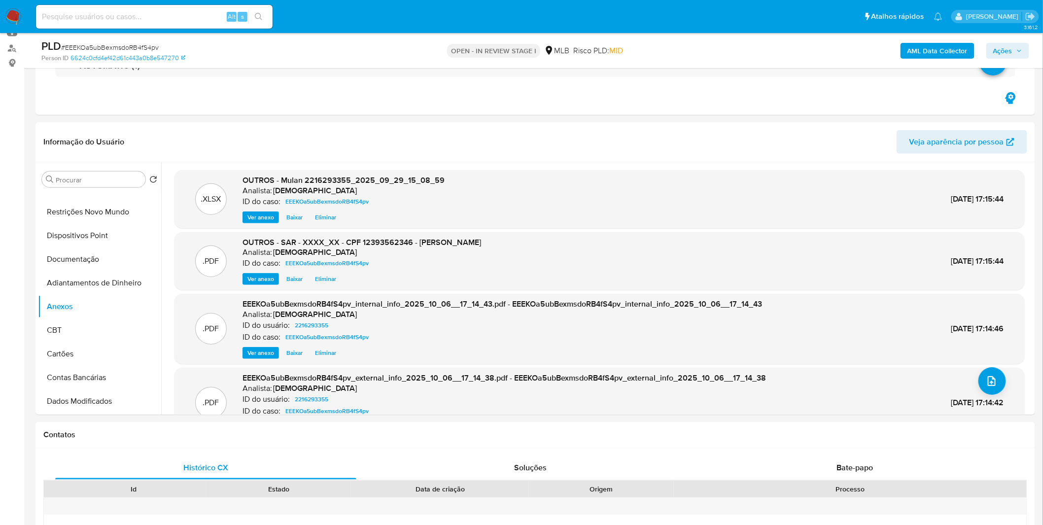
click at [996, 52] on span "Ações" at bounding box center [1002, 51] width 19 height 16
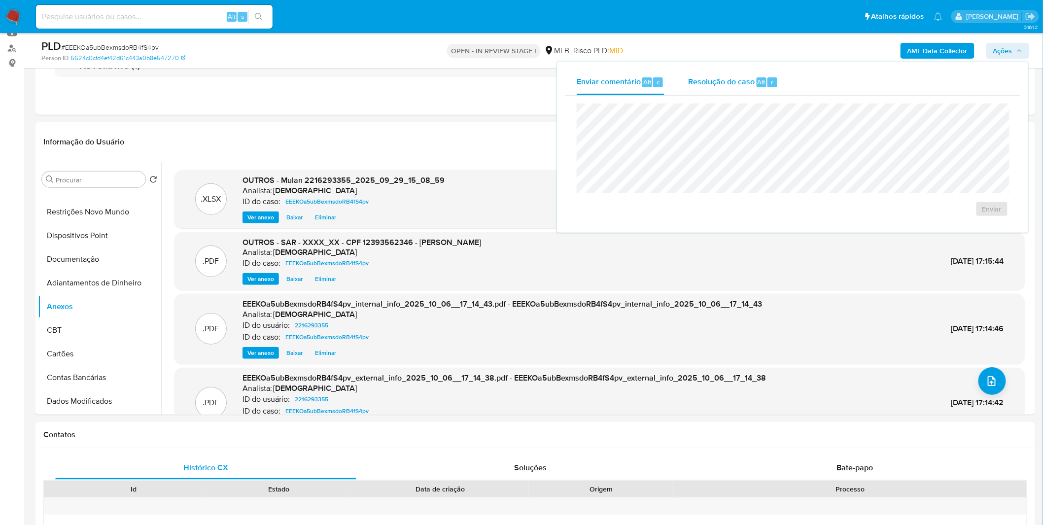
click at [732, 81] on span "Resolução do caso" at bounding box center [721, 81] width 67 height 11
click at [971, 223] on span "ROI Proposal" at bounding box center [967, 225] width 51 height 14
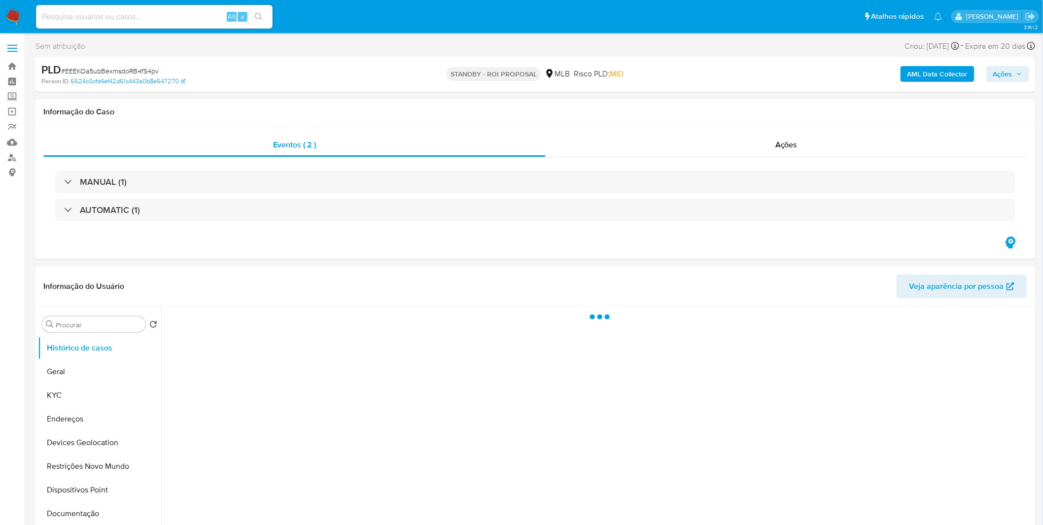
select select "10"
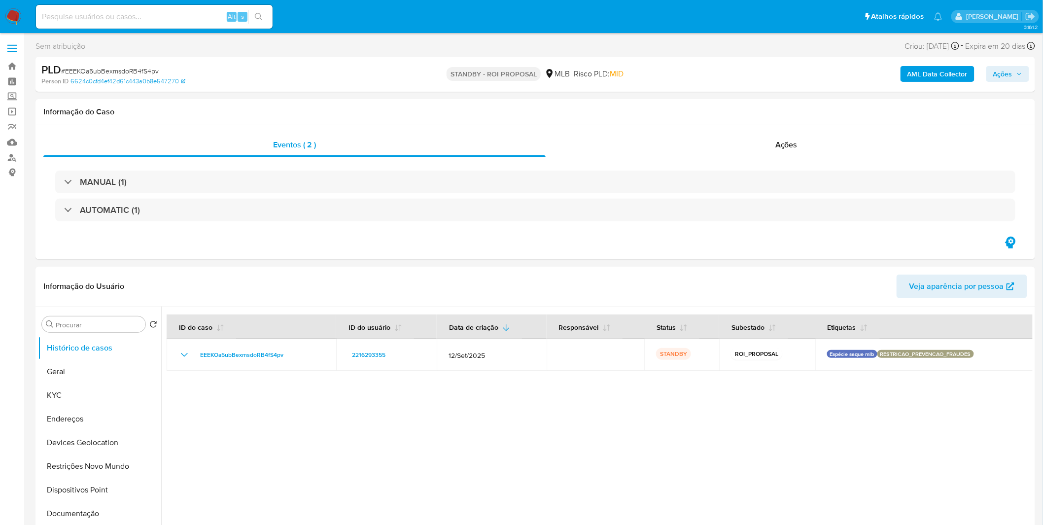
click at [21, 14] on nav "Pausado Ver notificaciones Alt s Atalhos rápidos Presiona las siguientes teclas…" at bounding box center [521, 16] width 1043 height 33
click at [20, 14] on img at bounding box center [13, 16] width 17 height 17
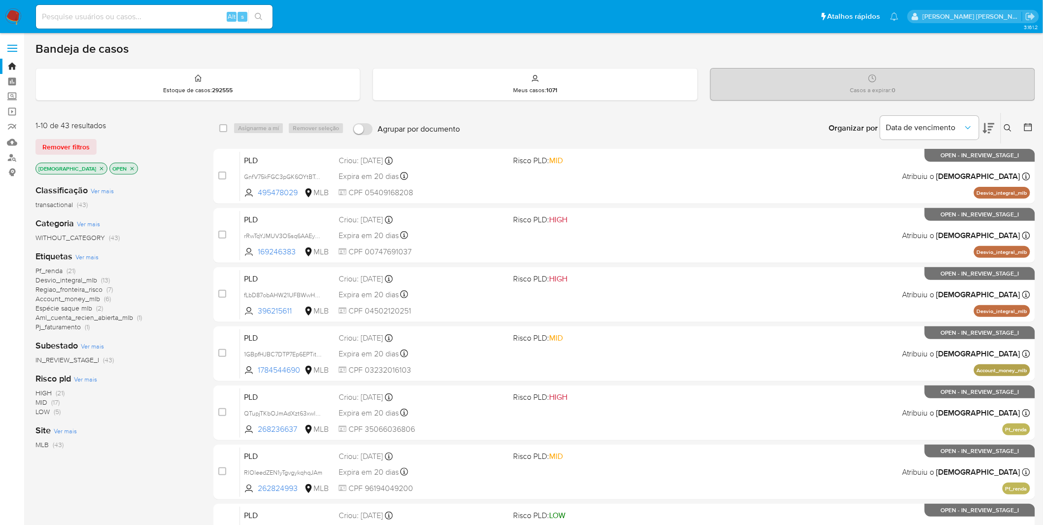
click at [159, 16] on input at bounding box center [154, 16] width 237 height 13
paste input "nye2jP2gBOFDejob3Uqt0nZl"
type input "nye2jP2gBOFDejob3Uqt0nZl"
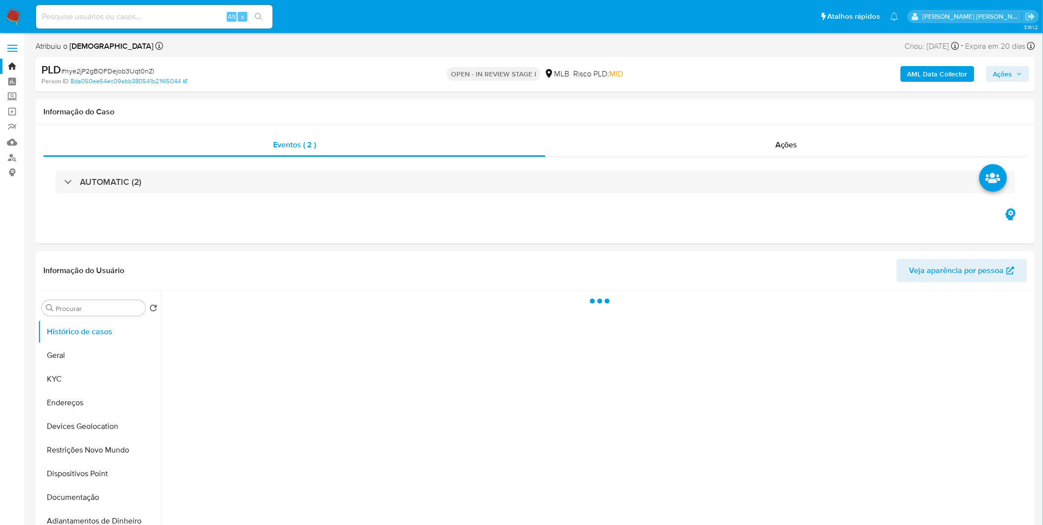
select select "10"
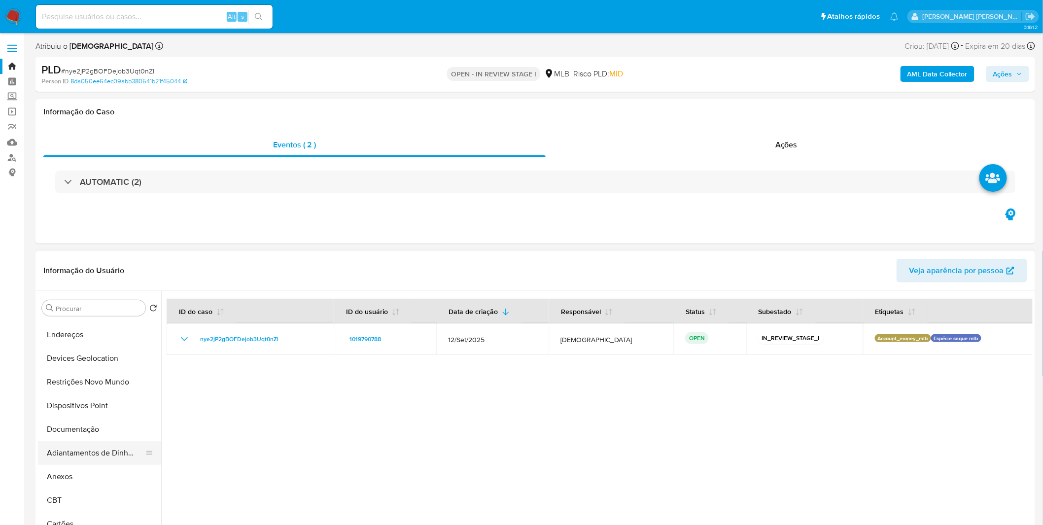
scroll to position [109, 0]
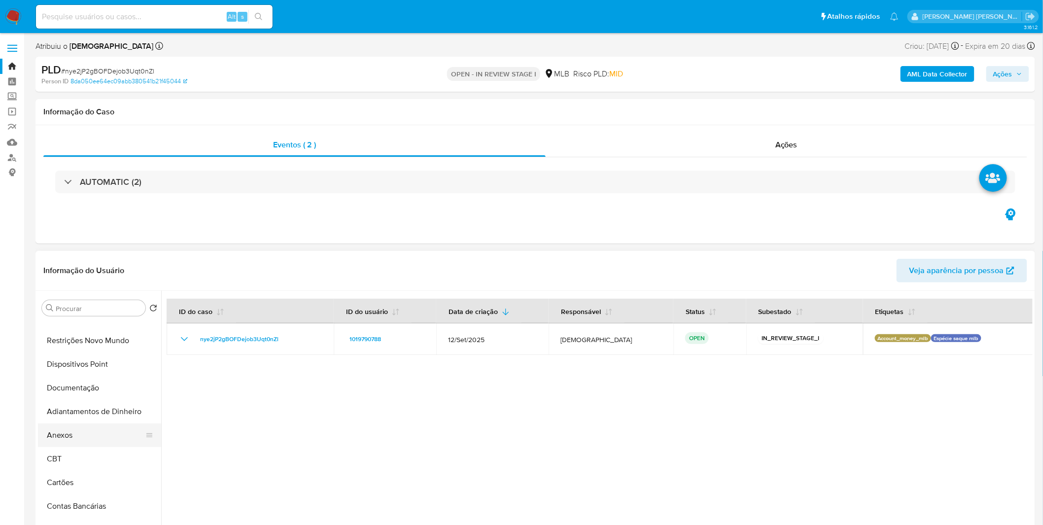
click at [101, 431] on button "Anexos" at bounding box center [95, 435] width 115 height 24
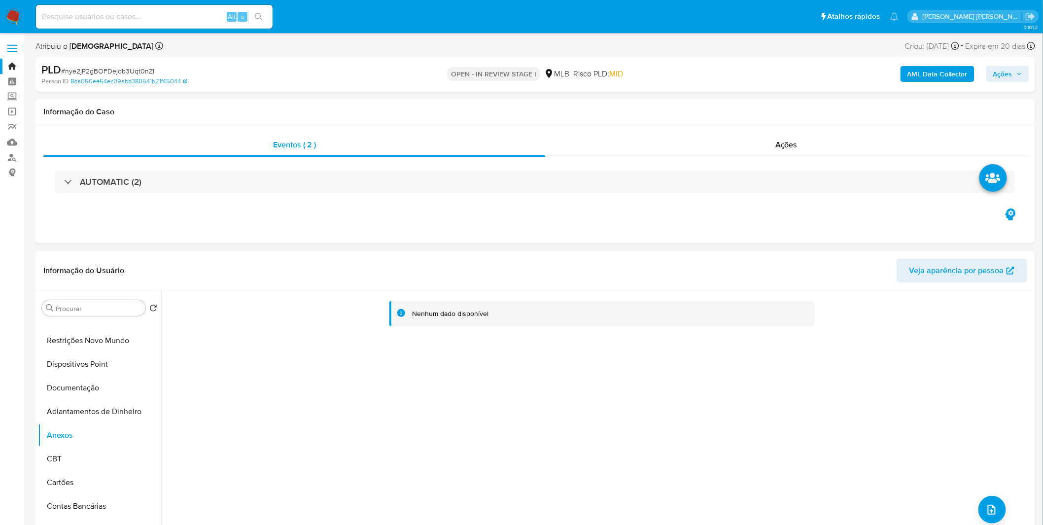
click at [948, 74] on b "AML Data Collector" at bounding box center [937, 74] width 60 height 16
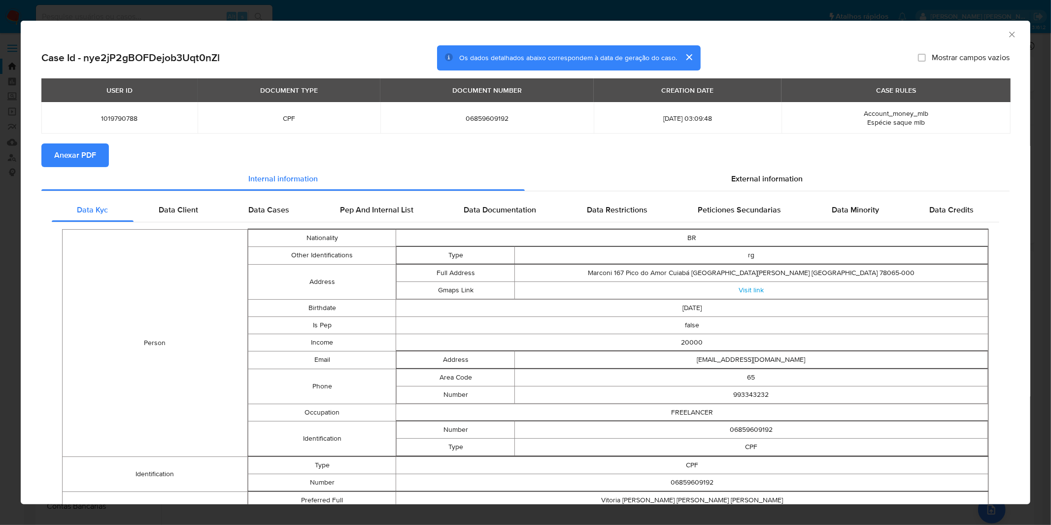
click at [78, 155] on span "Anexar PDF" at bounding box center [75, 155] width 42 height 22
click at [372, 12] on div "AML Data Collector Case Id - nye2jP2gBOFDejob3Uqt0nZl Os dados detalhados abaix…" at bounding box center [525, 262] width 1051 height 525
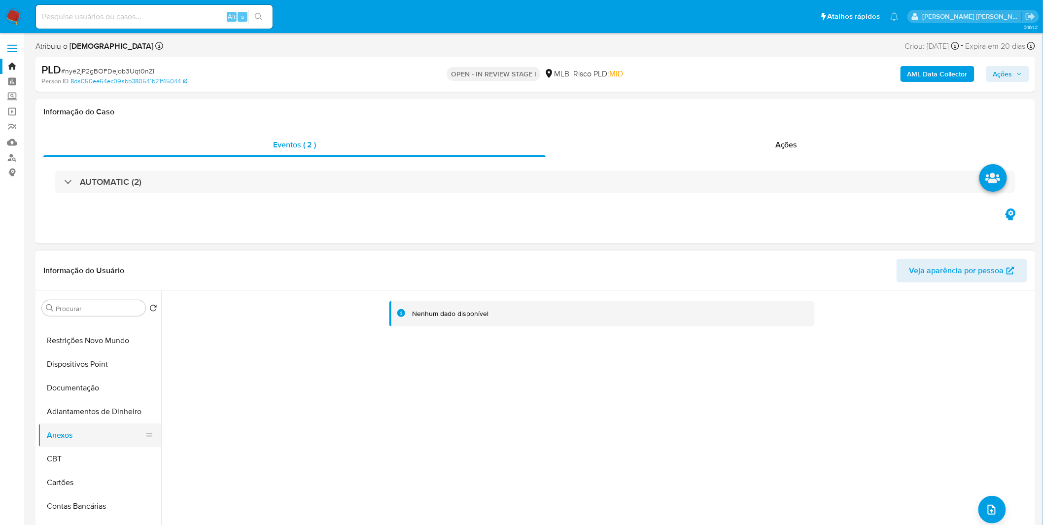
click at [80, 439] on button "Anexos" at bounding box center [95, 435] width 115 height 24
click at [82, 411] on button "Adiantamentos de Dinheiro" at bounding box center [95, 412] width 115 height 24
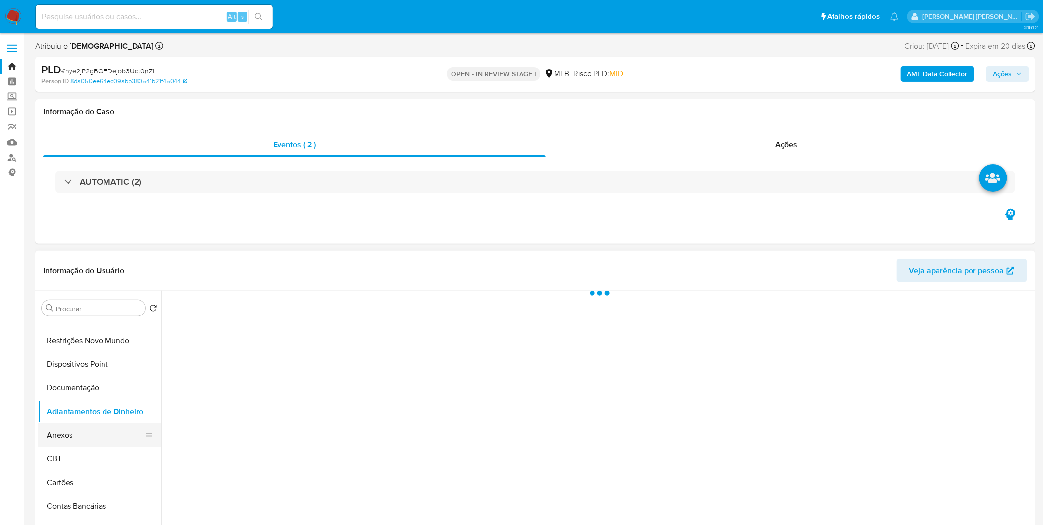
click at [81, 435] on button "Anexos" at bounding box center [95, 435] width 115 height 24
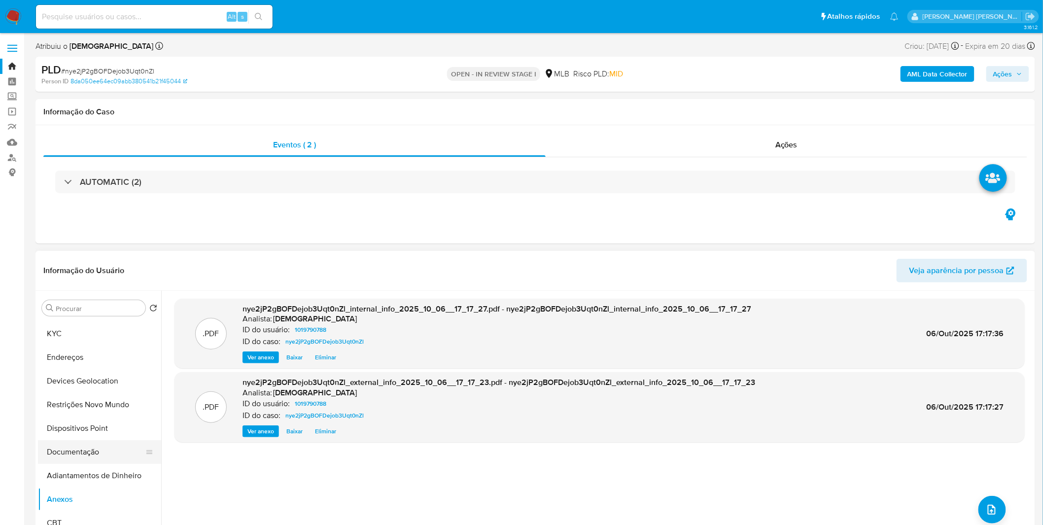
scroll to position [0, 0]
click at [107, 362] on button "Geral" at bounding box center [95, 355] width 115 height 24
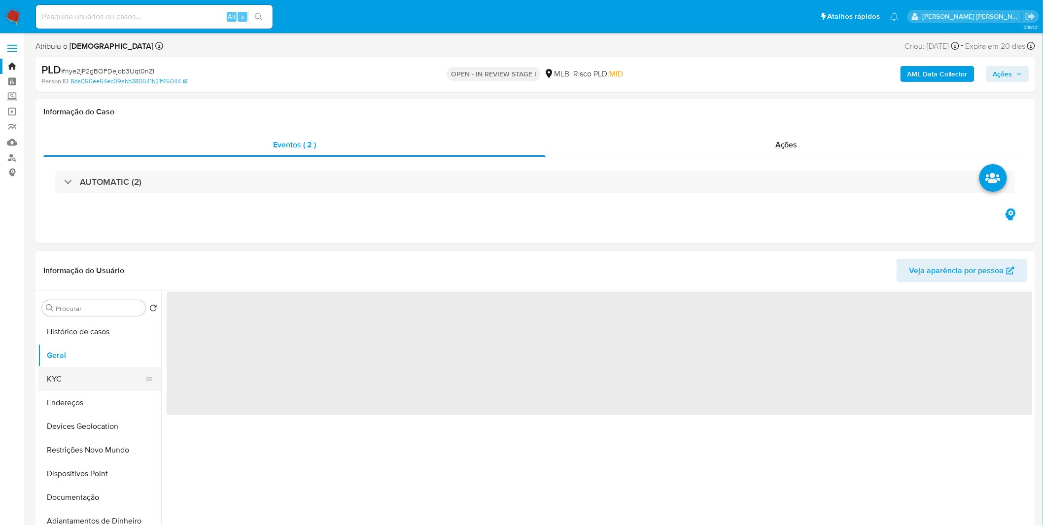
click at [103, 372] on button "KYC" at bounding box center [95, 379] width 115 height 24
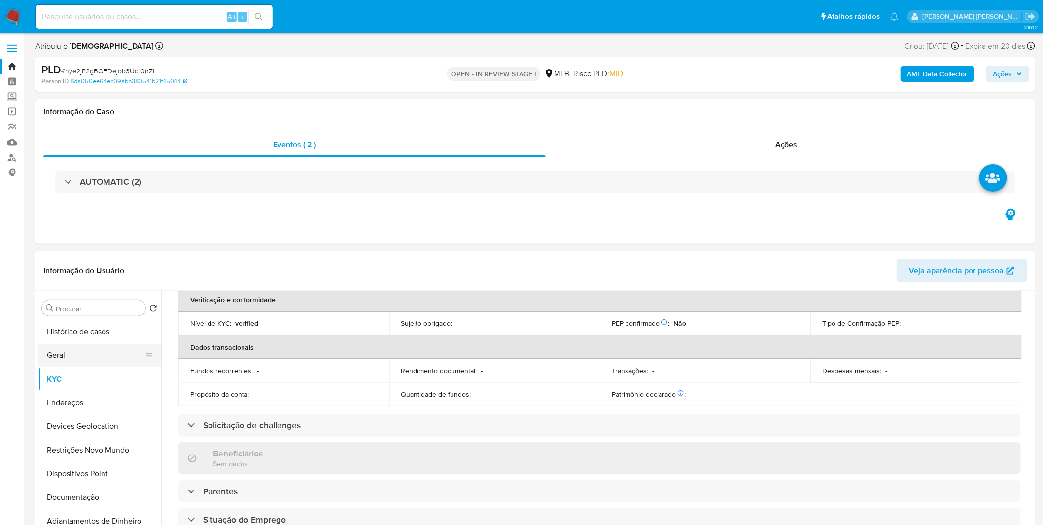
scroll to position [219, 0]
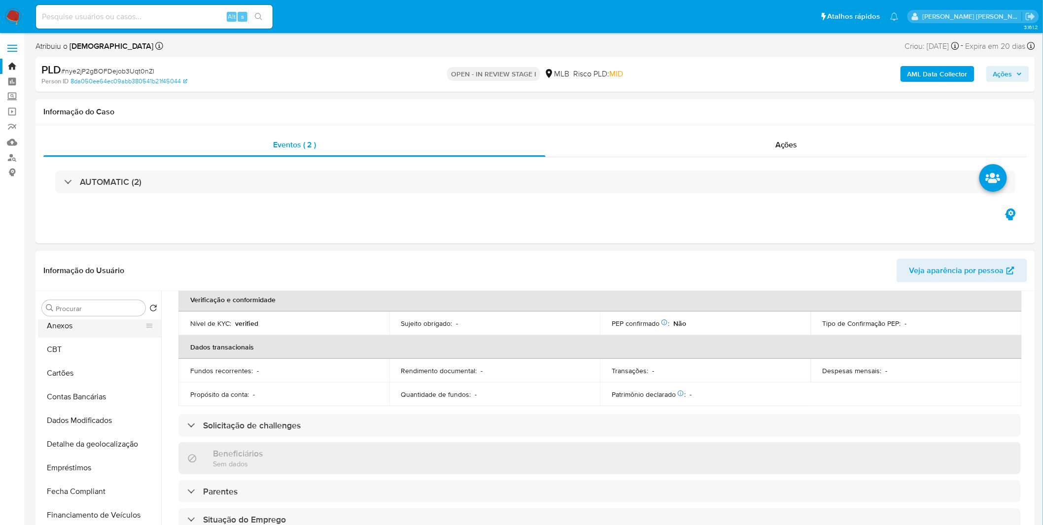
click at [102, 323] on button "Anexos" at bounding box center [95, 326] width 115 height 24
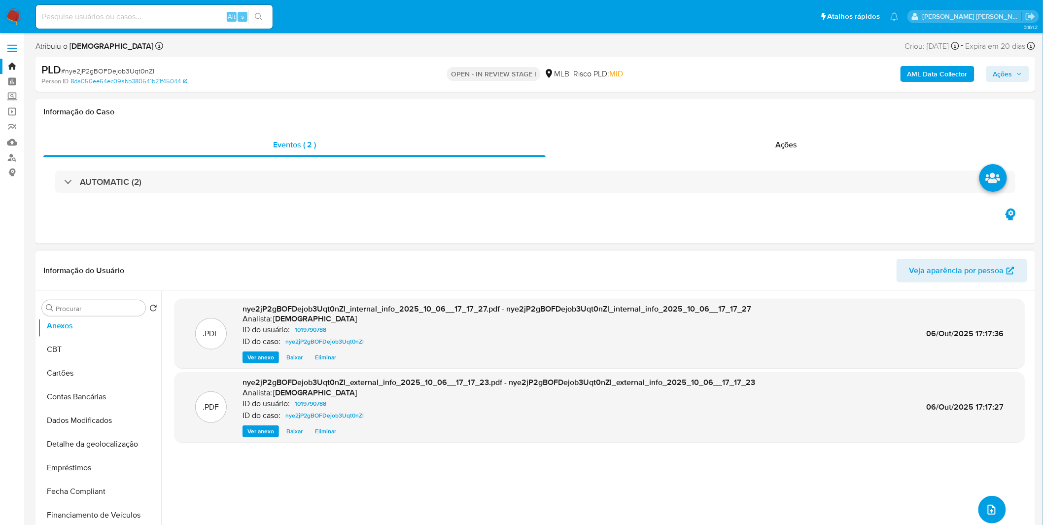
click at [997, 508] on button "upload-file" at bounding box center [992, 510] width 28 height 28
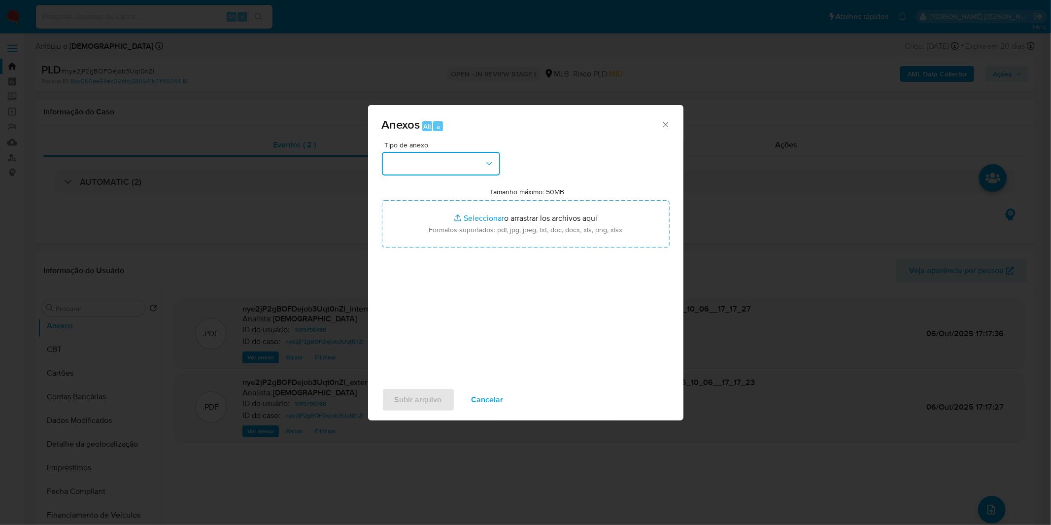
click at [425, 165] on button "button" at bounding box center [441, 164] width 118 height 24
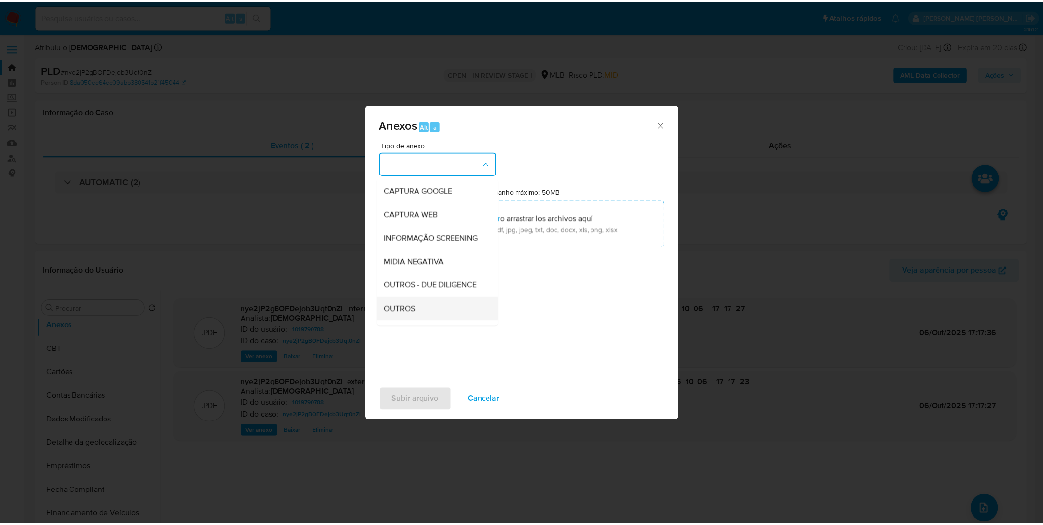
scroll to position [151, 0]
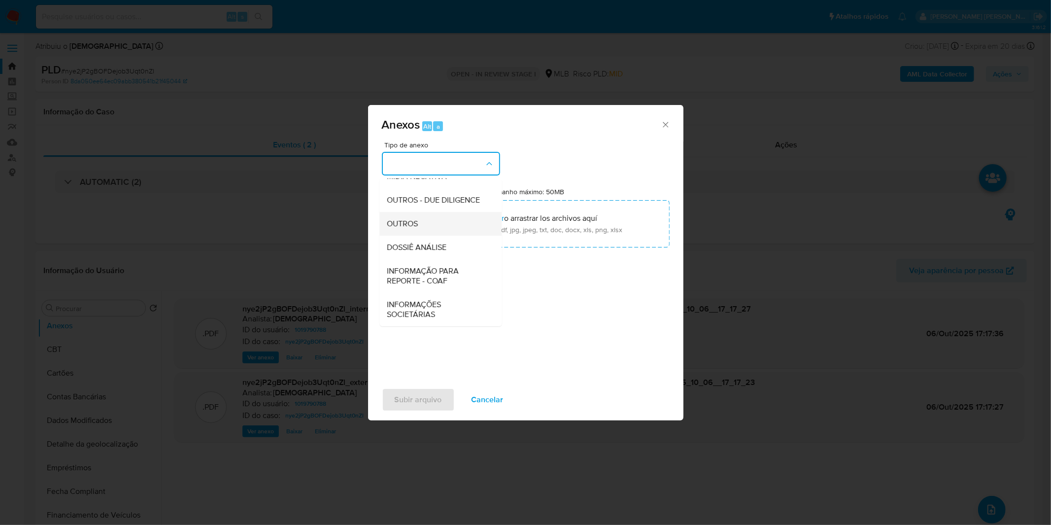
click at [429, 220] on div "OUTROS" at bounding box center [437, 224] width 101 height 24
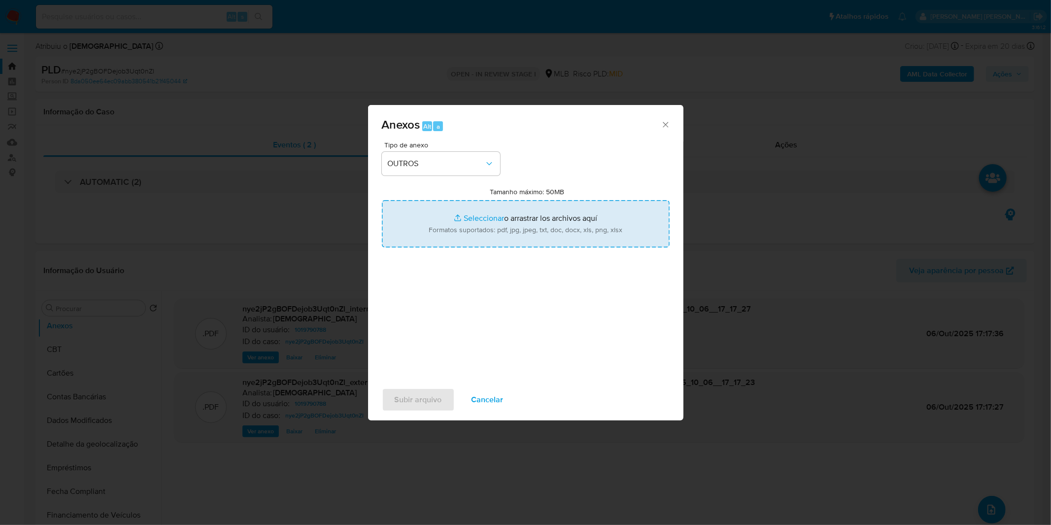
click at [444, 217] on input "Tamanho máximo: 50MB Seleccionar archivos" at bounding box center [526, 223] width 288 height 47
type input "C:\fakepath\Mulan 1019790788_2025_09_30_15_44_43.xlsx"
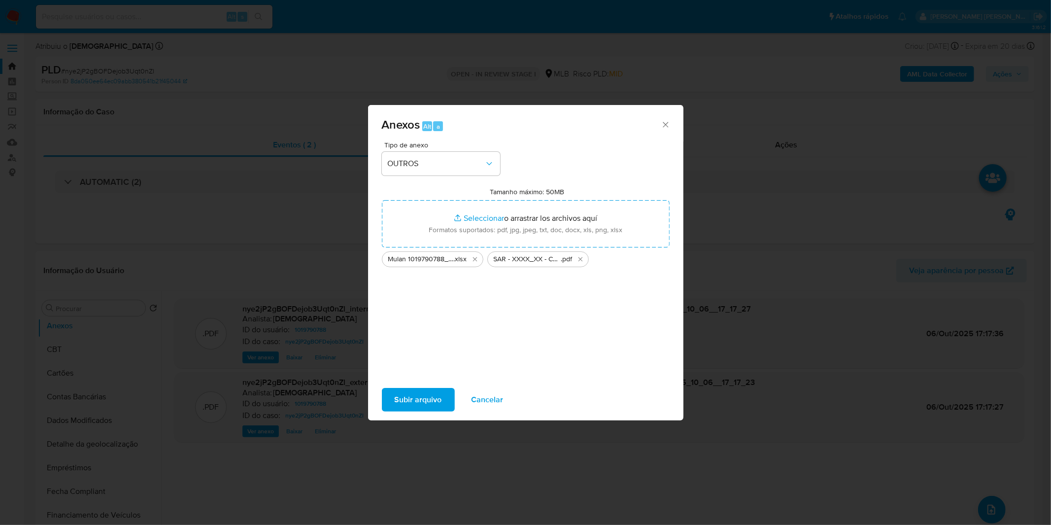
click at [427, 402] on span "Subir arquivo" at bounding box center [418, 400] width 47 height 22
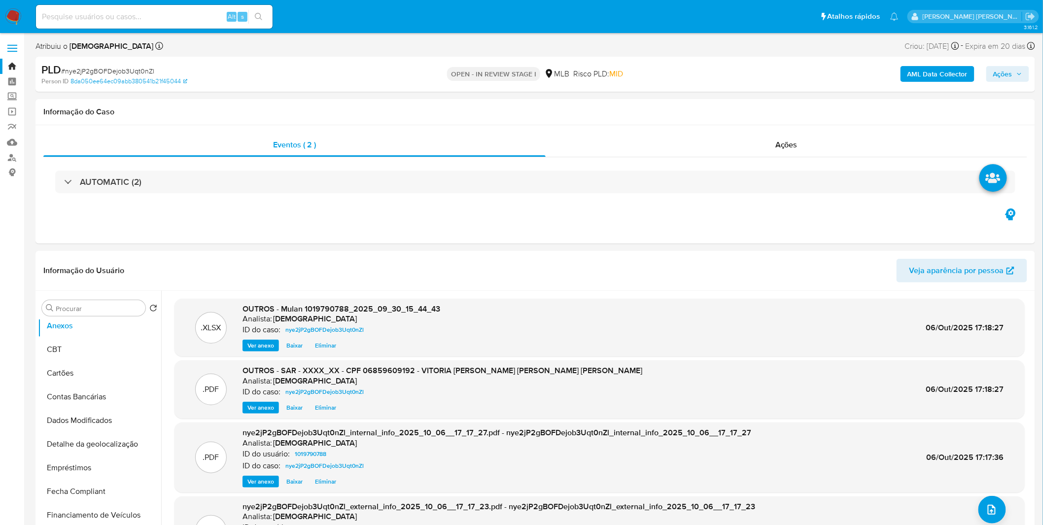
click at [1003, 63] on div "AML Data Collector Ações" at bounding box center [865, 74] width 327 height 23
click at [998, 81] on span "Ações" at bounding box center [1002, 74] width 19 height 16
click at [688, 112] on div "Resolução do caso Alt r" at bounding box center [733, 106] width 90 height 26
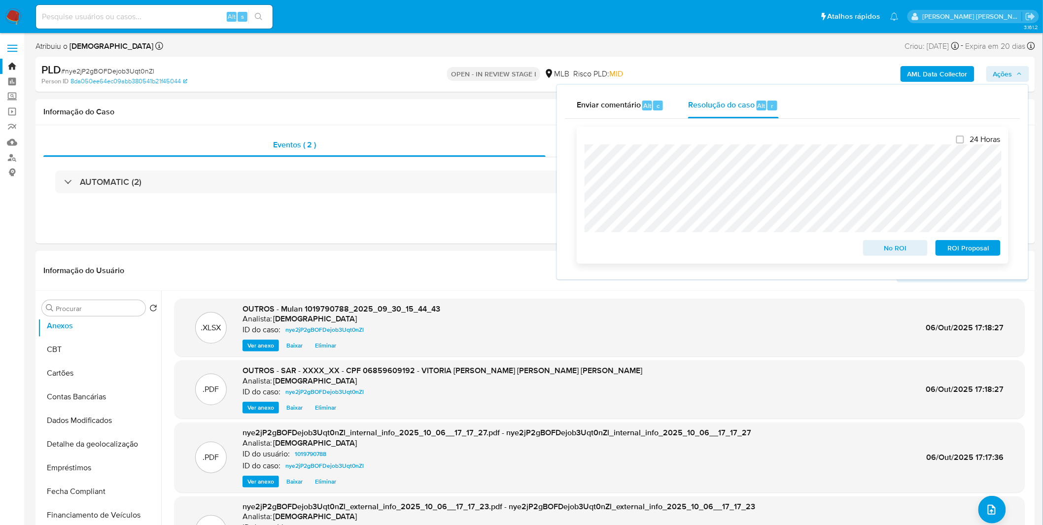
click at [981, 255] on span "ROI Proposal" at bounding box center [967, 248] width 51 height 14
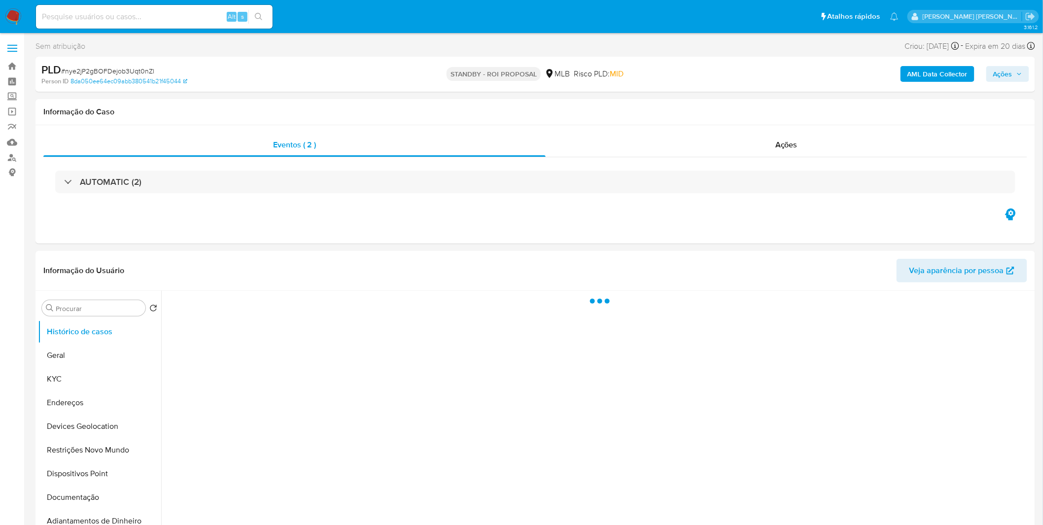
select select "10"
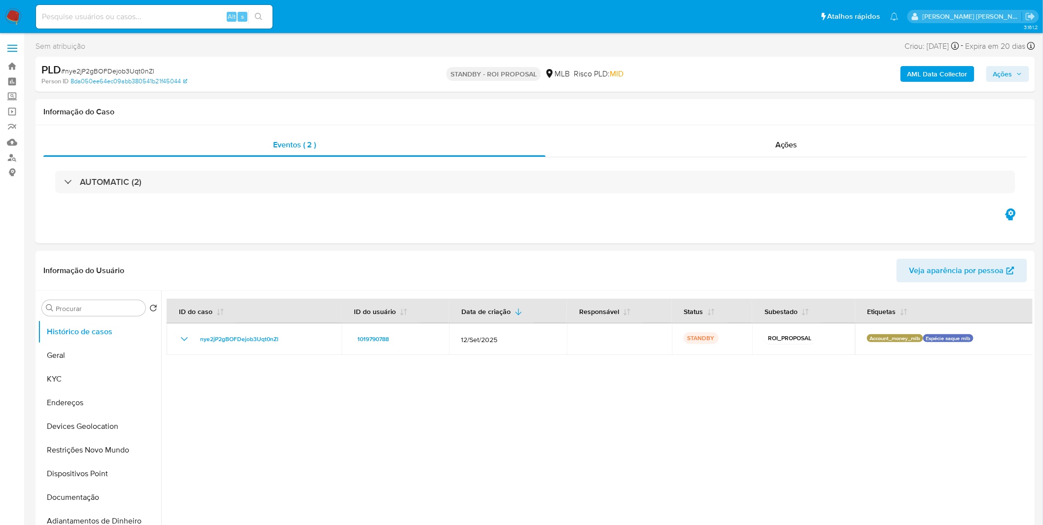
click at [13, 13] on img at bounding box center [13, 16] width 17 height 17
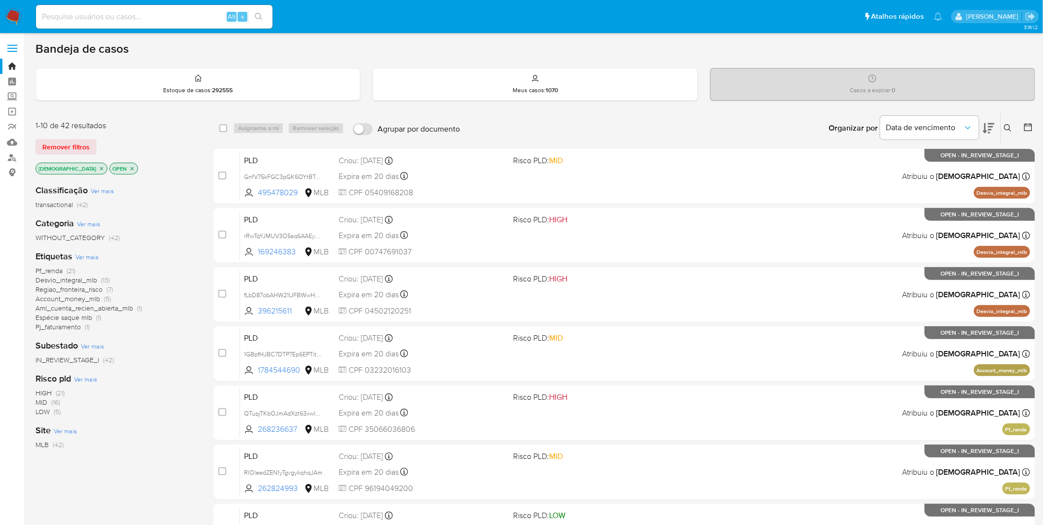
click at [89, 255] on span "Ver mais" at bounding box center [86, 256] width 23 height 9
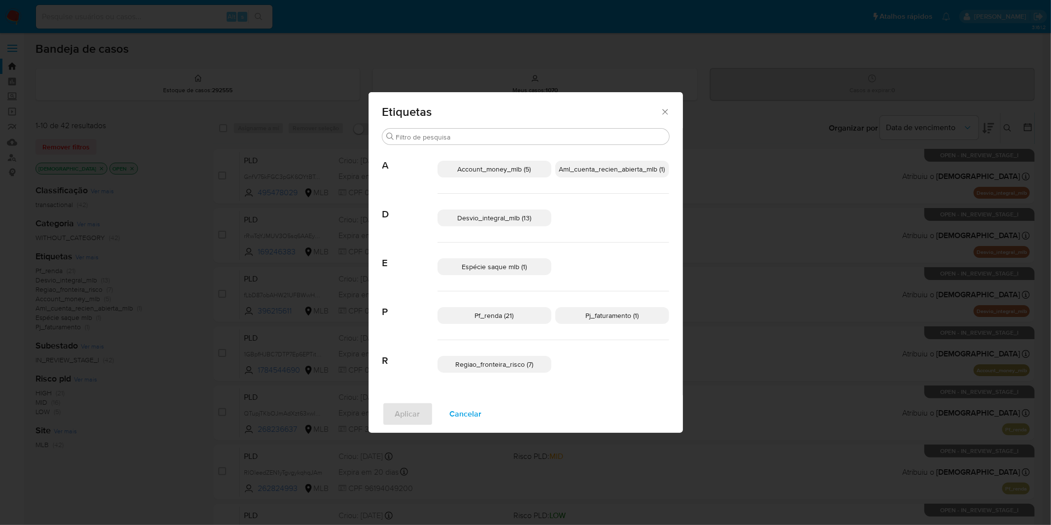
click at [462, 412] on span "Cancelar" at bounding box center [466, 414] width 32 height 22
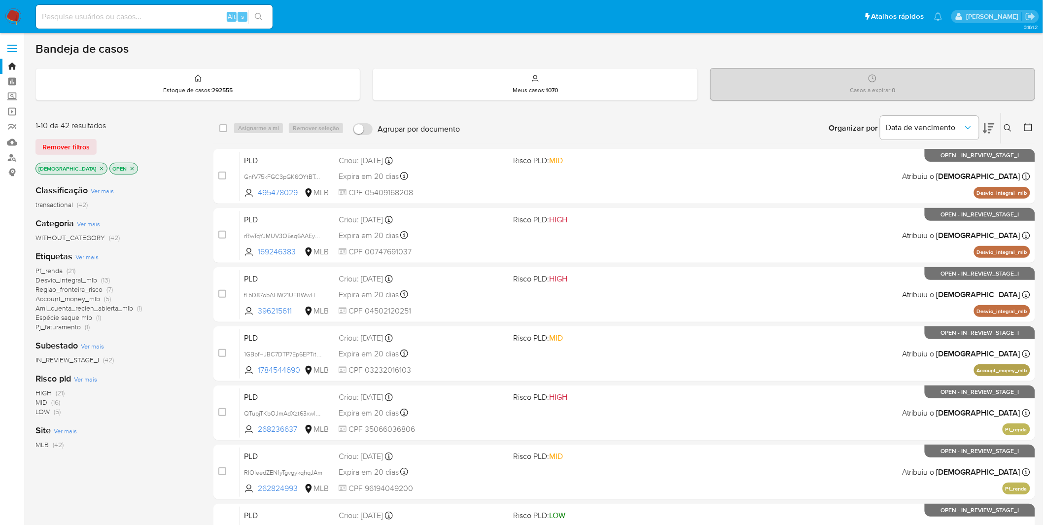
click at [117, 305] on span "Aml_cuenta_recien_abierta_mlb" at bounding box center [84, 308] width 98 height 10
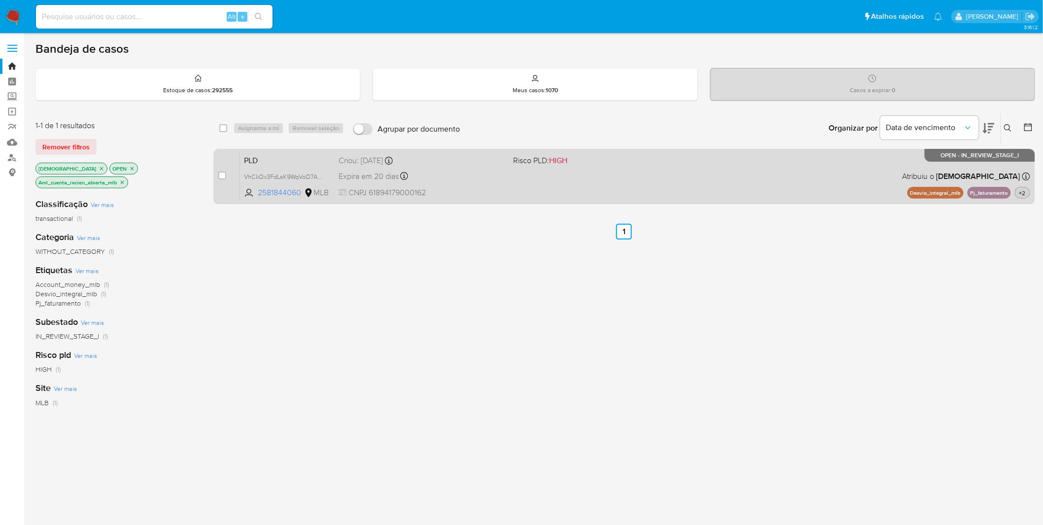
click at [1023, 195] on span "+2" at bounding box center [1022, 193] width 10 height 8
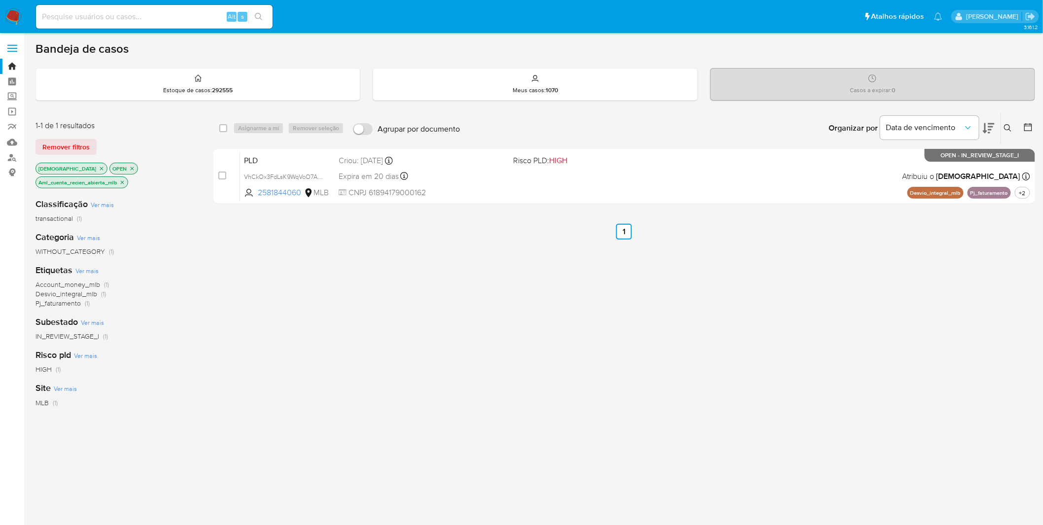
click at [942, 297] on div "select-all-cases-checkbox Asignarme a mí Remover seleção Agrupar por documento …" at bounding box center [623, 342] width 821 height 460
click at [14, 18] on img at bounding box center [13, 16] width 17 height 17
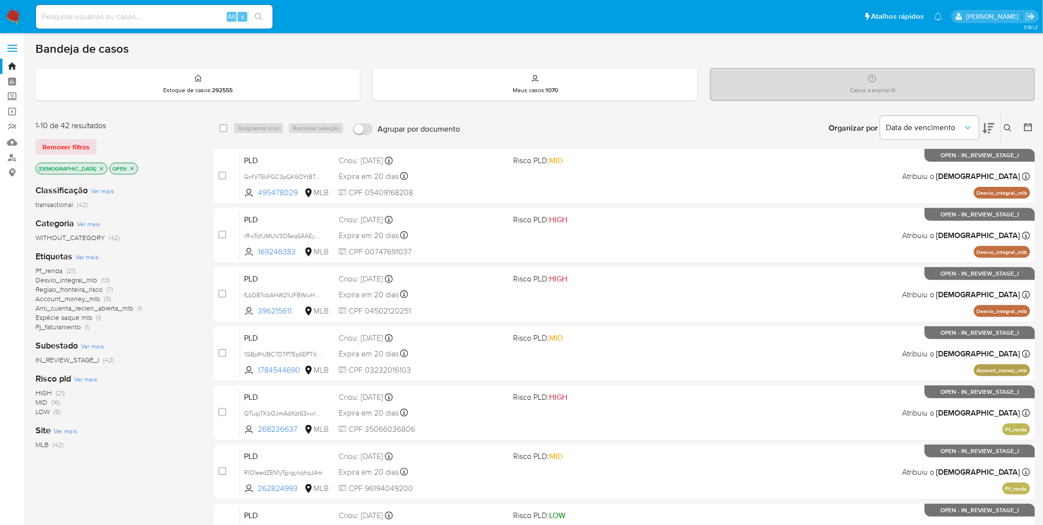
click at [71, 169] on p "[DEMOGRAPHIC_DATA]" at bounding box center [71, 168] width 71 height 11
click at [129, 168] on icon "close-filter" at bounding box center [132, 169] width 6 height 6
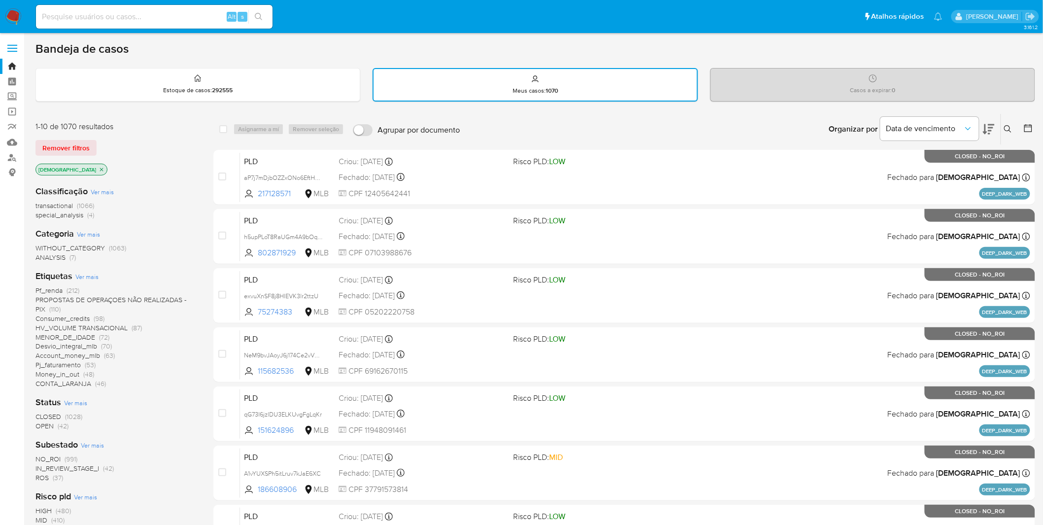
click at [21, 10] on img at bounding box center [13, 16] width 17 height 17
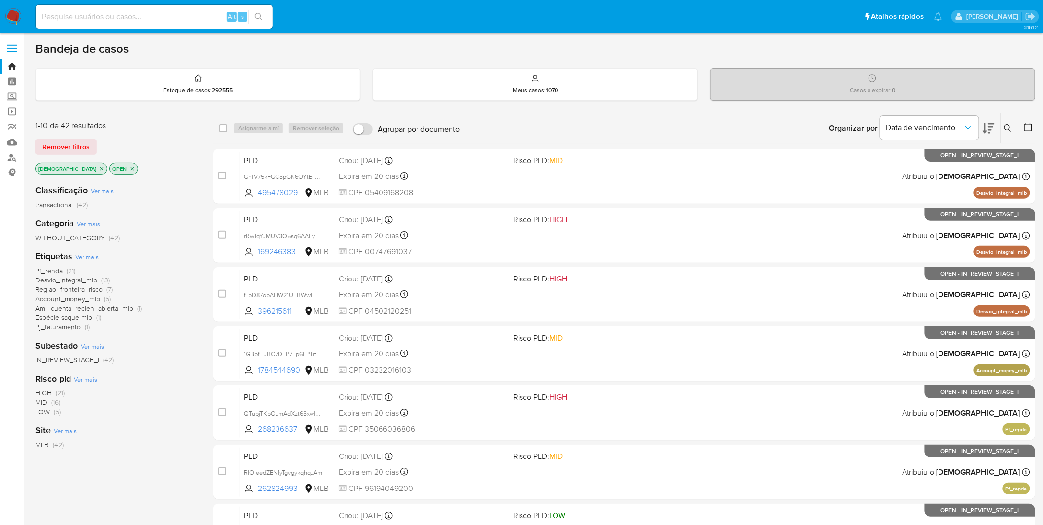
click at [99, 169] on icon "close-filter" at bounding box center [102, 169] width 6 height 6
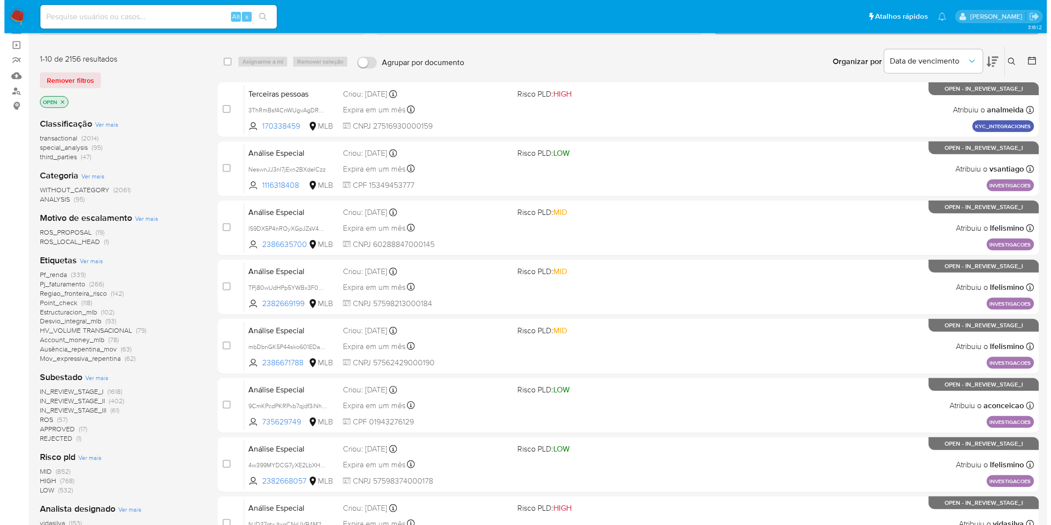
scroll to position [164, 0]
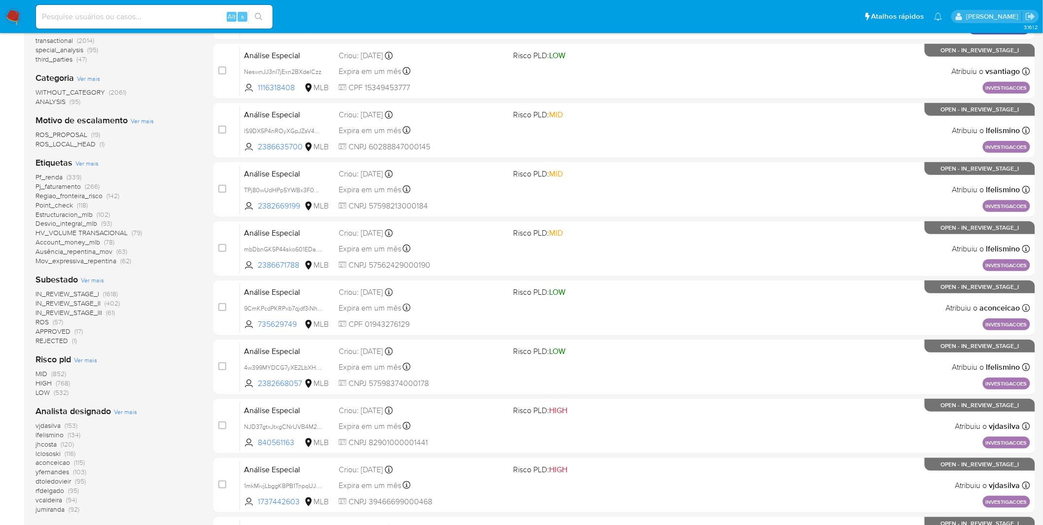
click at [118, 414] on span "Ver mais" at bounding box center [125, 411] width 23 height 9
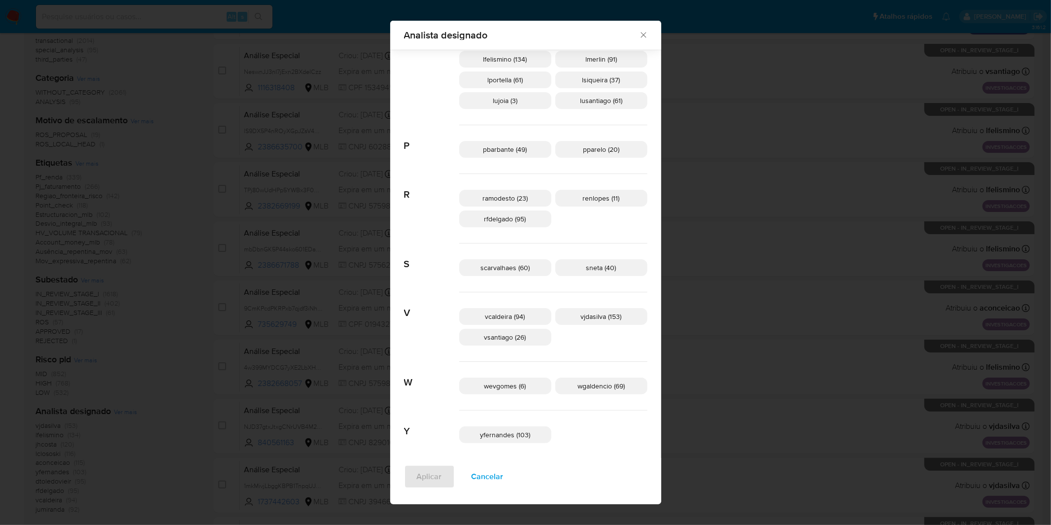
scroll to position [464, 0]
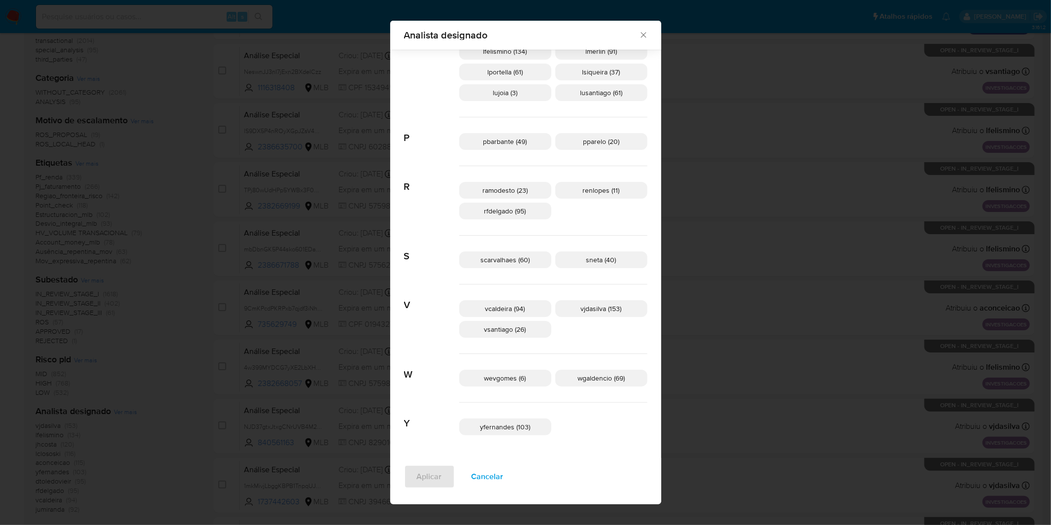
click at [508, 423] on span "yfernandes (103)" at bounding box center [505, 427] width 50 height 10
click at [504, 472] on span "Cancelar" at bounding box center [488, 477] width 32 height 22
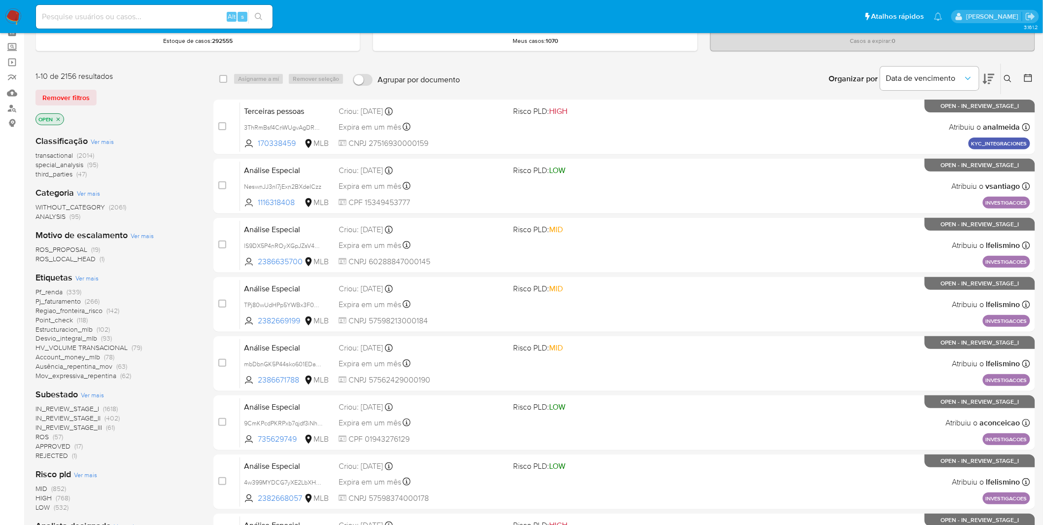
scroll to position [0, 0]
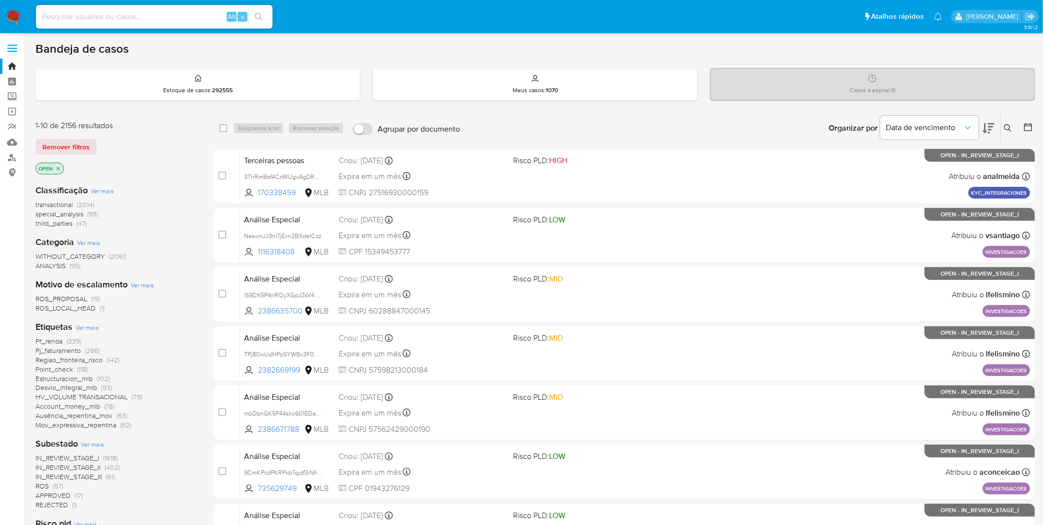
click at [17, 6] on nav "Pausado Ver notificaciones Alt s Atalhos rápidos Presiona las siguientes teclas…" at bounding box center [521, 16] width 1043 height 33
click at [22, 13] on nav "Pausado Ver notificaciones Alt s Atalhos rápidos Presiona las siguientes teclas…" at bounding box center [521, 16] width 1043 height 33
click at [14, 22] on img at bounding box center [13, 16] width 17 height 17
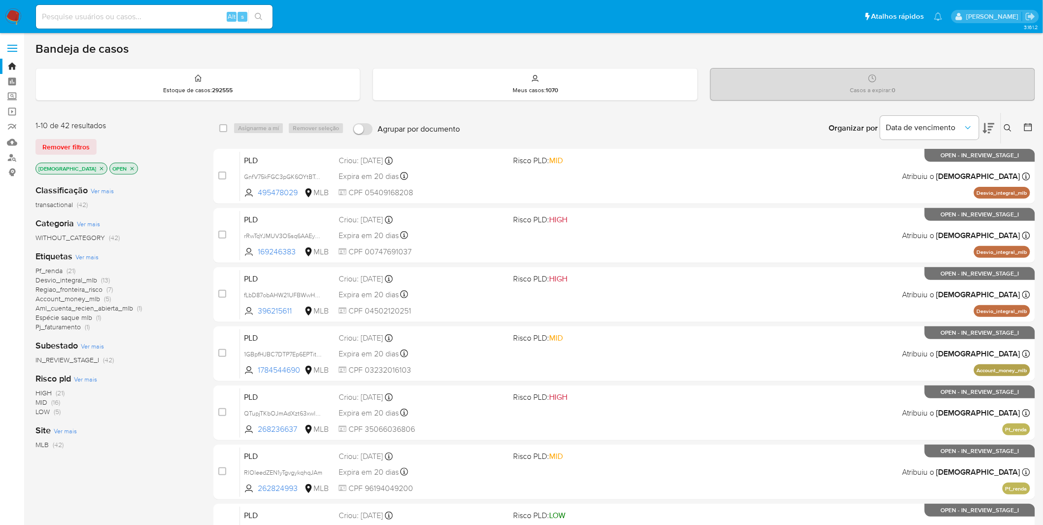
click at [16, 13] on img at bounding box center [13, 16] width 17 height 17
click at [12, 12] on img at bounding box center [13, 16] width 17 height 17
